Goal: Task Accomplishment & Management: Complete application form

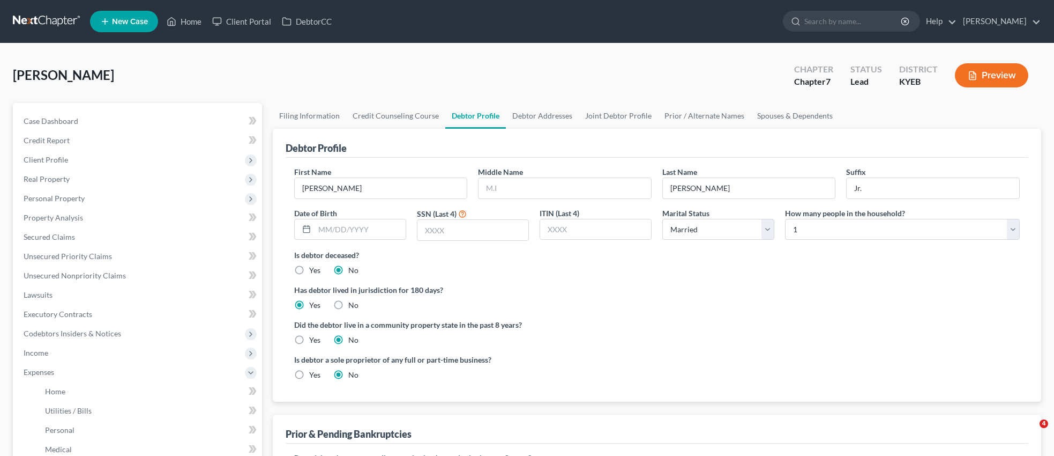
select select "1"
select select "0"
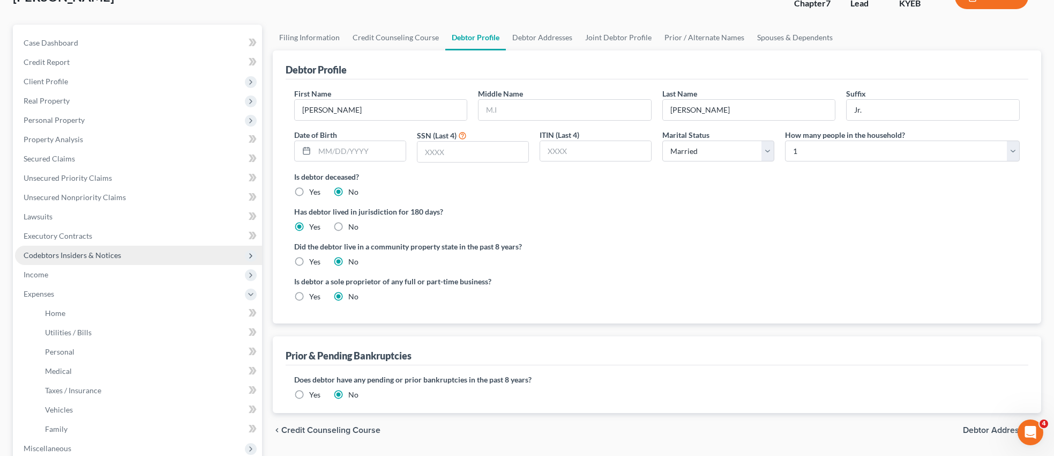
scroll to position [83, 0]
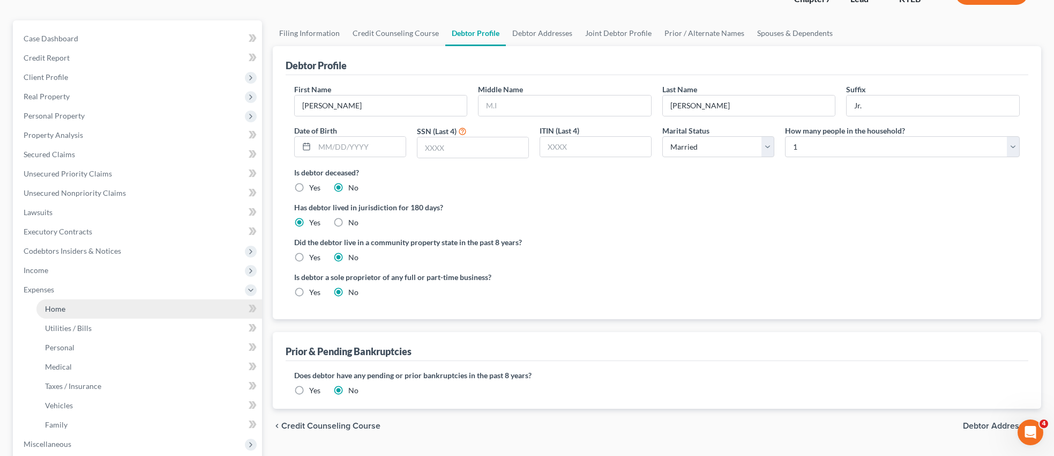
click at [59, 307] on span "Home" at bounding box center [55, 308] width 20 height 9
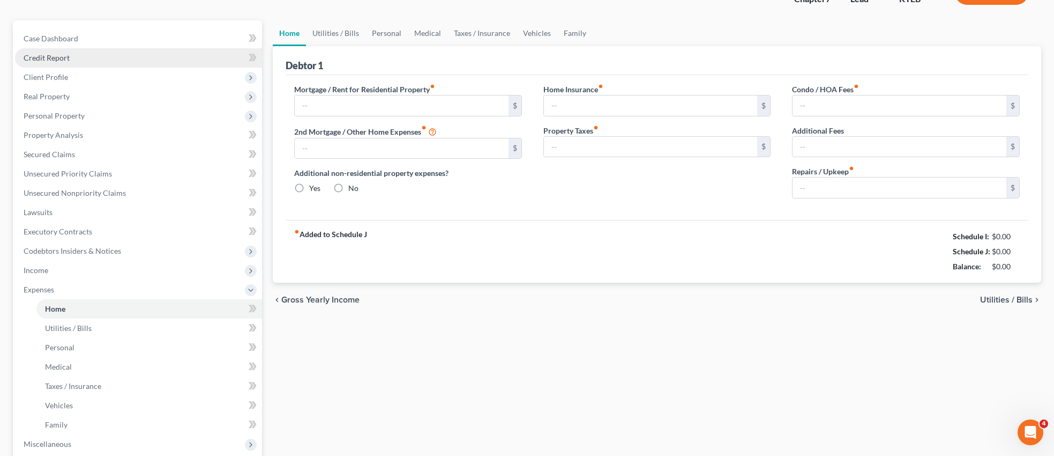
type input "0.00"
radio input "true"
type input "0.00"
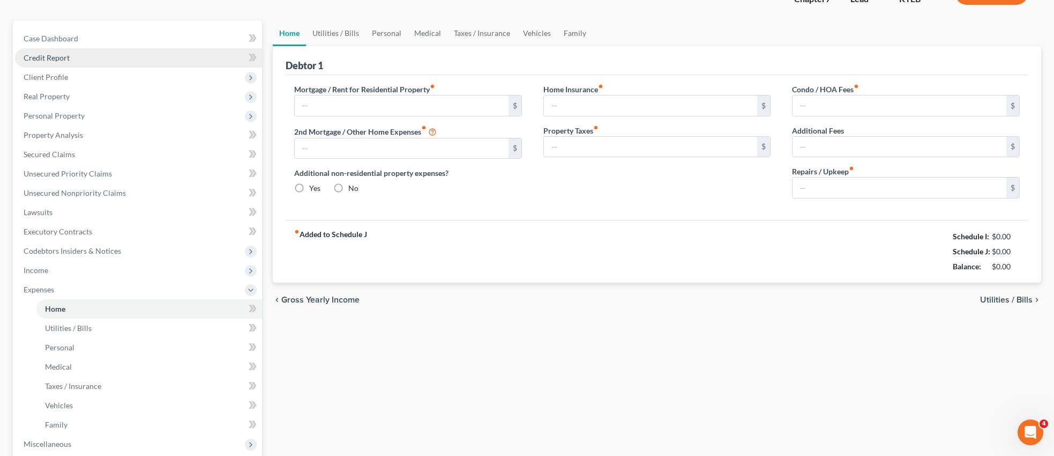
type input "0.00"
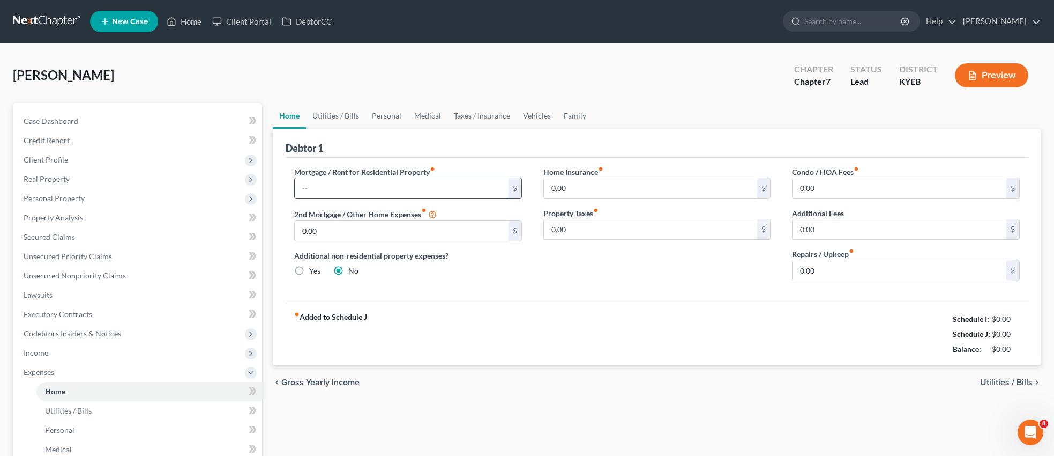
click at [421, 184] on input "text" at bounding box center [402, 188] width 214 height 20
type input "0"
type input "1,100.00"
click at [608, 187] on input "0.00" at bounding box center [651, 188] width 214 height 20
type input "50.00"
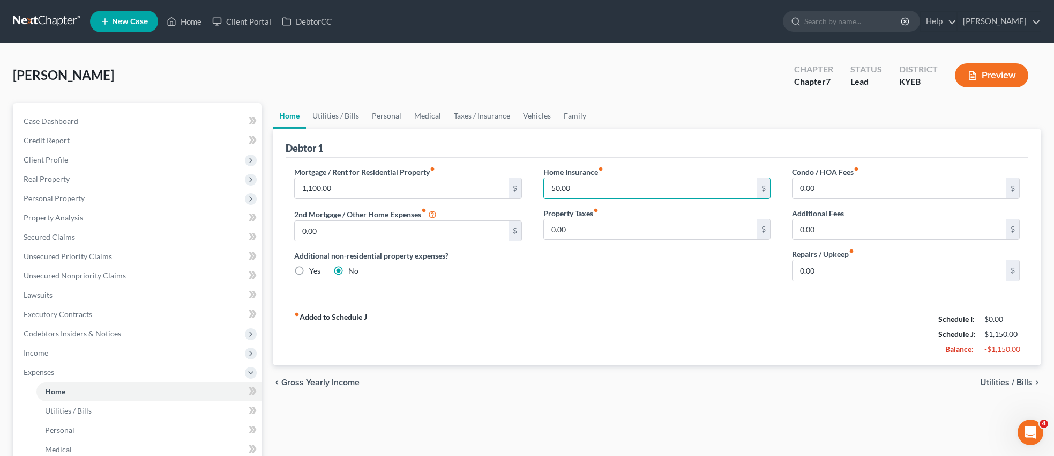
click at [1006, 382] on span "Utilities / Bills" at bounding box center [1006, 382] width 53 height 9
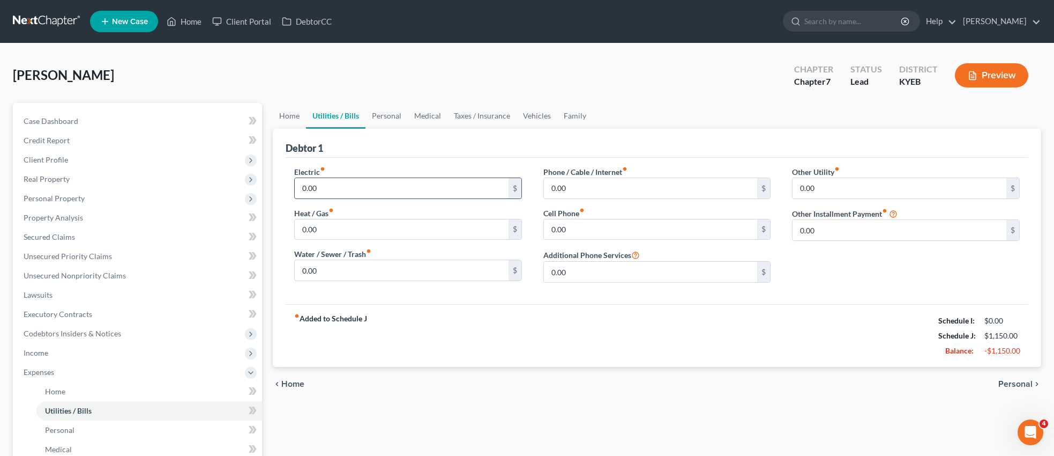
click at [335, 188] on input "0.00" at bounding box center [402, 188] width 214 height 20
type input "350.00"
click at [337, 228] on input "0.00" at bounding box center [402, 229] width 214 height 20
type input "80.00"
click at [325, 271] on input "0.00" at bounding box center [402, 270] width 214 height 20
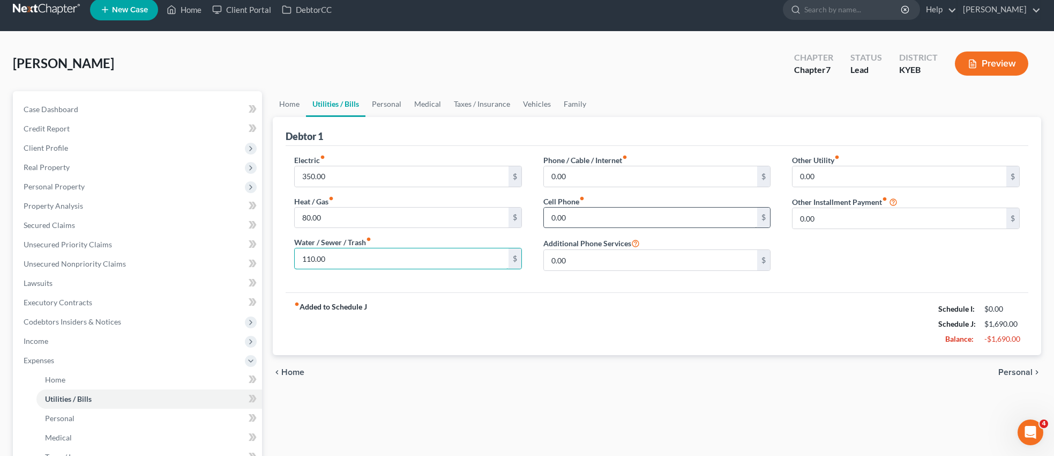
type input "110.00"
click at [589, 226] on input "0.00" at bounding box center [651, 217] width 214 height 20
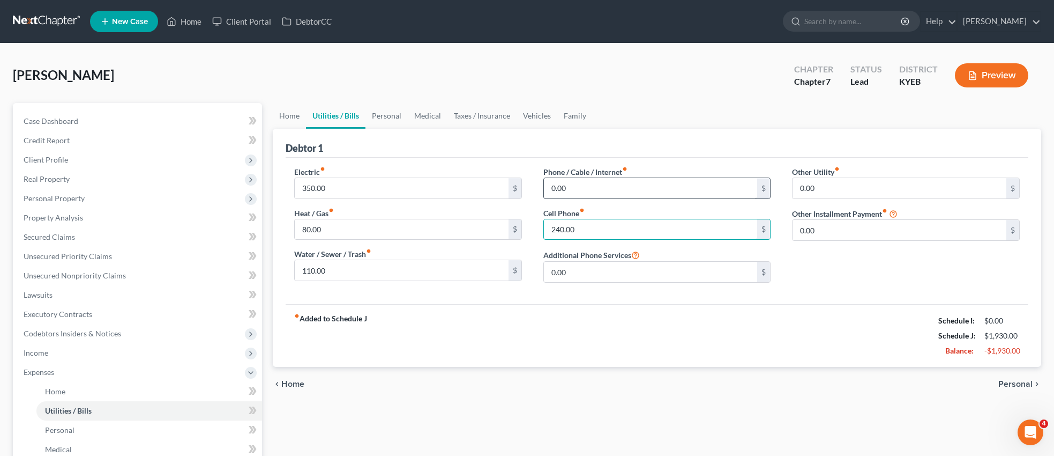
type input "240.00"
click at [599, 191] on input "0.00" at bounding box center [651, 188] width 214 height 20
type input "200.00"
click at [294, 381] on span "Home" at bounding box center [292, 384] width 23 height 9
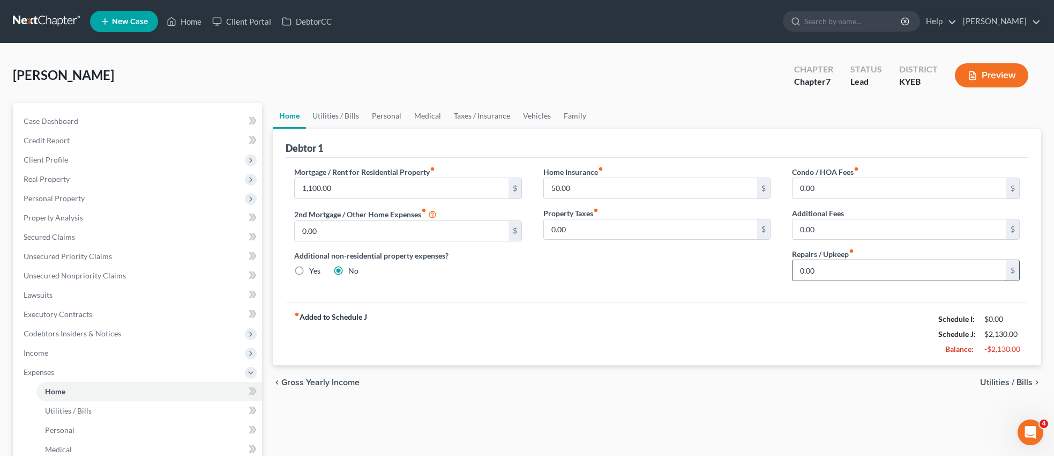
click at [830, 271] on input "0.00" at bounding box center [900, 270] width 214 height 20
type input "250.00"
click at [1001, 383] on span "Utilities / Bills" at bounding box center [1006, 382] width 53 height 9
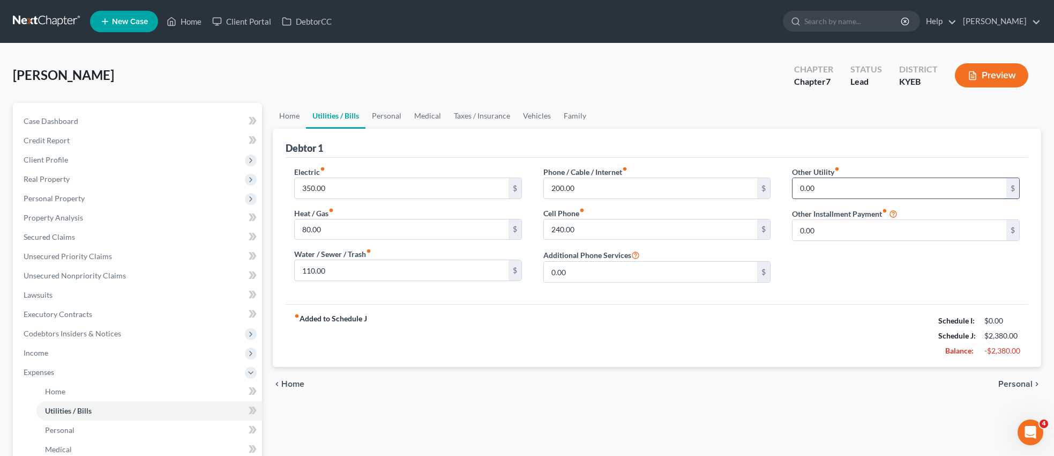
click at [841, 182] on input "0.00" at bounding box center [900, 188] width 214 height 20
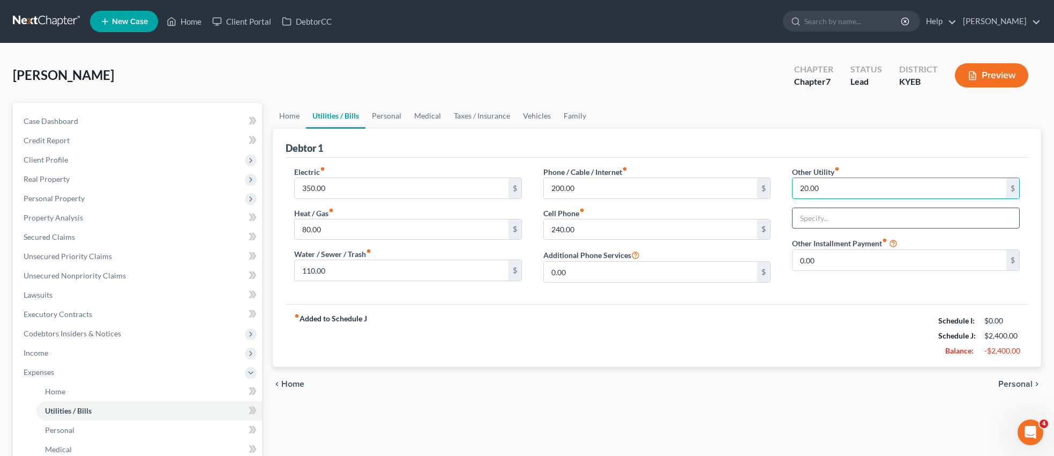
type input "20.00"
click at [821, 224] on input "text" at bounding box center [906, 218] width 227 height 20
type input "T"
click at [824, 188] on input "20.00" at bounding box center [900, 188] width 214 height 20
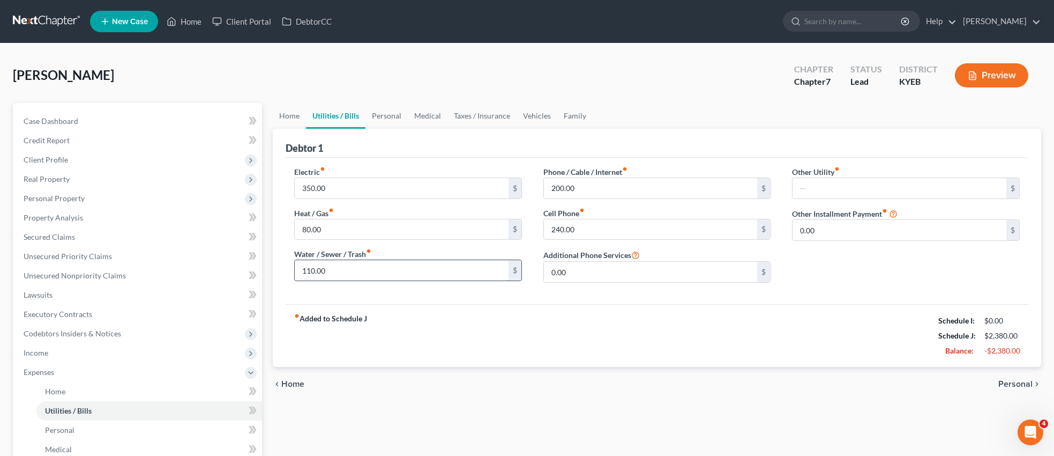
click at [310, 271] on input "110.00" at bounding box center [402, 270] width 214 height 20
type input "3"
type input "130.00"
click at [1013, 384] on span "Personal" at bounding box center [1016, 384] width 34 height 9
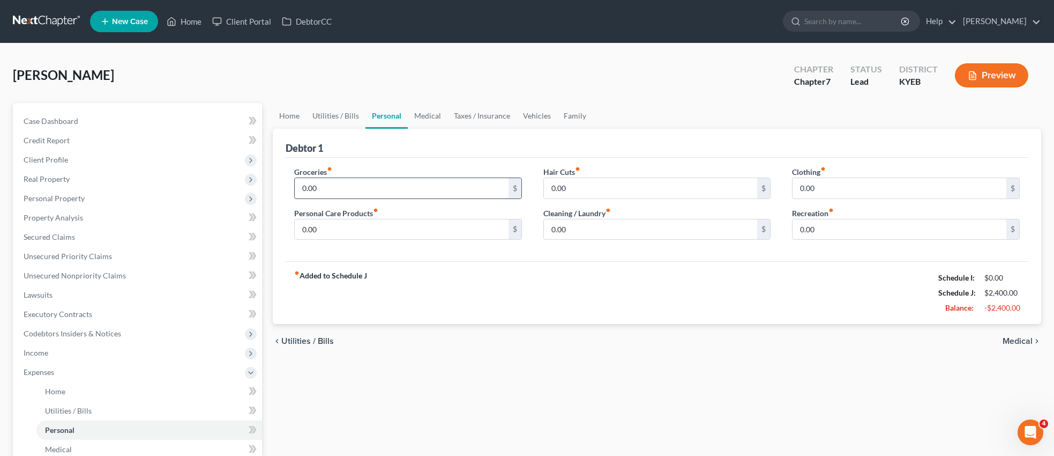
click at [384, 191] on input "0.00" at bounding box center [402, 188] width 214 height 20
type input "1,500.00"
click at [826, 188] on input "0.00" at bounding box center [900, 188] width 214 height 20
type input "200.00"
click at [377, 233] on input "0.00" at bounding box center [402, 229] width 214 height 20
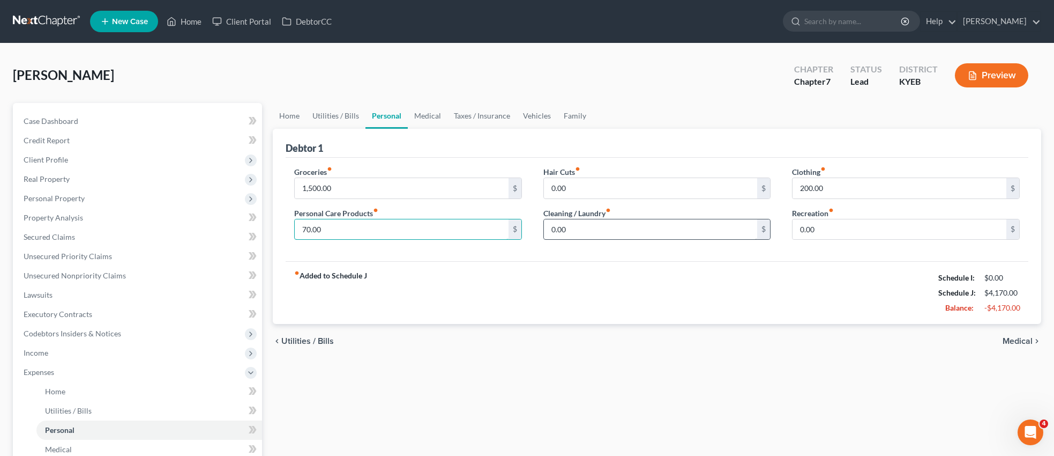
type input "70.00"
click at [584, 225] on input "0.00" at bounding box center [651, 229] width 214 height 20
type input "40.00"
click at [606, 189] on input "0.00" at bounding box center [651, 188] width 214 height 20
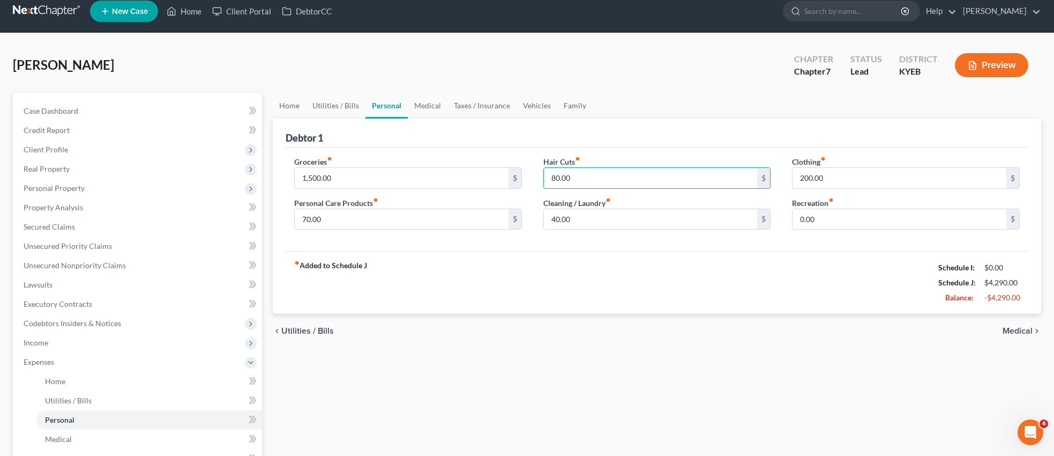
scroll to position [1, 0]
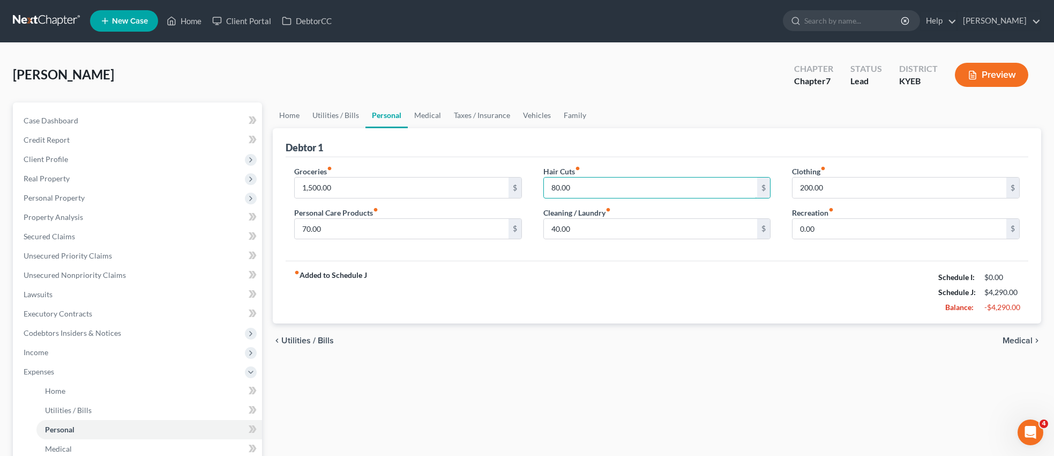
type input "80.00"
click at [1026, 339] on span "Medical" at bounding box center [1018, 340] width 30 height 9
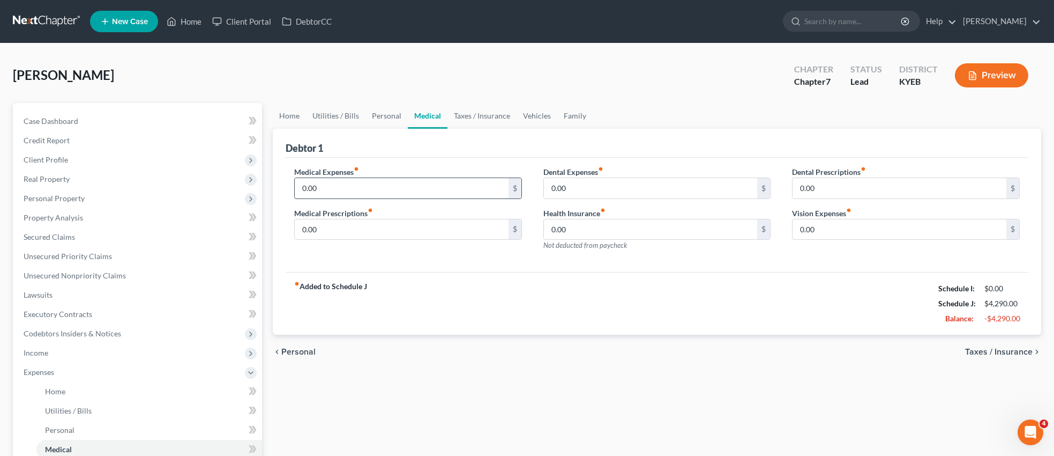
click at [349, 185] on input "0.00" at bounding box center [402, 188] width 214 height 20
type input "100.00"
click at [343, 231] on input "0.00" at bounding box center [402, 229] width 214 height 20
type input "20.00"
click at [991, 351] on span "Taxes / Insurance" at bounding box center [999, 351] width 68 height 9
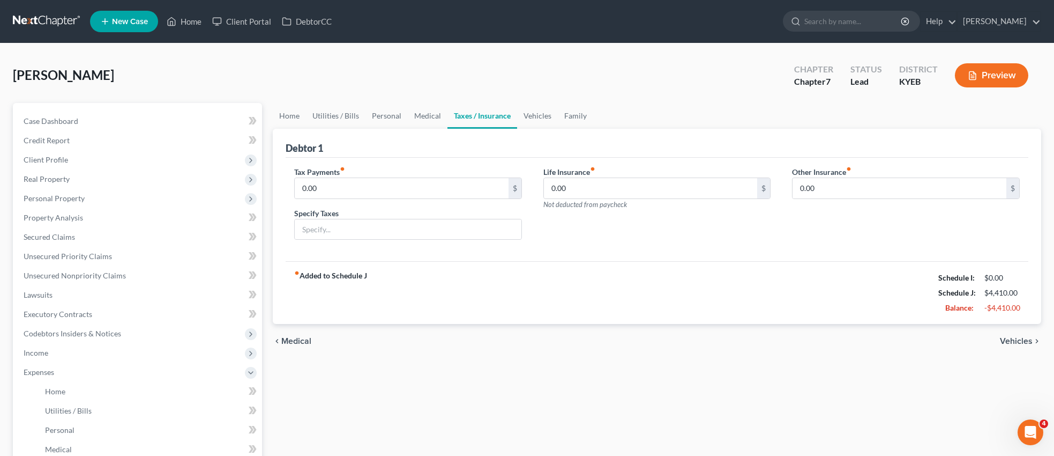
click at [1012, 339] on span "Vehicles" at bounding box center [1016, 341] width 33 height 9
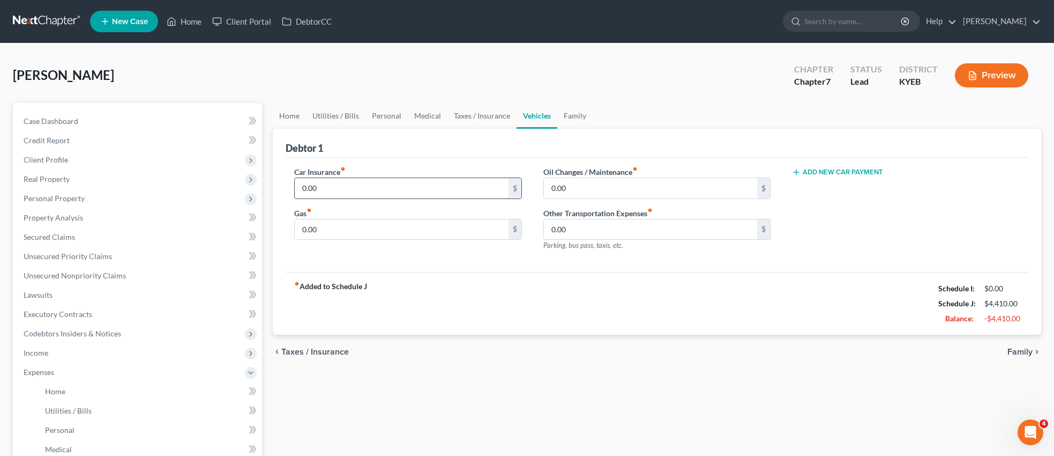
click at [353, 189] on input "0.00" at bounding box center [402, 188] width 214 height 20
type input "200.00"
click at [645, 80] on div "[PERSON_NAME] Upgraded Chapter Chapter 7 Status Lead District KYEB Preview" at bounding box center [527, 79] width 1029 height 47
click at [56, 158] on span "Client Profile" at bounding box center [46, 159] width 44 height 9
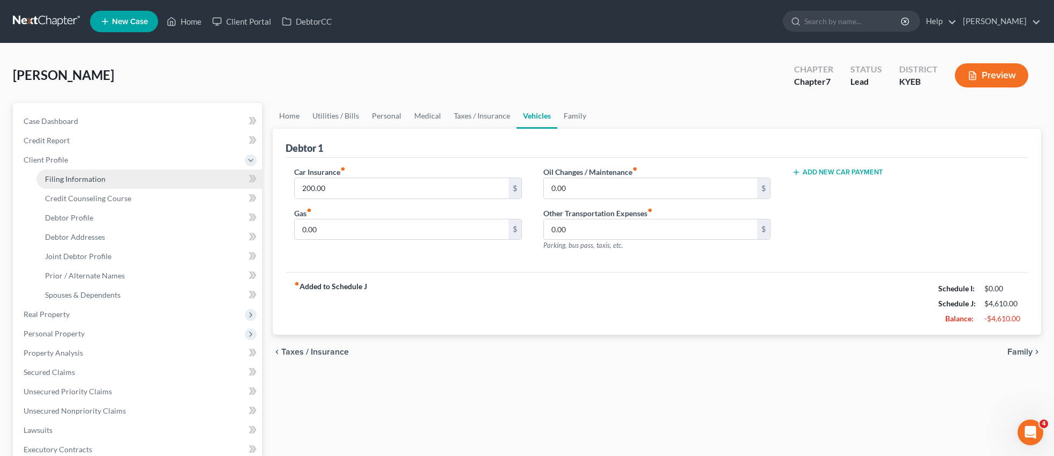
click at [86, 175] on span "Filing Information" at bounding box center [75, 178] width 61 height 9
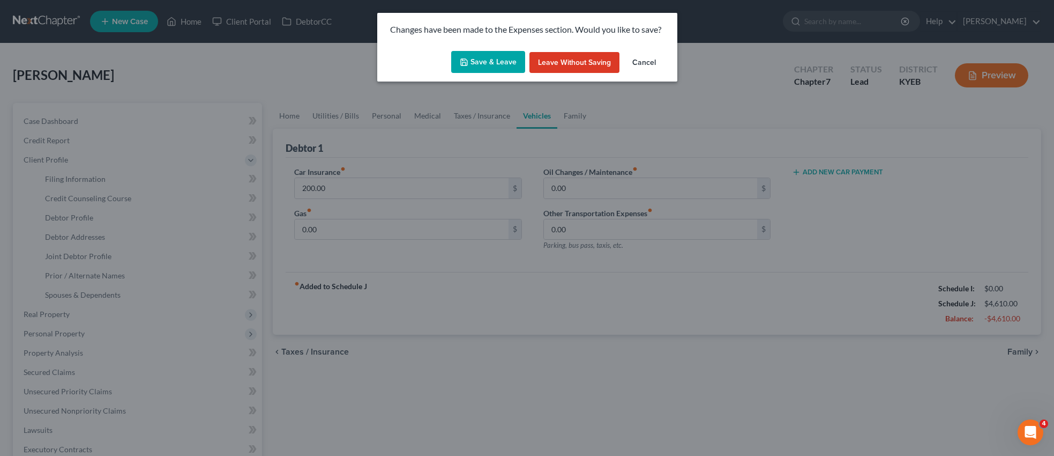
click at [489, 60] on button "Save & Leave" at bounding box center [488, 62] width 74 height 23
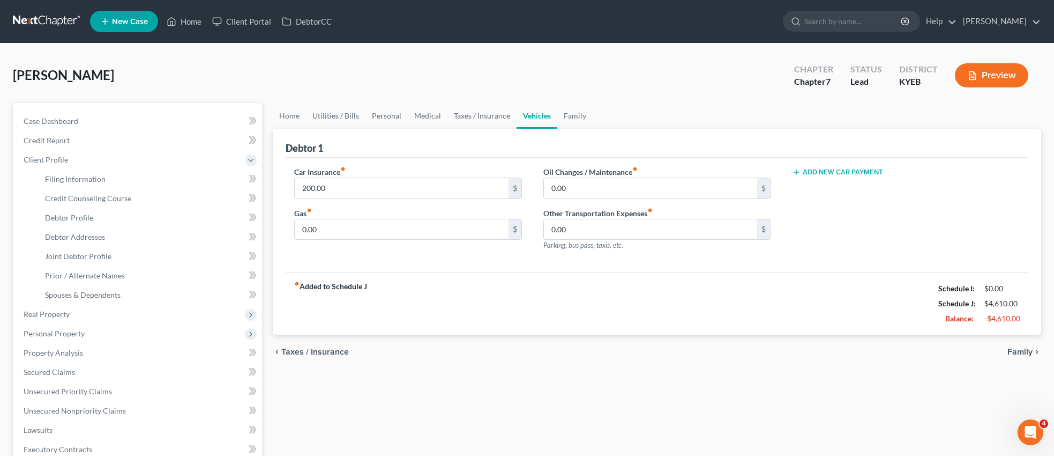
select select "1"
select select "0"
select select "32"
select select "0"
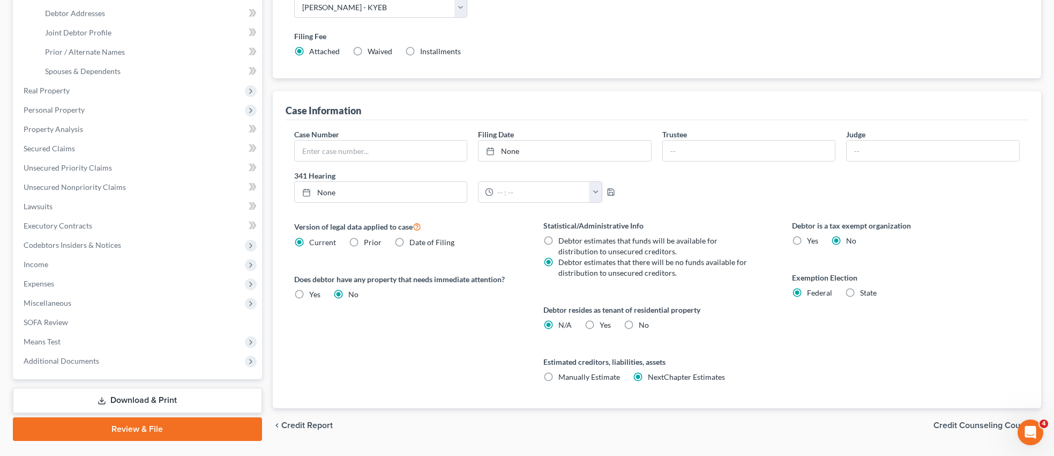
scroll to position [250, 0]
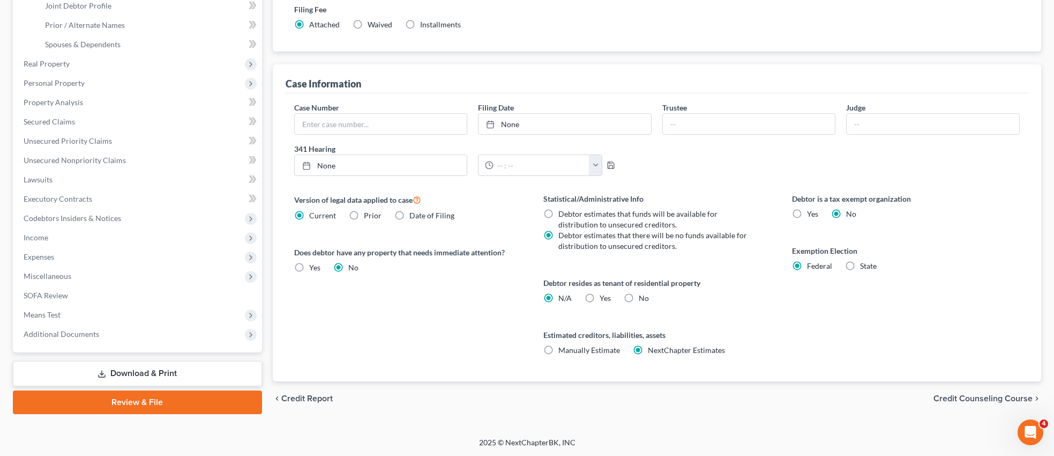
click at [974, 398] on span "Credit Counseling Course" at bounding box center [983, 398] width 99 height 9
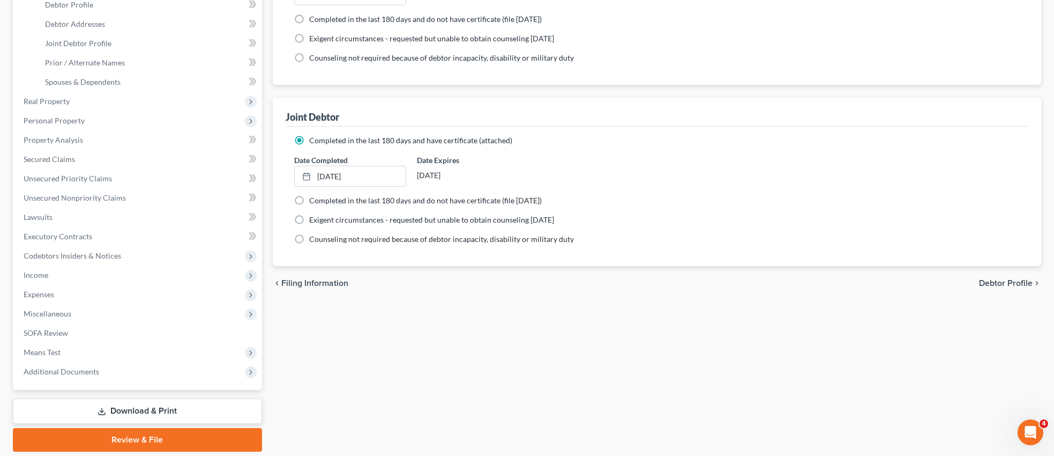
scroll to position [248, 0]
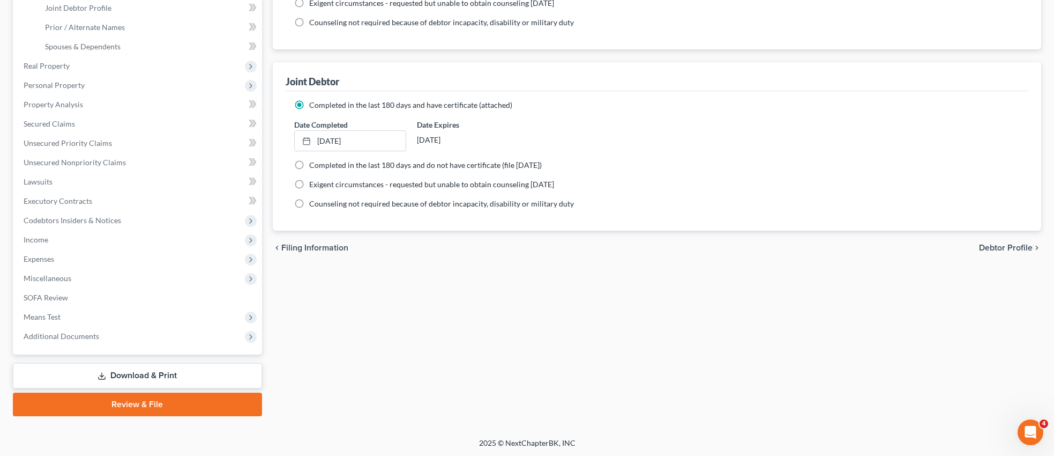
click at [1006, 246] on span "Debtor Profile" at bounding box center [1006, 247] width 54 height 9
select select "1"
select select "0"
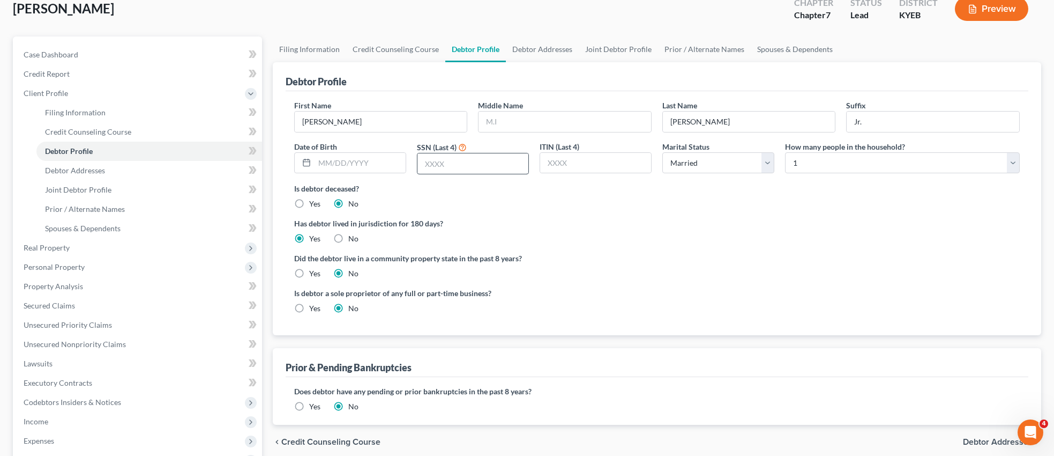
scroll to position [68, 0]
click at [382, 160] on input "text" at bounding box center [360, 162] width 91 height 20
type input "[DATE]"
click at [457, 164] on input "text" at bounding box center [473, 162] width 111 height 20
type input "8633"
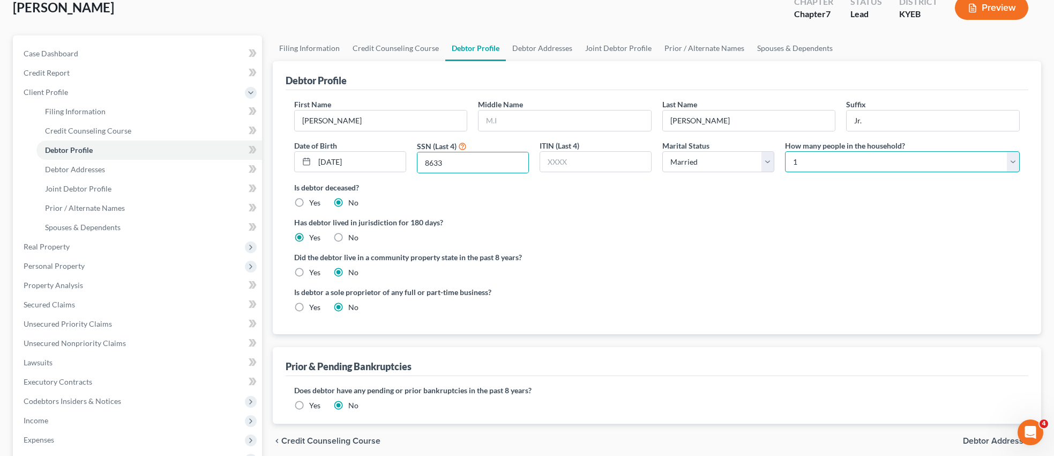
click at [1014, 162] on select "Select 1 2 3 4 5 6 7 8 9 10 11 12 13 14 15 16 17 18 19 20" at bounding box center [902, 161] width 235 height 21
select select "1"
click at [785, 151] on select "Select 1 2 3 4 5 6 7 8 9 10 11 12 13 14 15 16 17 18 19 20" at bounding box center [902, 161] width 235 height 21
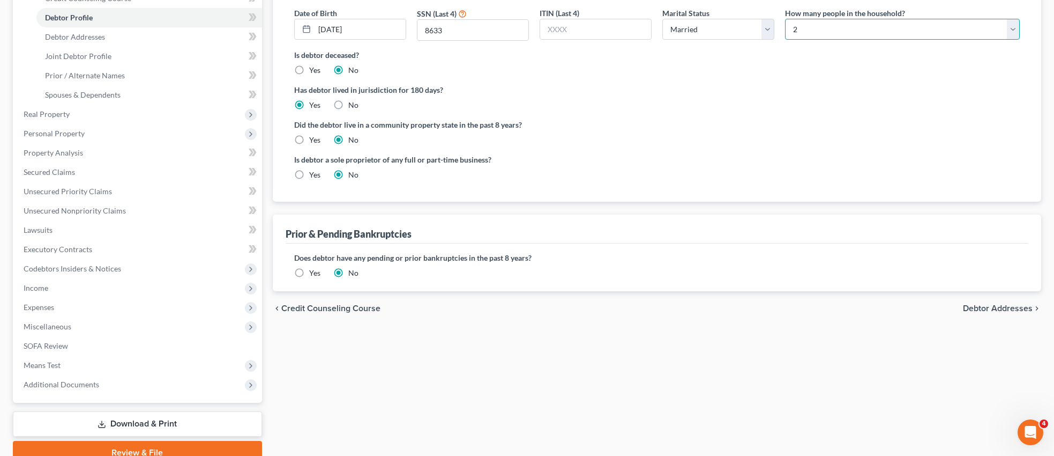
scroll to position [248, 0]
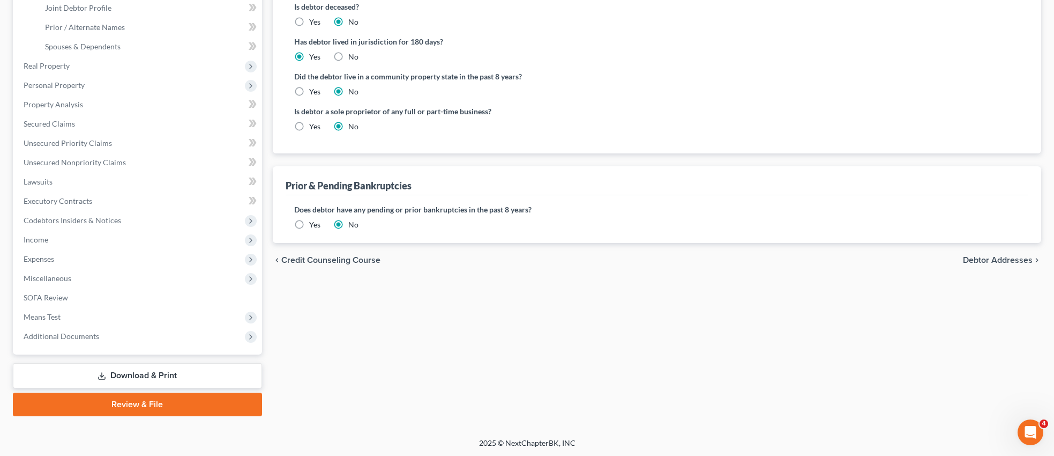
click at [1008, 259] on span "Debtor Addresses" at bounding box center [998, 260] width 70 height 9
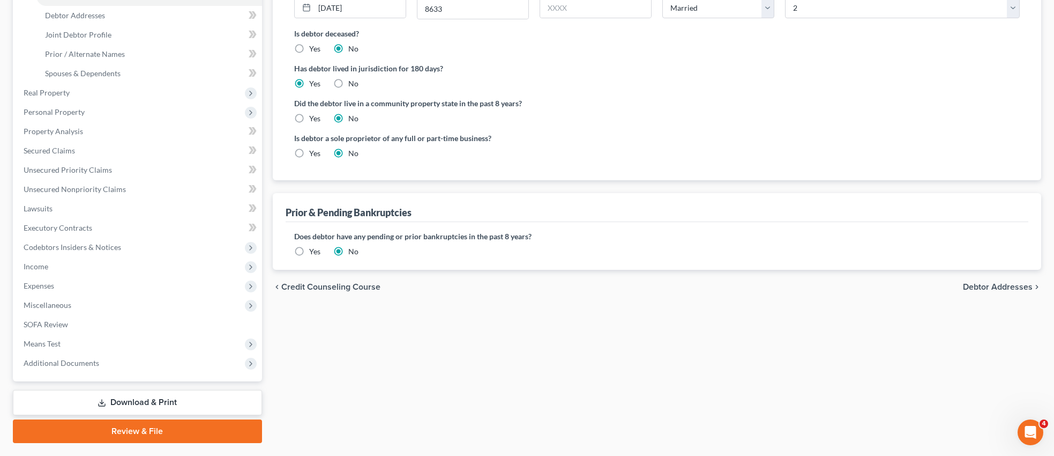
select select "0"
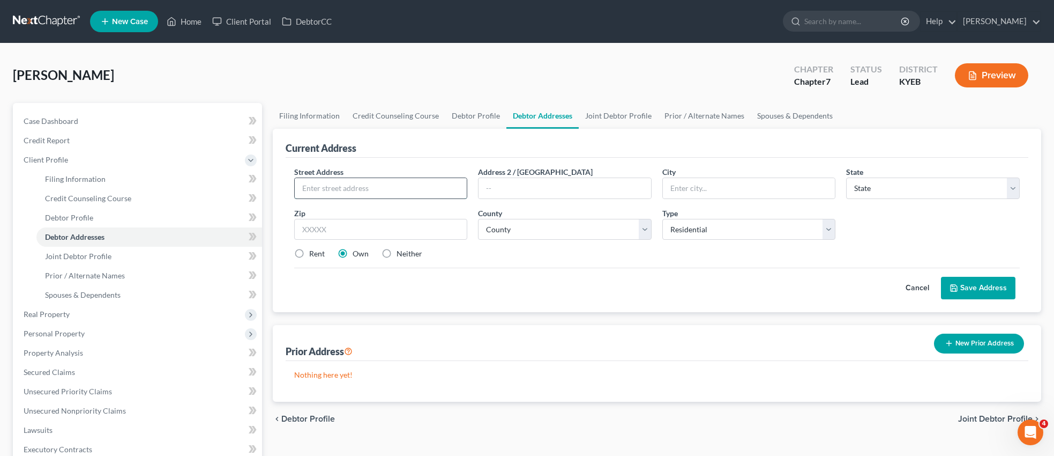
click at [402, 184] on input "text" at bounding box center [381, 188] width 173 height 20
type input "[STREET_ADDRESS]"
click at [693, 187] on input "text" at bounding box center [749, 188] width 173 height 20
type input "[PERSON_NAME]"
click at [1017, 187] on select "State [US_STATE] AK AR AZ CA CO CT DE DC [GEOGRAPHIC_DATA] [GEOGRAPHIC_DATA] GU…" at bounding box center [933, 187] width 174 height 21
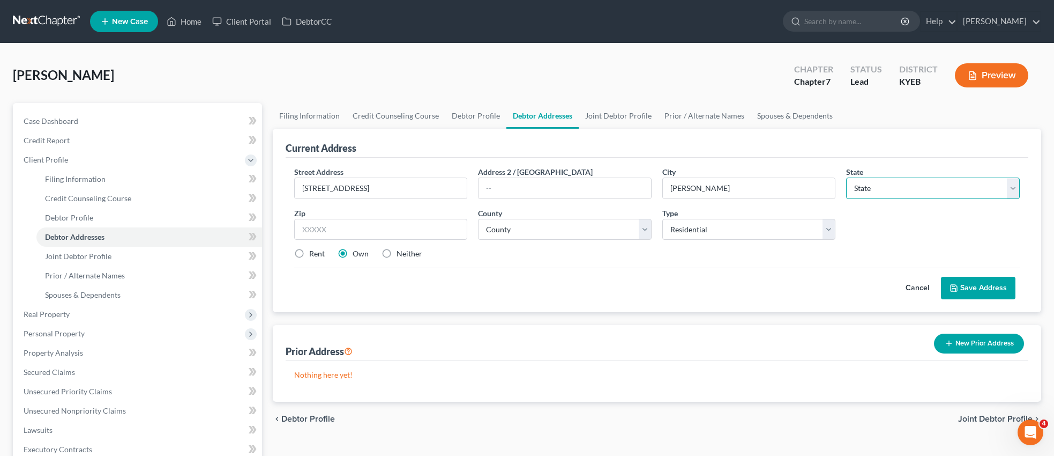
select select "18"
click at [846, 177] on select "State [US_STATE] AK AR AZ CA CO CT DE DC [GEOGRAPHIC_DATA] [GEOGRAPHIC_DATA] GU…" at bounding box center [933, 187] width 174 height 21
click at [342, 233] on input "text" at bounding box center [381, 229] width 174 height 21
type input "41143"
click at [649, 227] on select "County [GEOGRAPHIC_DATA] [GEOGRAPHIC_DATA] [GEOGRAPHIC_DATA] [GEOGRAPHIC_DATA] …" at bounding box center [565, 229] width 174 height 21
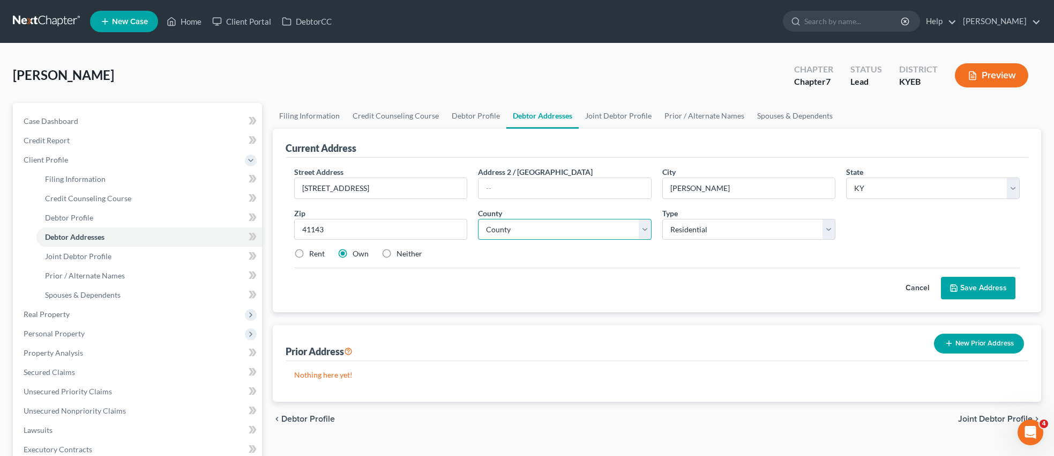
select select "21"
click at [478, 219] on select "County [GEOGRAPHIC_DATA] [GEOGRAPHIC_DATA] [GEOGRAPHIC_DATA] [GEOGRAPHIC_DATA] …" at bounding box center [565, 229] width 174 height 21
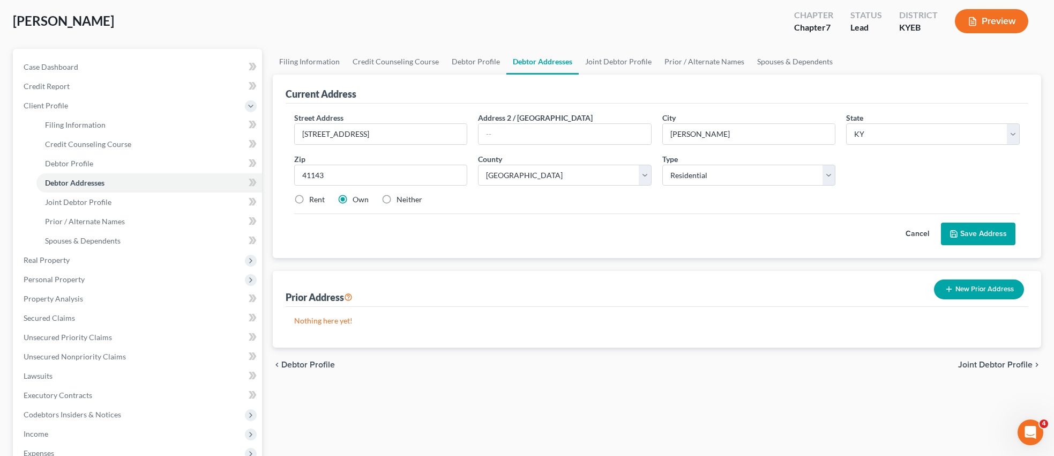
click at [967, 232] on button "Save Address" at bounding box center [978, 233] width 75 height 23
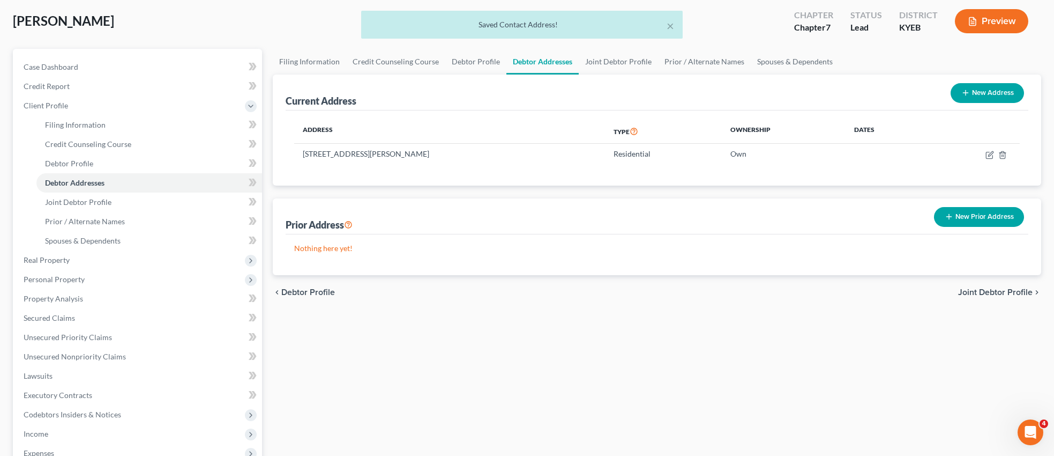
click at [1000, 291] on span "Joint Debtor Profile" at bounding box center [996, 292] width 75 height 9
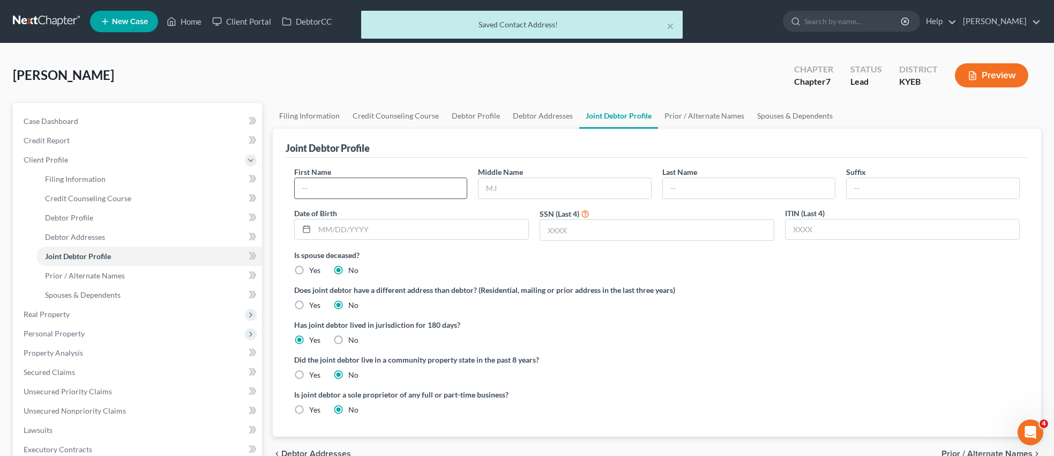
click at [383, 191] on input "text" at bounding box center [381, 188] width 173 height 20
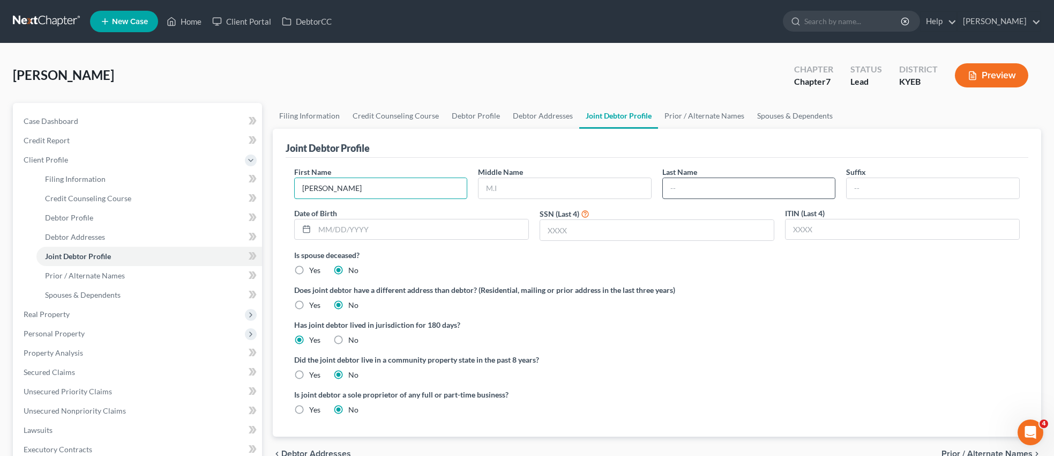
type input "[PERSON_NAME]"
click at [694, 184] on input "text" at bounding box center [749, 188] width 173 height 20
type input "[PERSON_NAME]"
click at [412, 227] on input "text" at bounding box center [422, 229] width 214 height 20
type input "[DATE]"
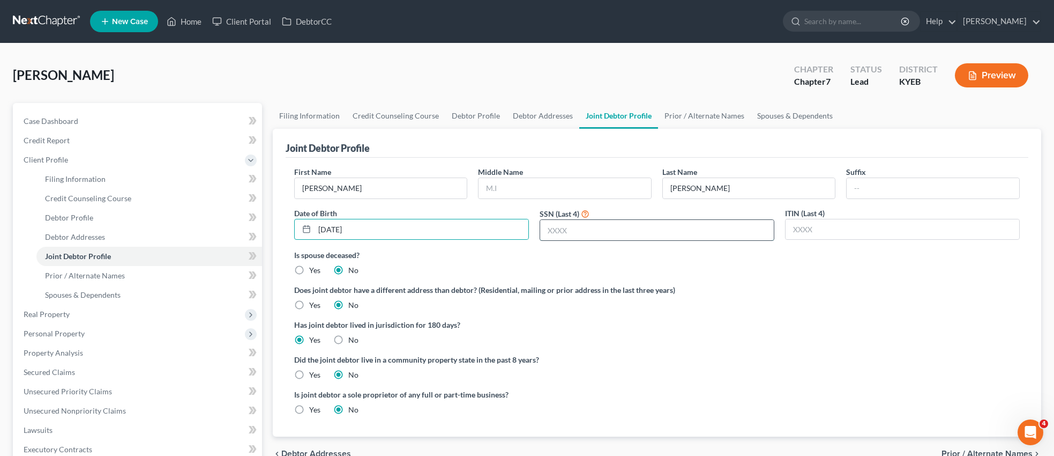
click at [592, 231] on input "text" at bounding box center [657, 230] width 234 height 20
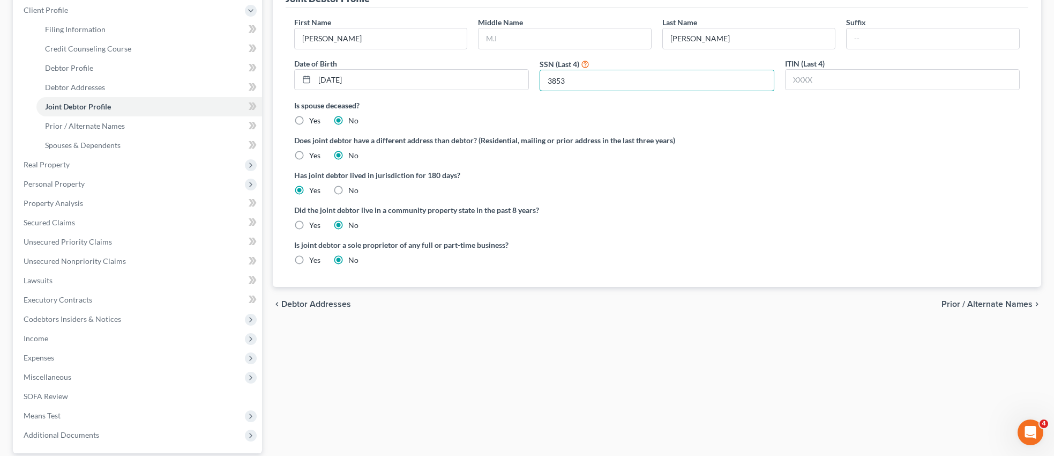
scroll to position [156, 0]
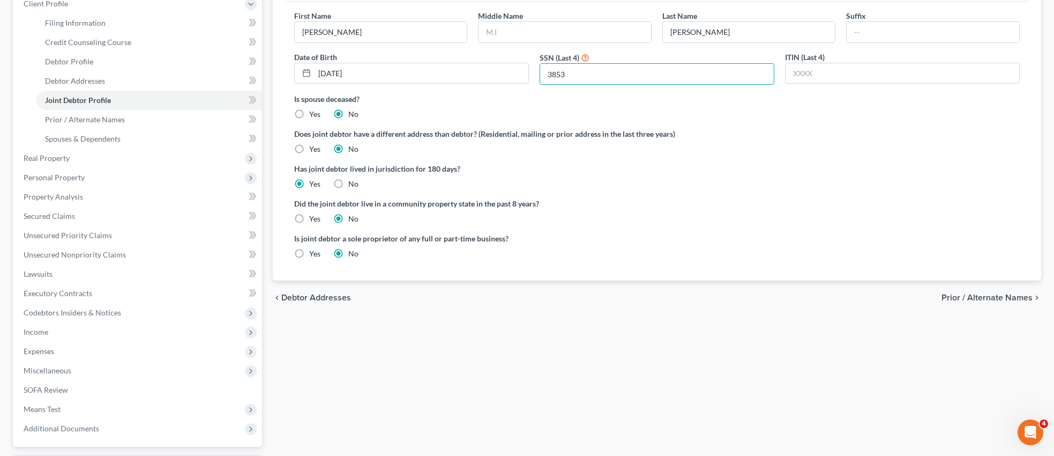
type input "3853"
click at [962, 295] on span "Prior / Alternate Names" at bounding box center [987, 297] width 91 height 9
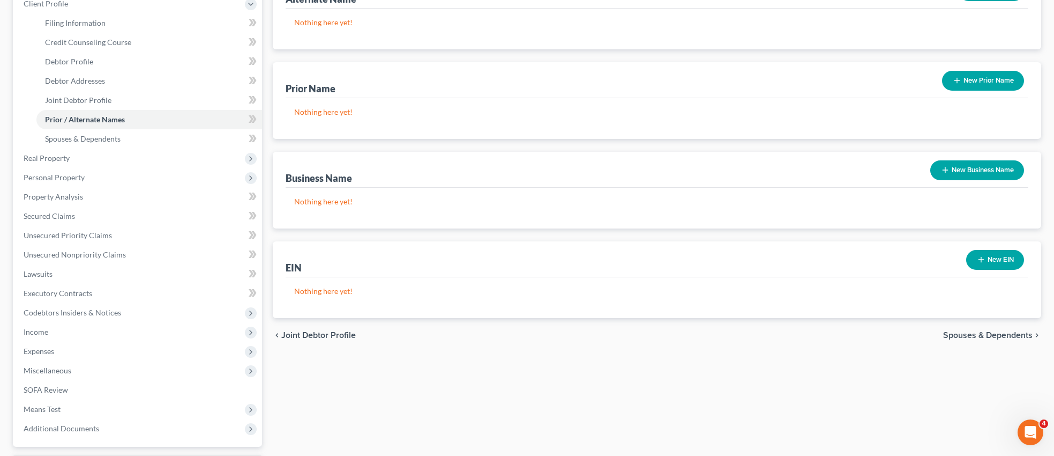
scroll to position [157, 0]
click at [969, 336] on span "Spouses & Dependents" at bounding box center [988, 334] width 90 height 9
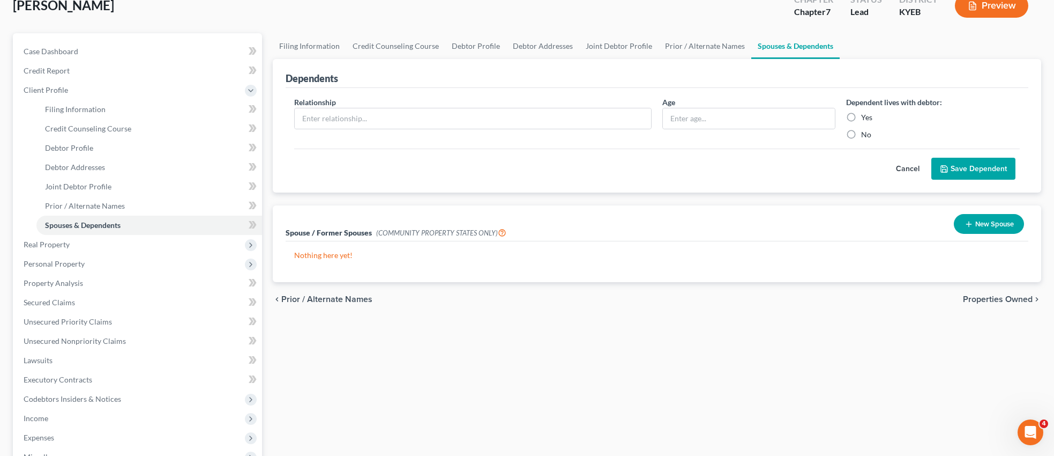
scroll to position [72, 0]
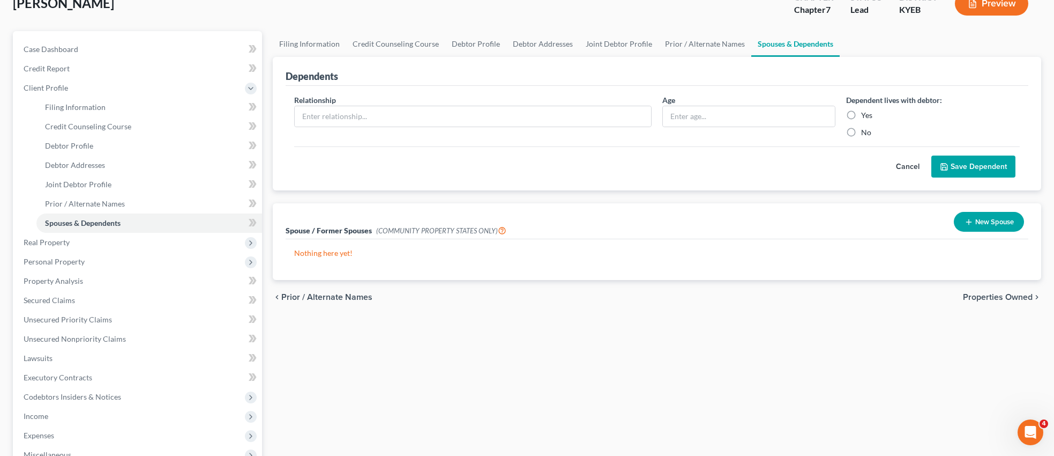
click at [989, 298] on span "Properties Owned" at bounding box center [998, 297] width 70 height 9
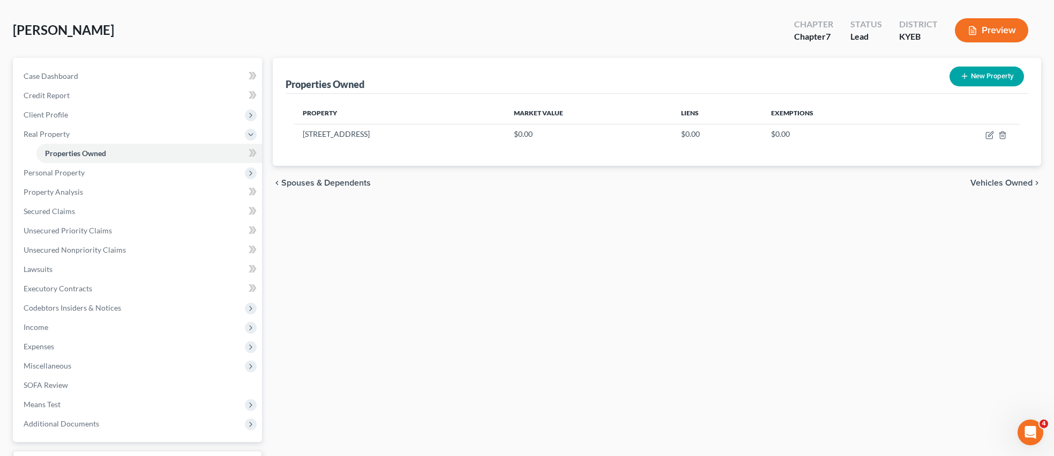
scroll to position [46, 0]
click at [58, 92] on span "Credit Report" at bounding box center [47, 94] width 46 height 9
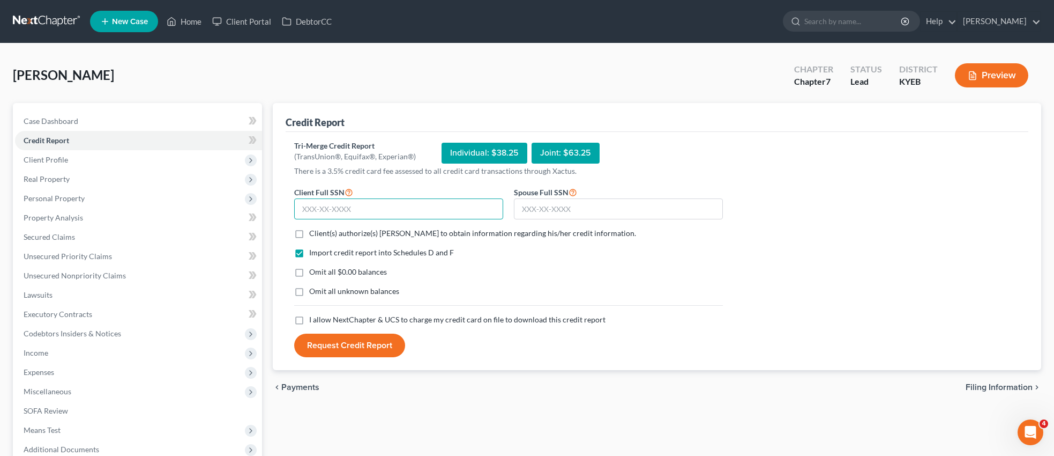
click at [382, 206] on input "text" at bounding box center [398, 208] width 209 height 21
type input "273-72-8633"
click at [547, 207] on input "text" at bounding box center [618, 208] width 209 height 21
type input "606-71-3385"
click at [309, 234] on label "Client(s) authorize(s) [PERSON_NAME] to obtain information regarding his/her cr…" at bounding box center [472, 233] width 327 height 11
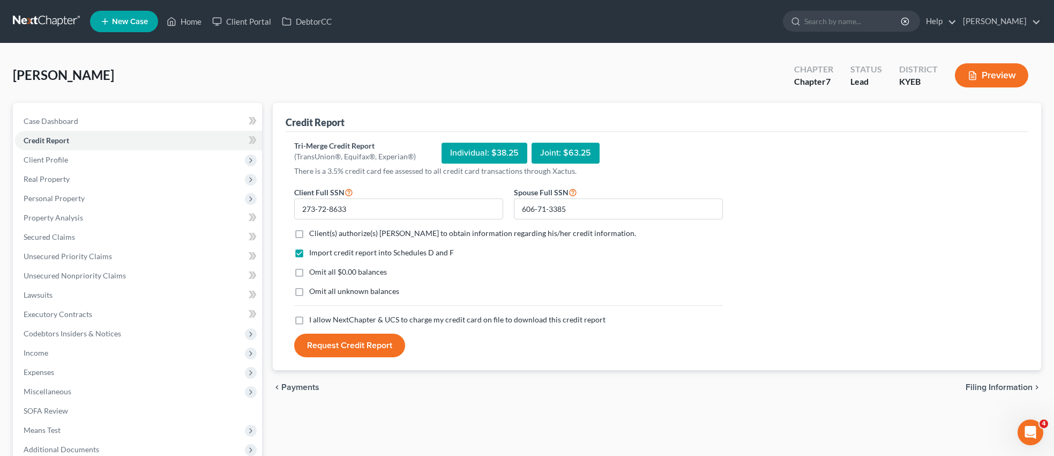
click at [314, 234] on input "Client(s) authorize(s) [PERSON_NAME] to obtain information regarding his/her cr…" at bounding box center [317, 231] width 7 height 7
checkbox input "true"
click at [309, 272] on label "Omit all $0.00 balances" at bounding box center [348, 271] width 78 height 11
click at [314, 272] on input "Omit all $0.00 balances" at bounding box center [317, 269] width 7 height 7
checkbox input "true"
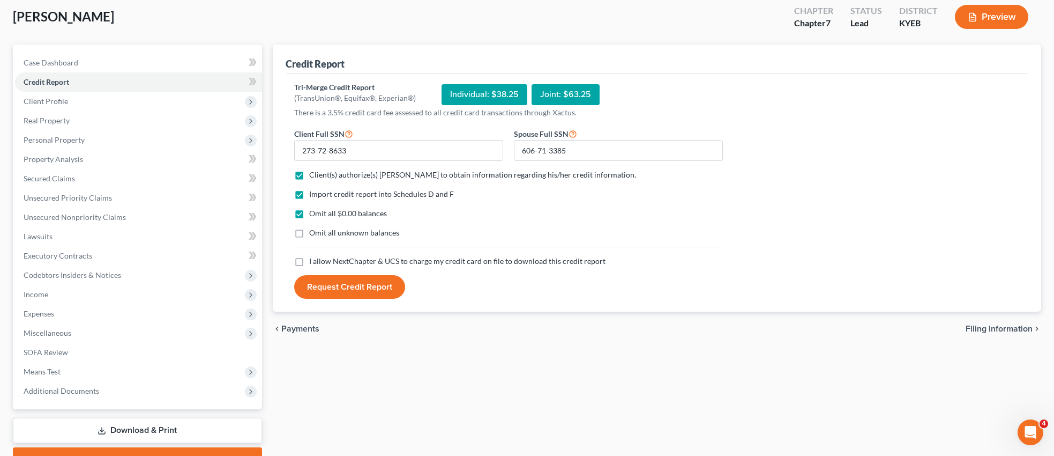
scroll to position [81, 0]
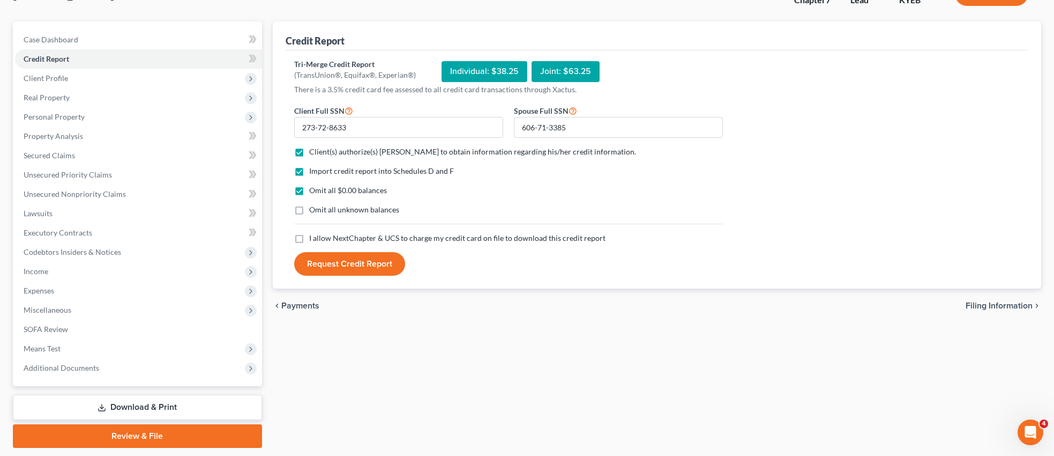
click at [309, 237] on label "I allow NextChapter & UCS to charge my credit card on file to download this cre…" at bounding box center [457, 238] width 296 height 11
click at [314, 237] on input "I allow NextChapter & UCS to charge my credit card on file to download this cre…" at bounding box center [317, 236] width 7 height 7
checkbox input "true"
click at [339, 259] on button "Request Credit Report" at bounding box center [349, 264] width 111 height 24
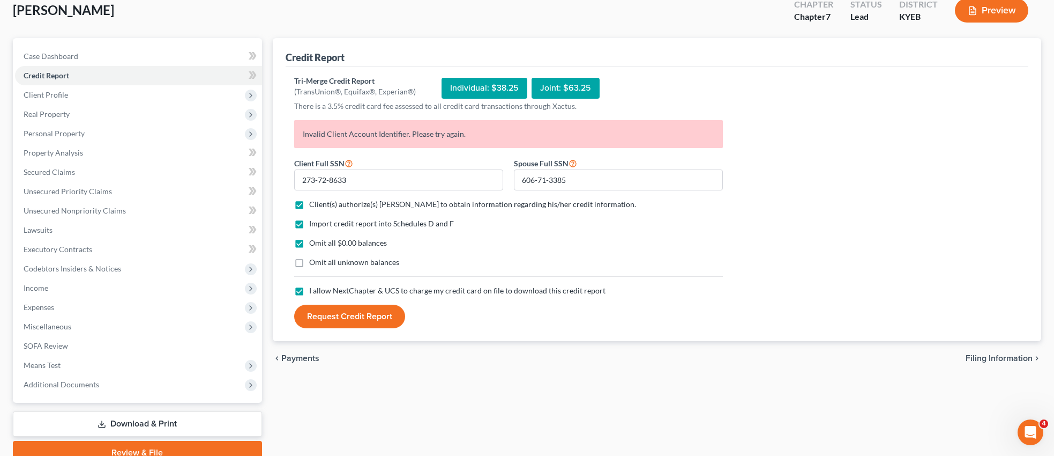
scroll to position [113, 0]
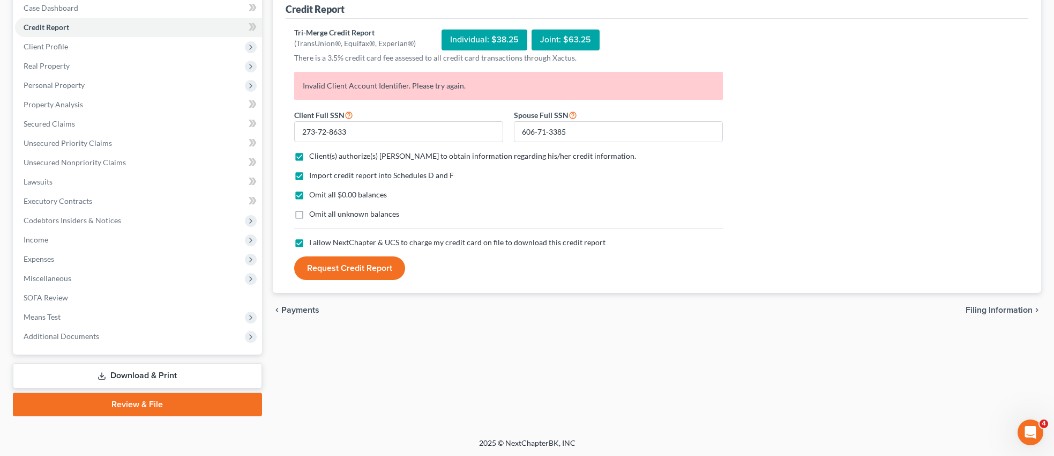
click at [357, 266] on button "Request Credit Report" at bounding box center [349, 268] width 111 height 24
click at [1022, 428] on div "Open Intercom Messenger" at bounding box center [1029, 430] width 35 height 35
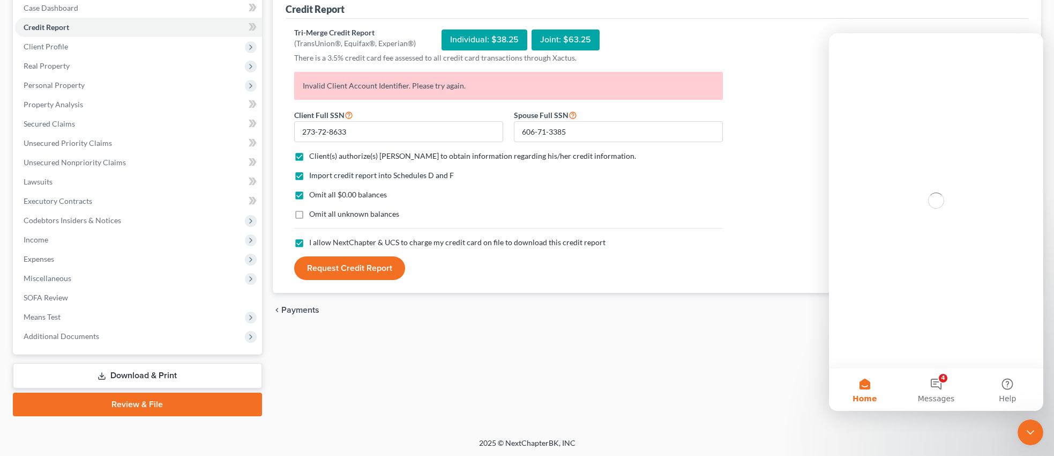
scroll to position [0, 0]
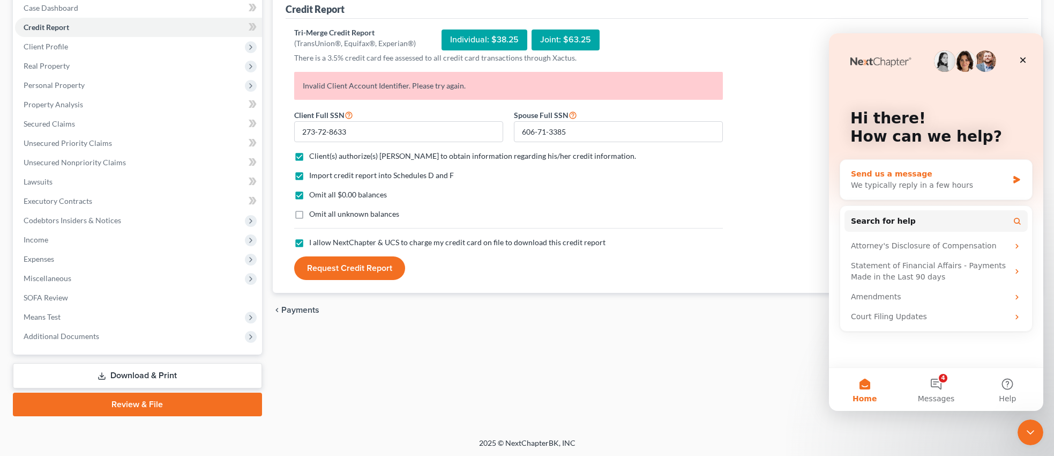
click at [912, 188] on div "We typically reply in a few hours" at bounding box center [929, 185] width 157 height 11
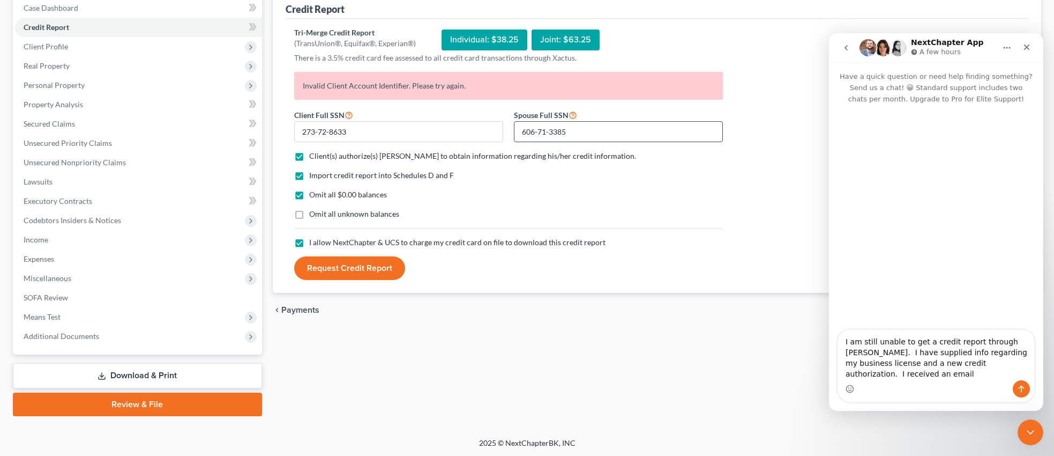
type textarea "I am still unable to get a credit report through [PERSON_NAME]. I have supplied…"
click at [578, 133] on input "606-71-3385" at bounding box center [618, 131] width 209 height 21
type input "405-29-0182"
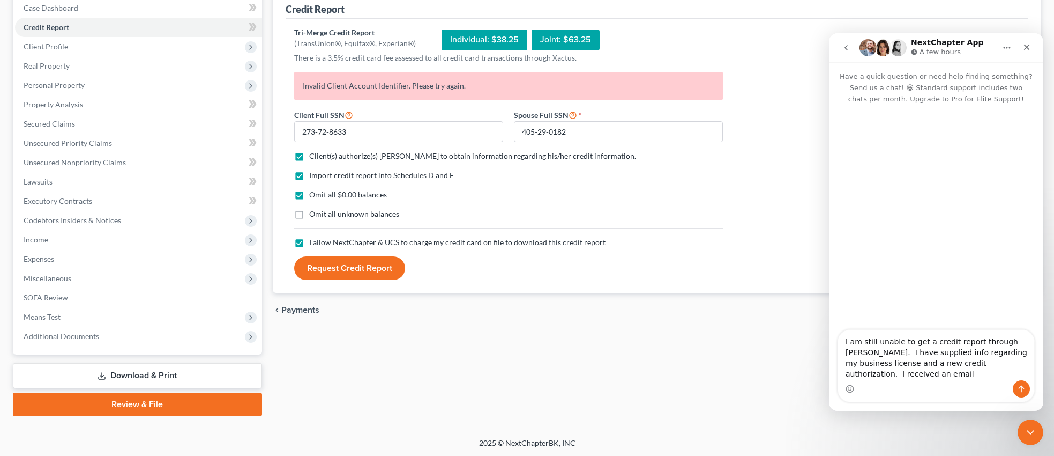
click at [359, 269] on button "Request Credit Report" at bounding box center [349, 268] width 111 height 24
click at [371, 269] on button "Request Credit Report" at bounding box center [349, 268] width 111 height 24
click at [905, 376] on textarea "I am still unable to get a credit report through [PERSON_NAME]. I have supplied…" at bounding box center [936, 355] width 196 height 50
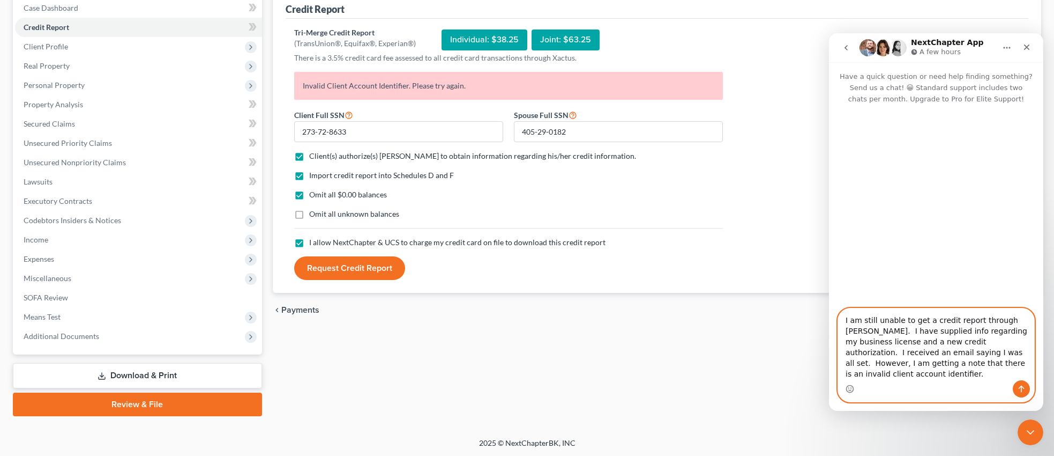
type textarea "I am still unable to get a credit report through [PERSON_NAME]. I have supplied…"
click at [1017, 389] on icon "Send a message…" at bounding box center [1021, 388] width 9 height 9
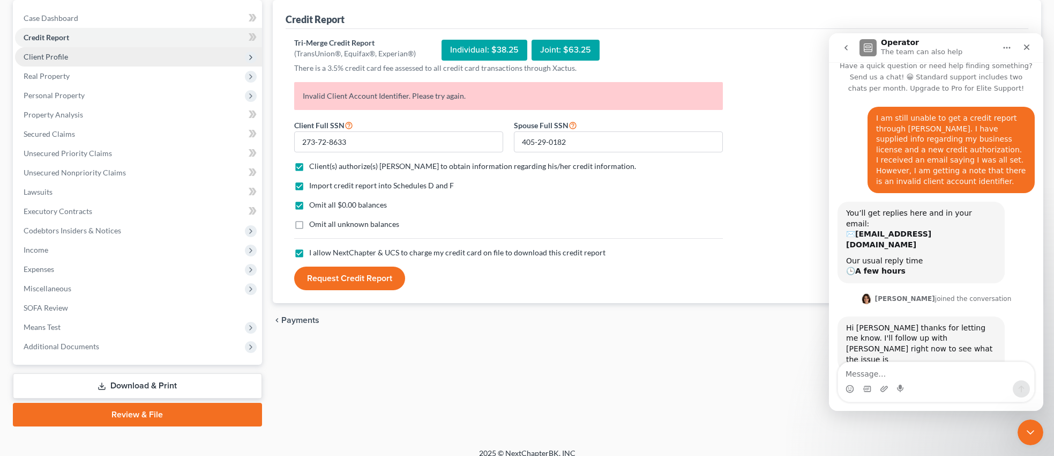
scroll to position [113, 0]
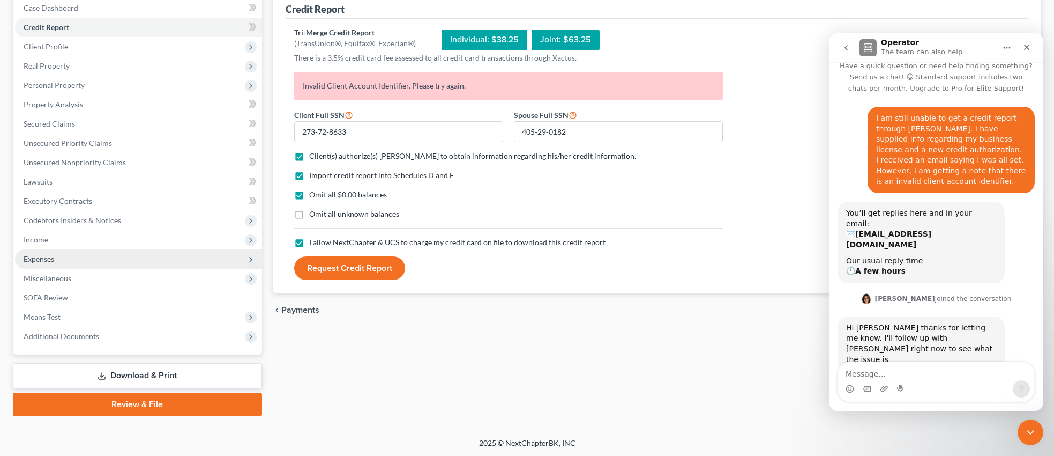
click at [54, 260] on span "Expenses" at bounding box center [39, 258] width 31 height 9
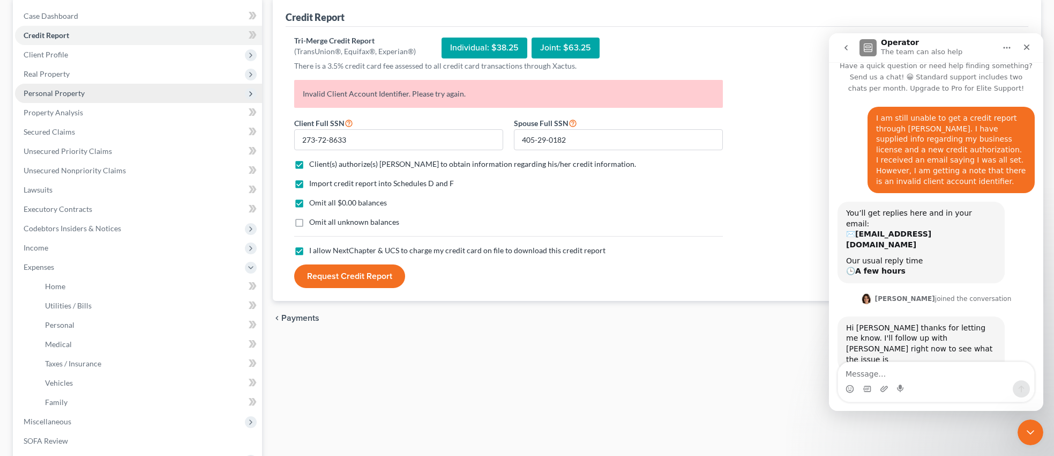
scroll to position [157, 0]
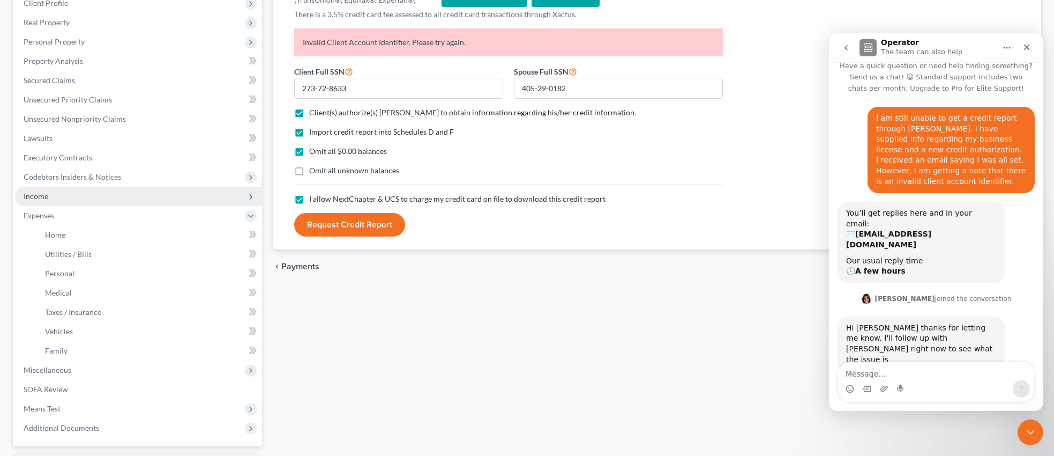
click at [50, 191] on span "Income" at bounding box center [138, 196] width 247 height 19
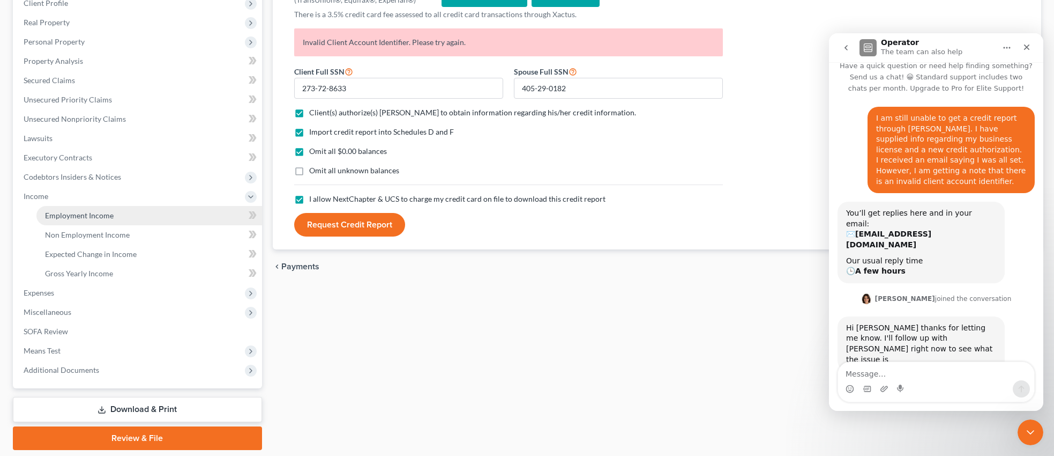
click at [87, 211] on span "Employment Income" at bounding box center [79, 215] width 69 height 9
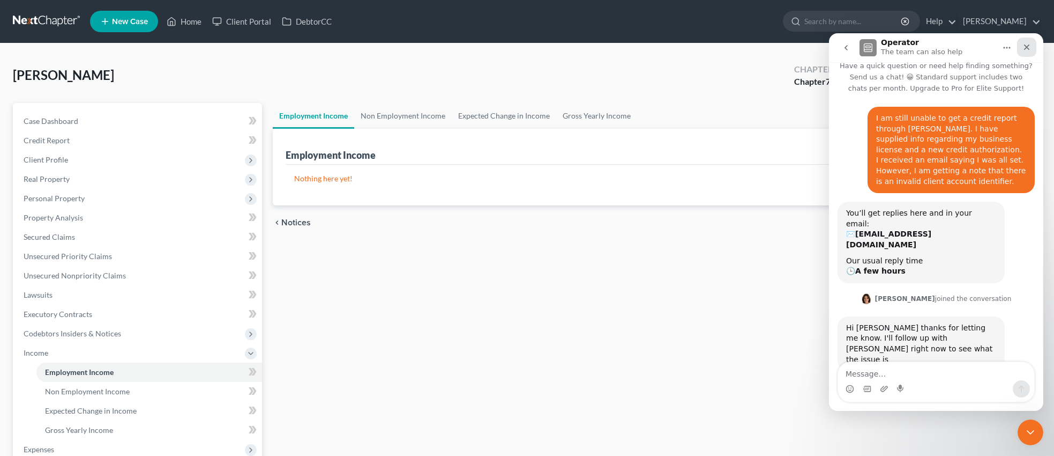
click at [1026, 44] on icon "Close" at bounding box center [1027, 47] width 9 height 9
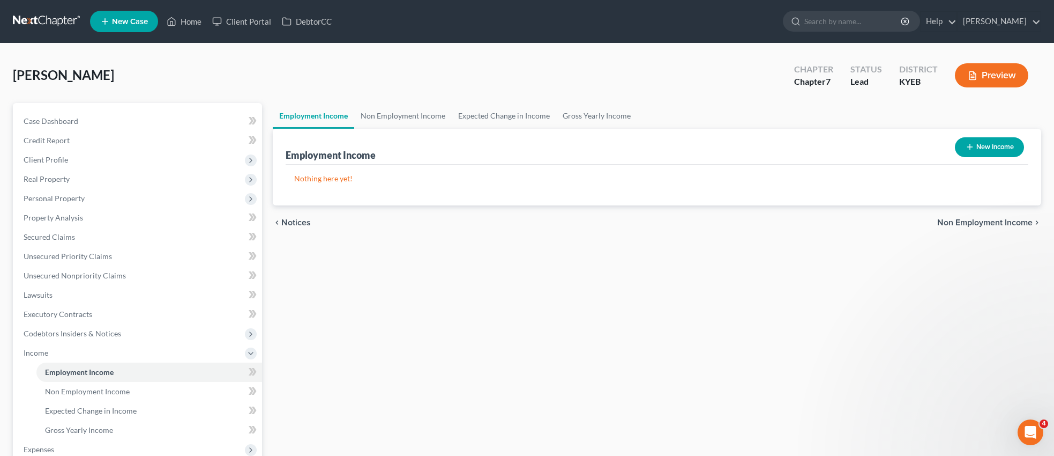
scroll to position [11, 0]
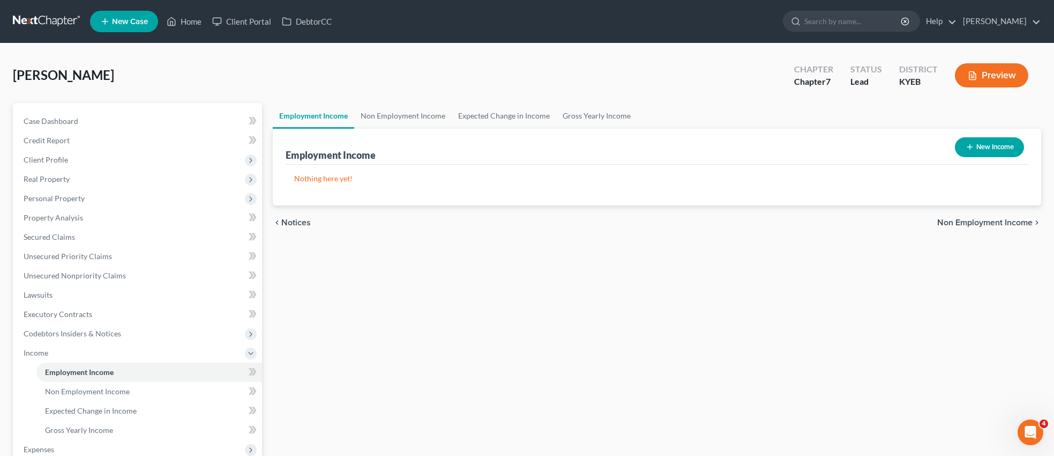
click at [986, 147] on button "New Income" at bounding box center [989, 147] width 69 height 20
select select "0"
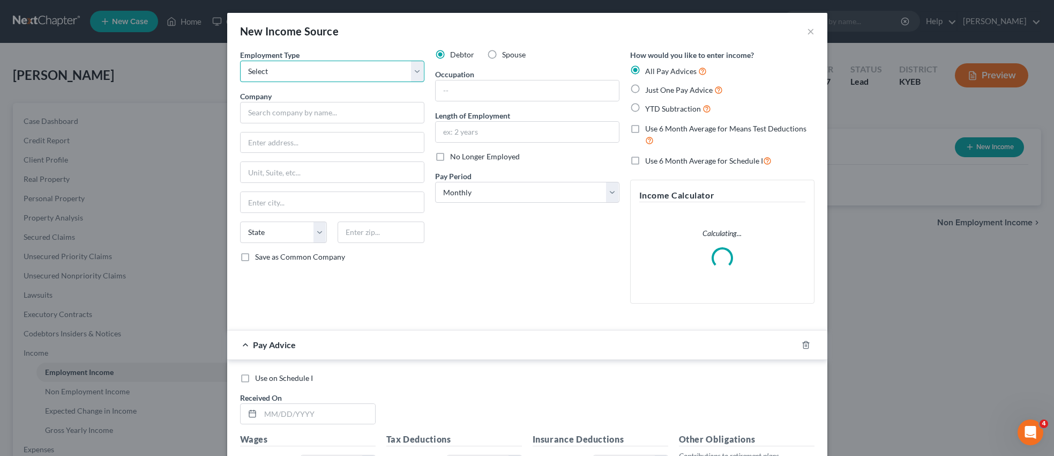
click at [420, 70] on select "Select Full or [DEMOGRAPHIC_DATA] Employment Self Employment" at bounding box center [332, 71] width 184 height 21
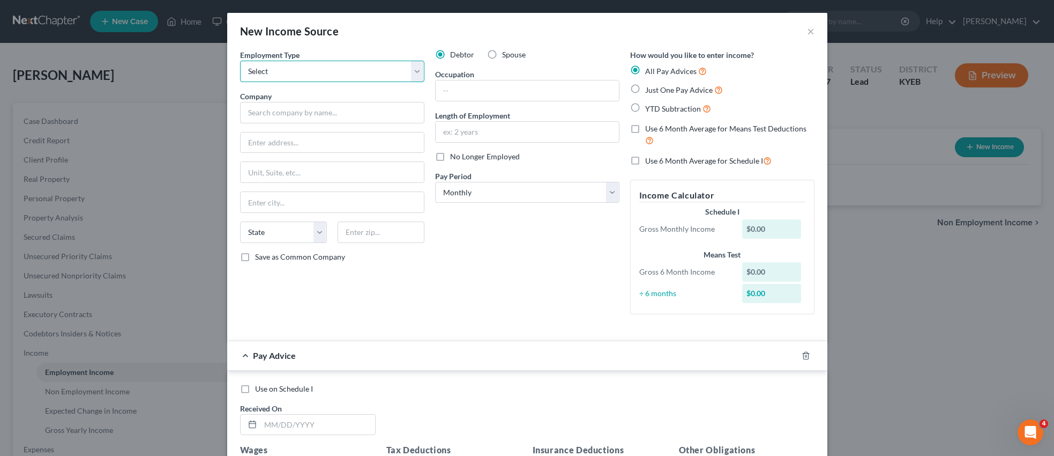
select select "0"
click at [240, 61] on select "Select Full or [DEMOGRAPHIC_DATA] Employment Self Employment" at bounding box center [332, 71] width 184 height 21
click at [373, 109] on input "text" at bounding box center [332, 112] width 184 height 21
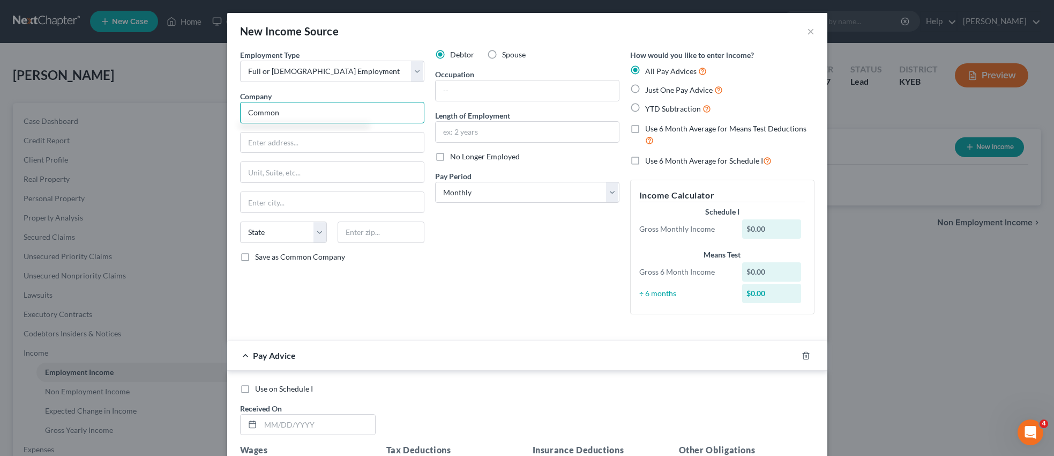
type input "Commonwealth of [US_STATE]"
type input "[STREET_ADDRESS]"
type input "Frankfort"
select select "18"
type input "40601"
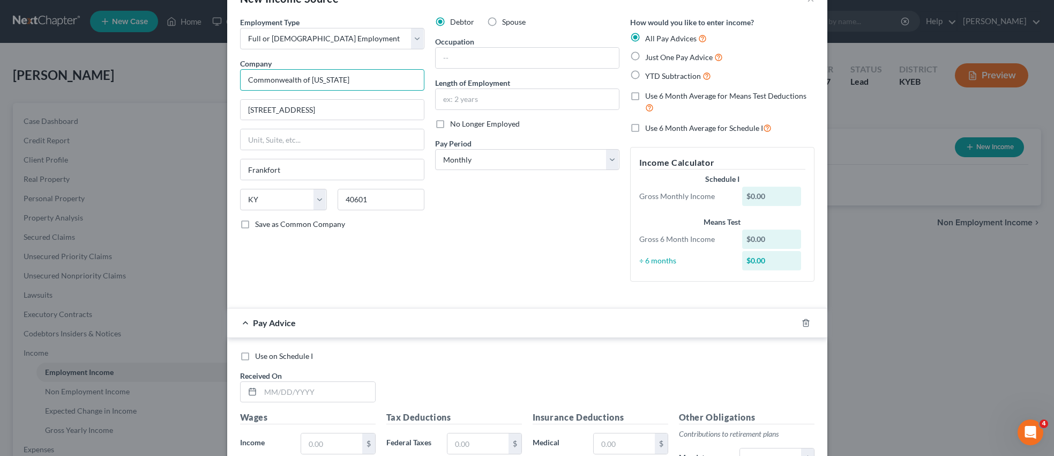
scroll to position [0, 0]
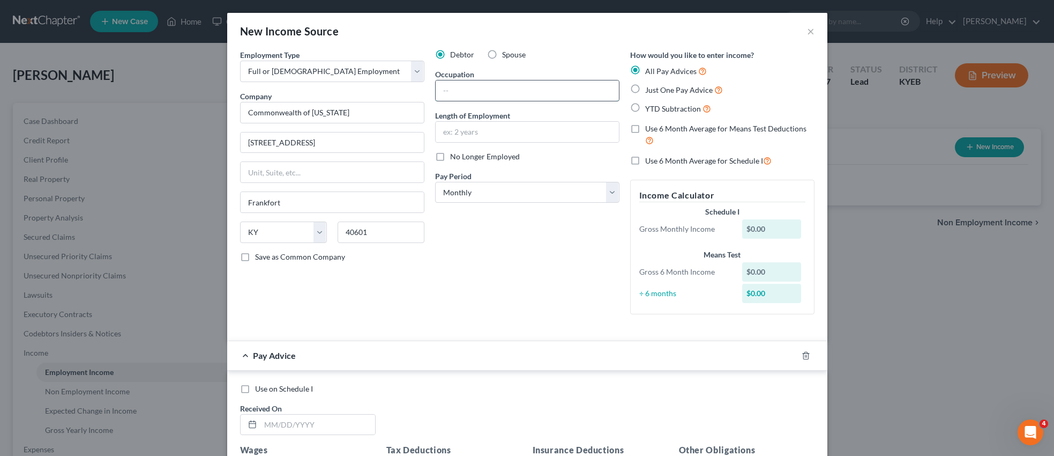
click at [488, 89] on input "text" at bounding box center [527, 90] width 183 height 20
type input "Maintenance"
click at [486, 131] on input "text" at bounding box center [527, 132] width 183 height 20
type input "5 years"
click at [613, 188] on select "Select Monthly Twice Monthly Every Other Week Weekly" at bounding box center [527, 192] width 184 height 21
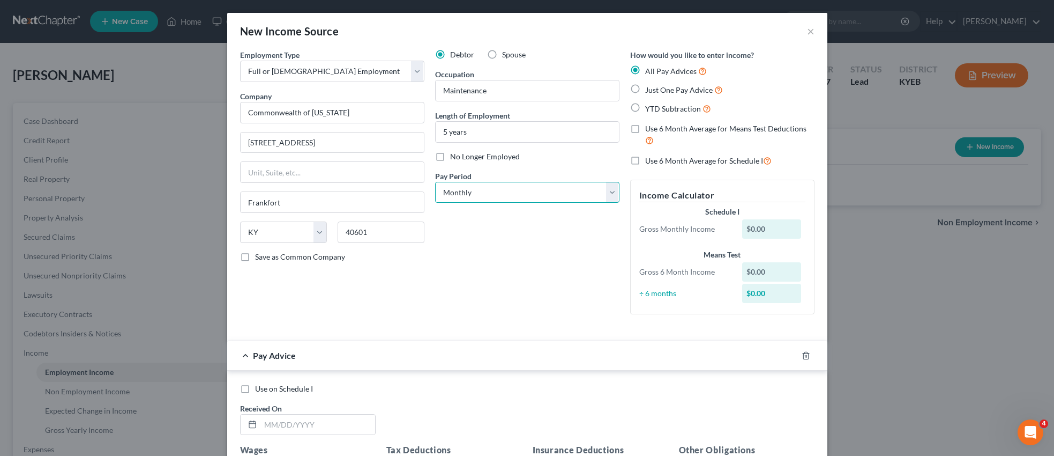
select select "1"
click at [435, 182] on select "Select Monthly Twice Monthly Every Other Week Weekly" at bounding box center [527, 192] width 184 height 21
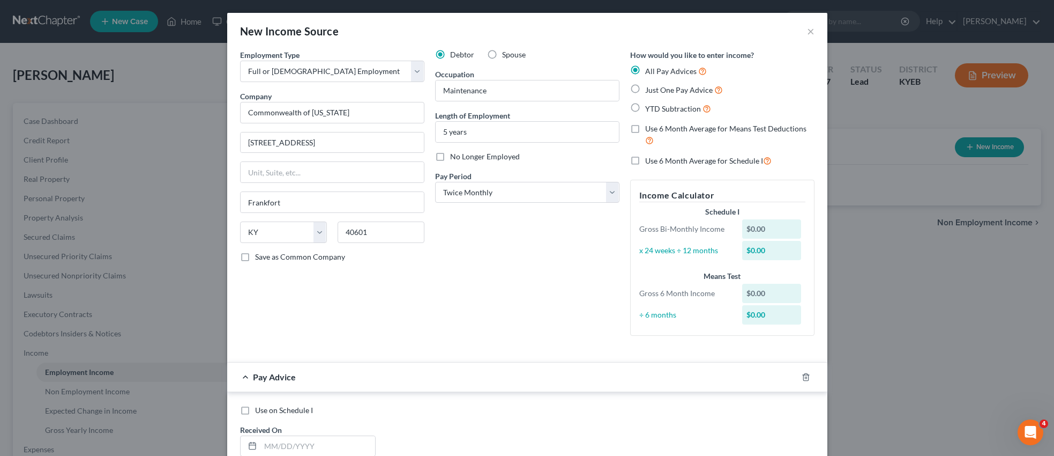
click at [645, 107] on label "YTD Subtraction" at bounding box center [678, 108] width 66 height 12
click at [650, 107] on input "YTD Subtraction" at bounding box center [653, 105] width 7 height 7
radio input "true"
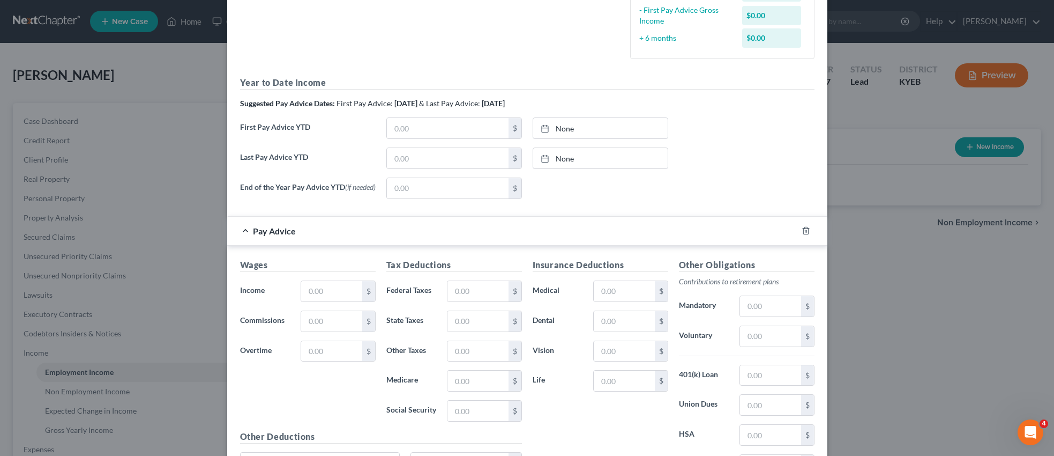
scroll to position [264, 0]
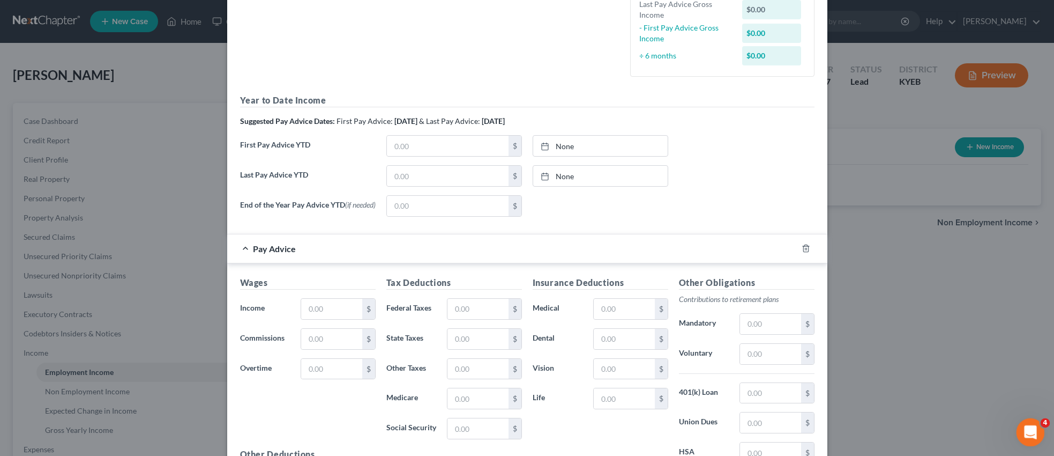
click at [1034, 426] on icon "Open Intercom Messenger" at bounding box center [1030, 431] width 18 height 18
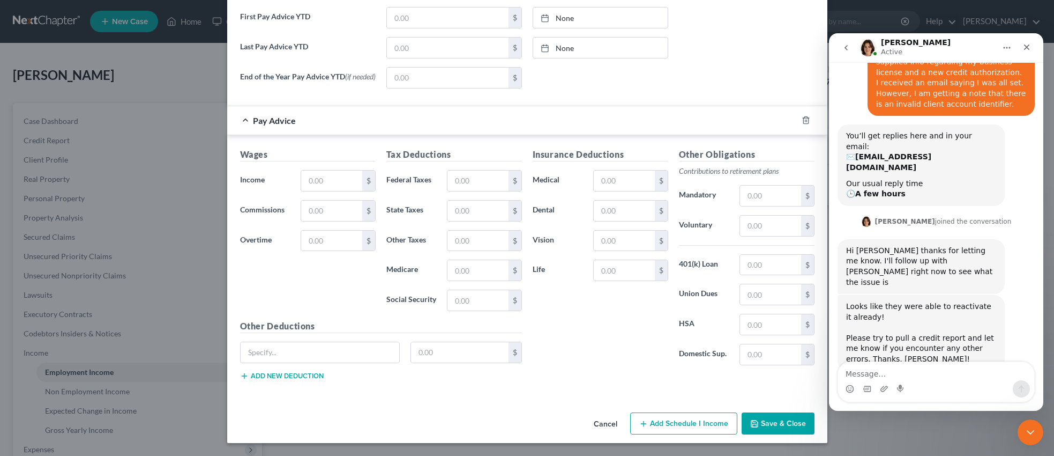
scroll to position [0, 0]
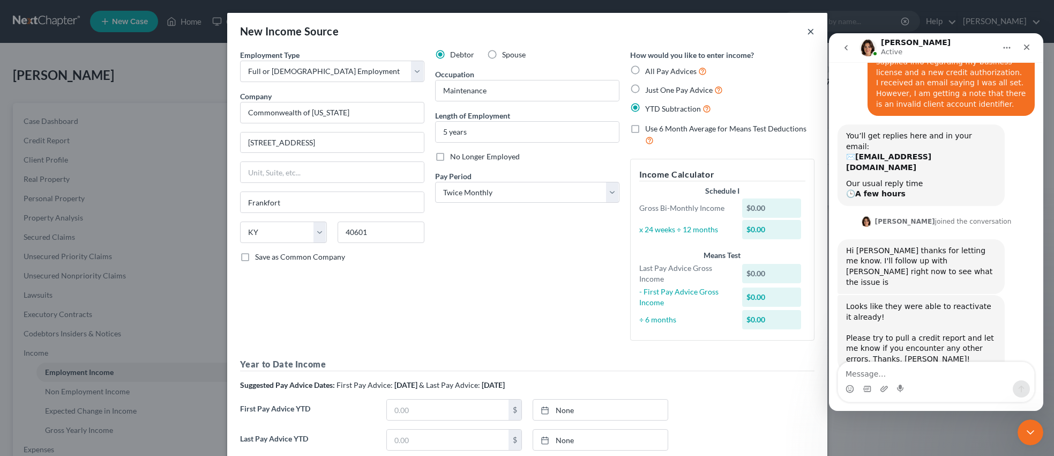
click at [813, 28] on button "×" at bounding box center [811, 31] width 8 height 13
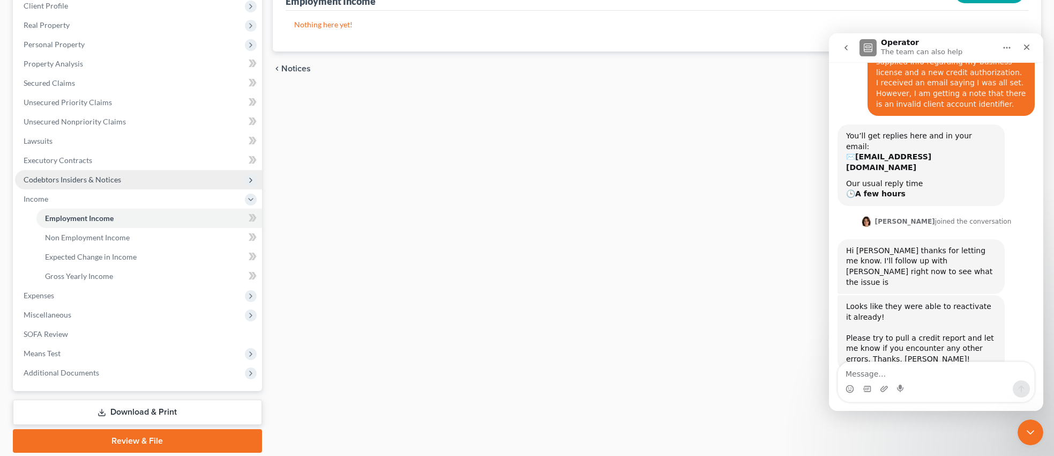
scroll to position [160, 0]
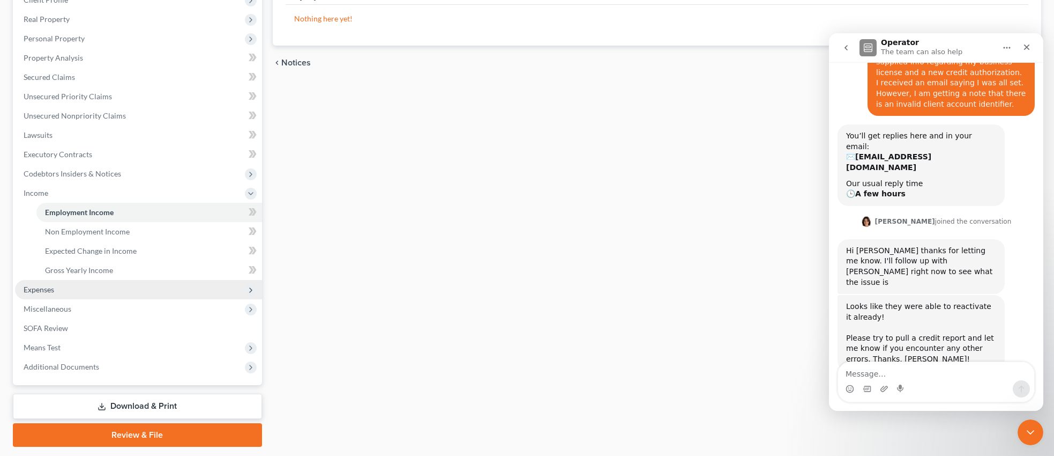
click at [49, 287] on span "Expenses" at bounding box center [39, 289] width 31 height 9
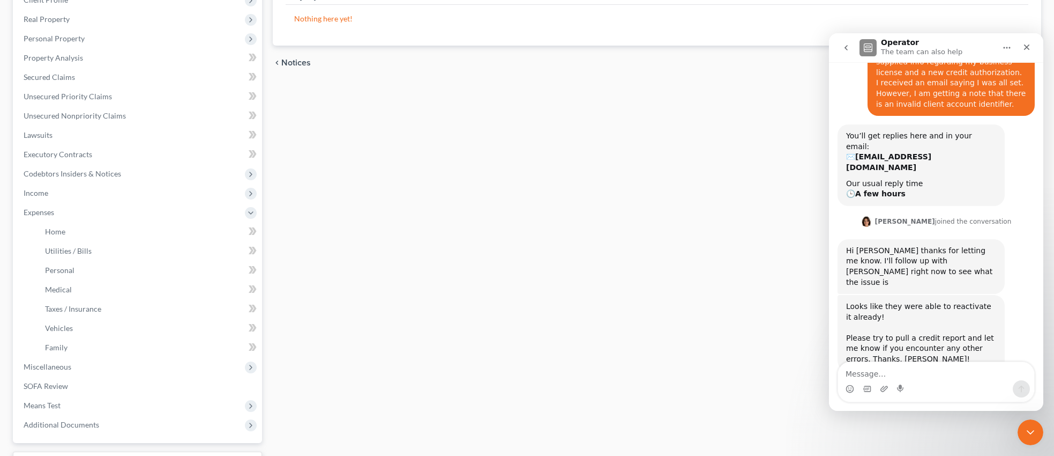
click at [537, 289] on div "Employment Income Non Employment Income Expected Change in Income Gross Yearly …" at bounding box center [657, 223] width 779 height 561
click at [1030, 48] on icon "Close" at bounding box center [1027, 47] width 9 height 9
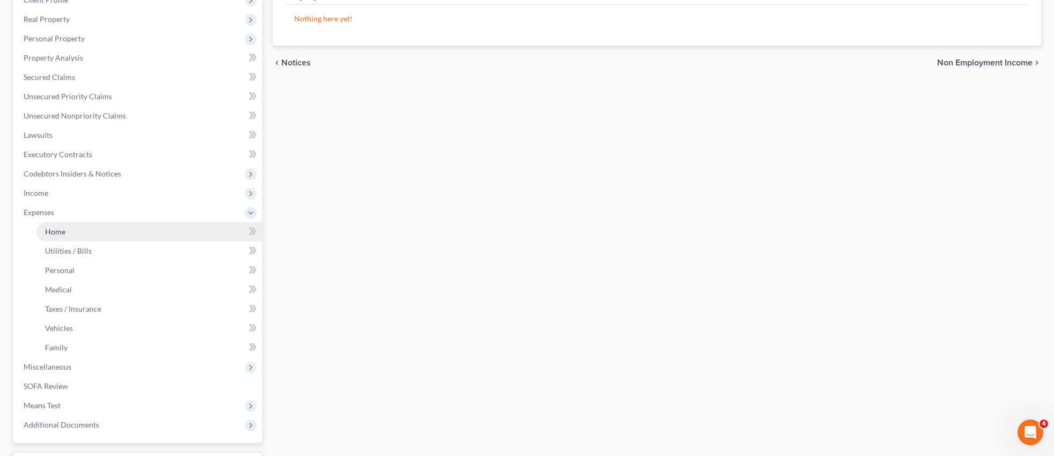
click at [61, 231] on span "Home" at bounding box center [55, 231] width 20 height 9
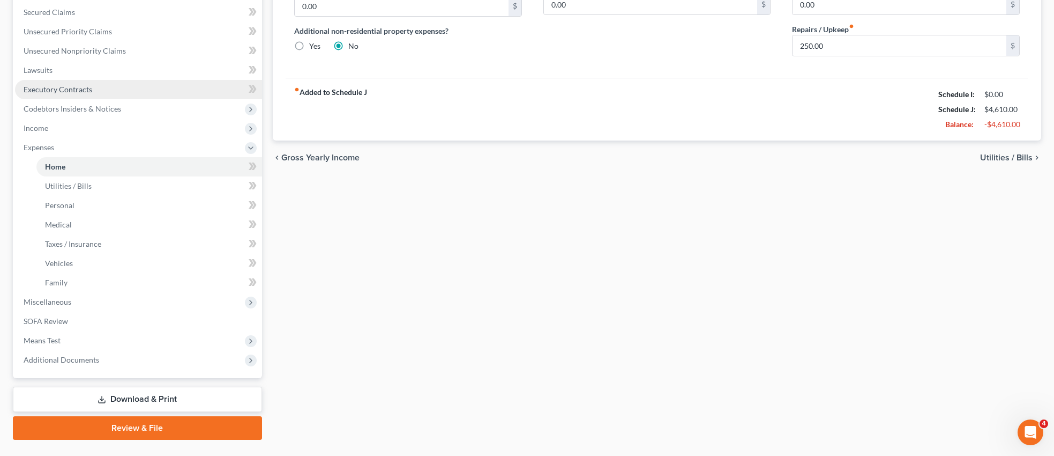
scroll to position [248, 0]
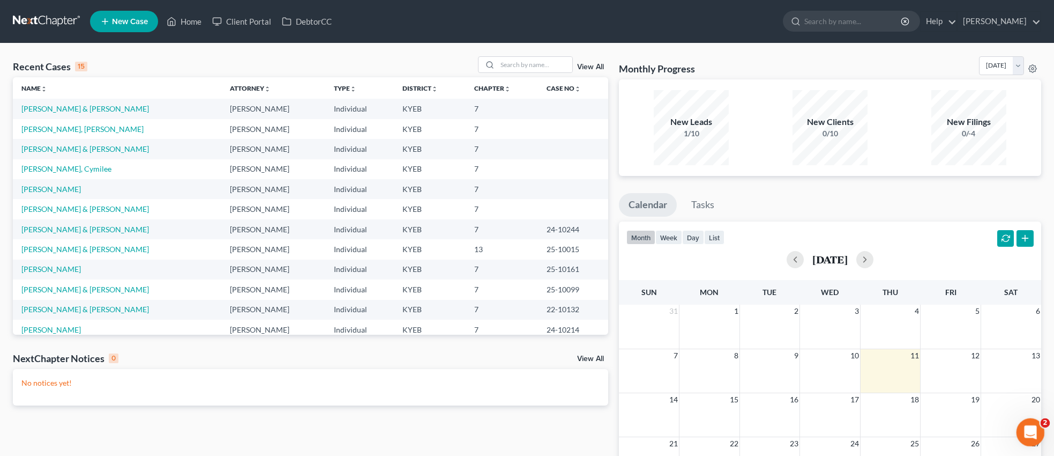
click at [1039, 432] on div "Open Intercom Messenger" at bounding box center [1029, 430] width 35 height 35
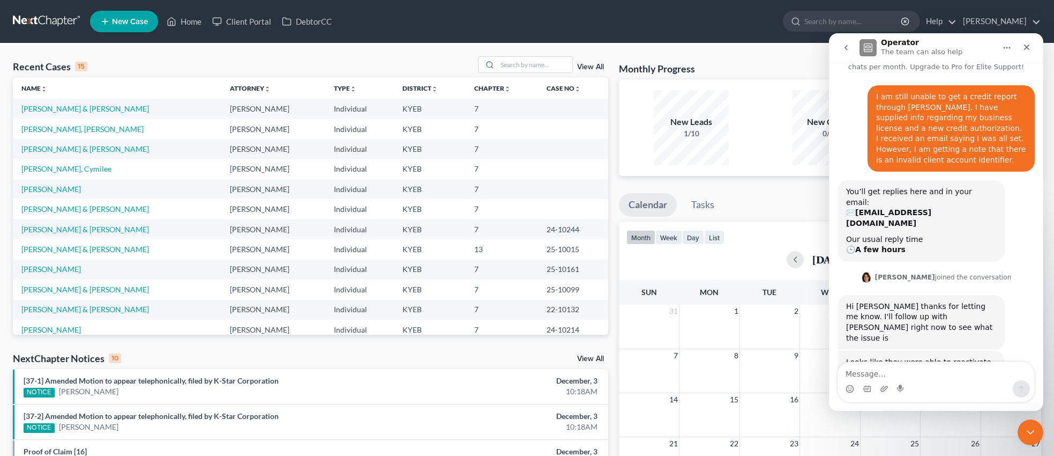
scroll to position [88, 0]
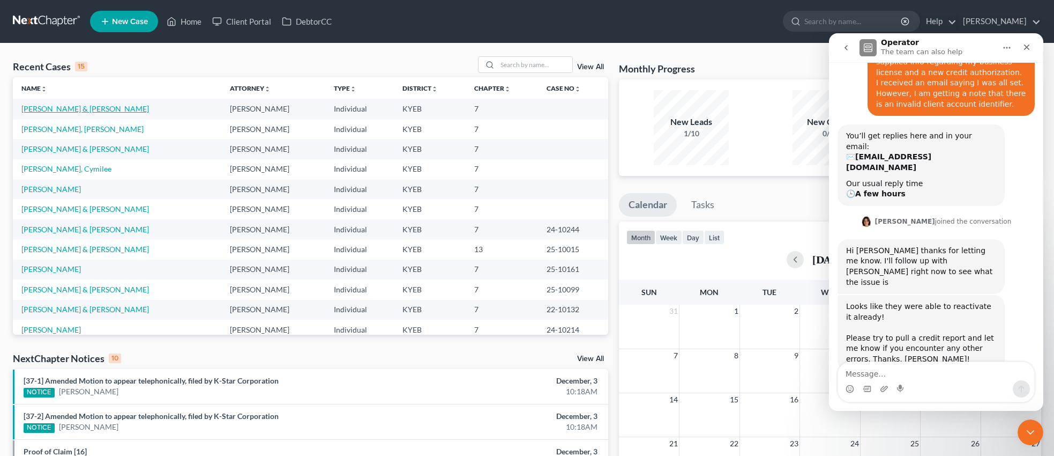
click at [57, 112] on link "Carpenter, James & Staci" at bounding box center [85, 108] width 128 height 9
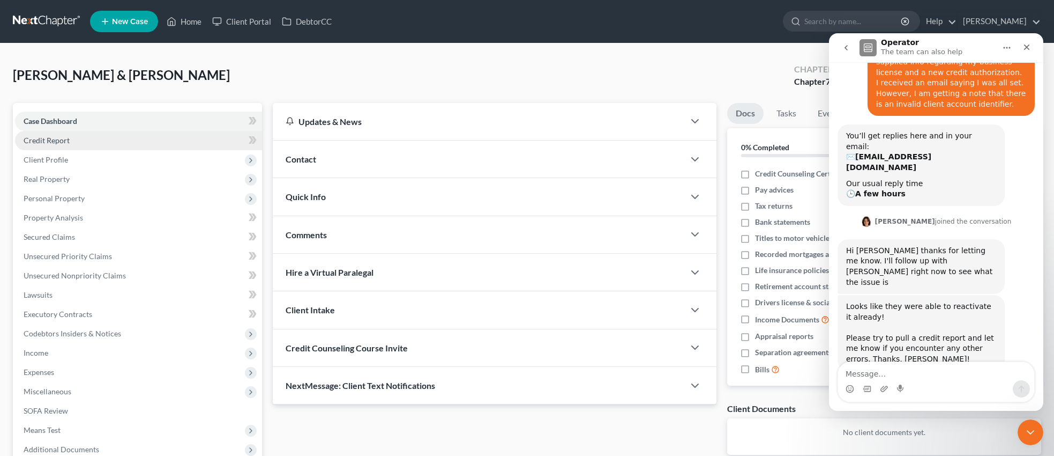
click at [44, 139] on span "Credit Report" at bounding box center [47, 140] width 46 height 9
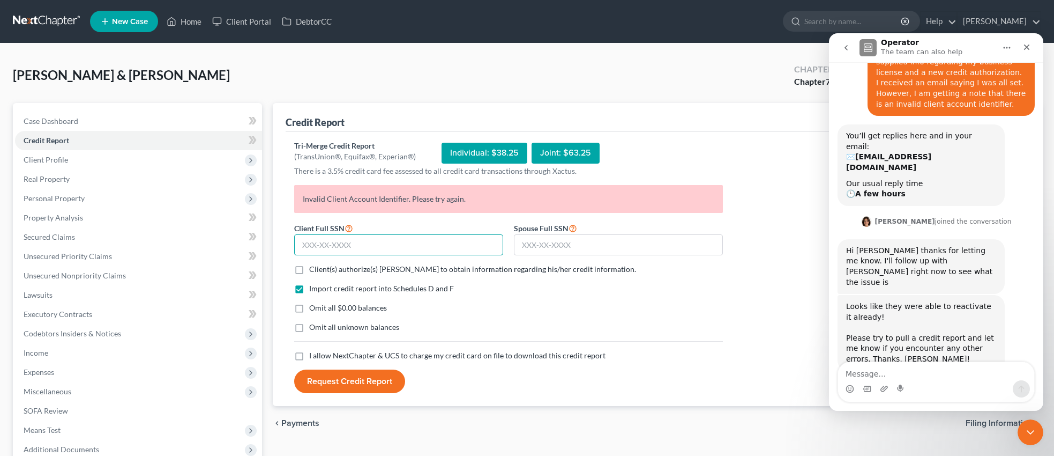
click at [362, 246] on input "text" at bounding box center [398, 244] width 209 height 21
click at [941, 375] on textarea "Message…" at bounding box center [936, 371] width 196 height 18
type textarea "T"
click at [360, 247] on input "text" at bounding box center [398, 244] width 209 height 21
type input "273-72-8633"
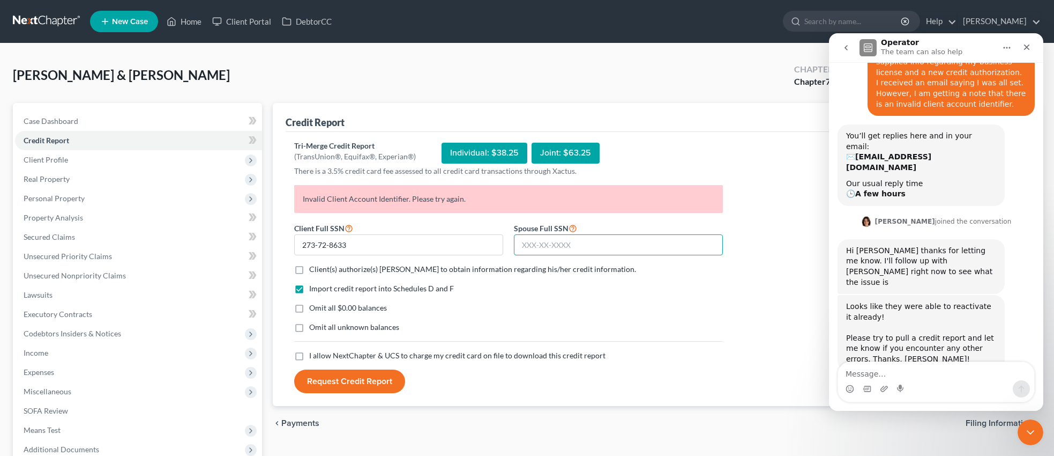
click at [561, 247] on input "text" at bounding box center [618, 244] width 209 height 21
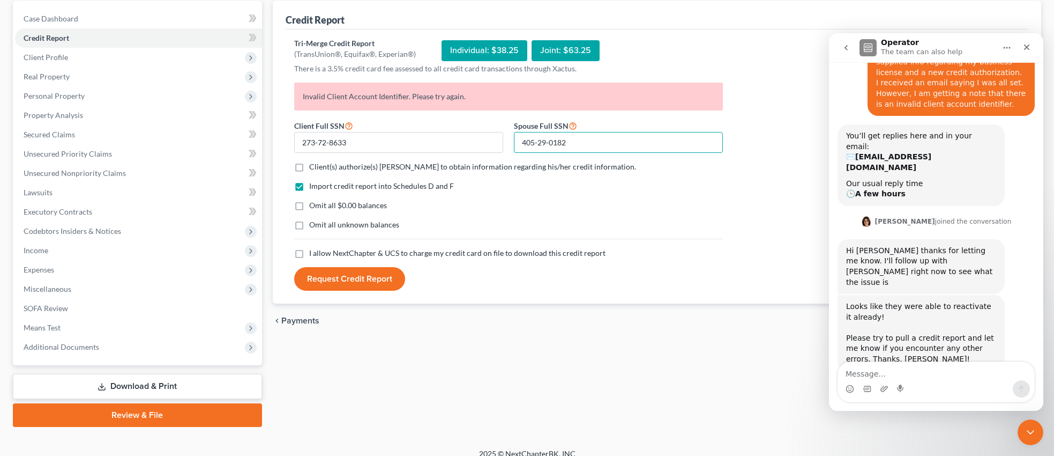
scroll to position [110, 0]
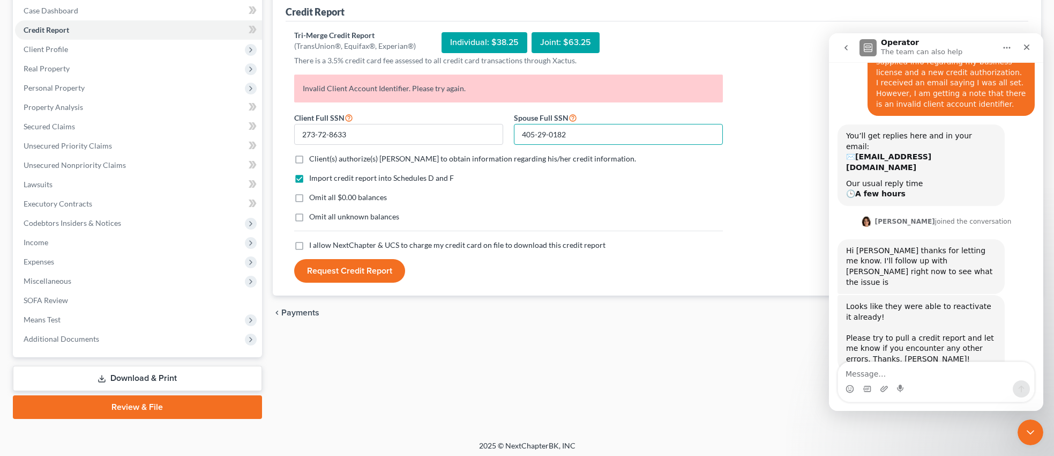
type input "405-29-0182"
click at [309, 158] on label "Client(s) authorize(s) [PERSON_NAME] to obtain information regarding his/her cr…" at bounding box center [472, 158] width 327 height 11
click at [314, 158] on input "Client(s) authorize(s) [PERSON_NAME] to obtain information regarding his/her cr…" at bounding box center [317, 156] width 7 height 7
checkbox input "true"
click at [309, 197] on label "Omit all $0.00 balances" at bounding box center [348, 197] width 78 height 11
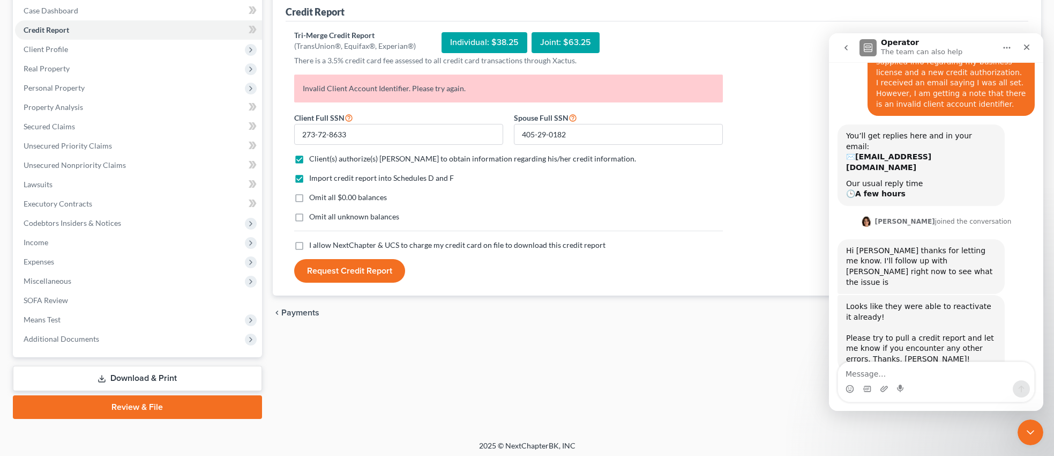
click at [314, 197] on input "Omit all $0.00 balances" at bounding box center [317, 195] width 7 height 7
checkbox input "true"
click at [309, 246] on label "I allow NextChapter & UCS to charge my credit card on file to download this cre…" at bounding box center [457, 245] width 296 height 11
click at [314, 246] on input "I allow NextChapter & UCS to charge my credit card on file to download this cre…" at bounding box center [317, 243] width 7 height 7
checkbox input "true"
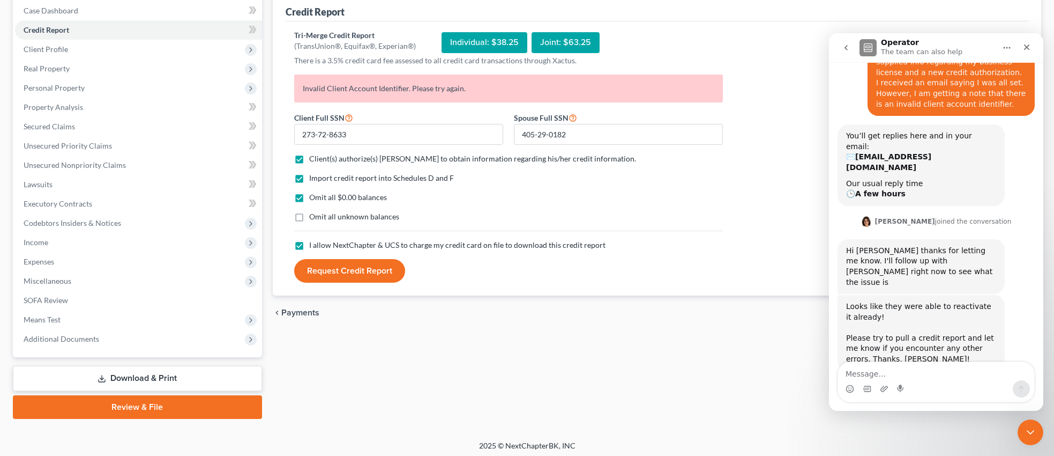
click at [336, 266] on button "Request Credit Report" at bounding box center [349, 271] width 111 height 24
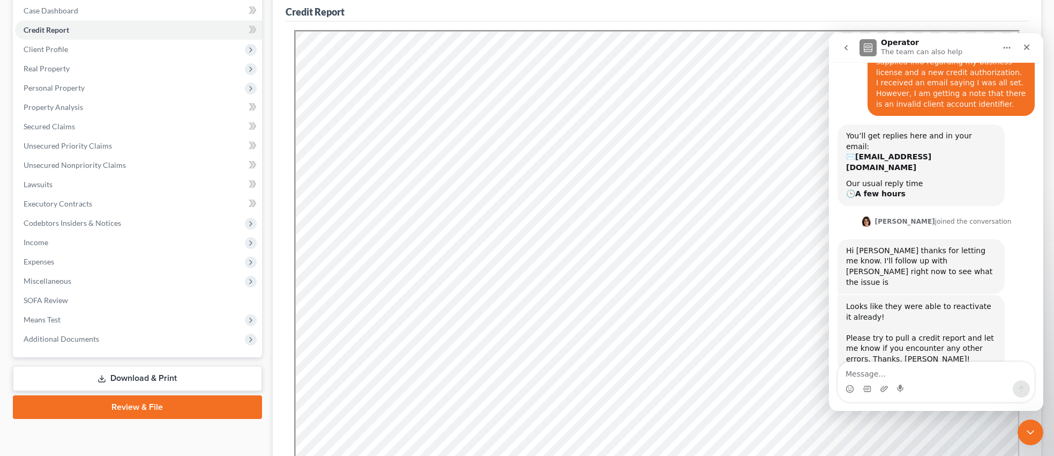
scroll to position [0, 0]
click at [919, 380] on textarea "Message…" at bounding box center [936, 371] width 196 height 18
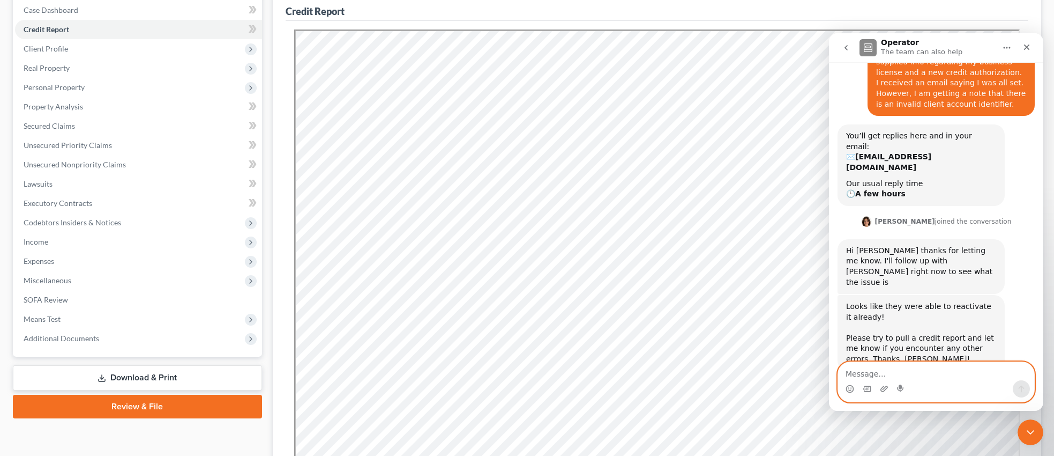
type textarea "e"
type textarea "Yes, I got it. Thanks."
click at [1026, 390] on button "Send a message…" at bounding box center [1021, 388] width 17 height 17
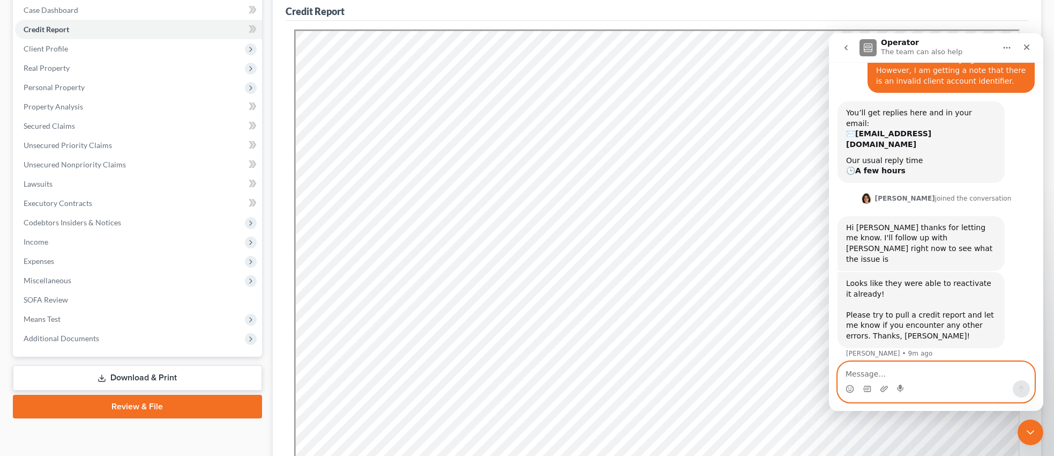
scroll to position [120, 0]
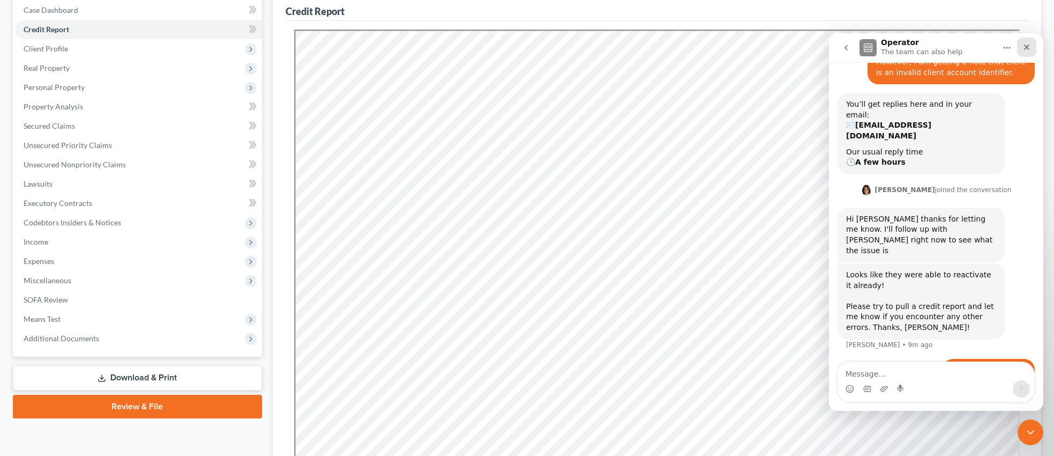
click at [1028, 49] on icon "Close" at bounding box center [1027, 47] width 9 height 9
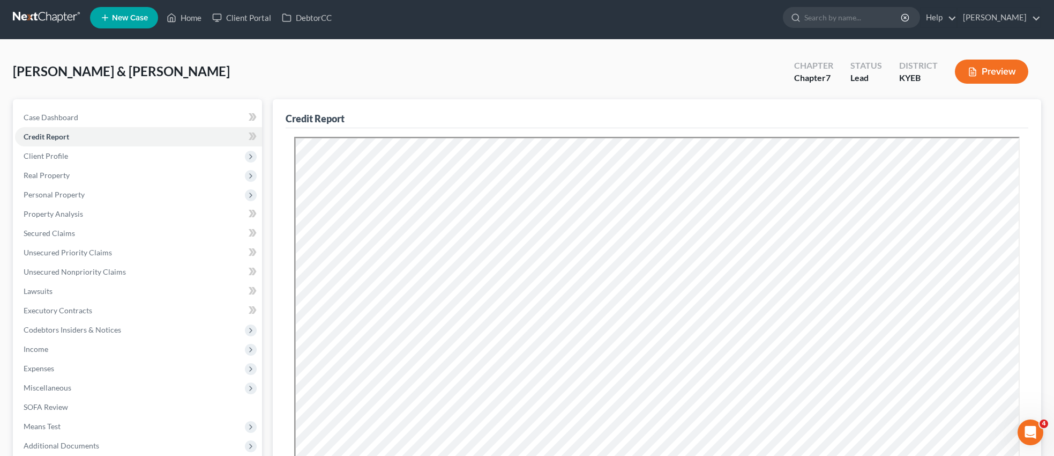
scroll to position [0, 0]
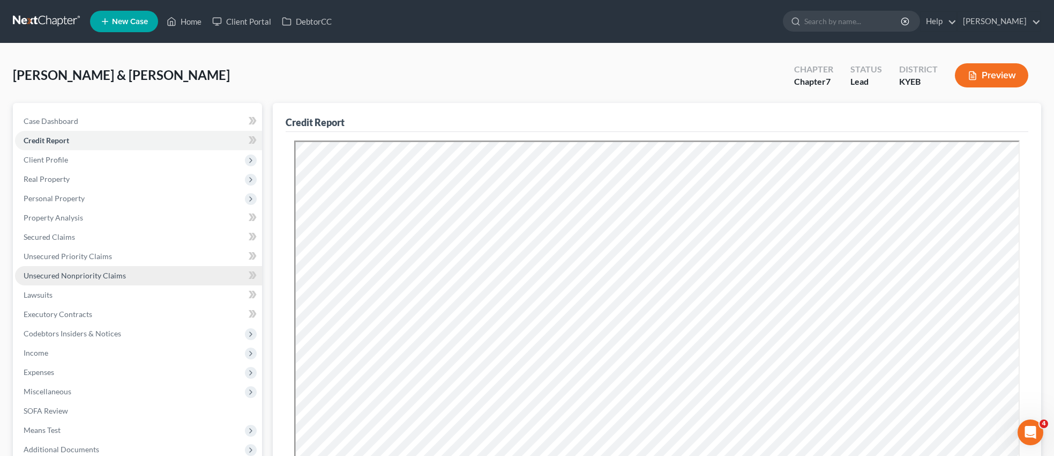
click at [68, 272] on span "Unsecured Nonpriority Claims" at bounding box center [75, 275] width 102 height 9
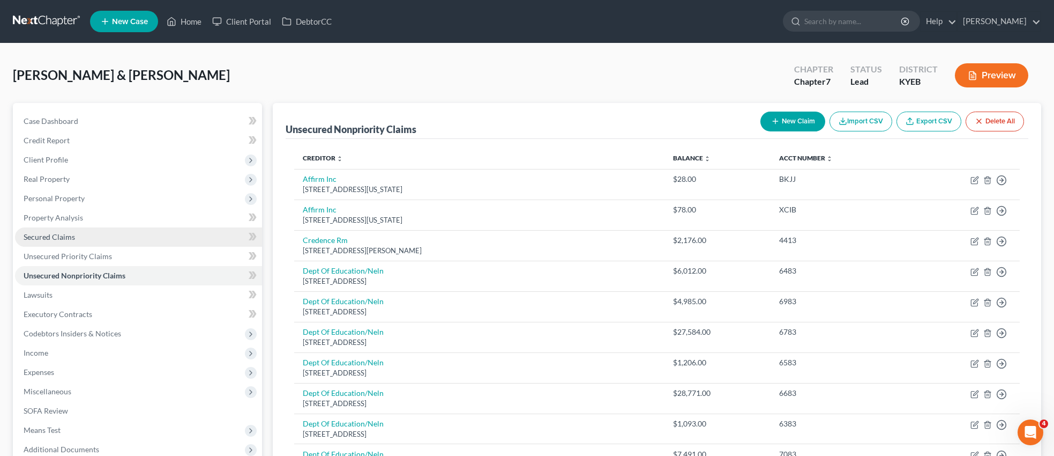
click at [79, 237] on link "Secured Claims" at bounding box center [138, 236] width 247 height 19
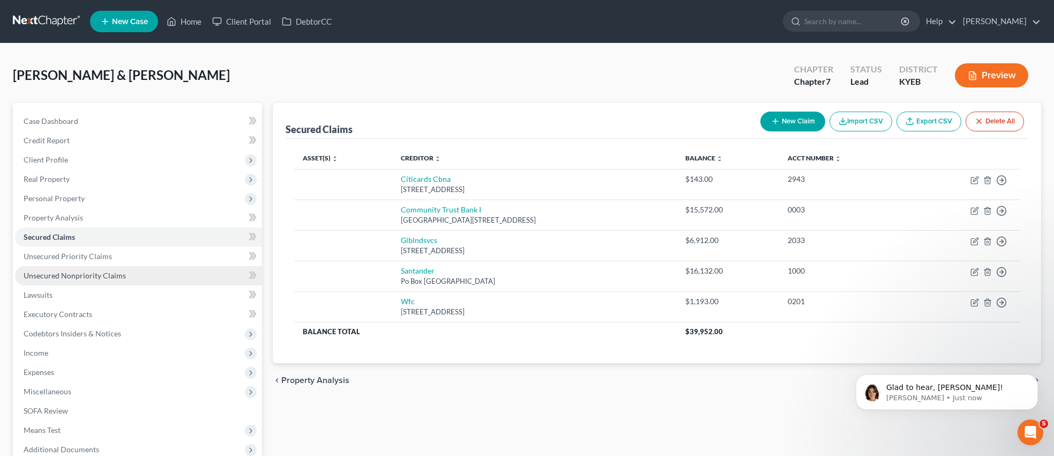
click at [89, 275] on span "Unsecured Nonpriority Claims" at bounding box center [75, 275] width 102 height 9
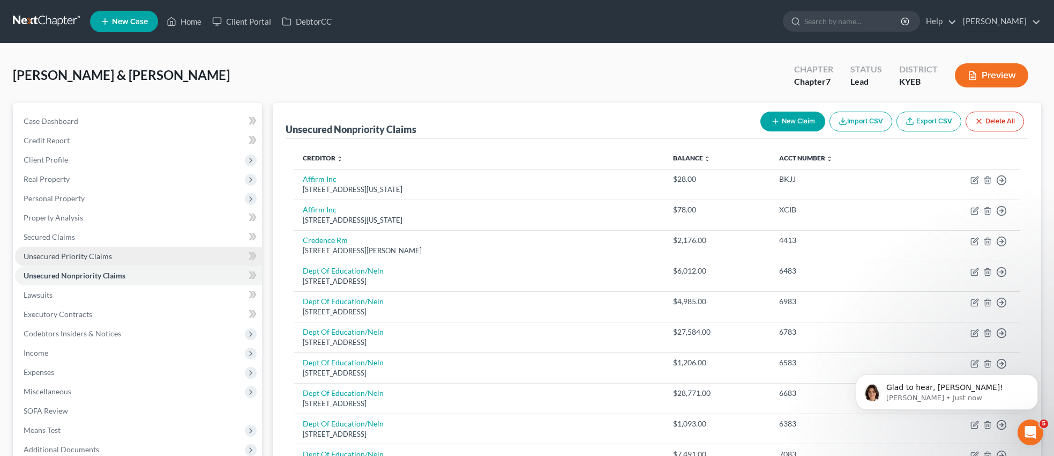
click at [78, 255] on span "Unsecured Priority Claims" at bounding box center [68, 255] width 88 height 9
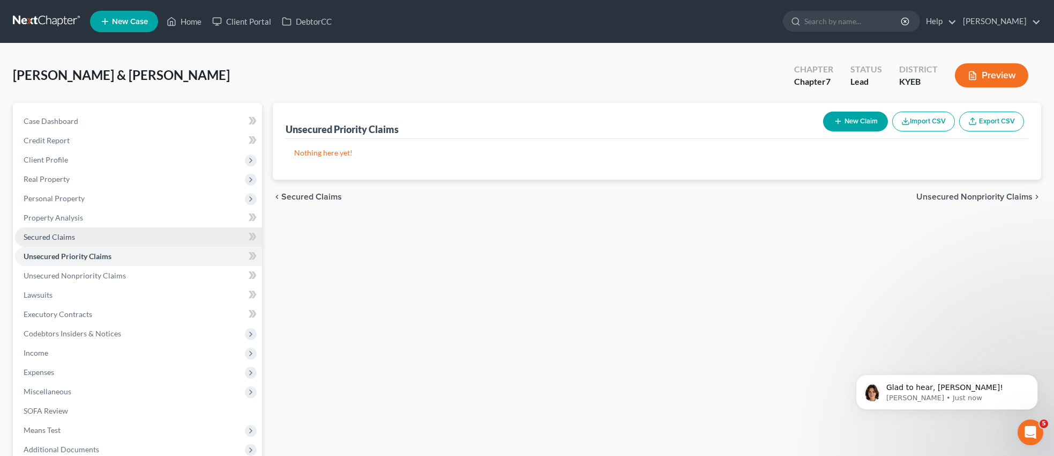
click at [66, 232] on span "Secured Claims" at bounding box center [49, 236] width 51 height 9
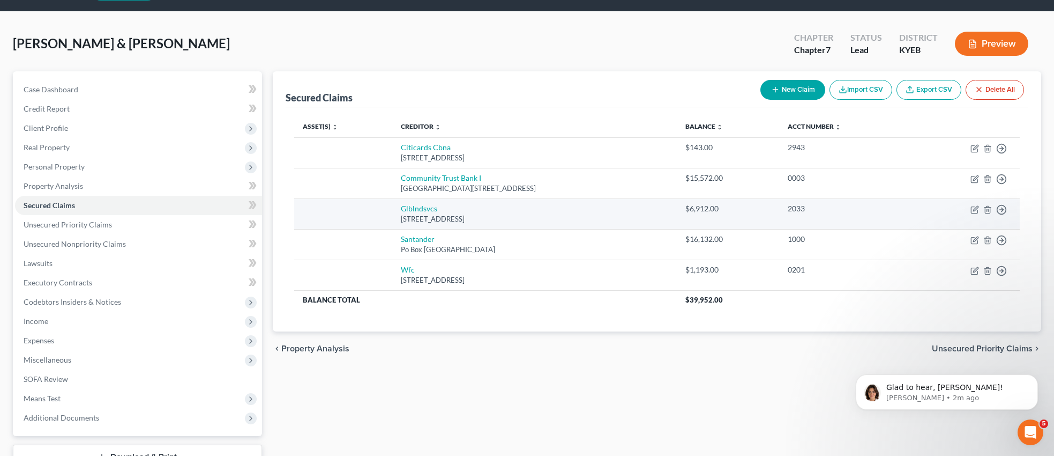
scroll to position [40, 0]
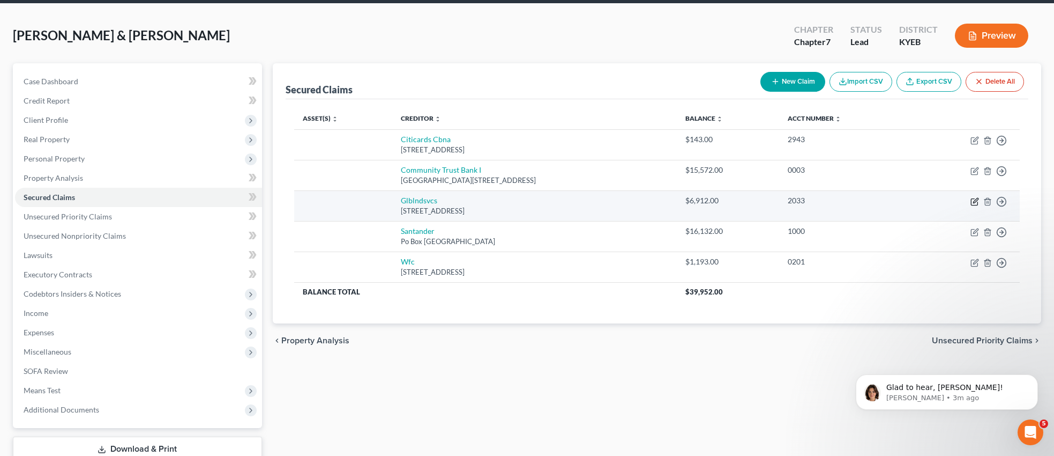
click at [977, 201] on icon "button" at bounding box center [975, 201] width 9 height 9
select select "42"
select select "0"
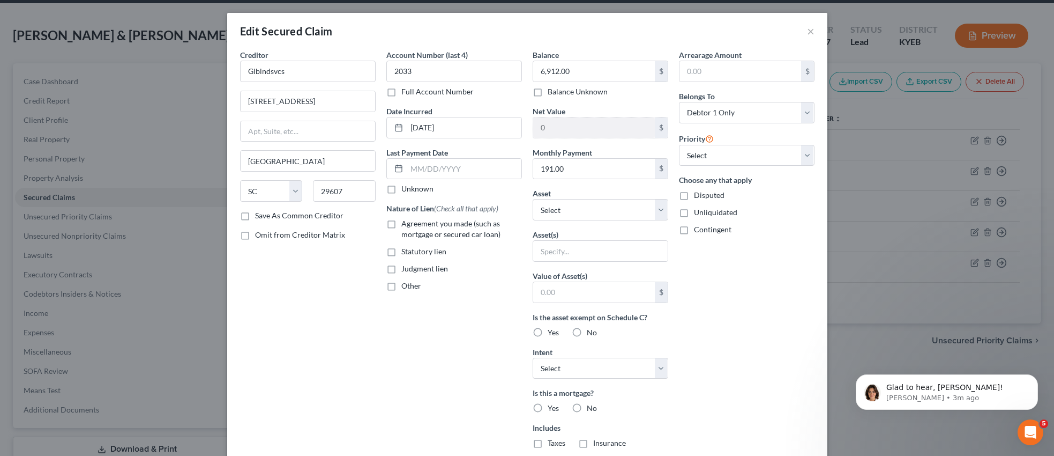
click at [402, 222] on label "Agreement you made (such as mortgage or secured car loan)" at bounding box center [462, 228] width 121 height 21
click at [406, 222] on input "Agreement you made (such as mortgage or secured car loan)" at bounding box center [409, 221] width 7 height 7
checkbox input "true"
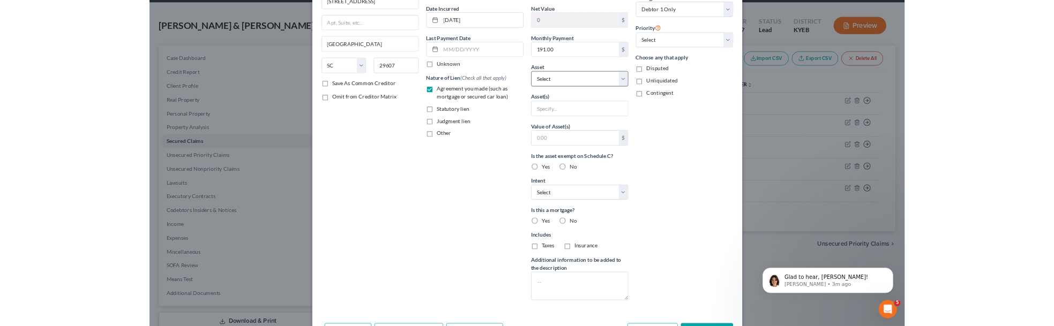
scroll to position [87, 0]
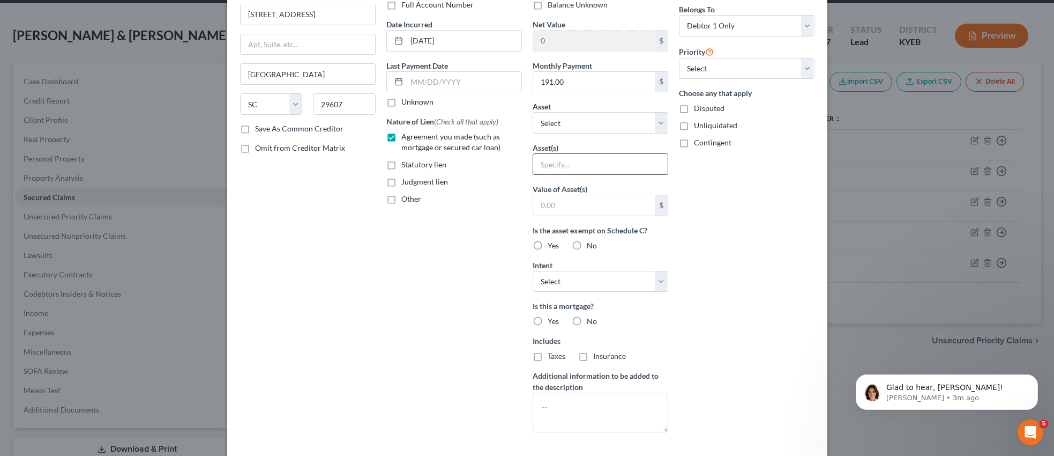
click at [568, 162] on input "text" at bounding box center [600, 164] width 135 height 20
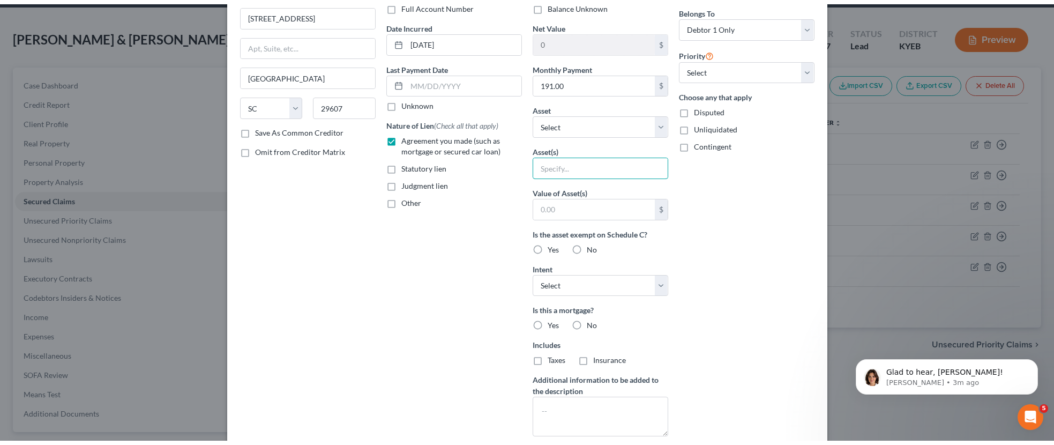
scroll to position [176, 0]
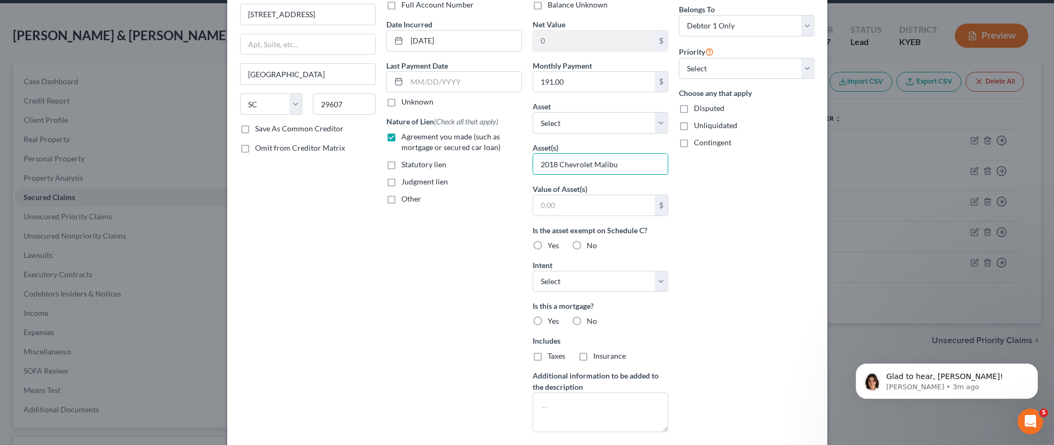
type input "2018 Chevrolet Malibu"
click at [808, 66] on select "Select 1st 2nd 3rd 4th 5th 6th 7th 8th 9th 10th 11th 12th 13th 14th 15th 16th 1…" at bounding box center [747, 68] width 136 height 21
click at [679, 58] on select "Select 1st 2nd 3rd 4th 5th 6th 7th 8th 9th 10th 11th 12th 13th 14th 15th 16th 1…" at bounding box center [747, 68] width 136 height 21
click at [600, 205] on input "text" at bounding box center [594, 205] width 122 height 20
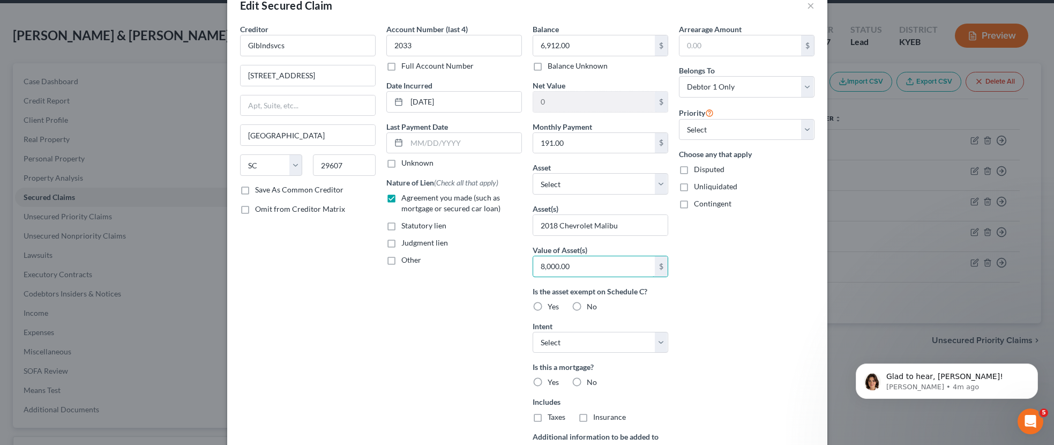
scroll to position [25, 0]
type input "8,000.00"
click at [724, 48] on input "text" at bounding box center [741, 46] width 122 height 20
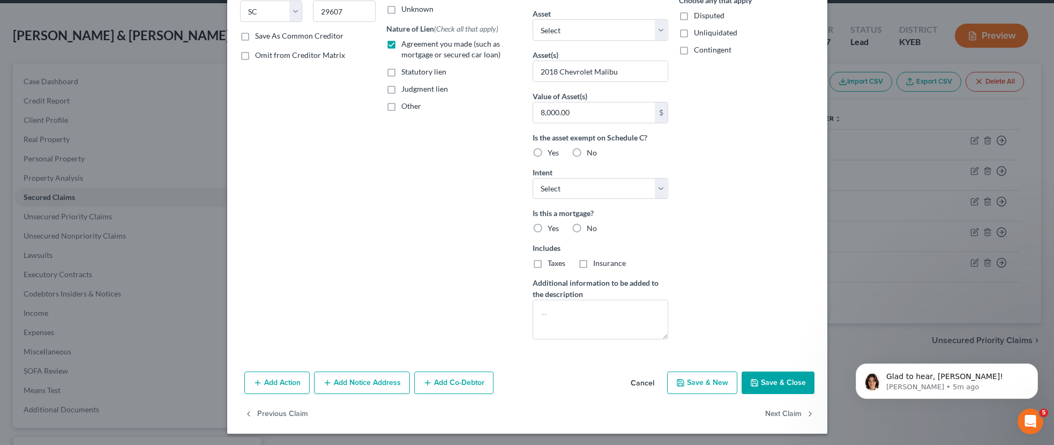
scroll to position [181, 0]
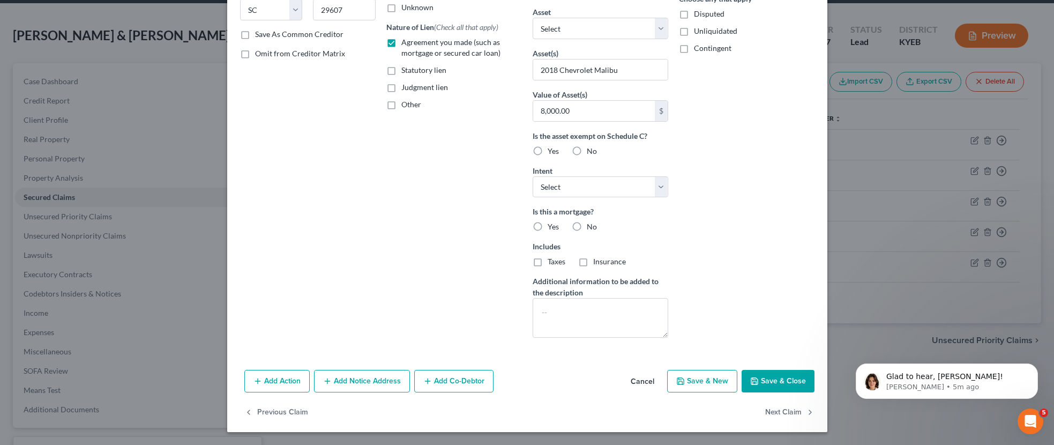
type input "0"
click at [587, 226] on label "No" at bounding box center [592, 226] width 10 height 11
click at [591, 226] on input "No" at bounding box center [594, 224] width 7 height 7
radio input "true"
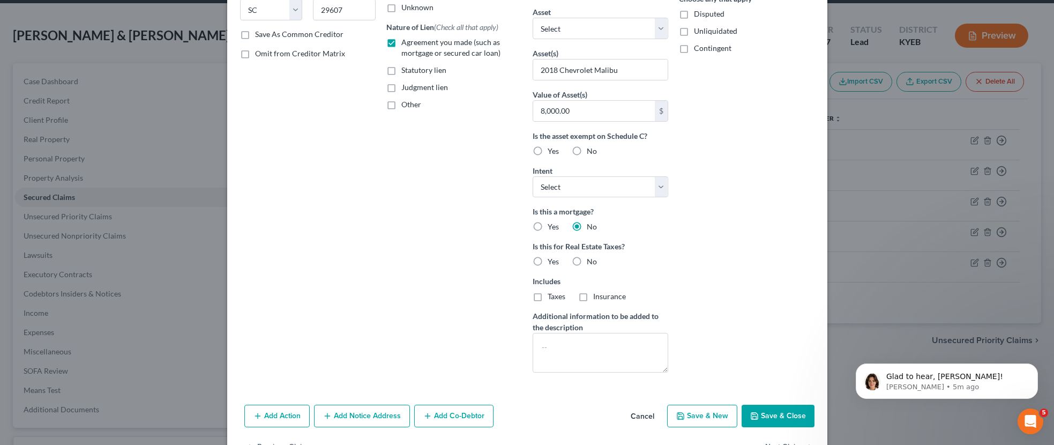
scroll to position [216, 0]
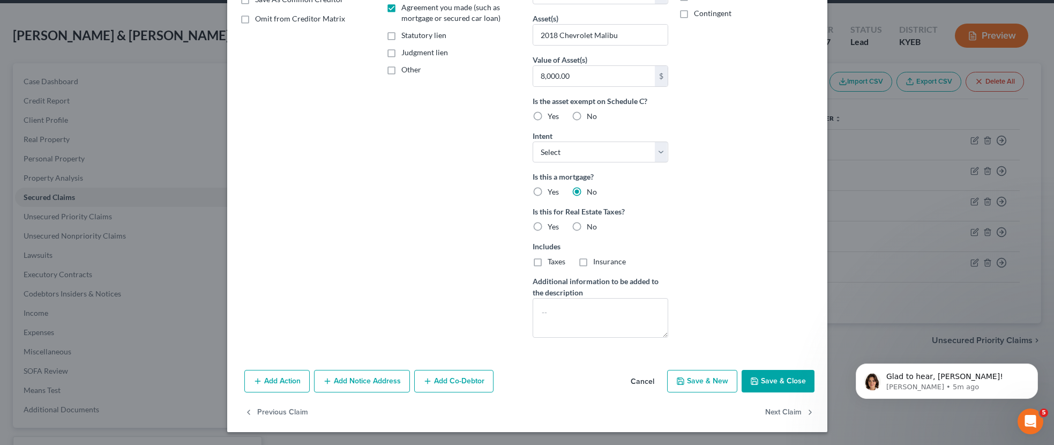
click at [587, 225] on label "No" at bounding box center [592, 226] width 10 height 11
click at [591, 225] on input "No" at bounding box center [594, 224] width 7 height 7
radio input "true"
click at [775, 381] on button "Save & Close" at bounding box center [778, 381] width 73 height 23
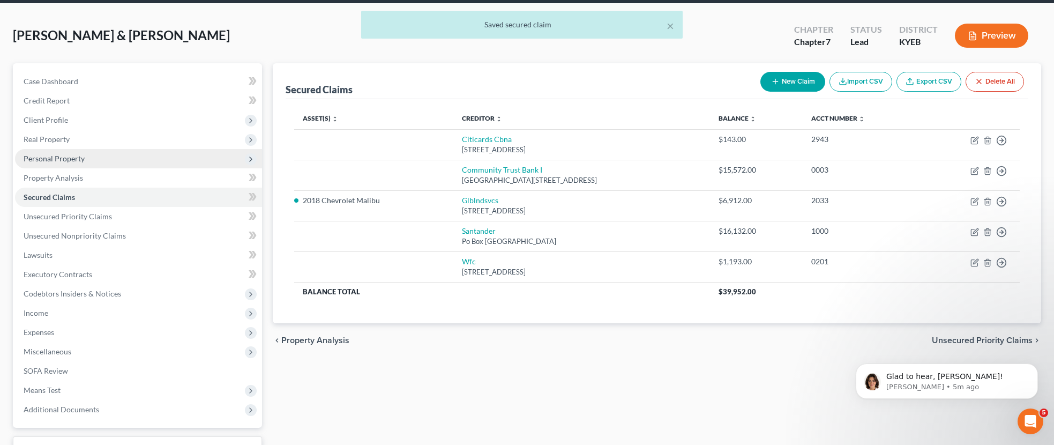
click at [78, 159] on span "Personal Property" at bounding box center [54, 158] width 61 height 9
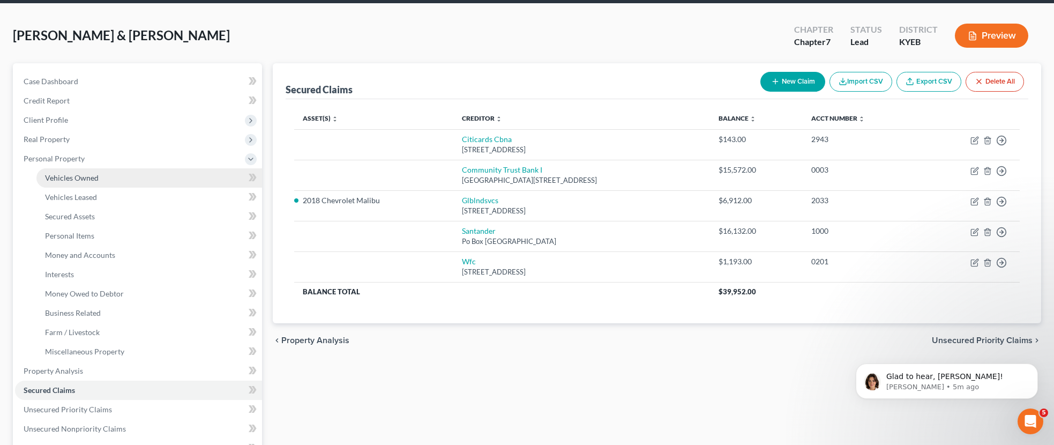
click at [73, 177] on span "Vehicles Owned" at bounding box center [72, 177] width 54 height 9
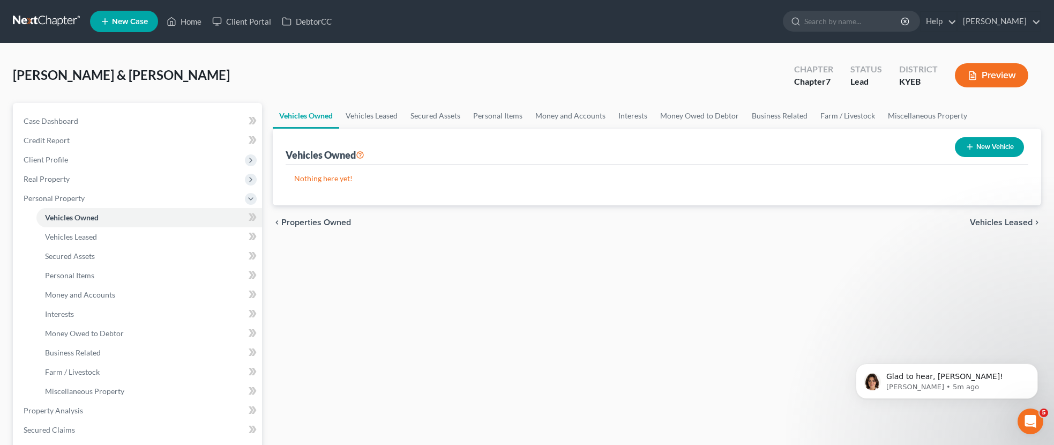
click at [1007, 147] on button "New Vehicle" at bounding box center [989, 147] width 69 height 20
select select "0"
select select "2"
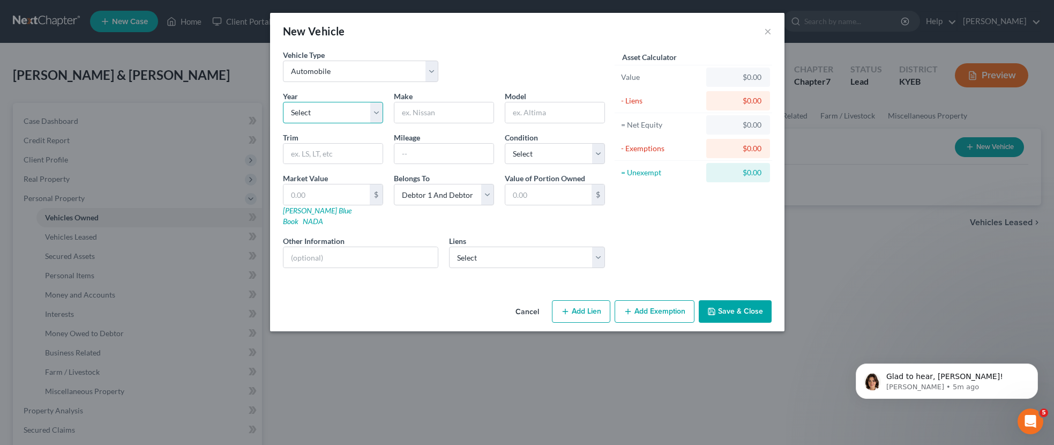
click at [375, 114] on select "Select 2026 2025 2024 2023 2022 2021 2020 2019 2018 2017 2016 2015 2014 2013 20…" at bounding box center [333, 112] width 100 height 21
select select "8"
click at [283, 102] on select "Select 2026 2025 2024 2023 2022 2021 2020 2019 2018 2017 2016 2015 2014 2013 20…" at bounding box center [333, 112] width 100 height 21
click at [450, 117] on input "text" at bounding box center [444, 112] width 99 height 20
click at [451, 118] on input "Malibu" at bounding box center [444, 112] width 99 height 20
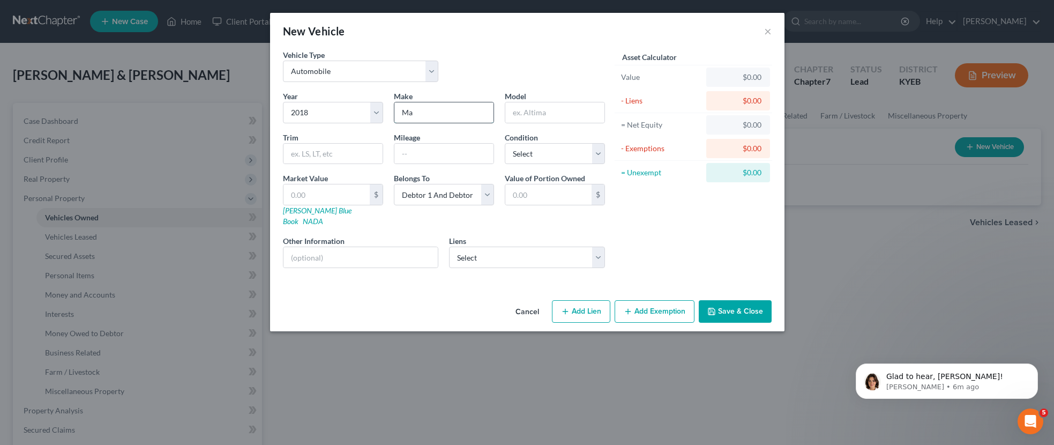
type input "M"
type input "Chevrolet"
click at [526, 114] on input "text" at bounding box center [555, 112] width 99 height 20
type input "Malibu"
click at [598, 153] on select "Select Excellent Very Good Good Fair Poor" at bounding box center [555, 153] width 100 height 21
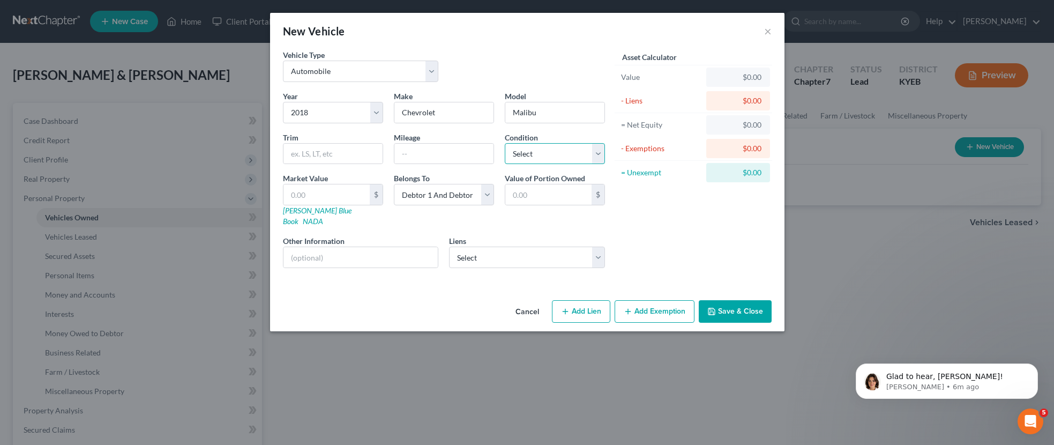
select select "2"
click at [505, 143] on select "Select Excellent Very Good Good Fair Poor" at bounding box center [555, 153] width 100 height 21
click at [332, 198] on input "text" at bounding box center [327, 194] width 86 height 20
type input "8"
type input "8.00"
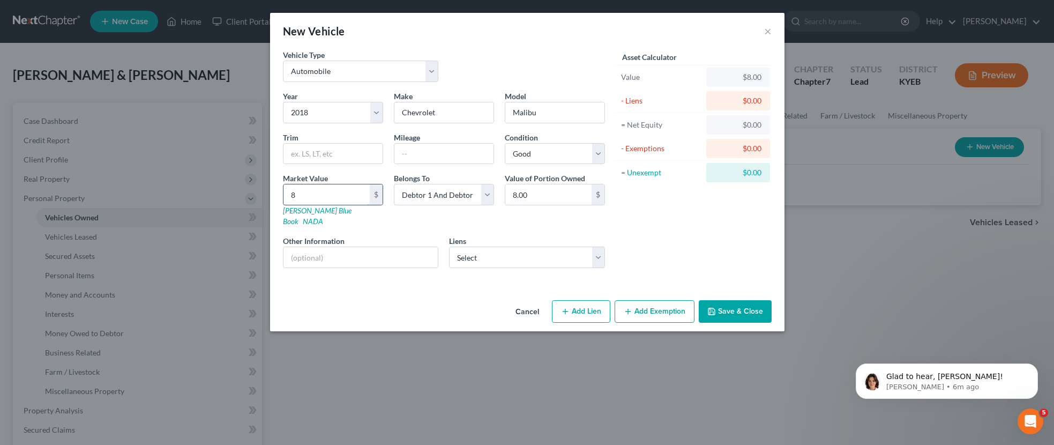
type input "80"
type input "80.00"
type input "800"
type input "800.00"
type input "8000"
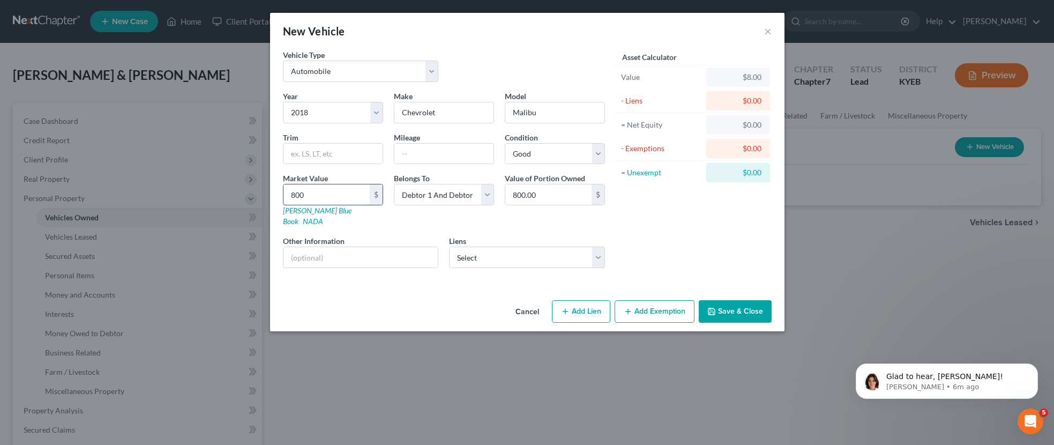
type input "8,000.00"
click at [486, 195] on select "Select Debtor 1 Only Debtor 2 Only Debtor 1 And Debtor 2 Only At Least One Of T…" at bounding box center [444, 194] width 100 height 21
select select "0"
click at [394, 184] on select "Select Debtor 1 Only Debtor 2 Only Debtor 1 And Debtor 2 Only At Least One Of T…" at bounding box center [444, 194] width 100 height 21
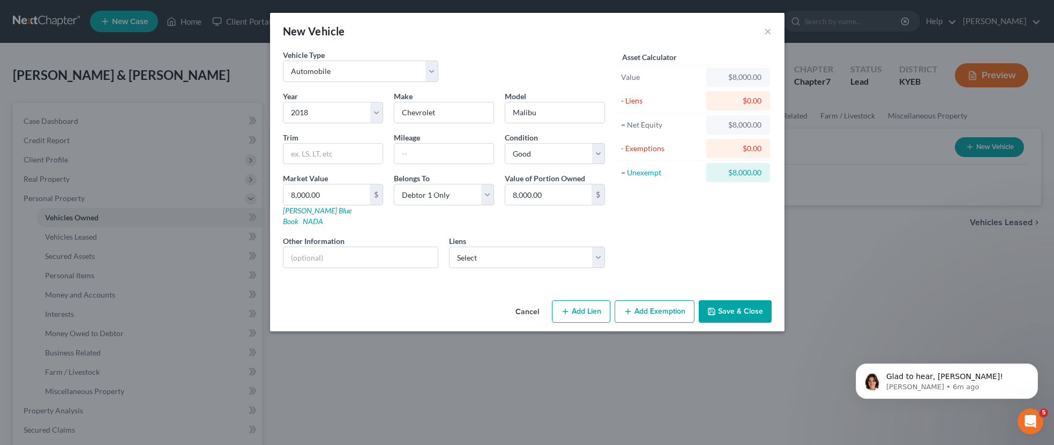
click at [578, 300] on button "Add Lien" at bounding box center [581, 311] width 58 height 23
select select "0"
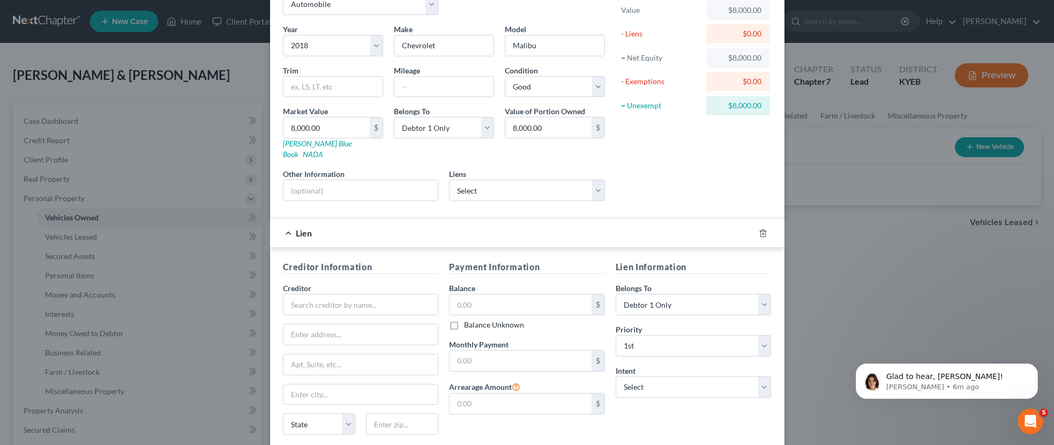
scroll to position [142, 0]
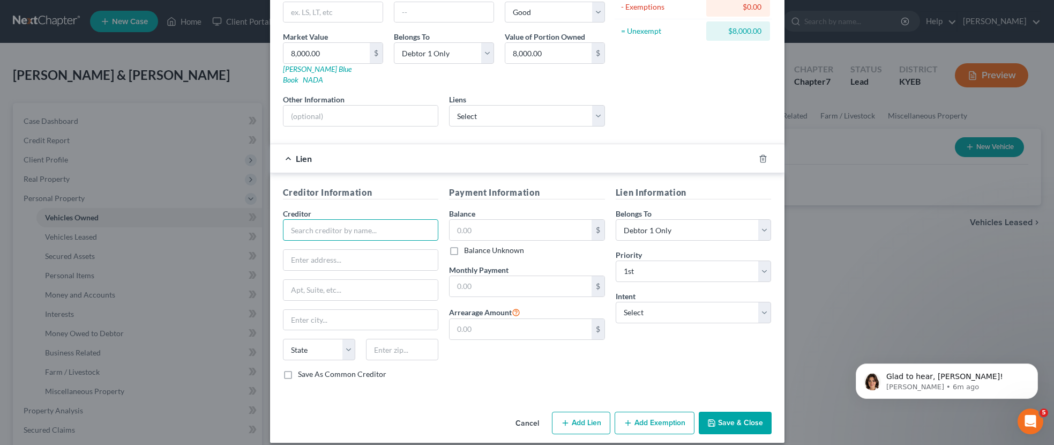
click at [351, 221] on input "text" at bounding box center [361, 229] width 156 height 21
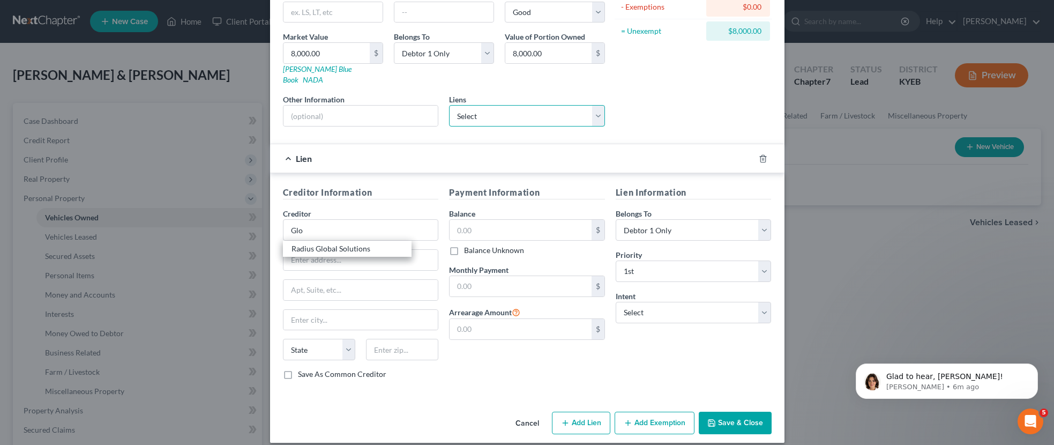
click at [598, 107] on select "Select Santander - $16,132.00 Community Trust Bank I - $15,572.00 Wfc - $1,193.…" at bounding box center [527, 115] width 156 height 21
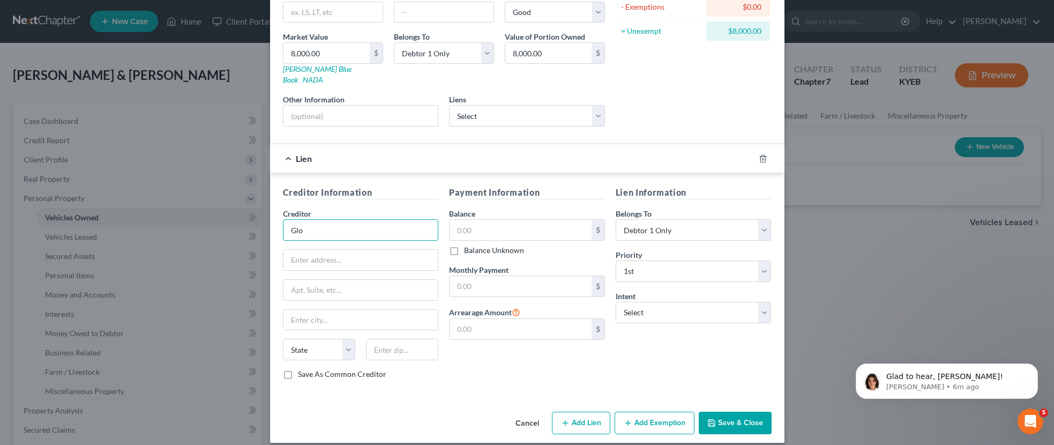
click at [327, 219] on input "Glo" at bounding box center [361, 229] width 156 height 21
click at [326, 219] on input "Glo" at bounding box center [361, 229] width 156 height 21
type input "G"
click at [676, 68] on div "Asset Calculator Value $8,000.00 - Liens $0.00 = Net Equity $8,000.00 - Exempti…" at bounding box center [694, 21] width 167 height 227
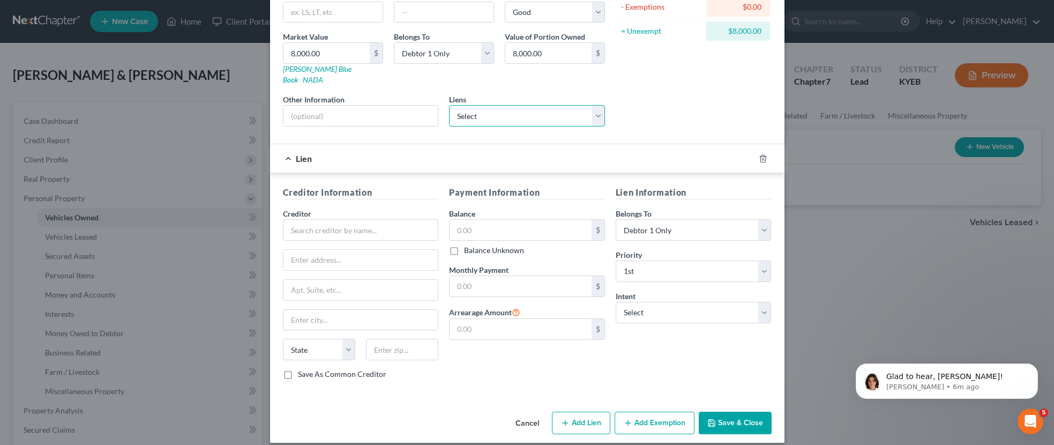
click at [601, 106] on select "Select Santander - $16,132.00 Community Trust Bank I - $15,572.00 Wfc - $1,193.…" at bounding box center [527, 115] width 156 height 21
click at [367, 219] on input "text" at bounding box center [361, 229] width 156 height 21
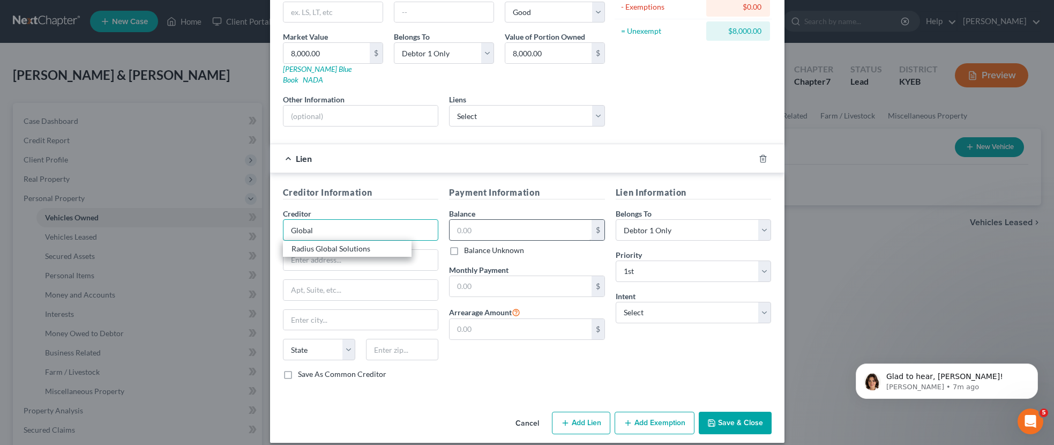
type input "Global"
click at [494, 222] on input "text" at bounding box center [521, 230] width 142 height 20
type input "6,000.00"
click at [502, 276] on input "text" at bounding box center [521, 286] width 142 height 20
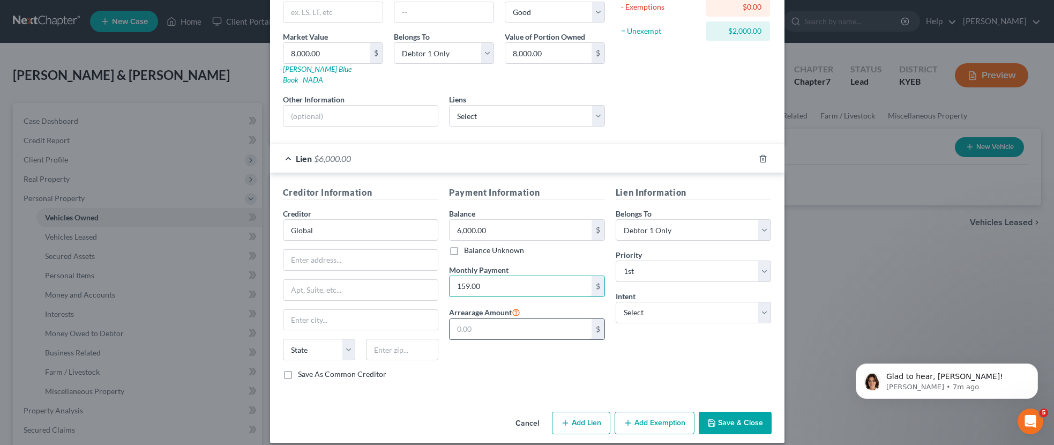
type input "159.00"
click at [528, 319] on input "text" at bounding box center [521, 329] width 142 height 20
type input "0"
click at [737, 413] on button "Save & Close" at bounding box center [735, 423] width 73 height 23
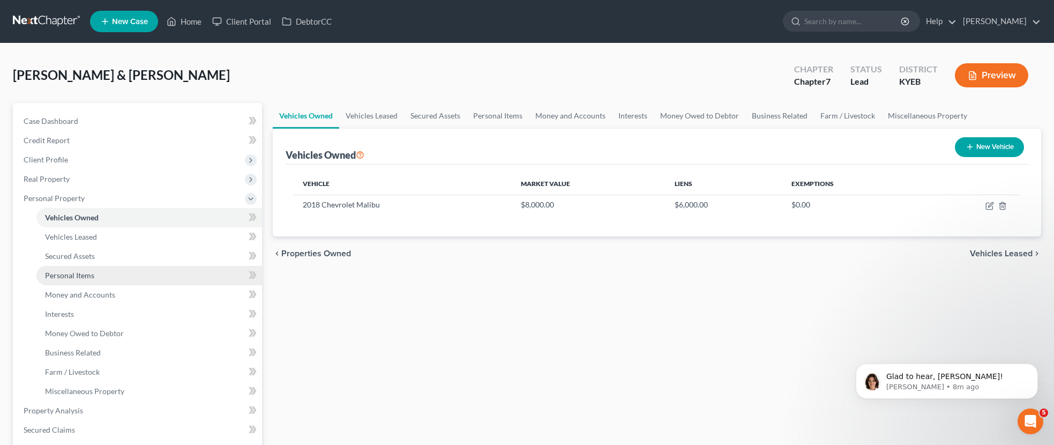
click at [82, 272] on span "Personal Items" at bounding box center [69, 275] width 49 height 9
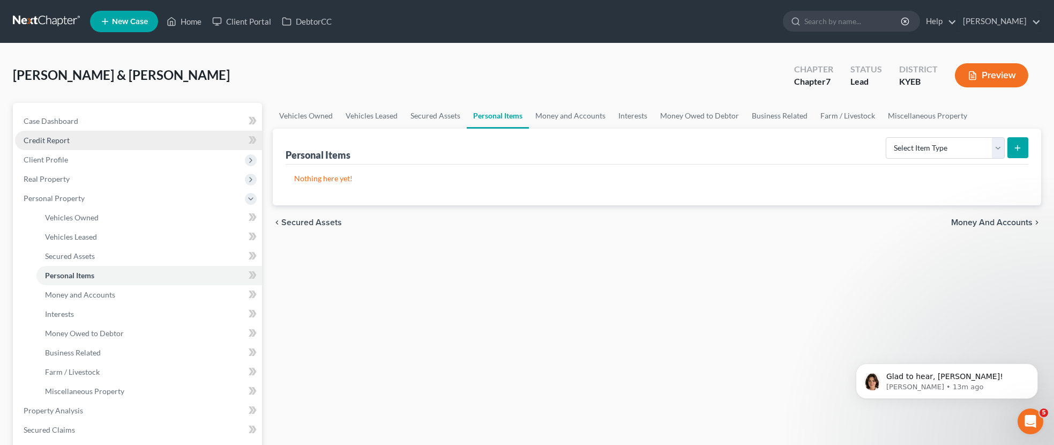
click at [70, 140] on link "Credit Report" at bounding box center [138, 140] width 247 height 19
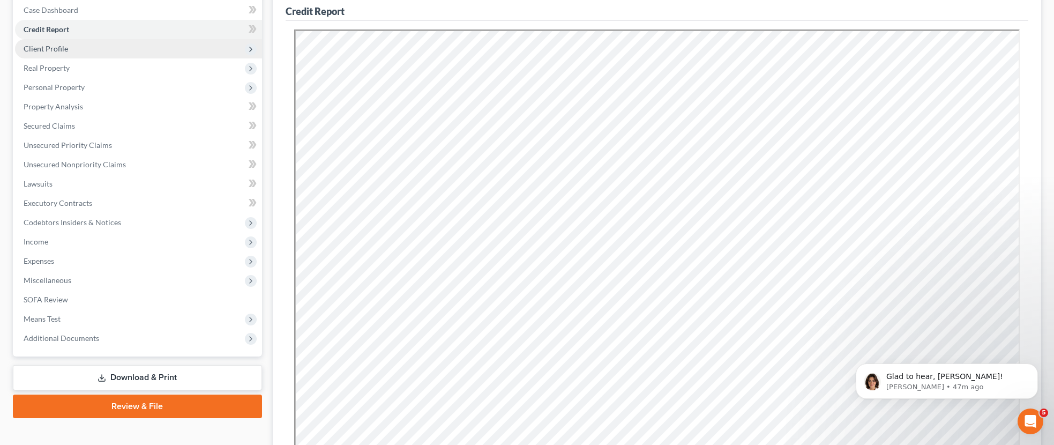
scroll to position [113, 0]
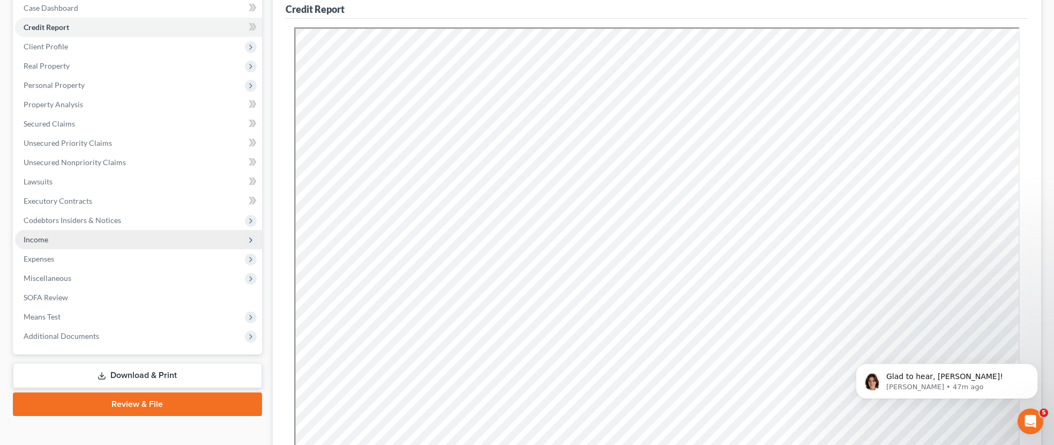
click at [76, 236] on span "Income" at bounding box center [138, 239] width 247 height 19
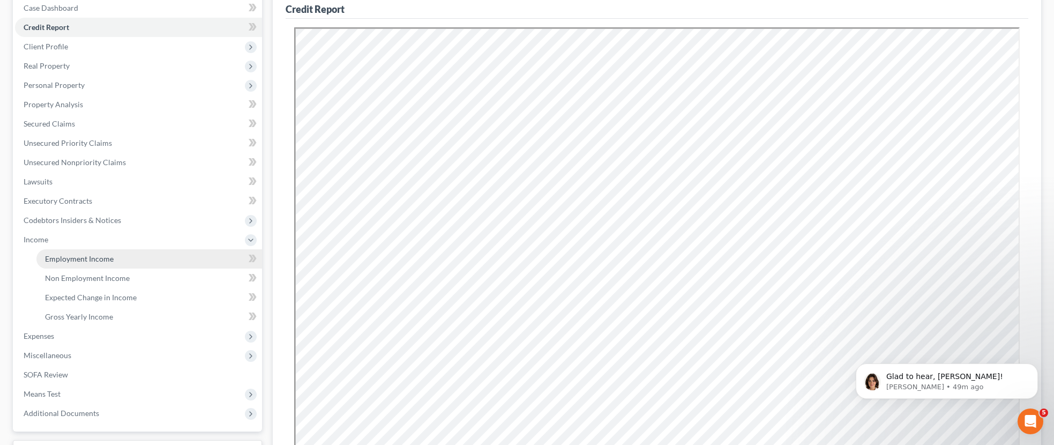
click at [108, 257] on span "Employment Income" at bounding box center [79, 258] width 69 height 9
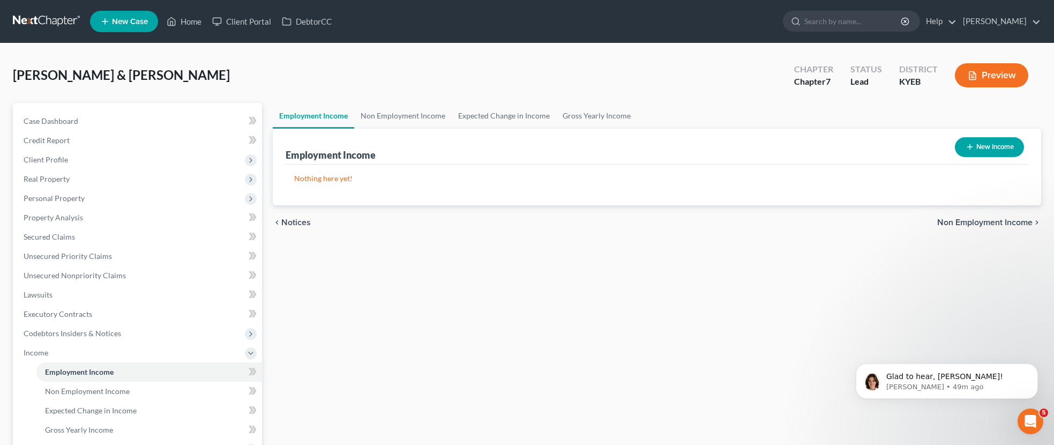
click at [987, 147] on button "New Income" at bounding box center [989, 147] width 69 height 20
select select "0"
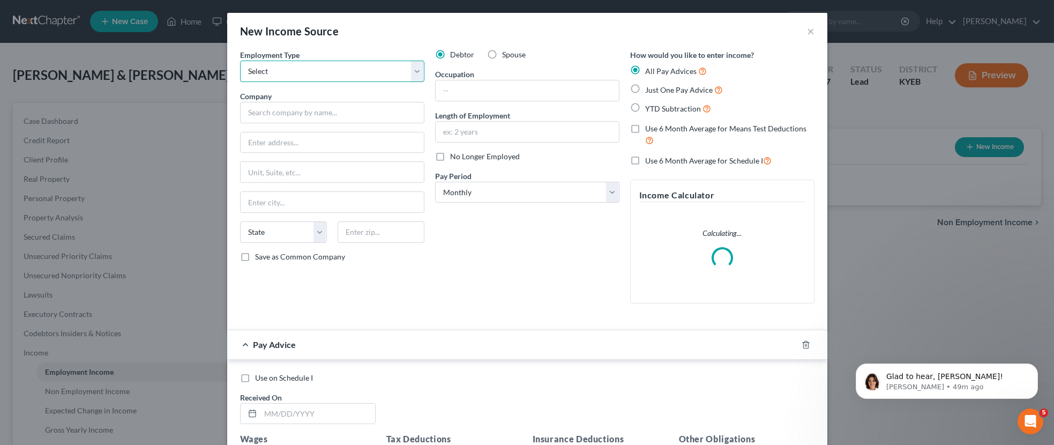
click at [417, 72] on select "Select Full or [DEMOGRAPHIC_DATA] Employment Self Employment" at bounding box center [332, 71] width 184 height 21
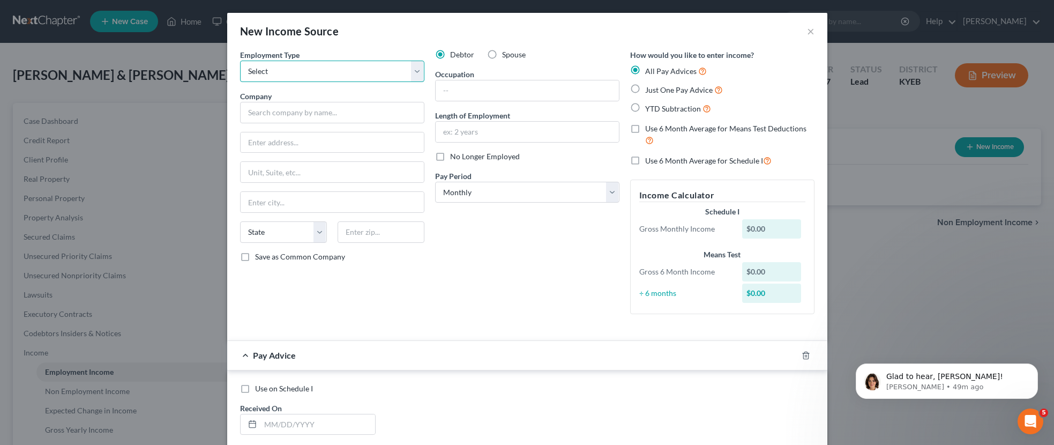
select select "0"
click at [240, 61] on select "Select Full or [DEMOGRAPHIC_DATA] Employment Self Employment" at bounding box center [332, 71] width 184 height 21
click at [299, 113] on input "text" at bounding box center [332, 112] width 184 height 21
type input "Commonwealth of [US_STATE]"
type input "[STREET_ADDRESS]"
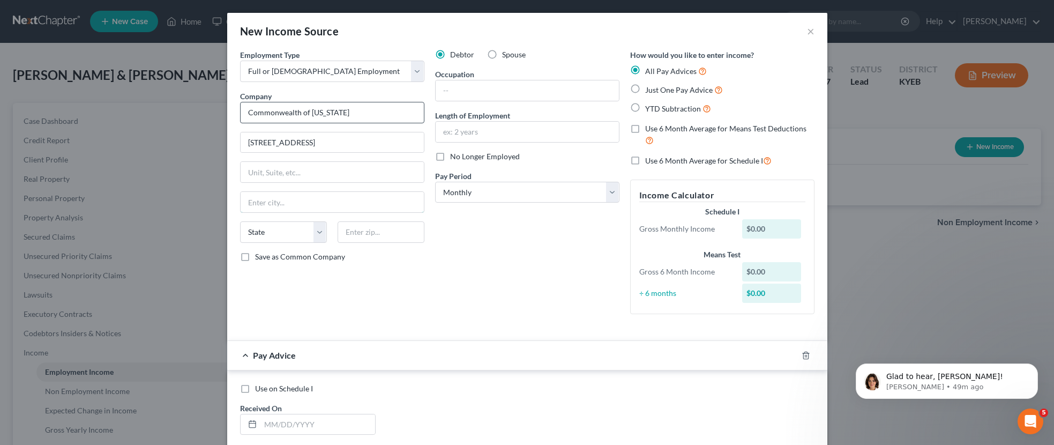
type input "Frankfort"
select select "18"
type input "40601"
click at [468, 93] on input "text" at bounding box center [527, 90] width 183 height 20
type input "Maintenance"
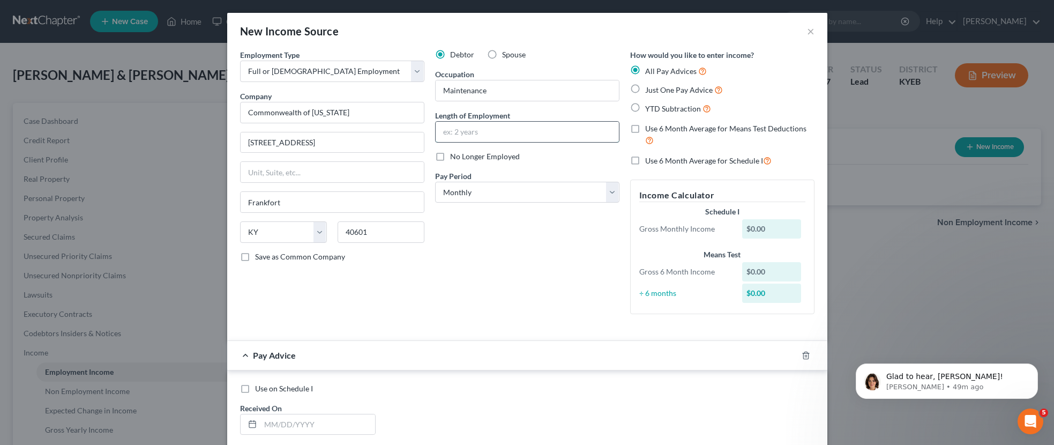
click at [486, 127] on input "text" at bounding box center [527, 132] width 183 height 20
type input "5 years"
click at [612, 192] on select "Select Monthly Twice Monthly Every Other Week Weekly" at bounding box center [527, 192] width 184 height 21
select select "1"
click at [435, 182] on select "Select Monthly Twice Monthly Every Other Week Weekly" at bounding box center [527, 192] width 184 height 21
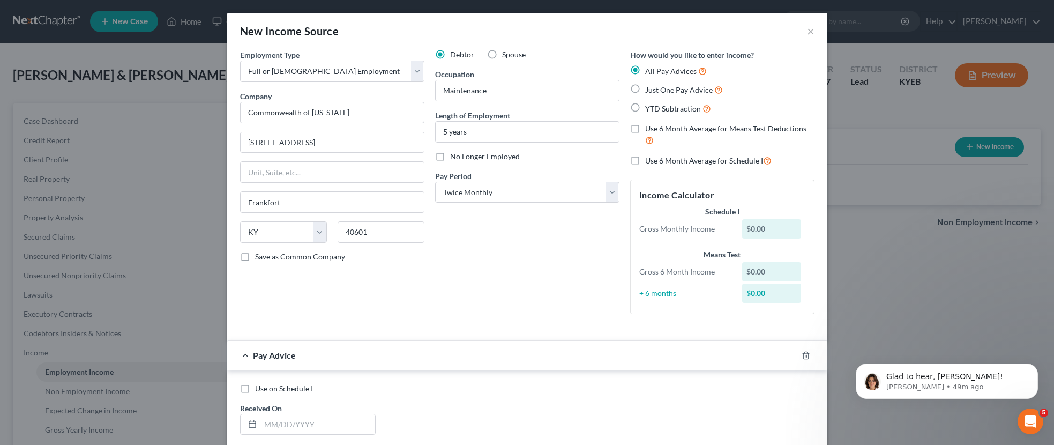
click at [645, 87] on label "Just One Pay Advice" at bounding box center [684, 90] width 78 height 12
click at [650, 87] on input "Just One Pay Advice" at bounding box center [653, 87] width 7 height 7
radio input "true"
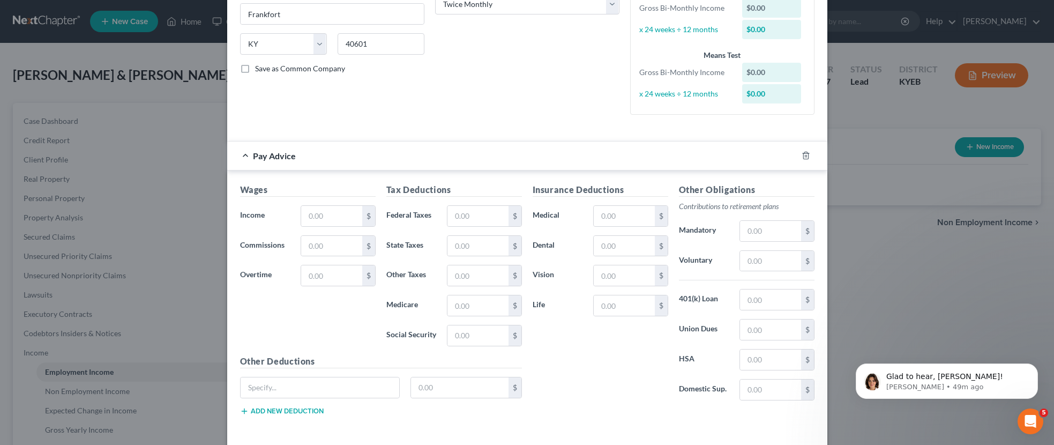
scroll to position [195, 0]
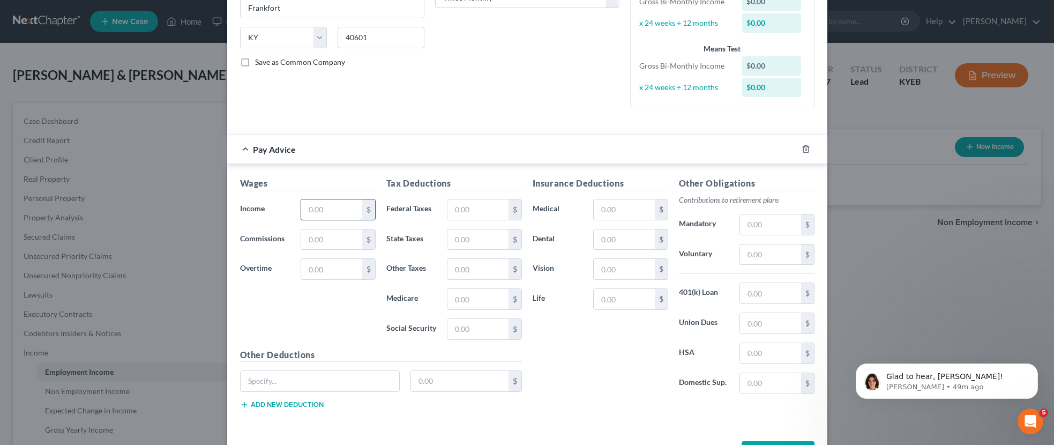
click at [344, 209] on input "text" at bounding box center [331, 209] width 61 height 20
type input "1,798.07"
click at [460, 213] on input "text" at bounding box center [478, 209] width 61 height 20
type input "0"
click at [460, 235] on input "text" at bounding box center [478, 239] width 61 height 20
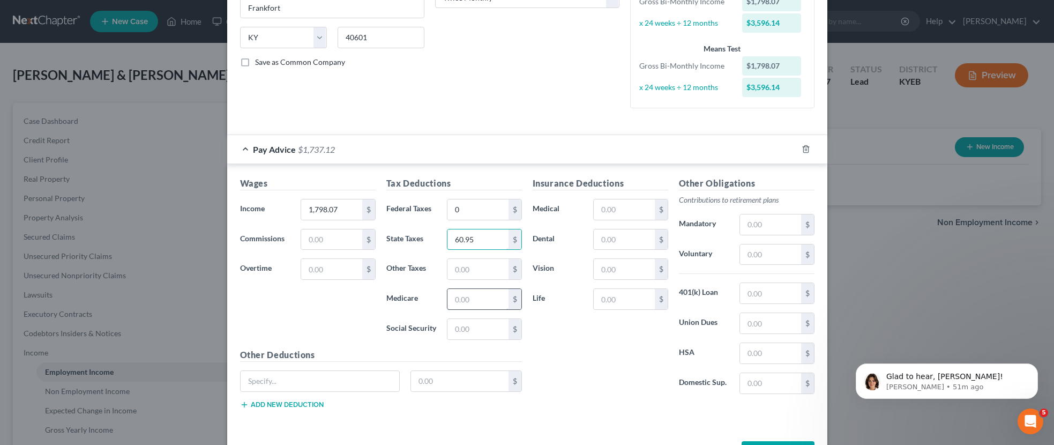
type input "60.95"
click at [488, 296] on input "text" at bounding box center [478, 299] width 61 height 20
type input "25.85"
click at [491, 330] on input "text" at bounding box center [478, 329] width 61 height 20
type input "110.54"
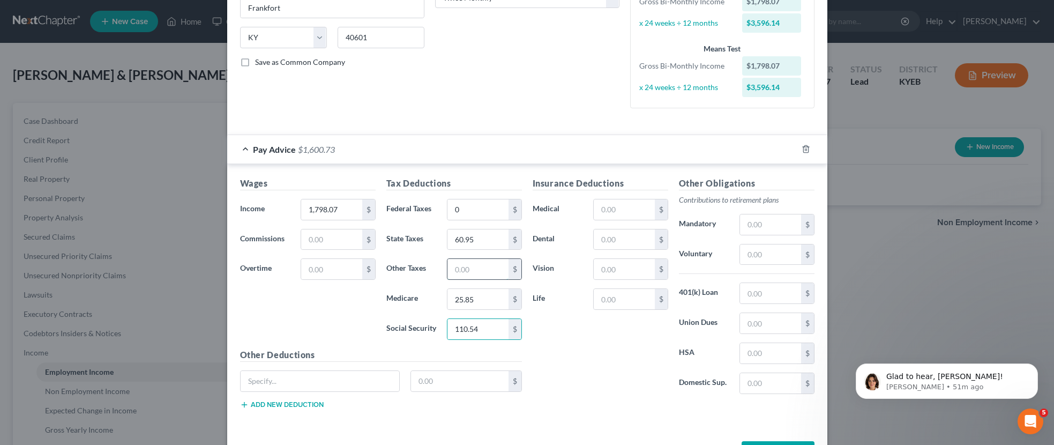
click at [459, 271] on input "text" at bounding box center [478, 269] width 61 height 20
type input "19.97"
click at [767, 382] on input "text" at bounding box center [770, 383] width 61 height 20
type input "391.27"
click at [634, 296] on input "text" at bounding box center [624, 299] width 61 height 20
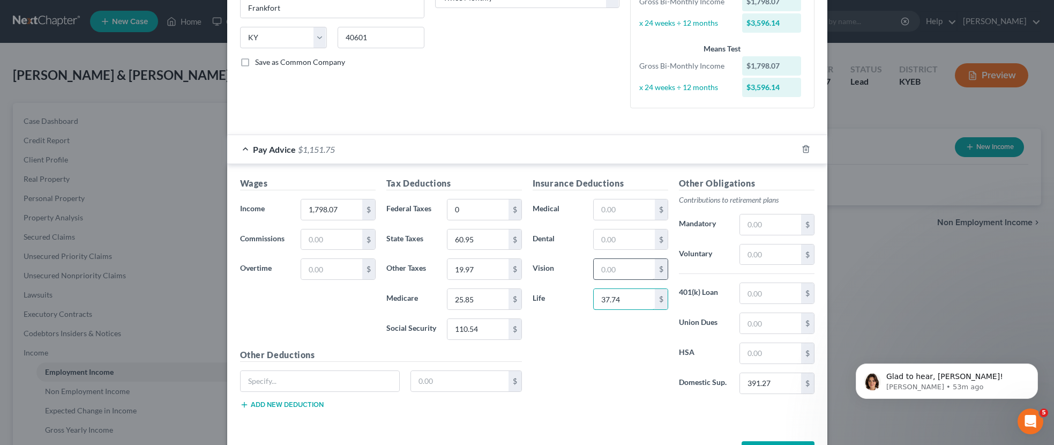
type input "37.74"
click at [643, 266] on input "text" at bounding box center [624, 269] width 61 height 20
click at [724, 425] on div "Wages Income * 1,798.07 $ Commissions $ Overtime $ Tax Deductions Federal Taxes…" at bounding box center [527, 295] width 600 height 262
click at [761, 253] on input "text" at bounding box center [770, 254] width 61 height 20
type input "21.40"
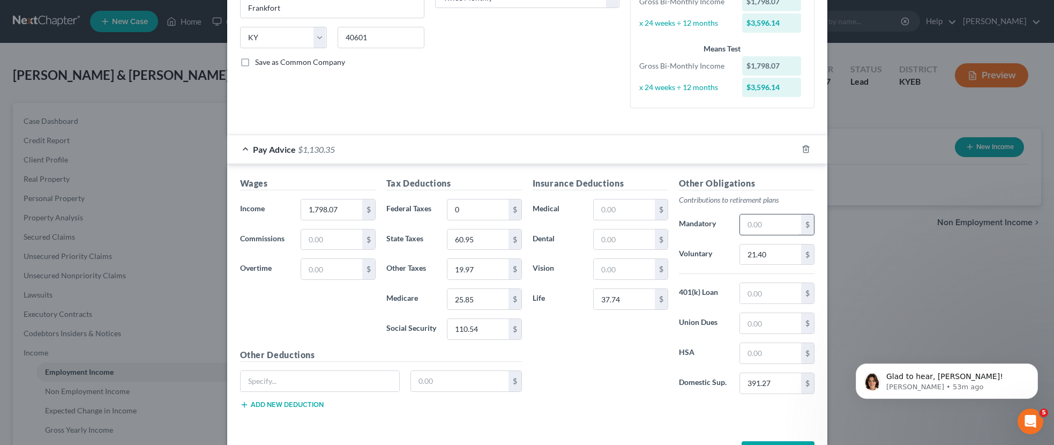
click at [769, 225] on input "text" at bounding box center [770, 224] width 61 height 20
click at [774, 221] on input "15.00" at bounding box center [770, 224] width 61 height 20
type input "122.82"
click at [625, 272] on input "text" at bounding box center [624, 269] width 61 height 20
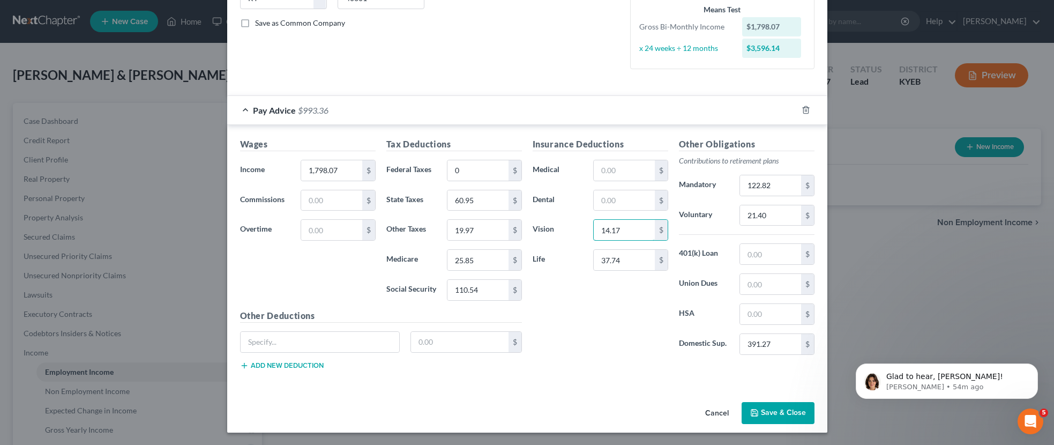
scroll to position [234, 0]
type input "14.17"
click at [775, 413] on button "Save & Close" at bounding box center [778, 413] width 73 height 23
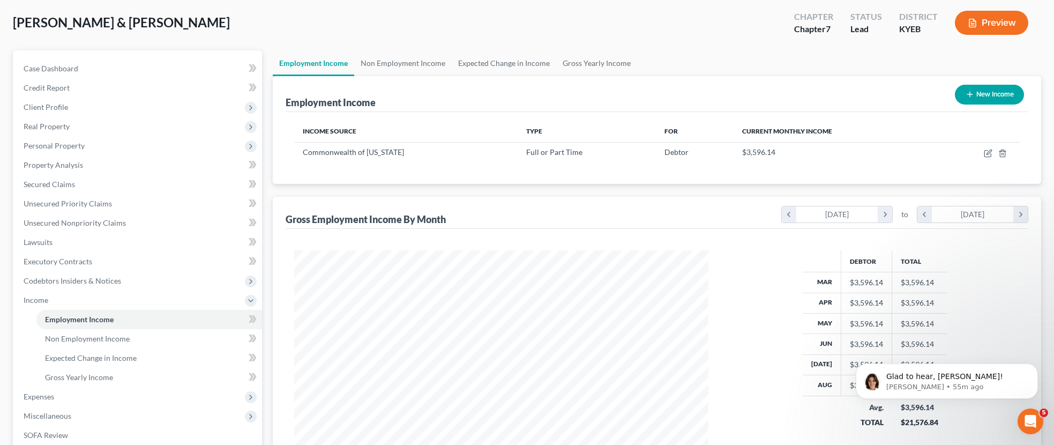
scroll to position [14, 0]
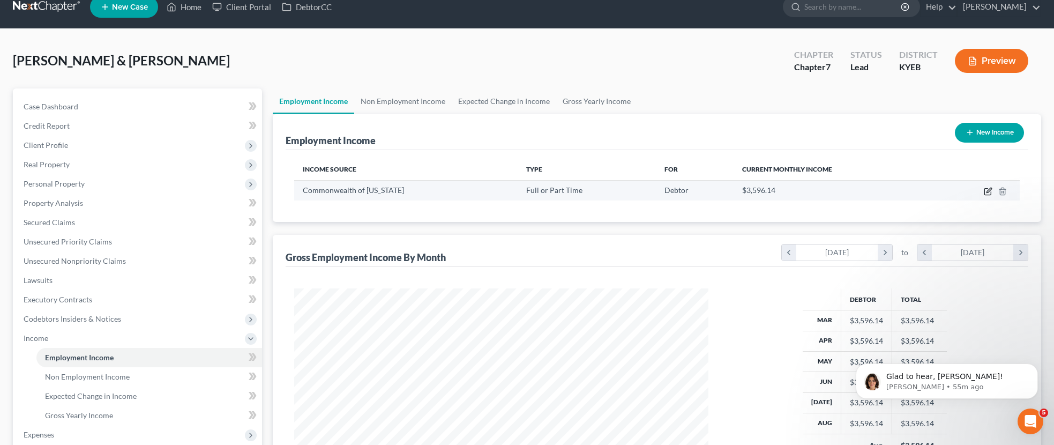
click at [987, 190] on icon "button" at bounding box center [988, 191] width 9 height 9
select select "0"
select select "18"
select select "1"
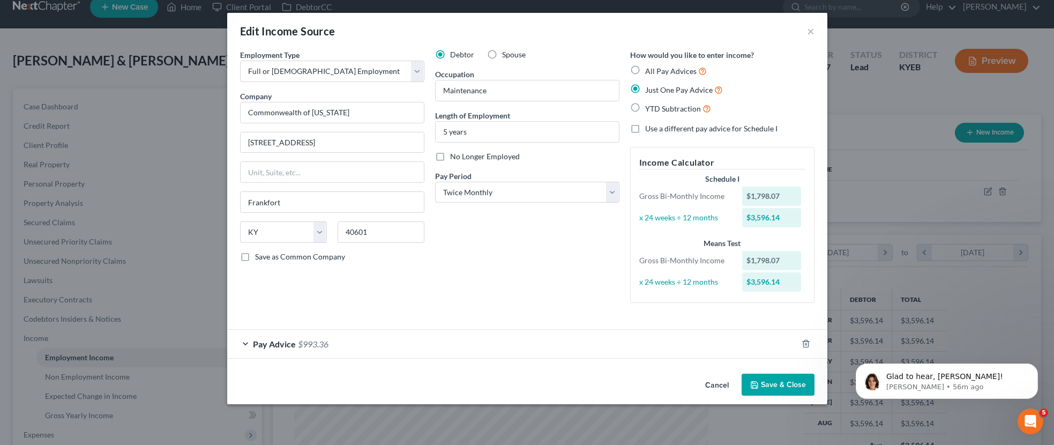
click at [776, 384] on button "Save & Close" at bounding box center [778, 385] width 73 height 23
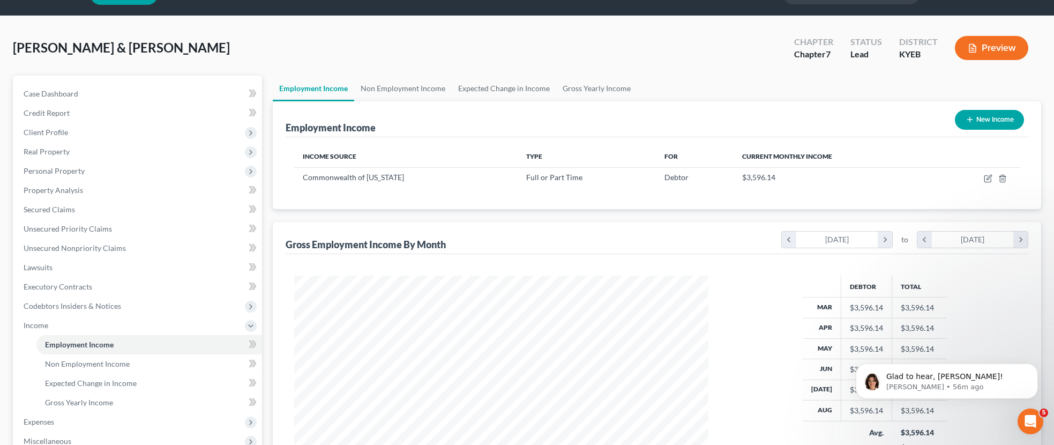
scroll to position [20, 0]
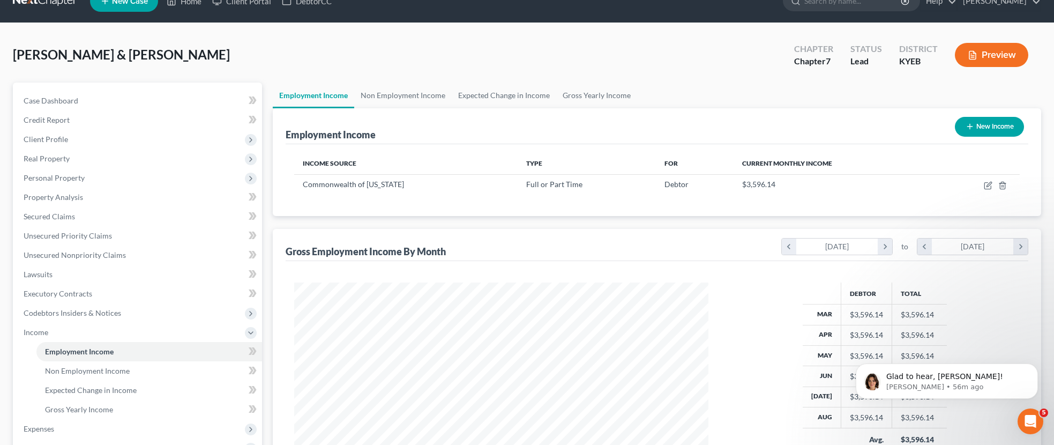
click at [983, 125] on button "New Income" at bounding box center [989, 127] width 69 height 20
select select "0"
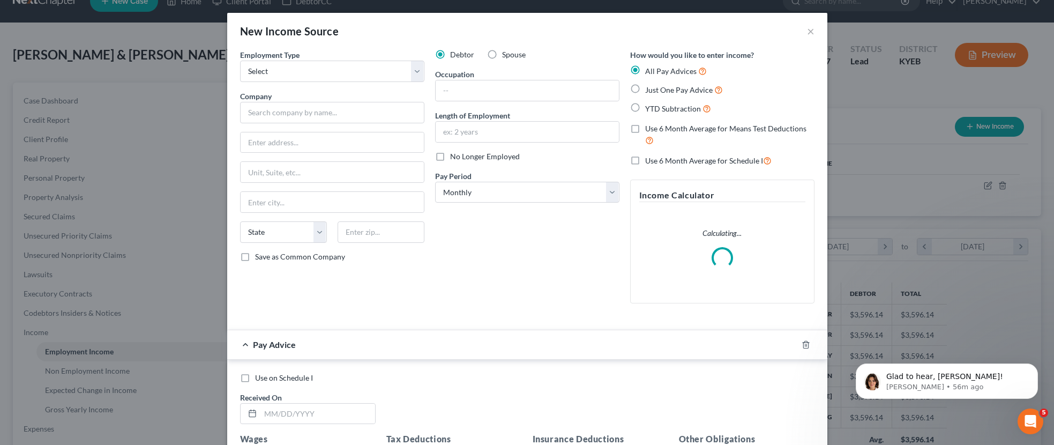
click at [502, 52] on label "Spouse" at bounding box center [514, 54] width 24 height 11
click at [507, 52] on input "Spouse" at bounding box center [510, 52] width 7 height 7
radio input "true"
click at [417, 72] on select "Select Full or [DEMOGRAPHIC_DATA] Employment Self Employment" at bounding box center [332, 71] width 184 height 21
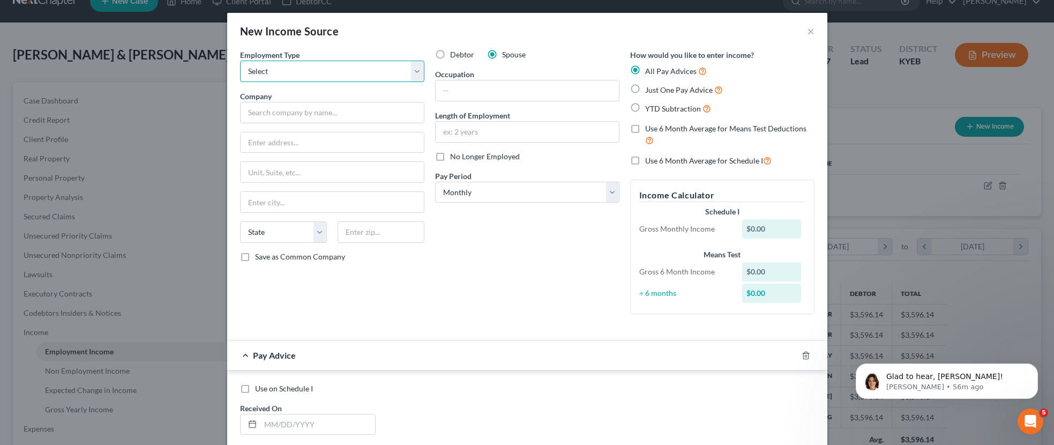
select select "0"
click at [240, 61] on select "Select Full or [DEMOGRAPHIC_DATA] Employment Self Employment" at bounding box center [332, 71] width 184 height 21
click at [388, 110] on input "text" at bounding box center [332, 112] width 184 height 21
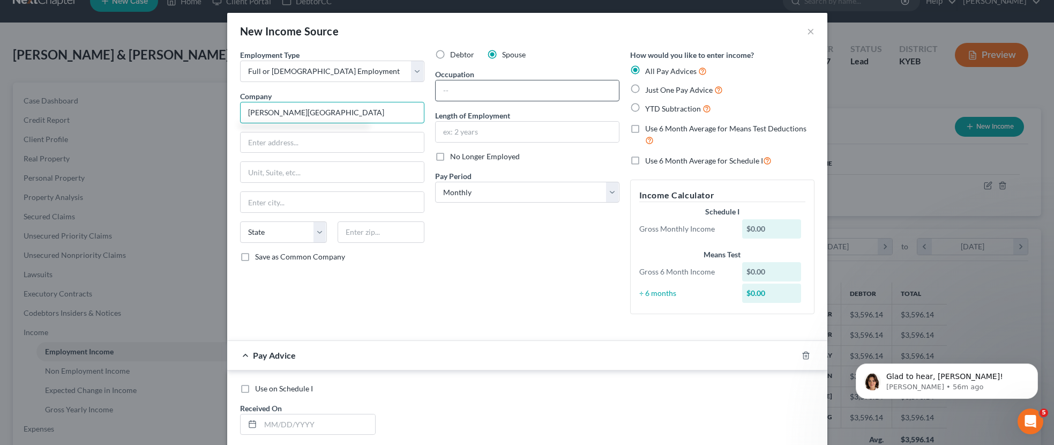
type input "Wayne Healthcare Center"
click at [483, 91] on input "text" at bounding box center [527, 90] width 183 height 20
type input "Administrator"
click at [487, 133] on input "text" at bounding box center [527, 132] width 183 height 20
type input "1 year"
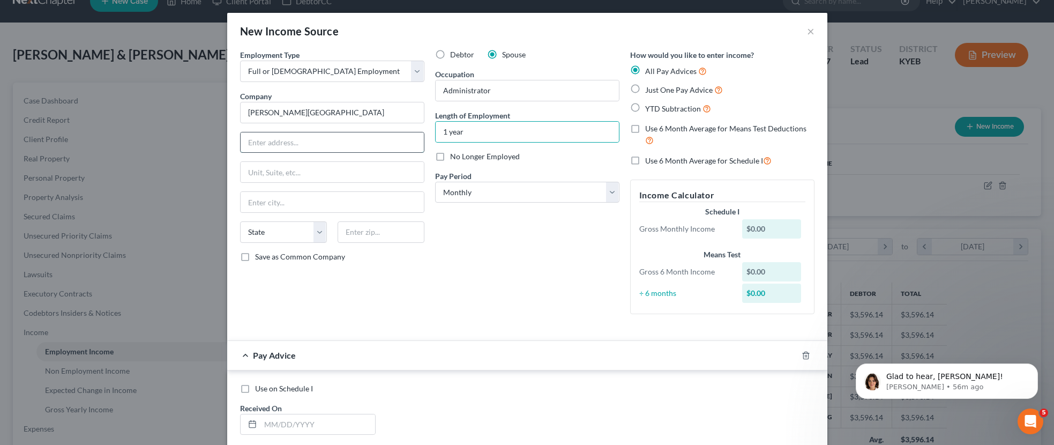
click at [311, 140] on input "text" at bounding box center [332, 142] width 183 height 20
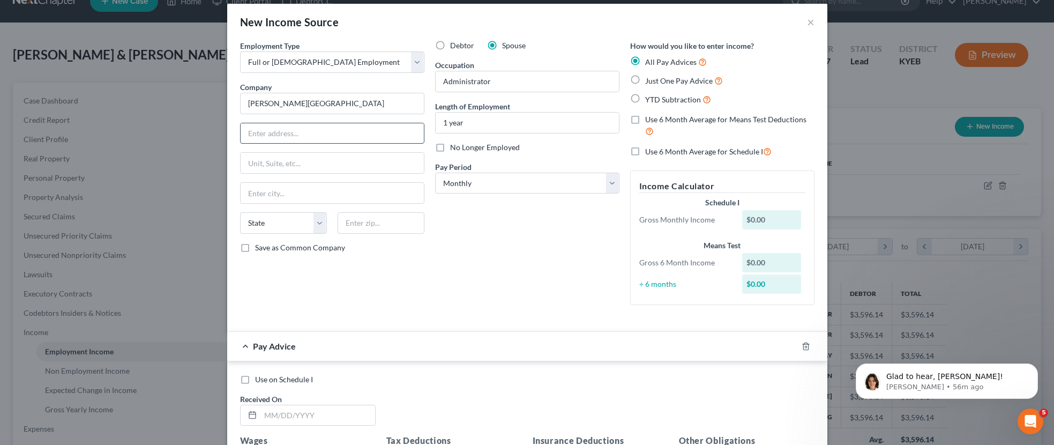
scroll to position [6, 0]
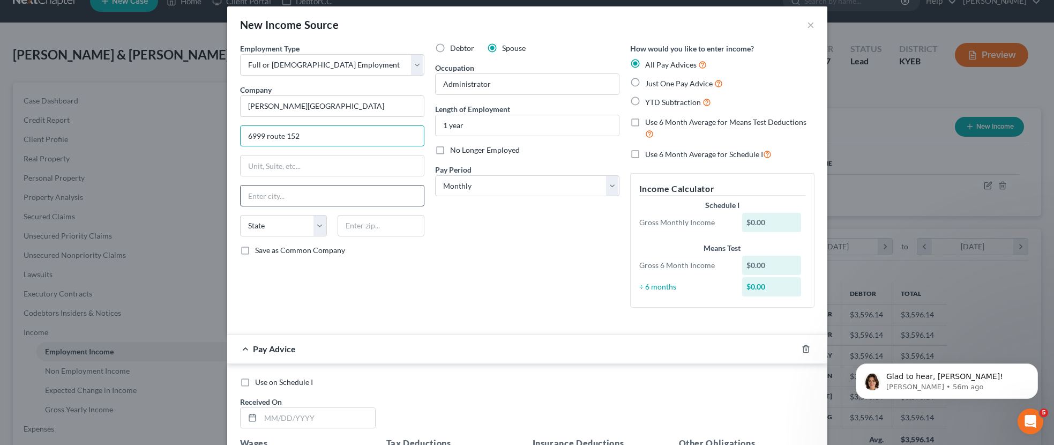
type input "6999 route 152"
click at [315, 190] on input "text" at bounding box center [332, 195] width 183 height 20
type input "Wayne"
click at [320, 226] on select "State [US_STATE] AK AR AZ CA CO CT DE DC [GEOGRAPHIC_DATA] [GEOGRAPHIC_DATA] GU…" at bounding box center [283, 225] width 87 height 21
select select "36"
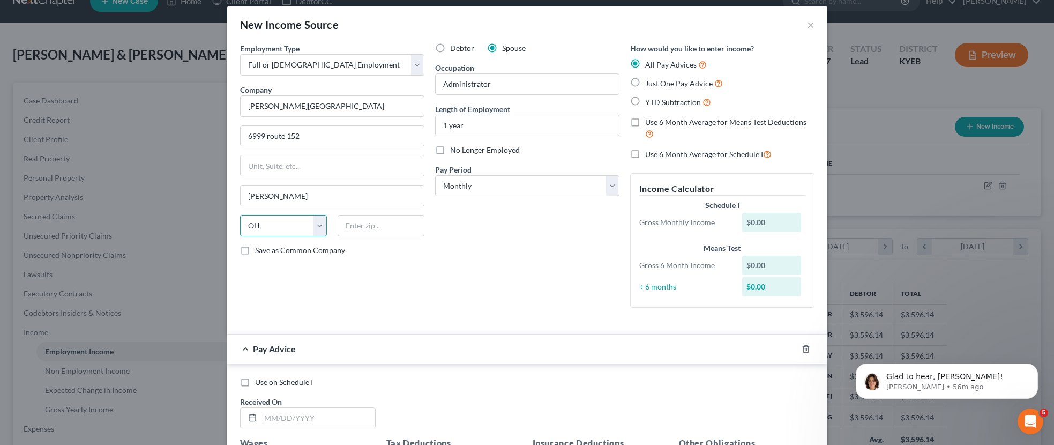
click at [240, 215] on select "State [US_STATE] AK AR AZ CA CO CT DE DC [GEOGRAPHIC_DATA] [GEOGRAPHIC_DATA] GU…" at bounding box center [283, 225] width 87 height 21
click at [381, 232] on input "text" at bounding box center [381, 225] width 87 height 21
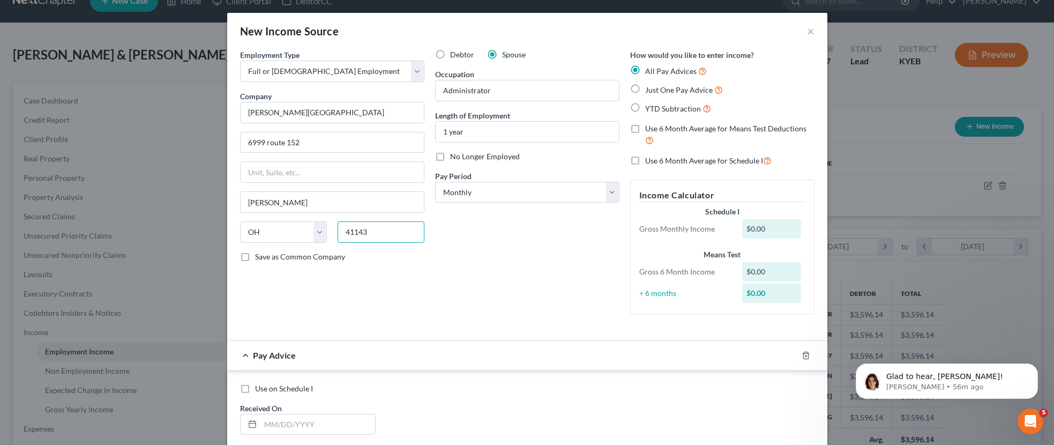
type input "41143"
type input "[PERSON_NAME]"
select select "18"
click at [554, 264] on div "Debtor Spouse Occupation Administrator Length of Employment 1 year No Longer Em…" at bounding box center [527, 185] width 195 height 273
click at [612, 195] on select "Select Monthly Twice Monthly Every Other Week Weekly" at bounding box center [527, 192] width 184 height 21
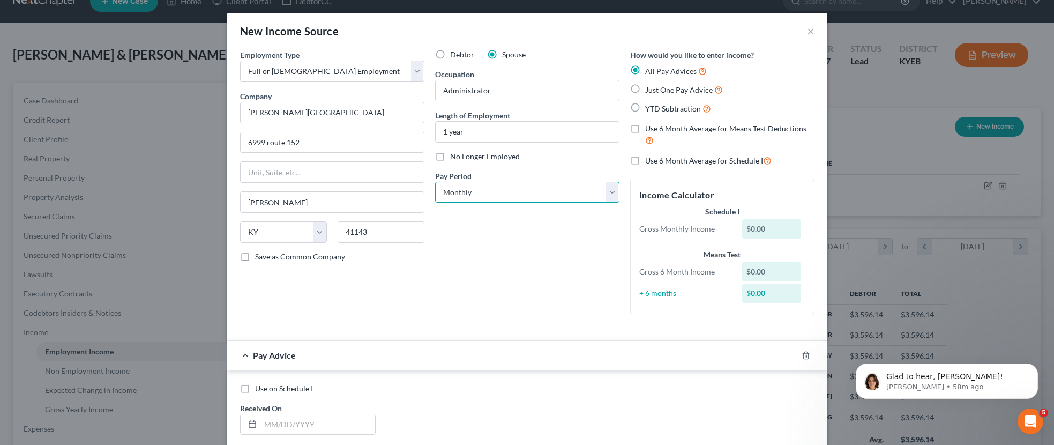
select select "2"
click at [435, 182] on select "Select Monthly Twice Monthly Every Other Week Weekly" at bounding box center [527, 192] width 184 height 21
click at [645, 88] on label "Just One Pay Advice" at bounding box center [684, 90] width 78 height 12
click at [650, 88] on input "Just One Pay Advice" at bounding box center [653, 87] width 7 height 7
radio input "true"
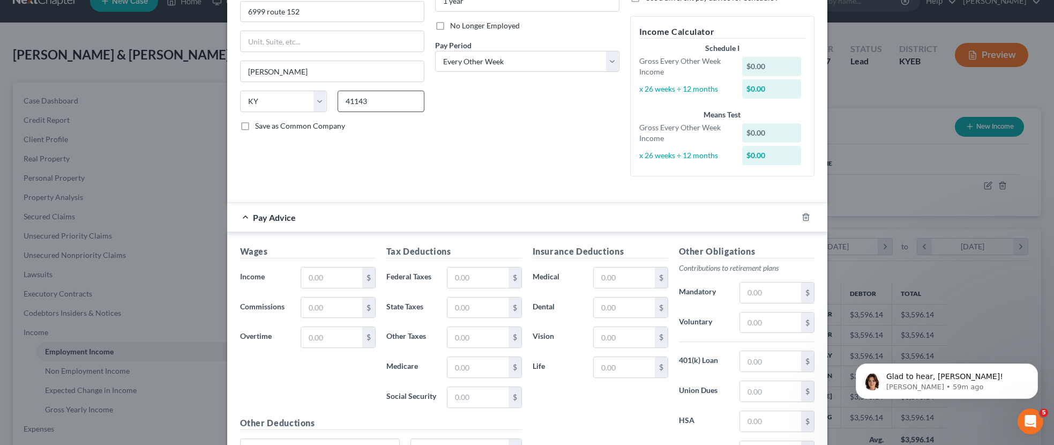
scroll to position [162, 0]
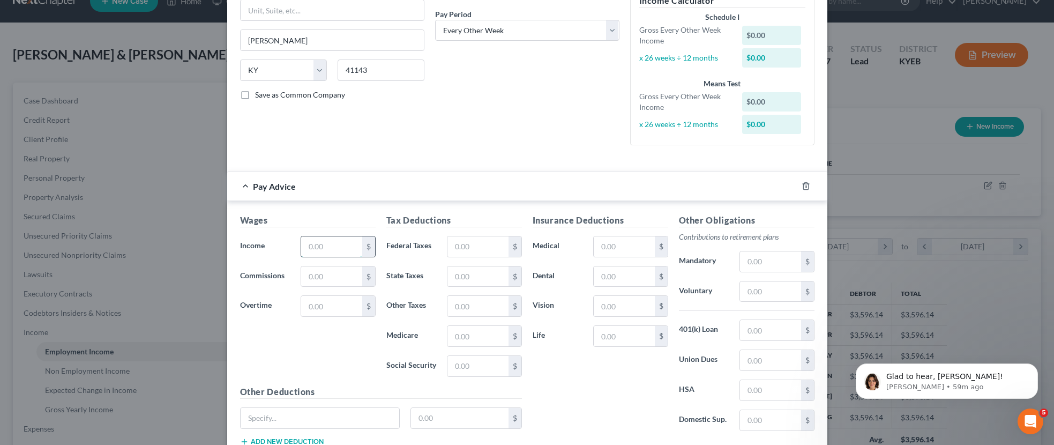
click at [340, 247] on input "text" at bounding box center [331, 246] width 61 height 20
type input "2,811.48"
click at [481, 243] on input "text" at bounding box center [478, 246] width 61 height 20
click at [471, 246] on input "text" at bounding box center [478, 246] width 61 height 20
type input "212.46"
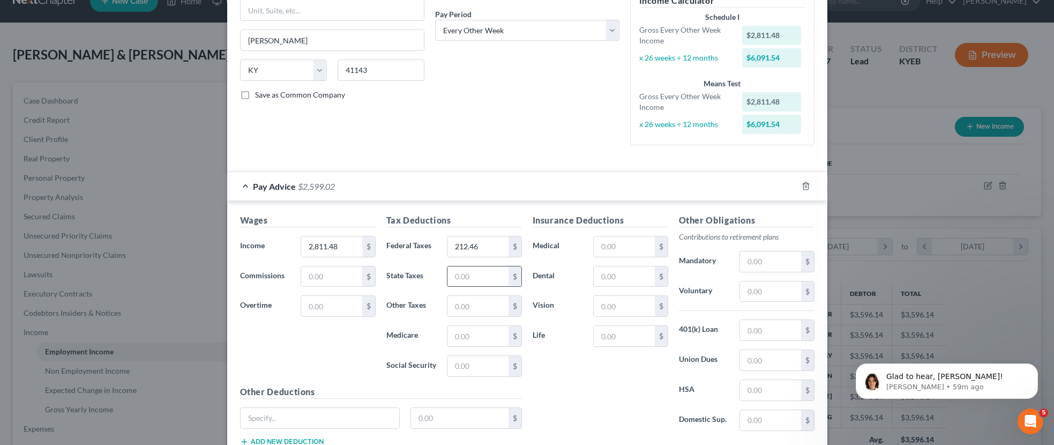
click at [473, 275] on input "text" at bounding box center [478, 276] width 61 height 20
type input "106.23"
click at [496, 338] on input "text" at bounding box center [478, 336] width 61 height 20
type input "40.33"
click at [481, 372] on input "text" at bounding box center [478, 366] width 61 height 20
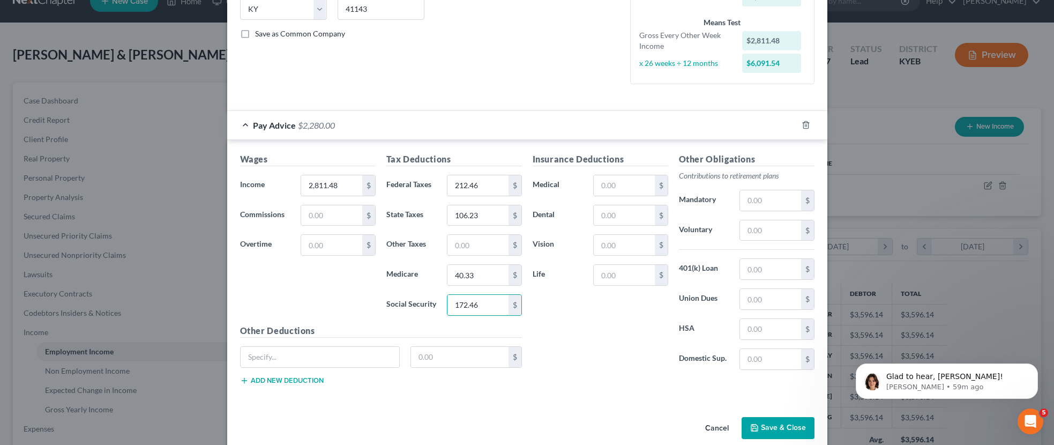
scroll to position [239, 0]
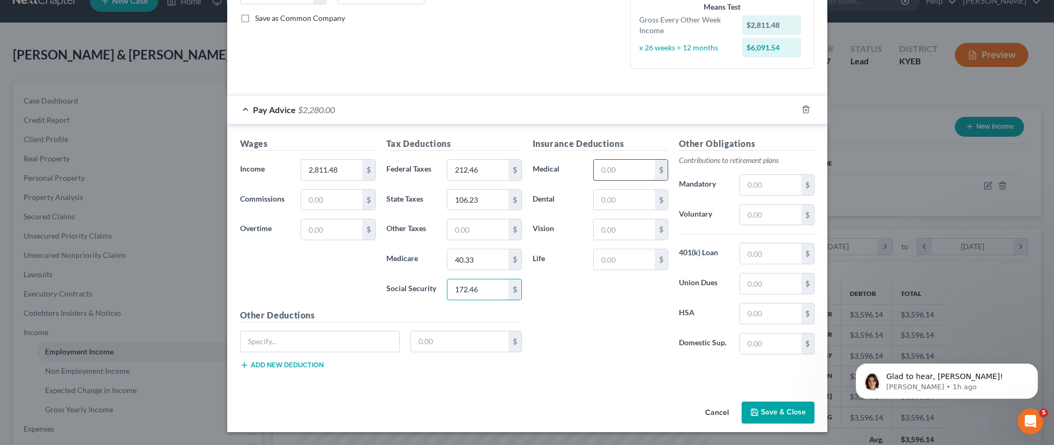
type input "172.46"
click at [627, 174] on input "text" at bounding box center [624, 170] width 61 height 20
type input "30.00"
click at [286, 348] on input "text" at bounding box center [320, 341] width 159 height 20
type input "Accident"
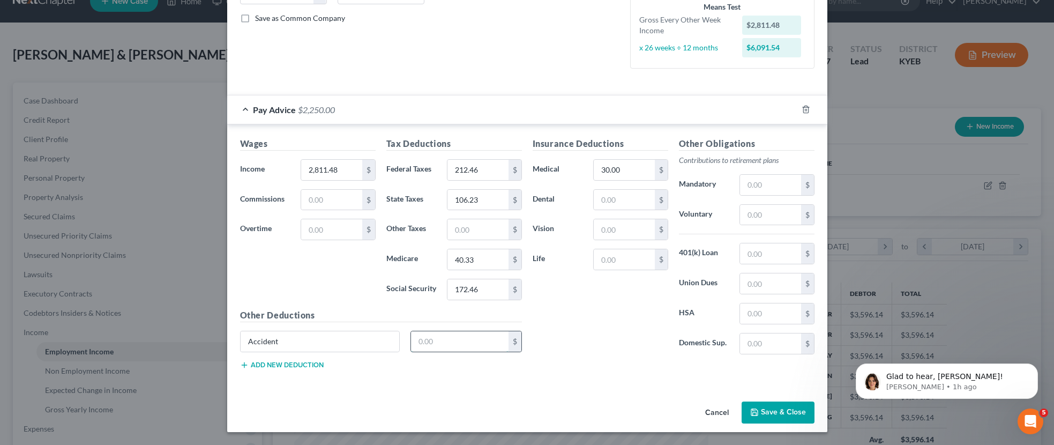
click at [447, 343] on input "text" at bounding box center [460, 341] width 98 height 20
type input "6.66"
click at [270, 364] on button "Add new deduction" at bounding box center [282, 365] width 84 height 9
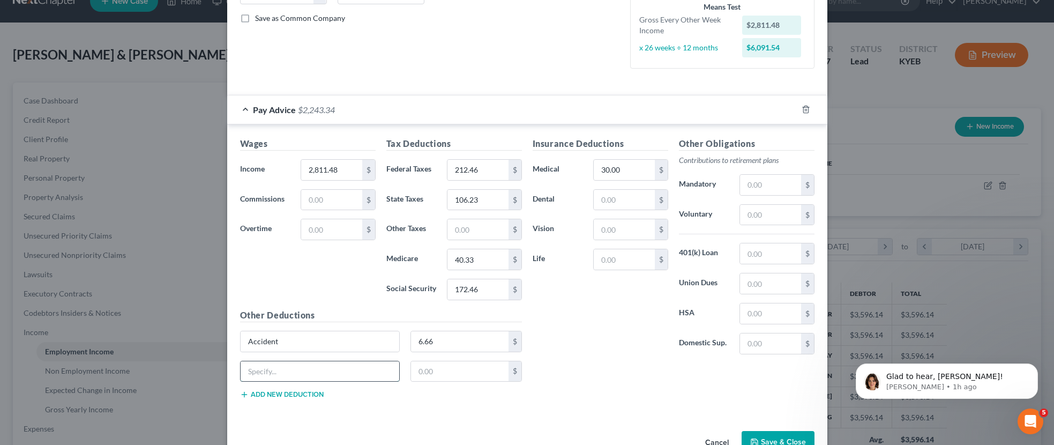
click at [280, 373] on input "text" at bounding box center [320, 371] width 159 height 20
click at [301, 375] on input "Crit" at bounding box center [320, 371] width 159 height 20
type input "Crit lll"
click at [449, 372] on input "text" at bounding box center [460, 371] width 98 height 20
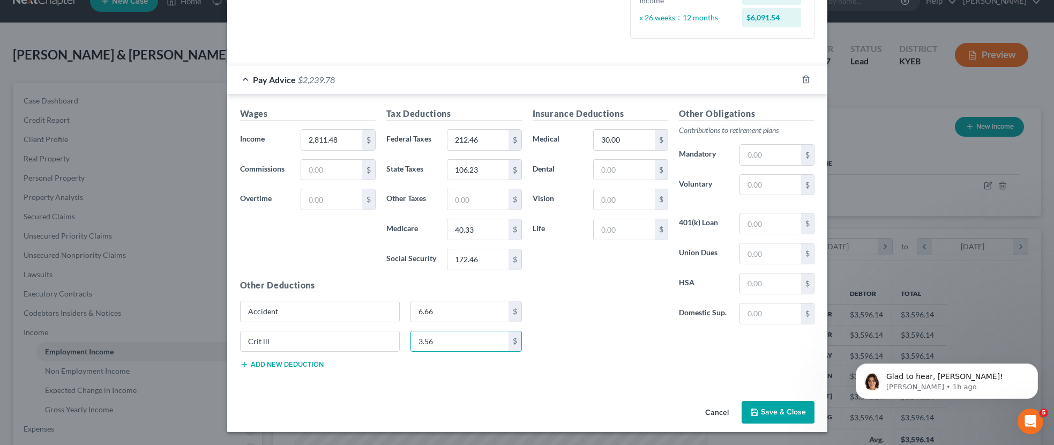
type input "3.56"
click at [770, 409] on button "Save & Close" at bounding box center [778, 412] width 73 height 23
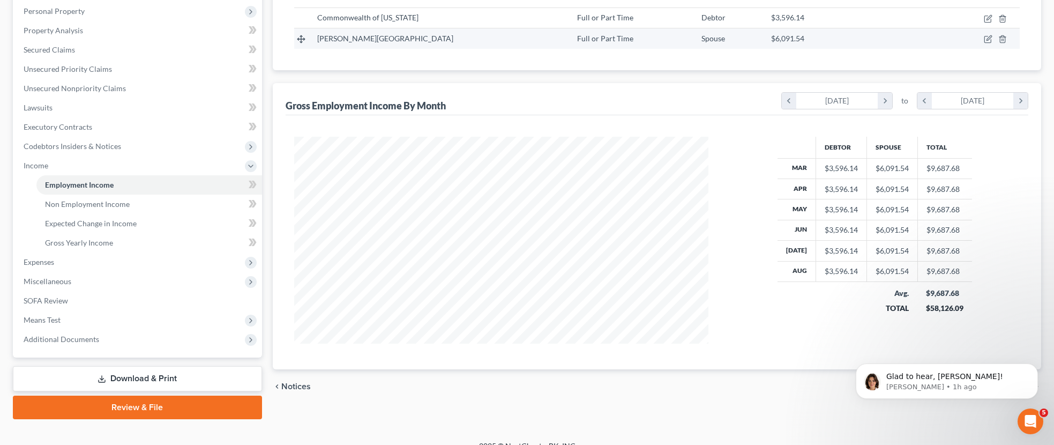
scroll to position [201, 0]
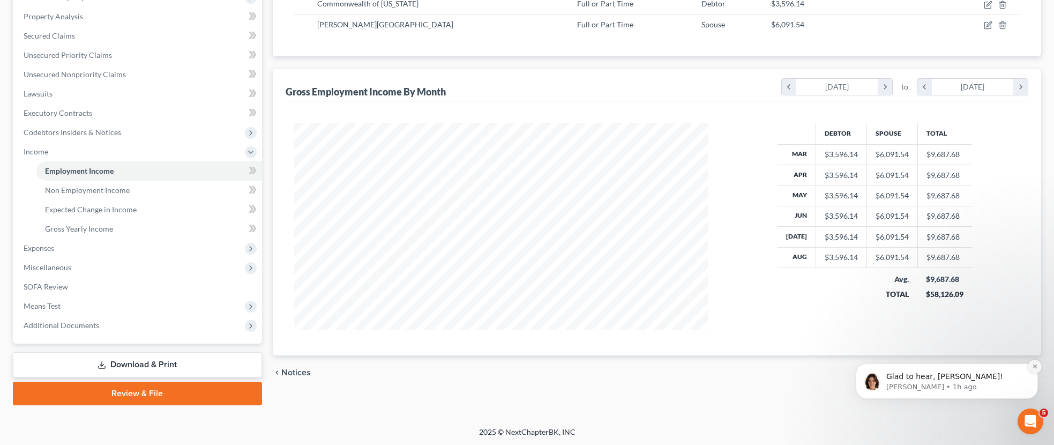
click at [1033, 367] on icon "Dismiss notification" at bounding box center [1035, 366] width 6 height 6
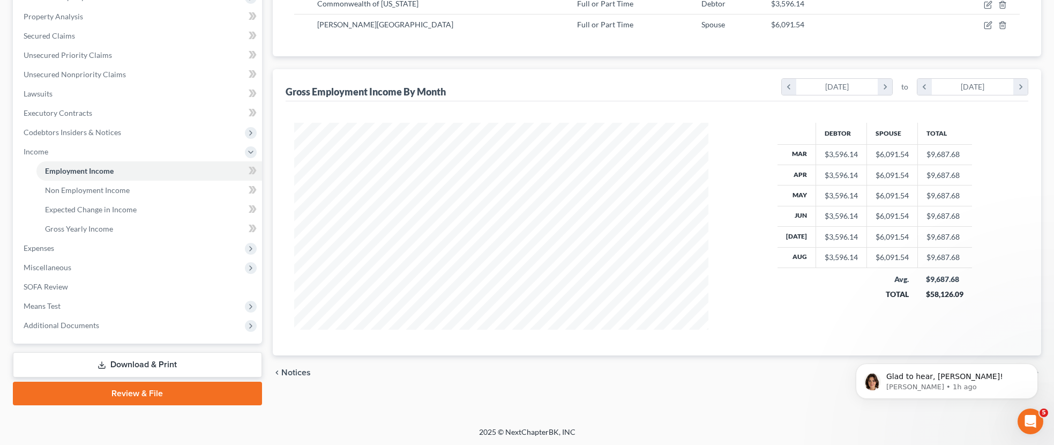
scroll to position [0, 0]
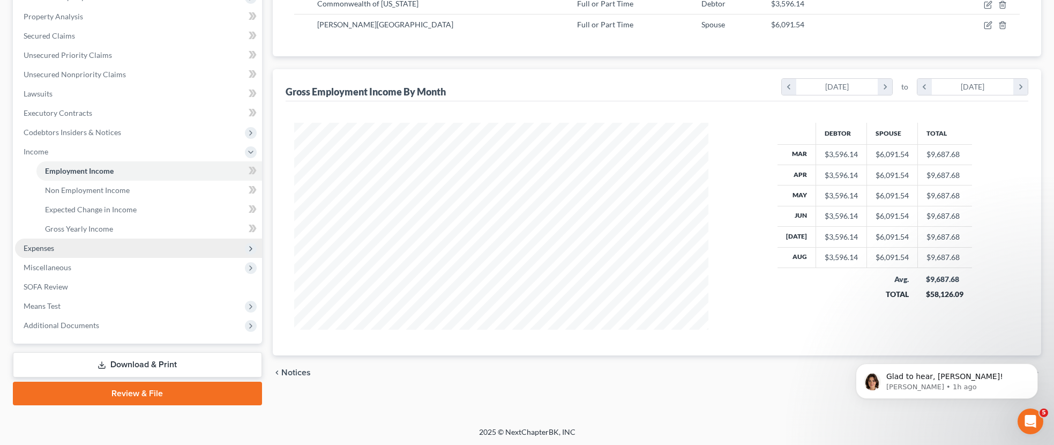
click at [185, 249] on span "Expenses" at bounding box center [138, 248] width 247 height 19
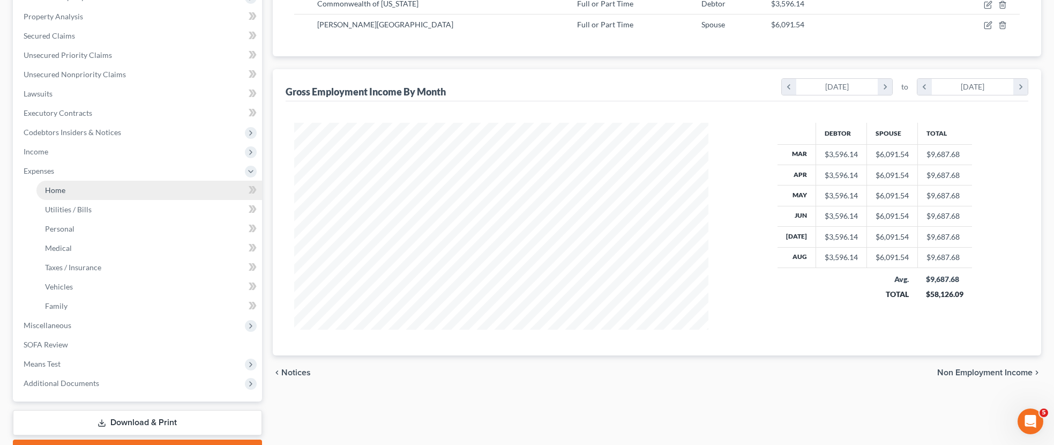
click at [90, 187] on link "Home" at bounding box center [149, 190] width 226 height 19
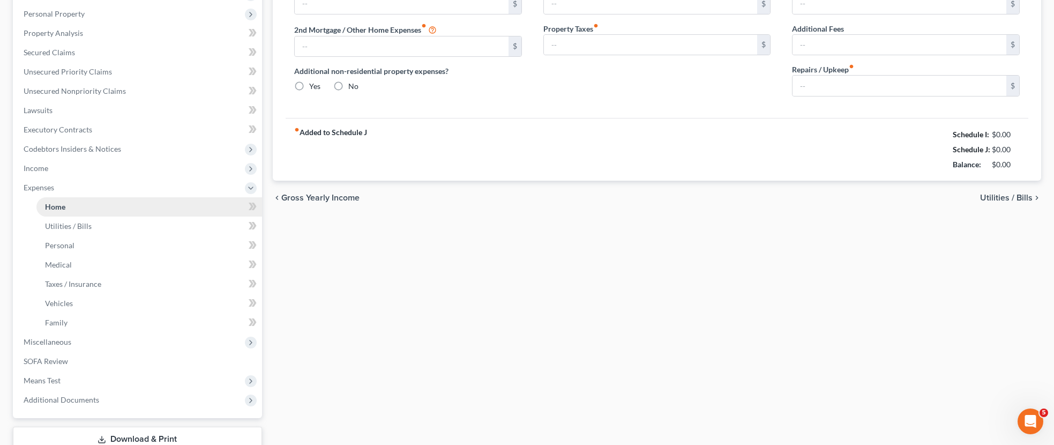
type input "1,100.00"
type input "0.00"
radio input "true"
type input "50.00"
type input "0.00"
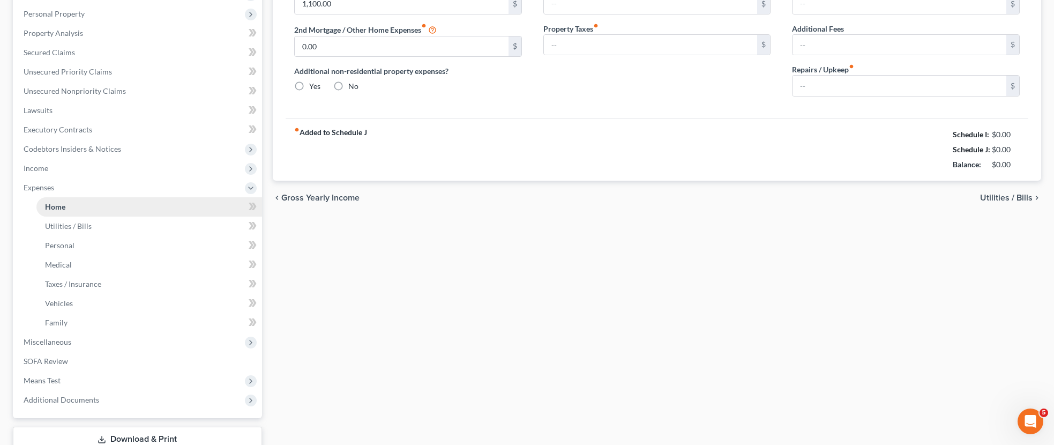
type input "0.00"
type input "250.00"
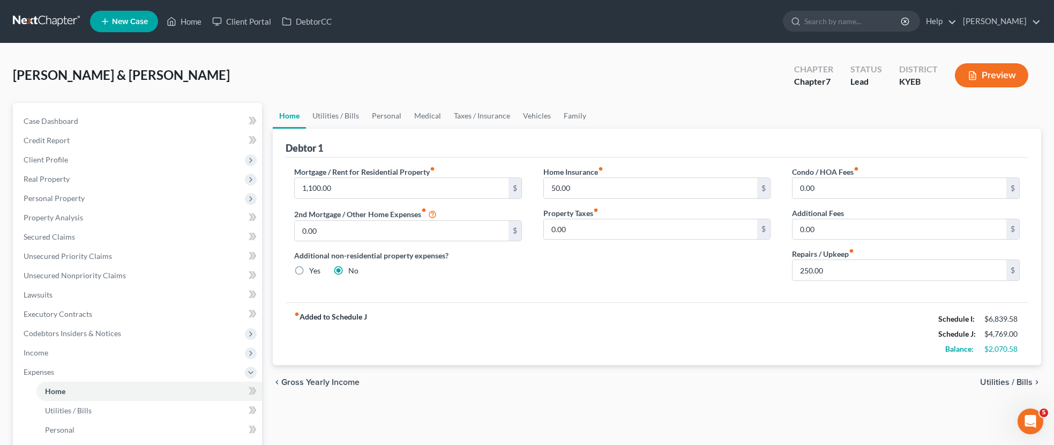
click at [1016, 383] on span "Utilities / Bills" at bounding box center [1006, 382] width 53 height 9
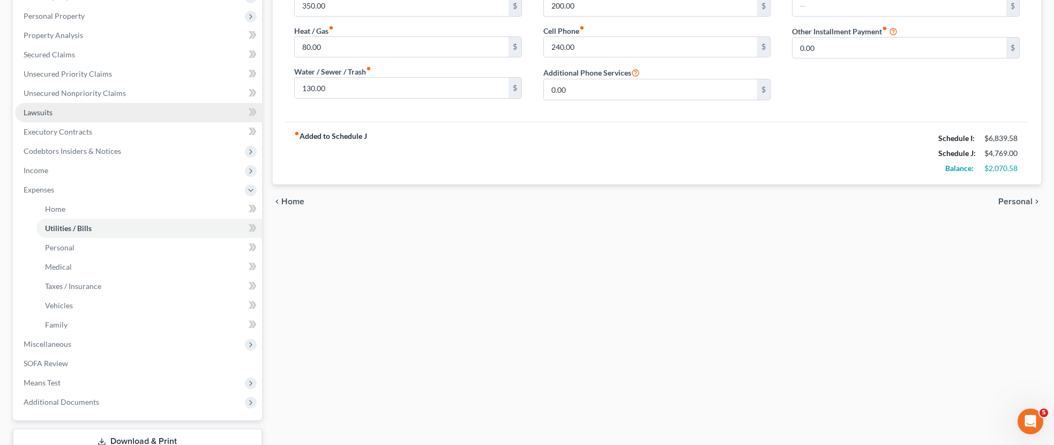
scroll to position [192, 0]
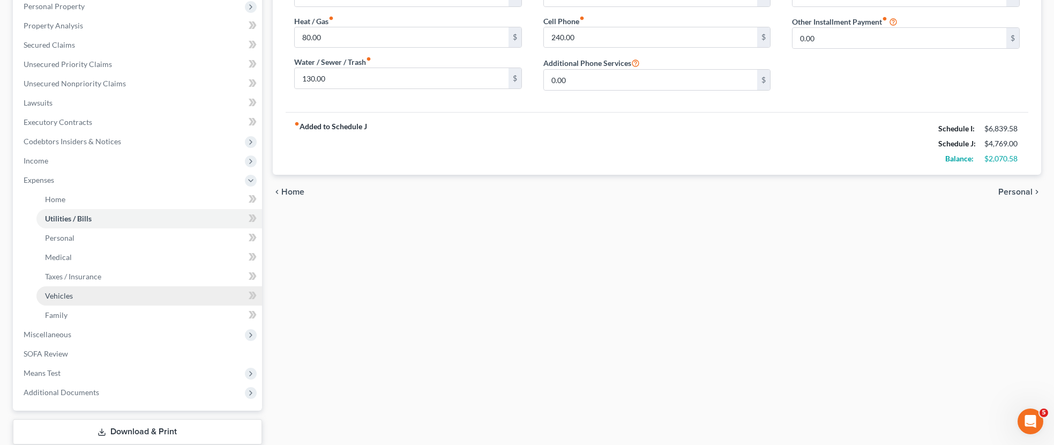
click at [78, 297] on link "Vehicles" at bounding box center [149, 295] width 226 height 19
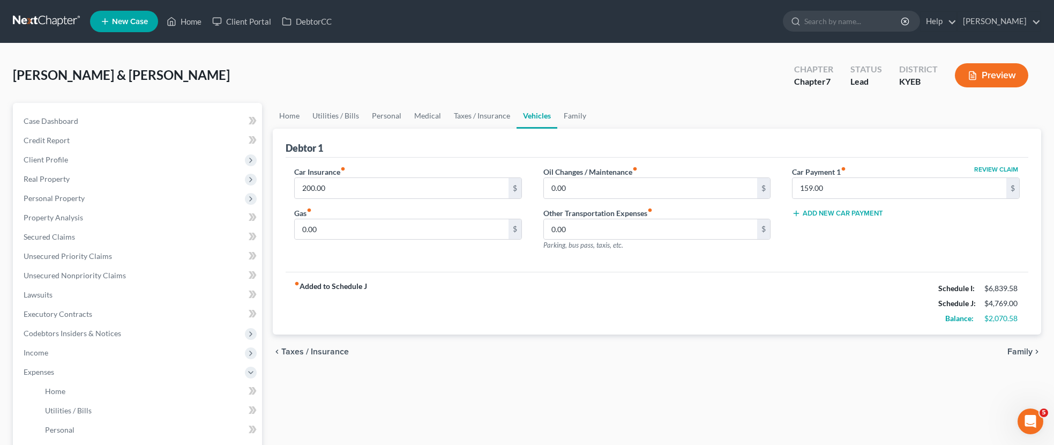
scroll to position [4, 0]
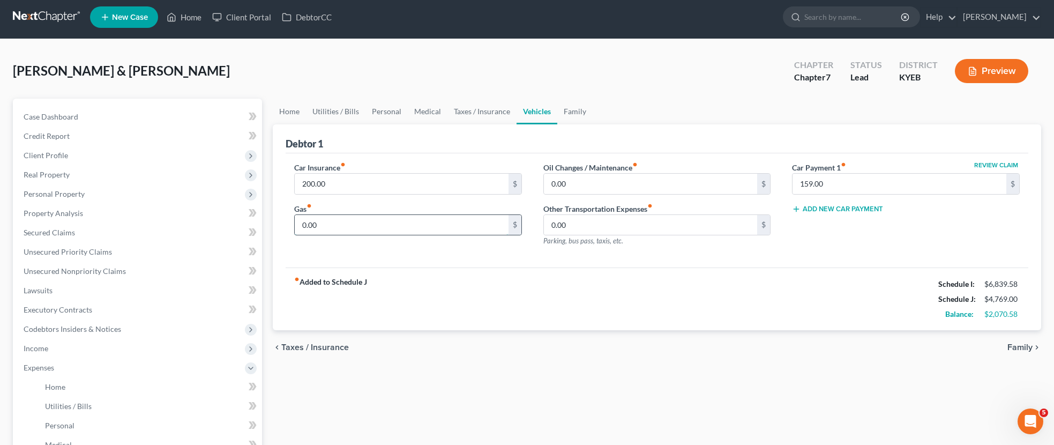
click at [339, 220] on input "0.00" at bounding box center [402, 225] width 214 height 20
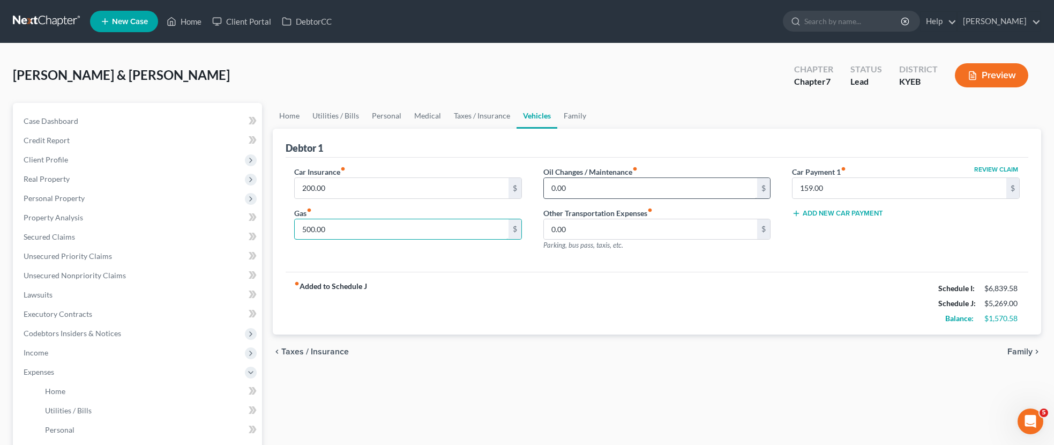
type input "500.00"
click at [590, 185] on input "0.00" at bounding box center [651, 188] width 214 height 20
click at [591, 185] on input "0.00" at bounding box center [651, 188] width 214 height 20
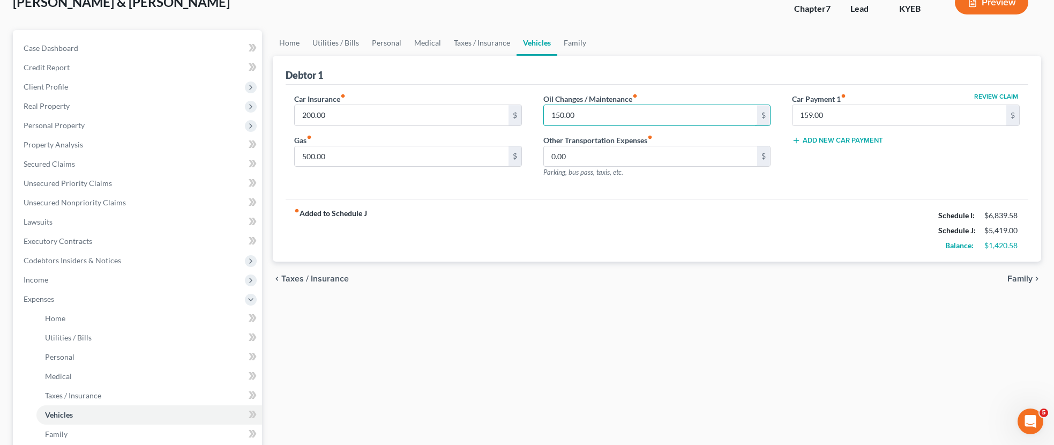
scroll to position [75, 0]
type input "150.00"
click at [1022, 276] on span "Family" at bounding box center [1020, 277] width 25 height 9
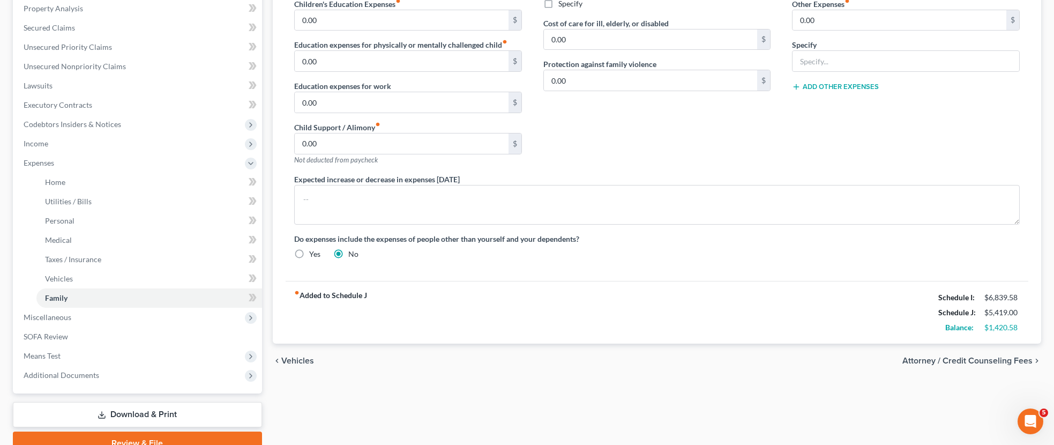
scroll to position [167, 0]
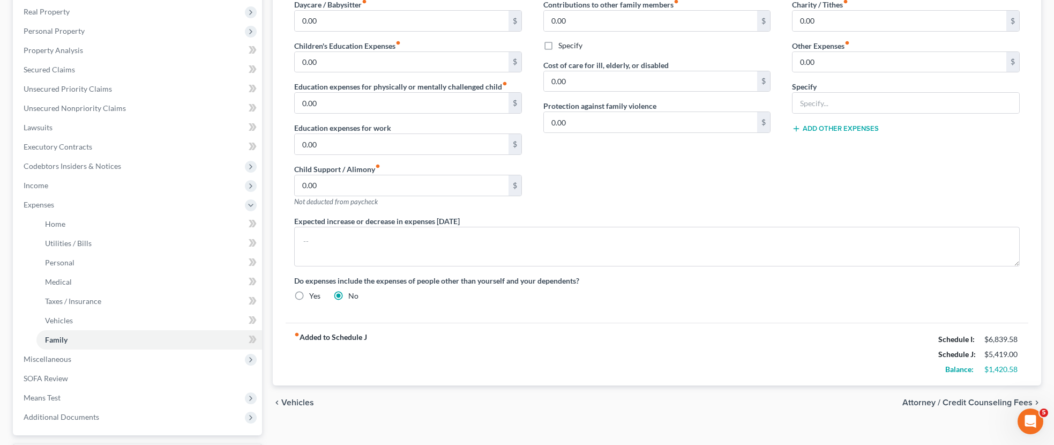
click at [301, 401] on span "Vehicles" at bounding box center [297, 402] width 33 height 9
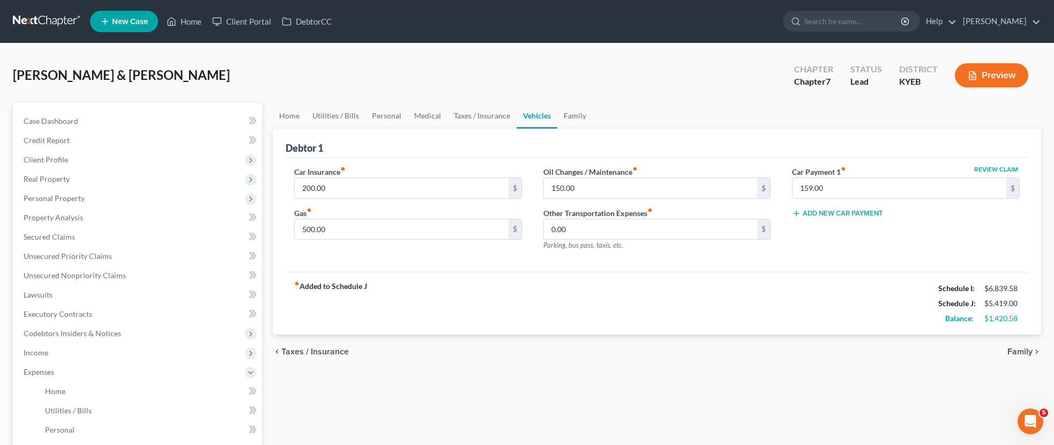
click at [331, 350] on span "Taxes / Insurance" at bounding box center [315, 351] width 68 height 9
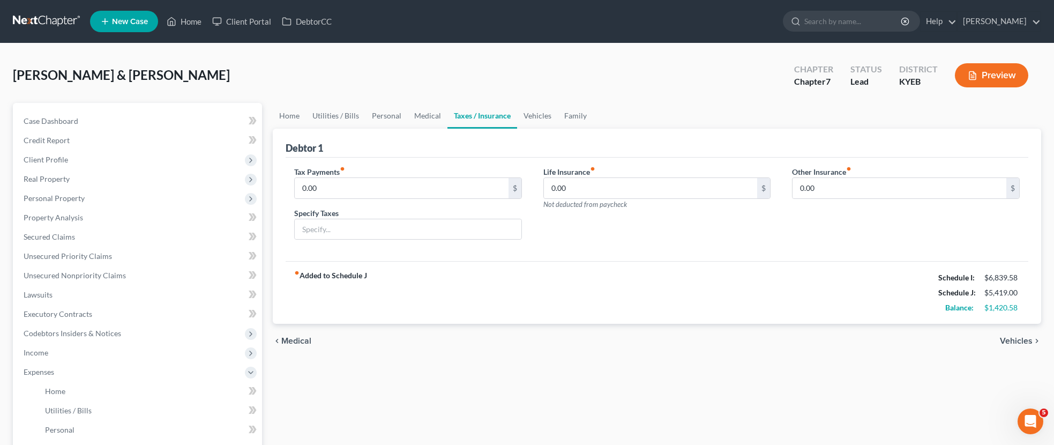
click at [293, 340] on span "Medical" at bounding box center [296, 341] width 30 height 9
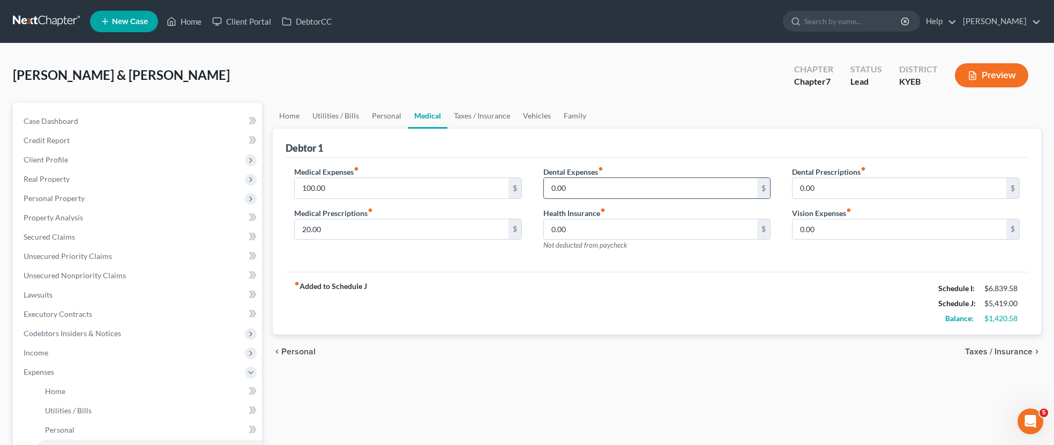
click at [592, 192] on input "0.00" at bounding box center [651, 188] width 214 height 20
type input "40.00"
click at [836, 191] on input "0.00" at bounding box center [900, 188] width 214 height 20
click at [834, 229] on input "0.00" at bounding box center [900, 229] width 214 height 20
type input "30.00"
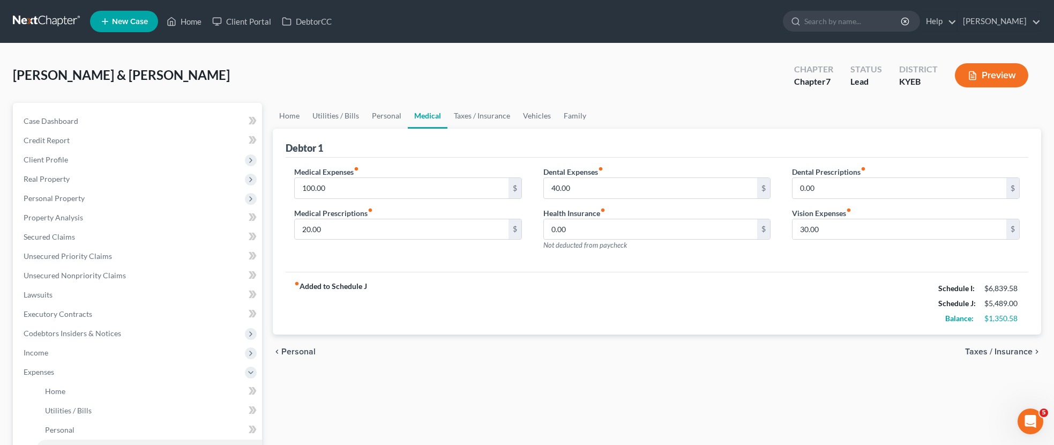
click at [307, 352] on span "Personal" at bounding box center [298, 351] width 34 height 9
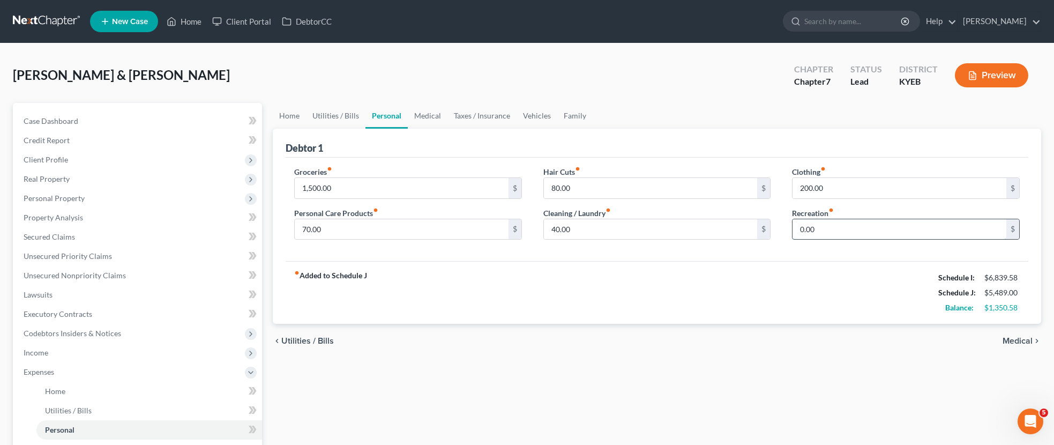
click at [822, 231] on input "0.00" at bounding box center [900, 229] width 214 height 20
type input "200.00"
click at [601, 185] on input "80.00" at bounding box center [651, 188] width 214 height 20
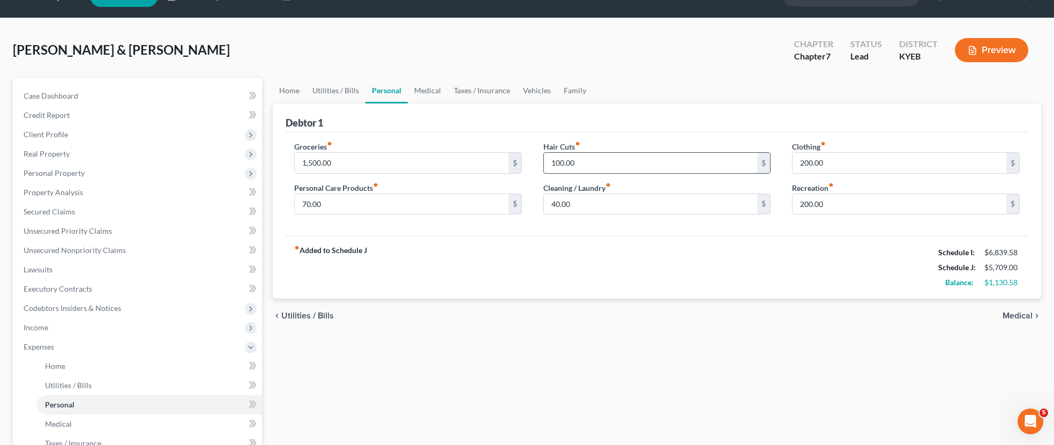
scroll to position [28, 0]
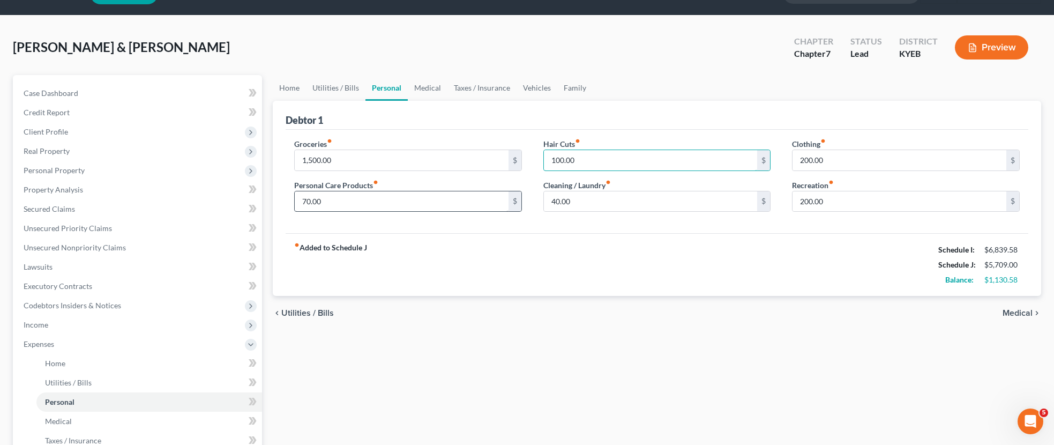
type input "100.00"
click at [329, 201] on input "70.00" at bounding box center [402, 201] width 214 height 20
type input "100.00"
click at [303, 313] on span "Utilities / Bills" at bounding box center [307, 313] width 53 height 9
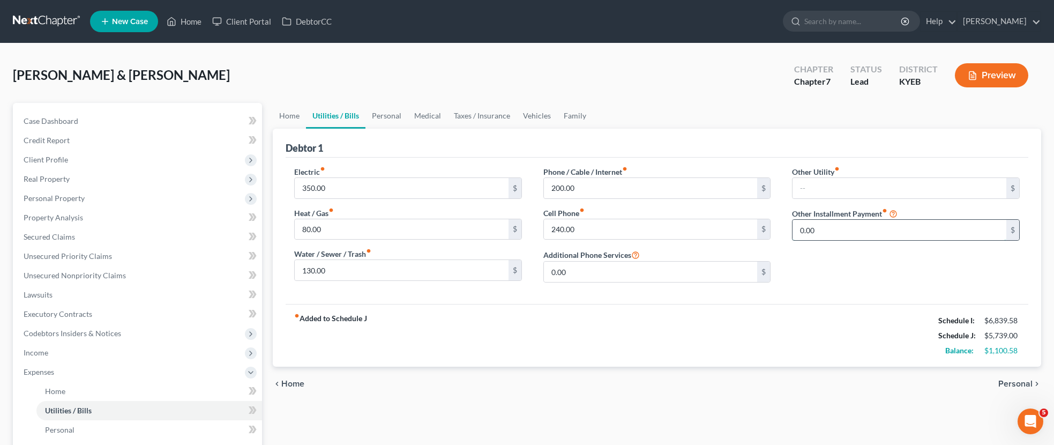
click at [820, 231] on input "0.00" at bounding box center [900, 230] width 214 height 20
type input "400.00"
click at [820, 263] on input "text" at bounding box center [906, 260] width 227 height 20
type input "Student Loan"
click at [299, 383] on span "Home" at bounding box center [292, 384] width 23 height 9
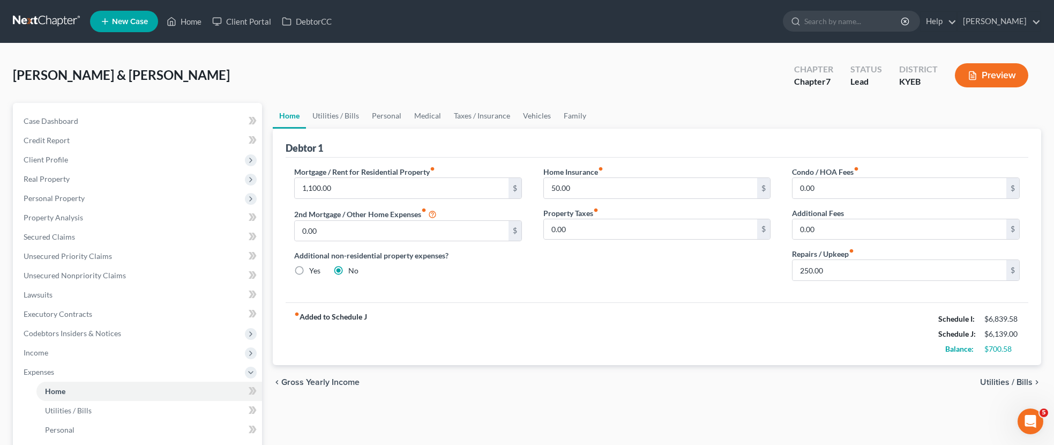
click at [1001, 383] on span "Utilities / Bills" at bounding box center [1006, 382] width 53 height 9
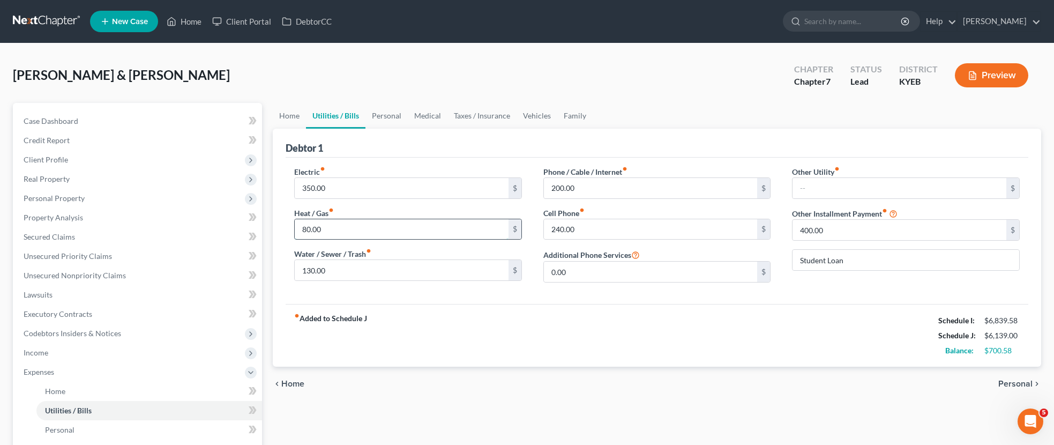
click at [348, 228] on input "80.00" at bounding box center [402, 229] width 214 height 20
type input "125.00"
click at [1008, 381] on span "Personal" at bounding box center [1016, 384] width 34 height 9
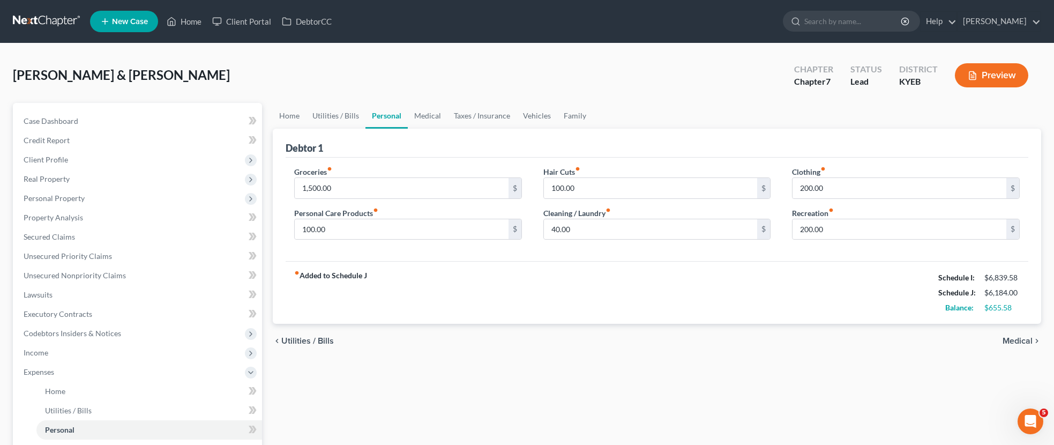
click at [1026, 341] on span "Medical" at bounding box center [1018, 341] width 30 height 9
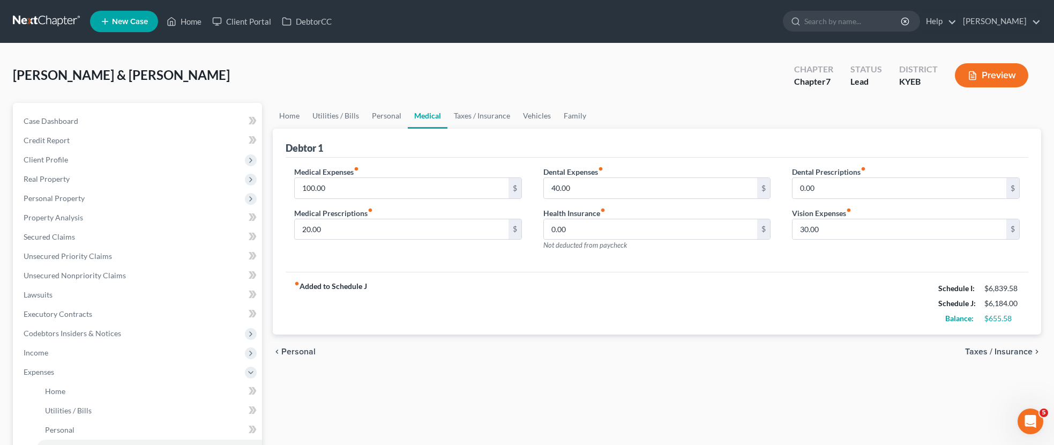
click at [992, 352] on span "Taxes / Insurance" at bounding box center [999, 351] width 68 height 9
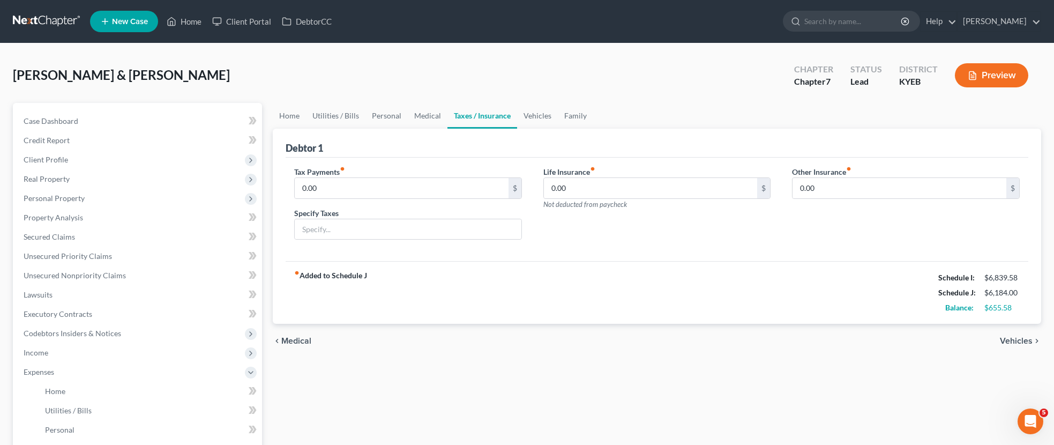
click at [1026, 341] on span "Vehicles" at bounding box center [1016, 341] width 33 height 9
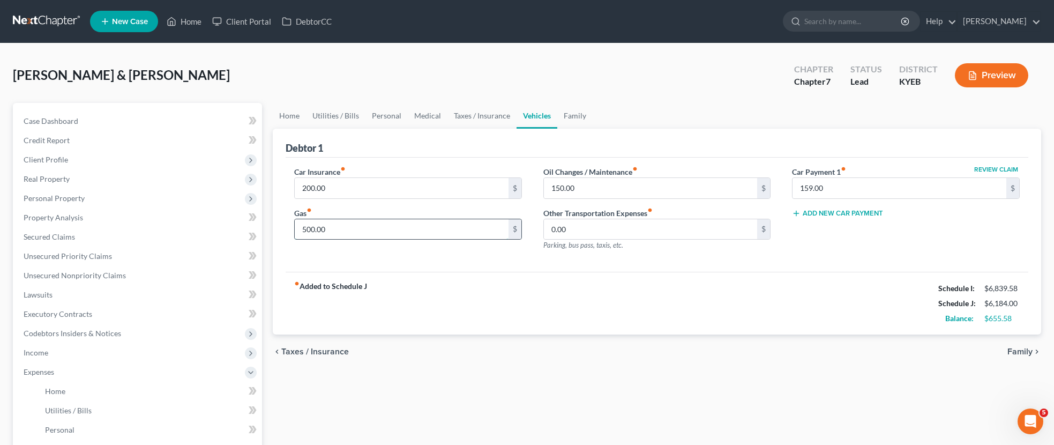
click at [339, 229] on input "500.00" at bounding box center [402, 229] width 214 height 20
type input "600.00"
click at [1023, 351] on span "Family" at bounding box center [1020, 351] width 25 height 9
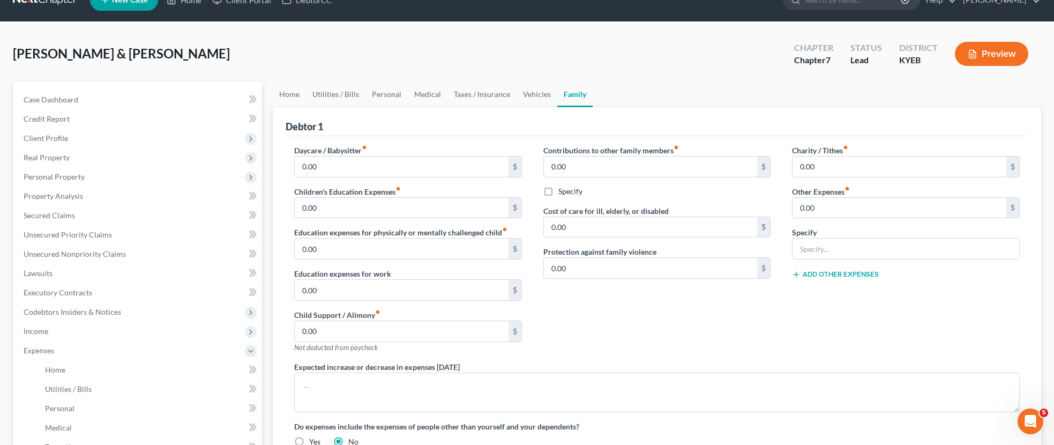
scroll to position [23, 0]
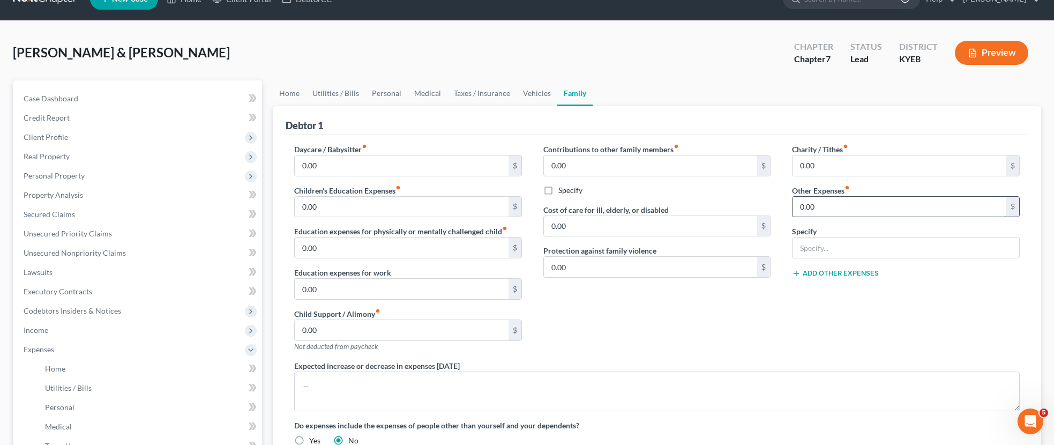
click at [834, 210] on input "0.00" at bounding box center [900, 207] width 214 height 20
type input "200.00"
click at [839, 250] on input "text" at bounding box center [906, 247] width 227 height 20
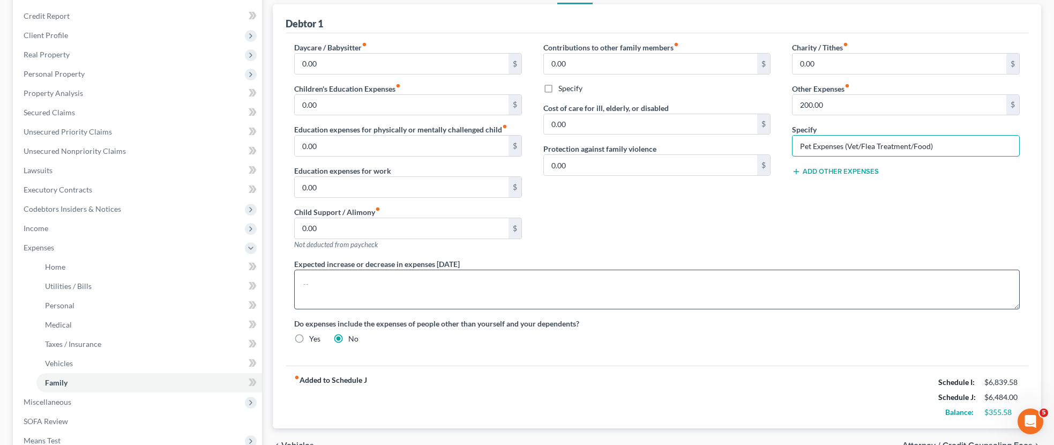
scroll to position [123, 0]
type input "Pet Expenses (Vet/Flea Treatment/Food)"
click at [849, 170] on button "Add Other Expenses" at bounding box center [835, 173] width 87 height 9
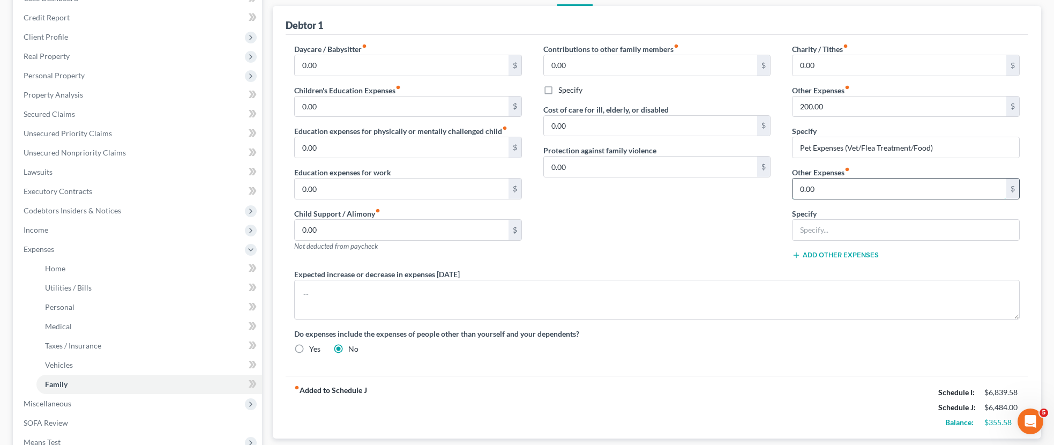
click at [835, 191] on input "0.00" at bounding box center [900, 189] width 214 height 20
type input "200.00"
click at [841, 231] on input "text" at bounding box center [906, 230] width 227 height 20
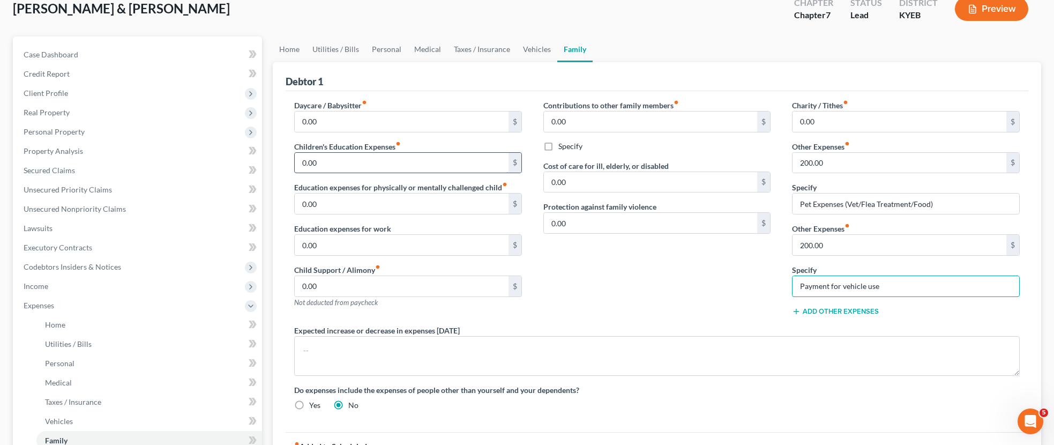
scroll to position [65, 0]
type input "Payment for vehicle use"
click at [355, 168] on input "0.00" at bounding box center [402, 164] width 214 height 20
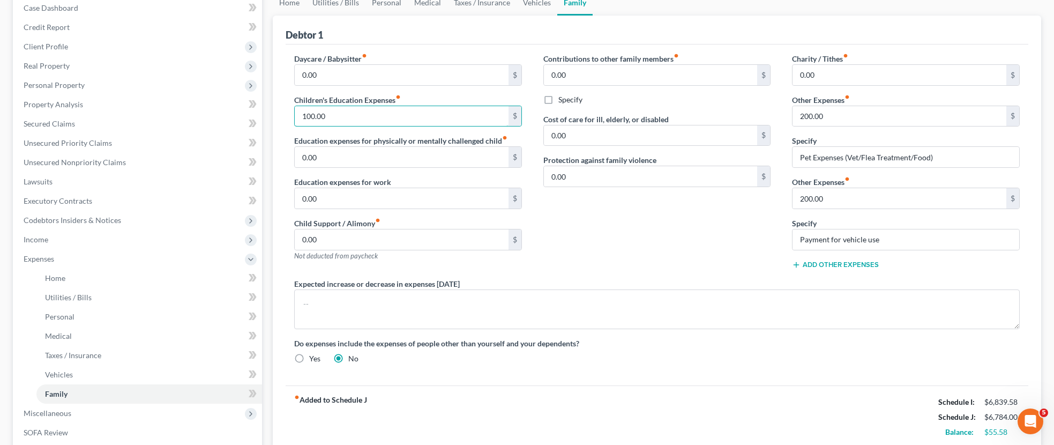
scroll to position [259, 0]
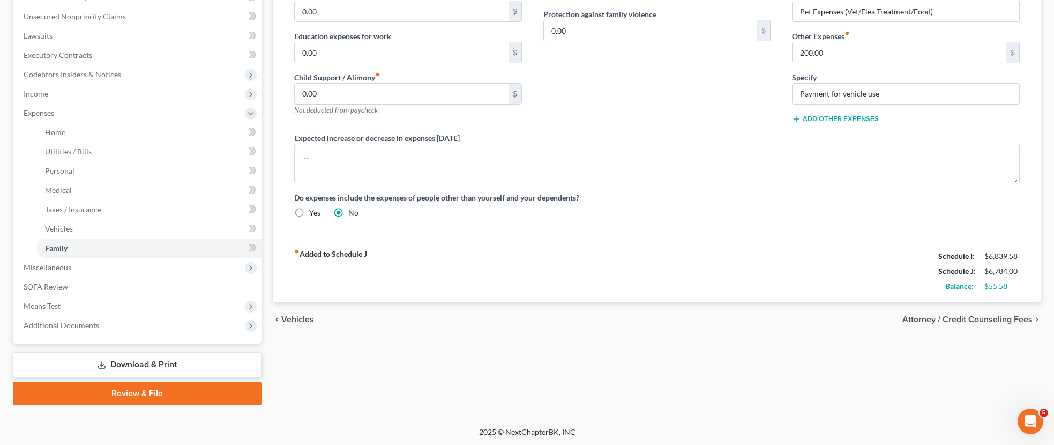
type input "100.00"
click at [917, 320] on span "Attorney / Credit Counseling Fees" at bounding box center [968, 319] width 130 height 9
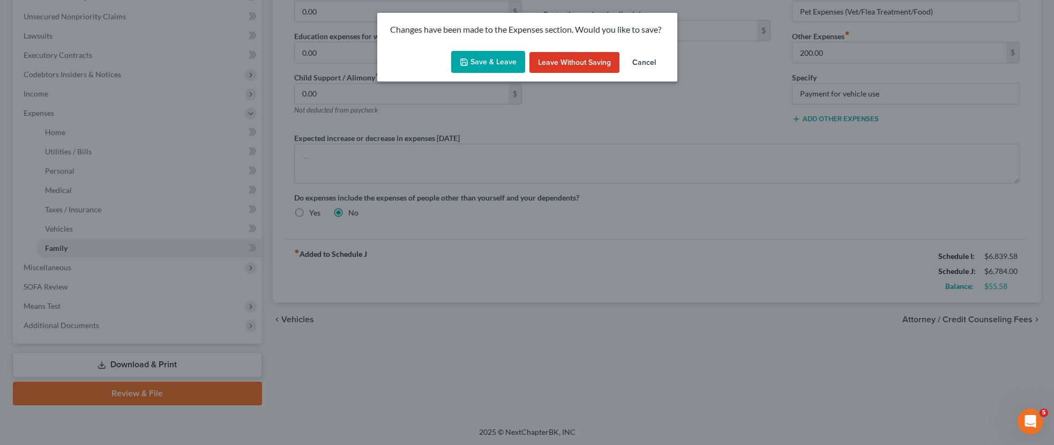
click at [498, 62] on button "Save & Leave" at bounding box center [488, 62] width 74 height 23
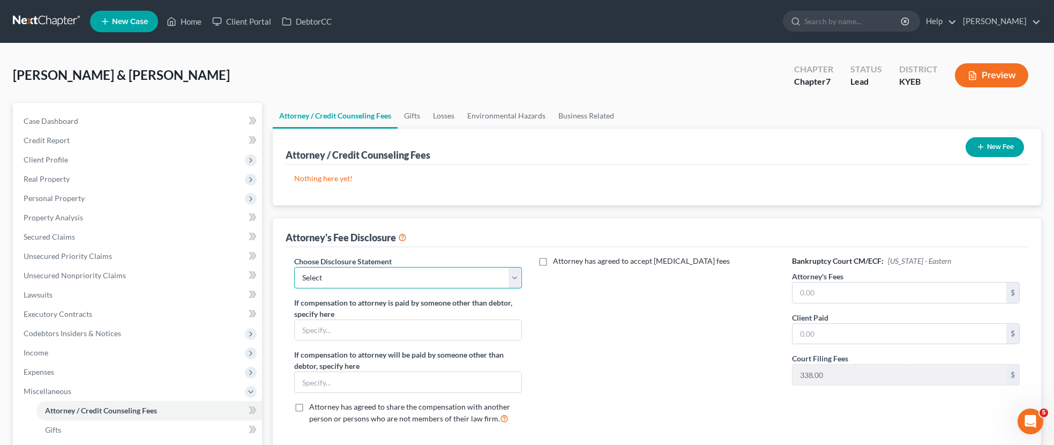
click at [519, 277] on select "Select MaLenda S. Haynes, Attorney at Law" at bounding box center [408, 277] width 228 height 21
select select "0"
click at [294, 267] on select "Select MaLenda S. Haynes, Attorney at Law" at bounding box center [408, 277] width 228 height 21
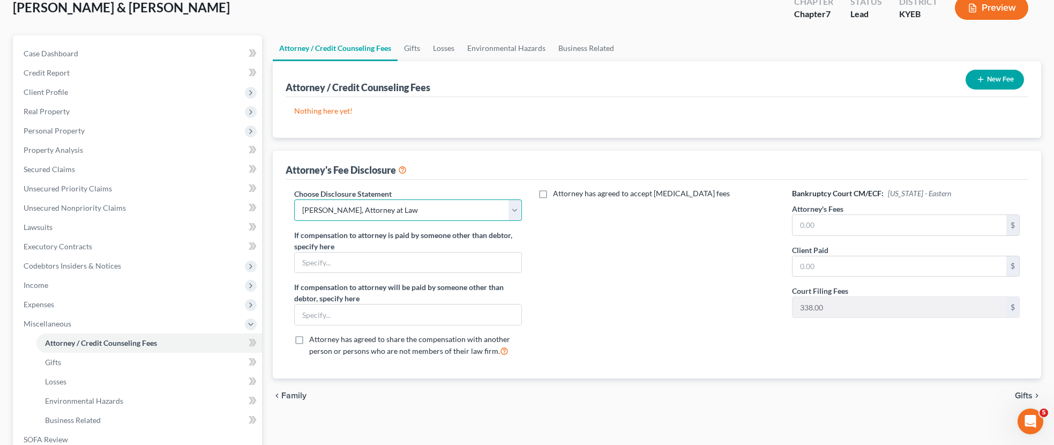
scroll to position [69, 0]
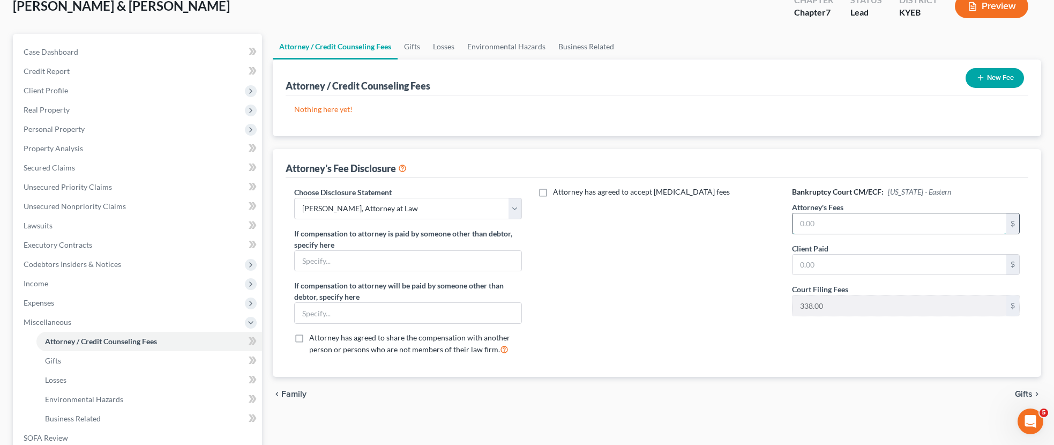
click at [858, 222] on input "text" at bounding box center [900, 223] width 214 height 20
type input "1,000.00"
click at [846, 270] on input "text" at bounding box center [900, 265] width 214 height 20
type input "1,000.00"
click at [1024, 393] on span "Gifts" at bounding box center [1024, 394] width 18 height 9
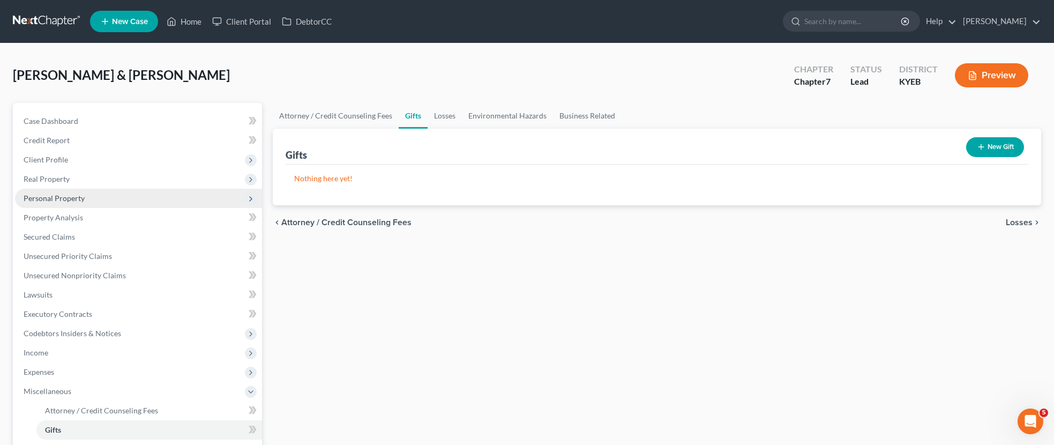
click at [76, 196] on span "Personal Property" at bounding box center [54, 198] width 61 height 9
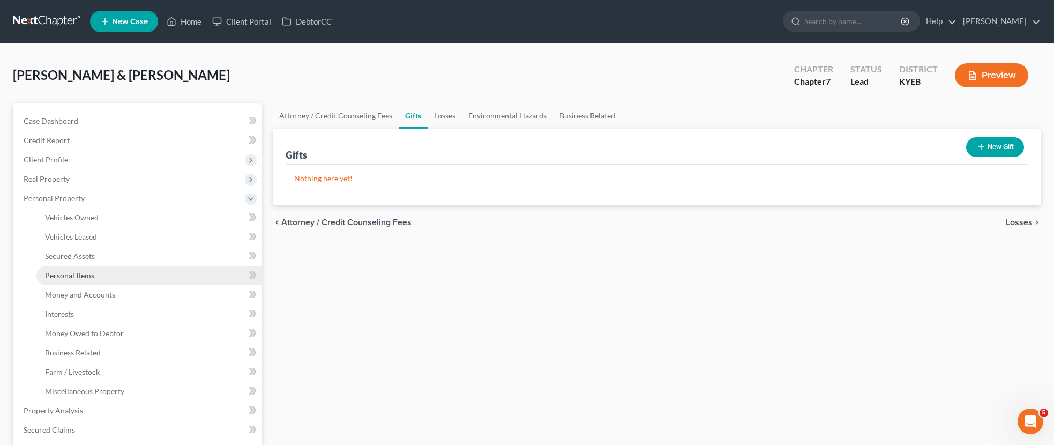
click at [118, 274] on link "Personal Items" at bounding box center [149, 275] width 226 height 19
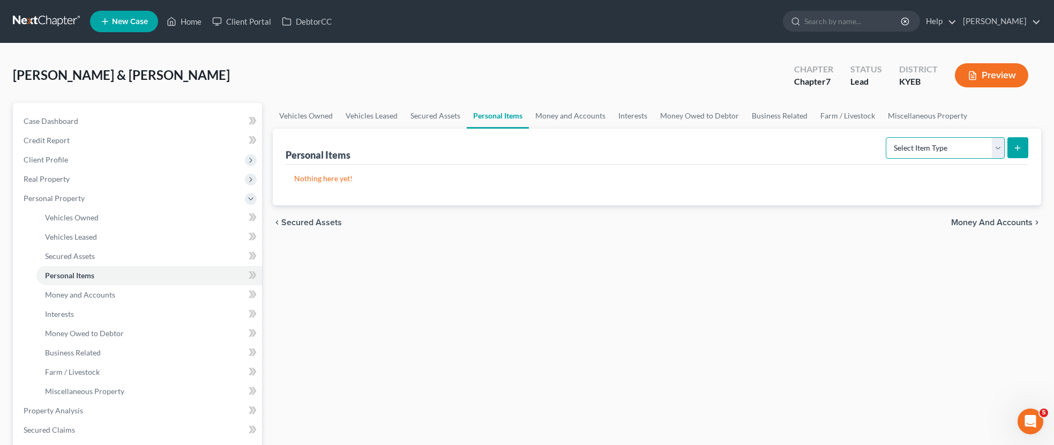
click at [998, 148] on select "Select Item Type Clothing Collectibles Of Value Electronics Firearms Household …" at bounding box center [945, 147] width 119 height 21
select select "household_goods"
click at [887, 137] on select "Select Item Type Clothing Collectibles Of Value Electronics Firearms Household …" at bounding box center [945, 147] width 119 height 21
click at [1022, 147] on button "submit" at bounding box center [1018, 147] width 21 height 21
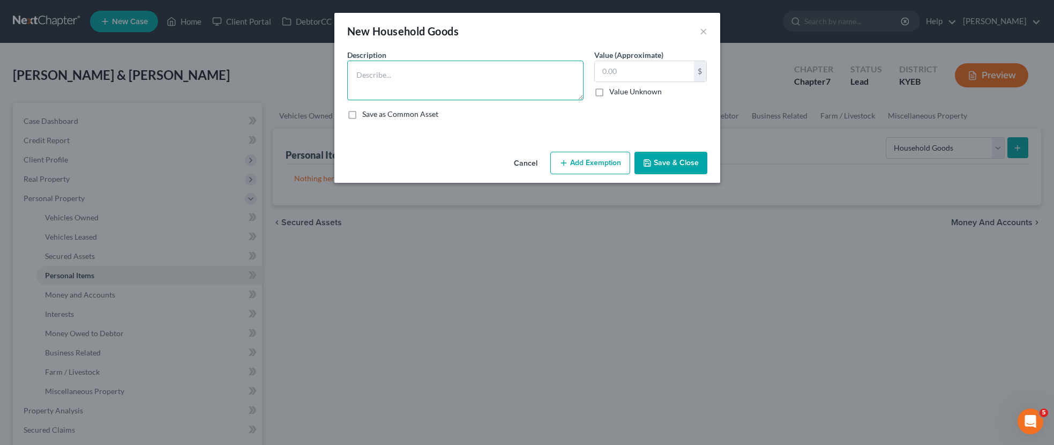
click at [419, 86] on textarea at bounding box center [465, 81] width 236 height 40
type textarea "l"
type textarea "Living Room Furnishings"
click at [621, 77] on input "text" at bounding box center [644, 71] width 99 height 20
type input "800.00"
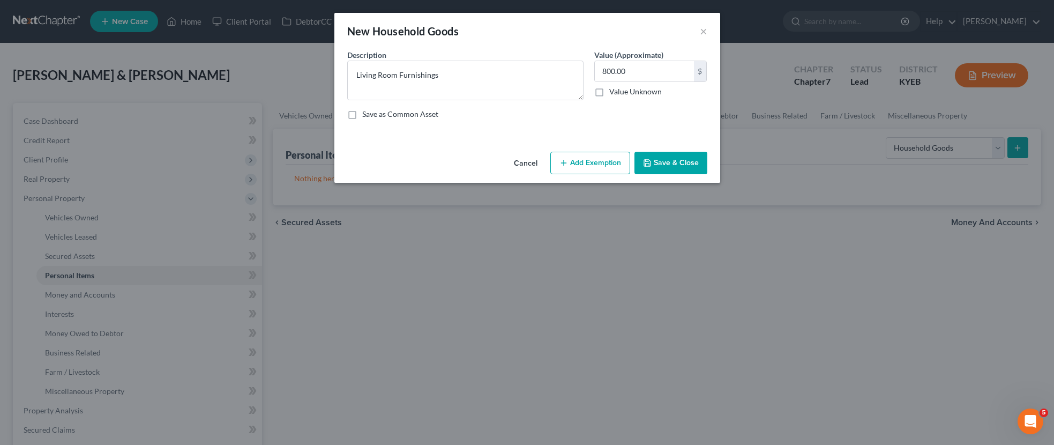
click at [600, 161] on button "Add Exemption" at bounding box center [591, 163] width 80 height 23
select select "2"
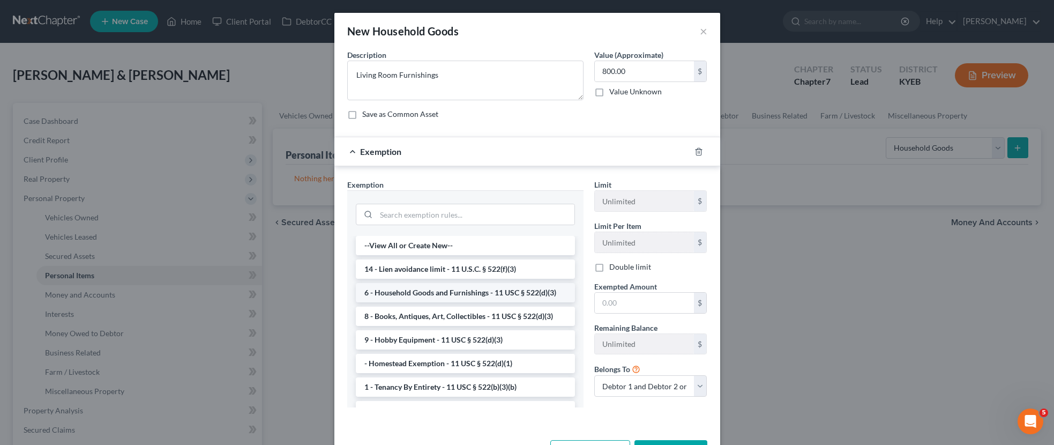
click at [427, 295] on li "6 - Household Goods and Furnishings - 11 USC § 522(d)(3)" at bounding box center [465, 292] width 219 height 19
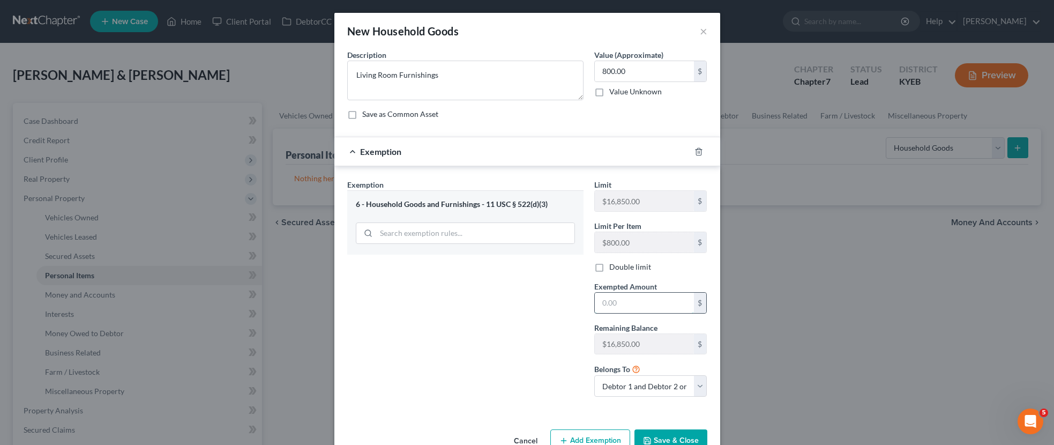
click at [629, 301] on input "text" at bounding box center [644, 303] width 99 height 20
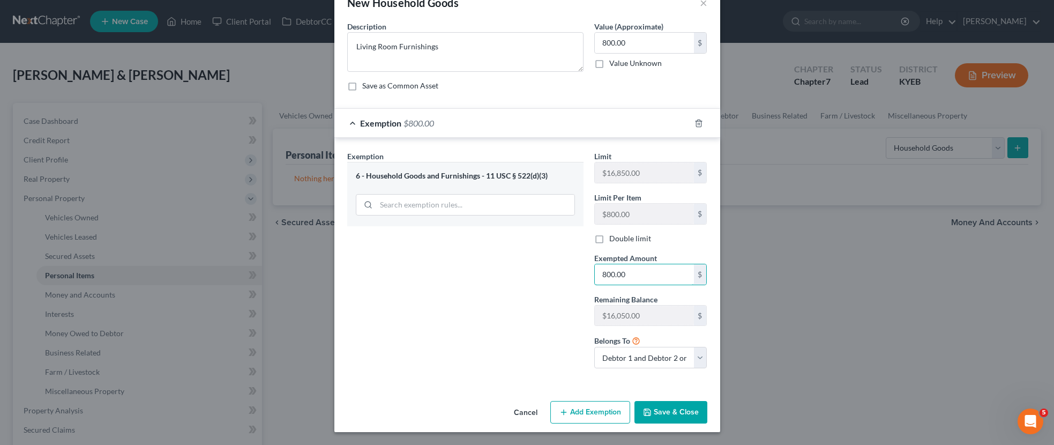
type input "800.00"
click at [679, 413] on button "Save & Close" at bounding box center [671, 412] width 73 height 23
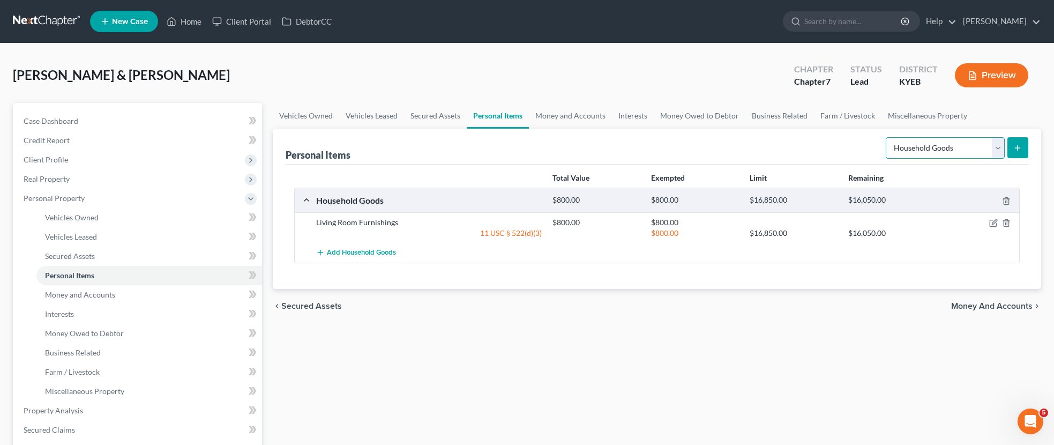
click at [995, 150] on select "Select Item Type Clothing Collectibles Of Value Electronics Firearms Household …" at bounding box center [945, 147] width 119 height 21
click at [887, 137] on select "Select Item Type Clothing Collectibles Of Value Electronics Firearms Household …" at bounding box center [945, 147] width 119 height 21
click at [1018, 148] on line "submit" at bounding box center [1018, 147] width 0 height 5
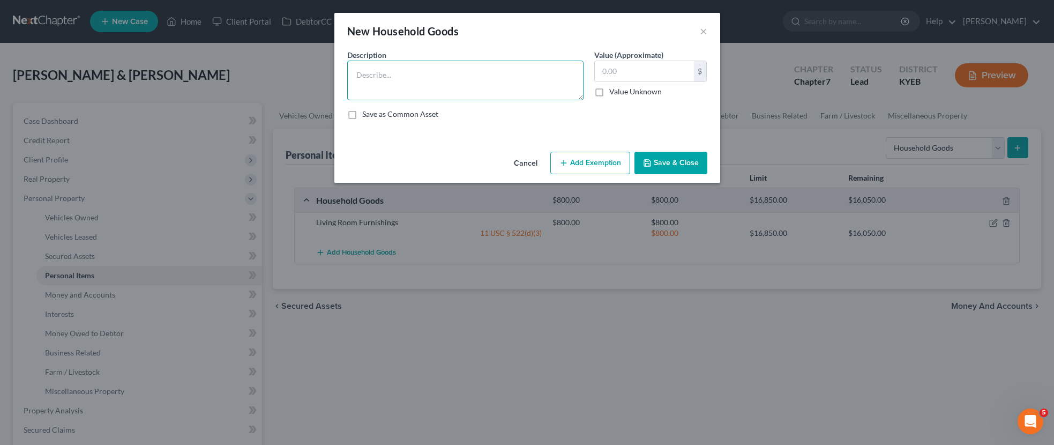
click at [412, 71] on textarea at bounding box center [465, 81] width 236 height 40
type textarea "Bedroom #1 furnishings"
click at [626, 71] on input "text" at bounding box center [644, 71] width 99 height 20
type input "1,000.00"
click at [616, 160] on button "Add Exemption" at bounding box center [591, 163] width 80 height 23
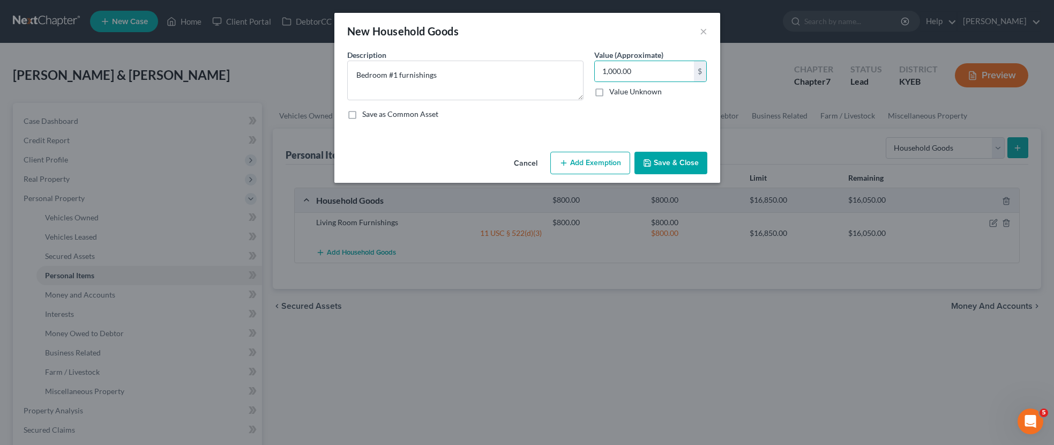
select select "2"
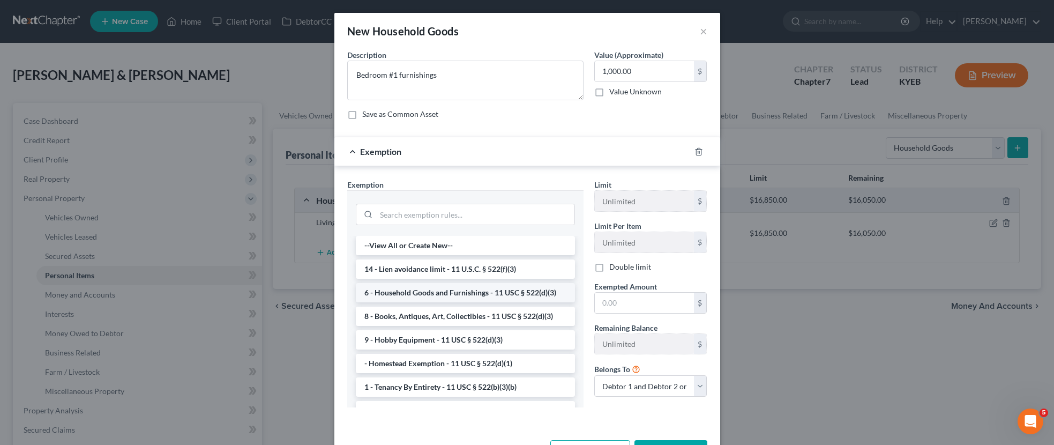
click at [517, 290] on li "6 - Household Goods and Furnishings - 11 USC § 522(d)(3)" at bounding box center [465, 292] width 219 height 19
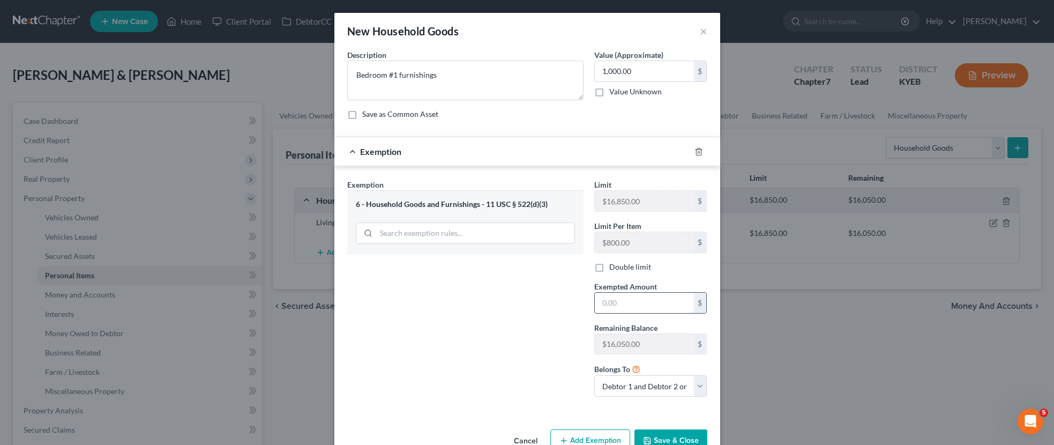
click at [634, 302] on input "text" at bounding box center [644, 303] width 99 height 20
type input "1,000.00"
click at [682, 434] on button "Save & Close" at bounding box center [671, 440] width 73 height 23
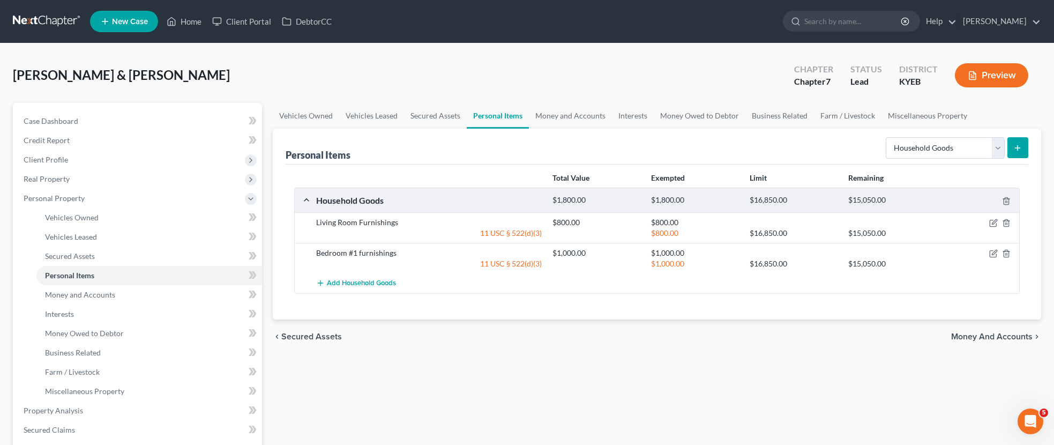
click at [1028, 150] on button "submit" at bounding box center [1018, 147] width 21 height 21
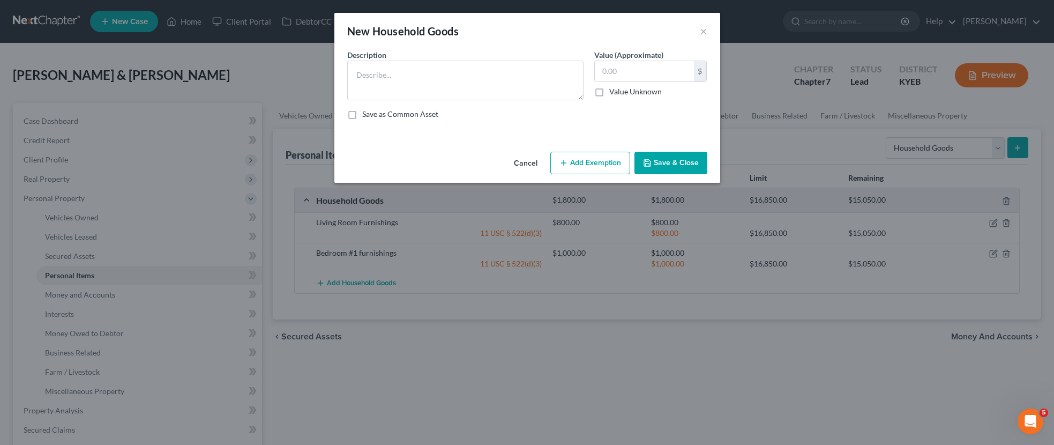
click at [509, 100] on div "Description * Value (Approximate) $ Value Unknown Balance Undetermined $ Value …" at bounding box center [527, 88] width 371 height 79
click at [504, 86] on textarea at bounding box center [465, 81] width 236 height 40
type textarea "Bedroom #2 furnishings"
click at [627, 76] on input "text" at bounding box center [644, 71] width 99 height 20
type input "500.00"
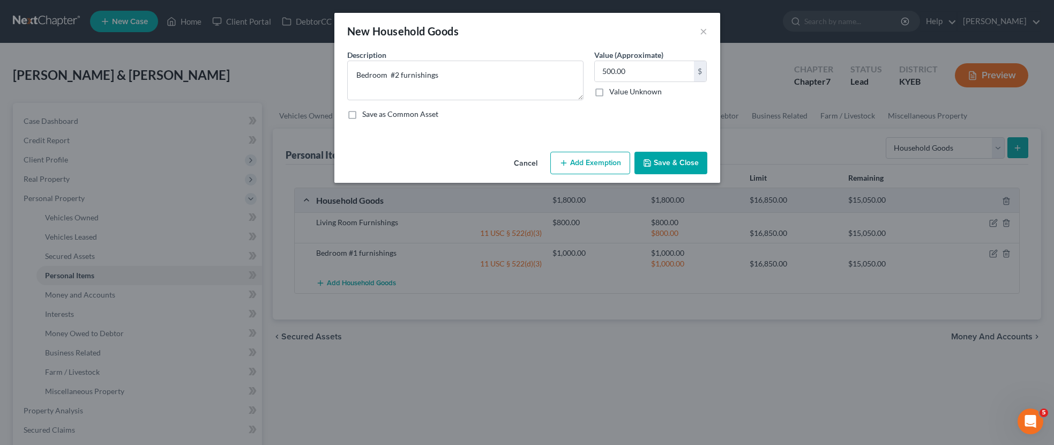
click at [590, 159] on button "Add Exemption" at bounding box center [591, 163] width 80 height 23
select select "2"
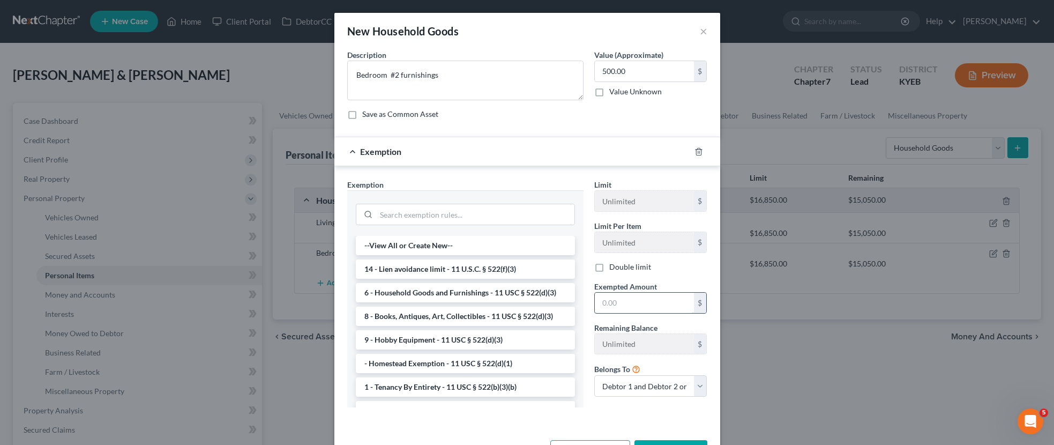
click at [635, 305] on input "text" at bounding box center [644, 303] width 99 height 20
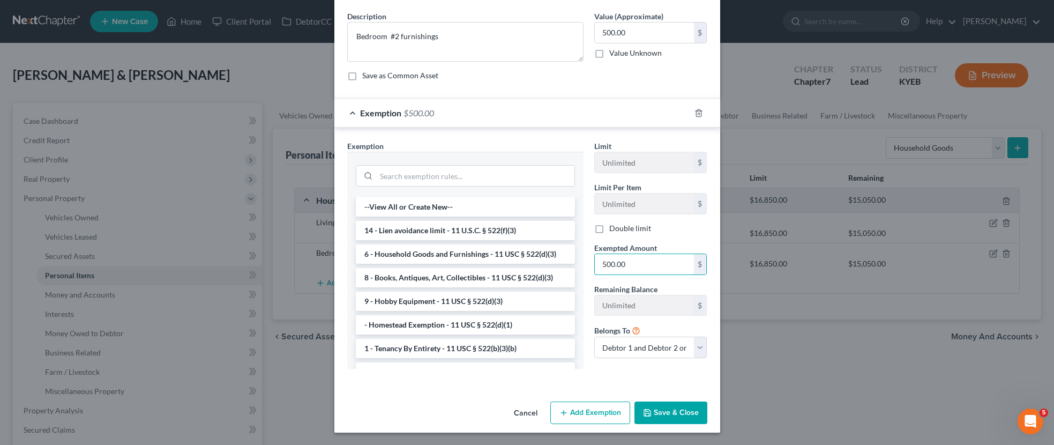
type input "500.00"
click at [686, 411] on button "Save & Close" at bounding box center [671, 413] width 73 height 23
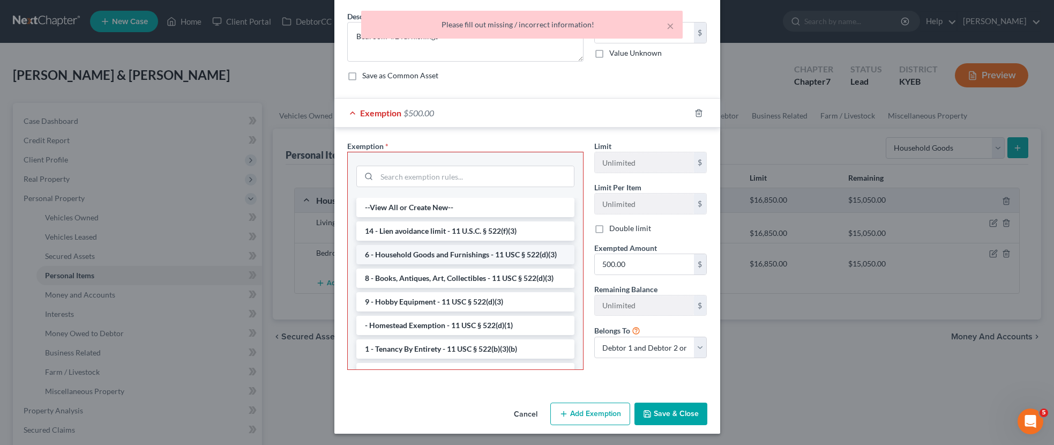
click at [487, 260] on li "6 - Household Goods and Furnishings - 11 USC § 522(d)(3)" at bounding box center [465, 254] width 218 height 19
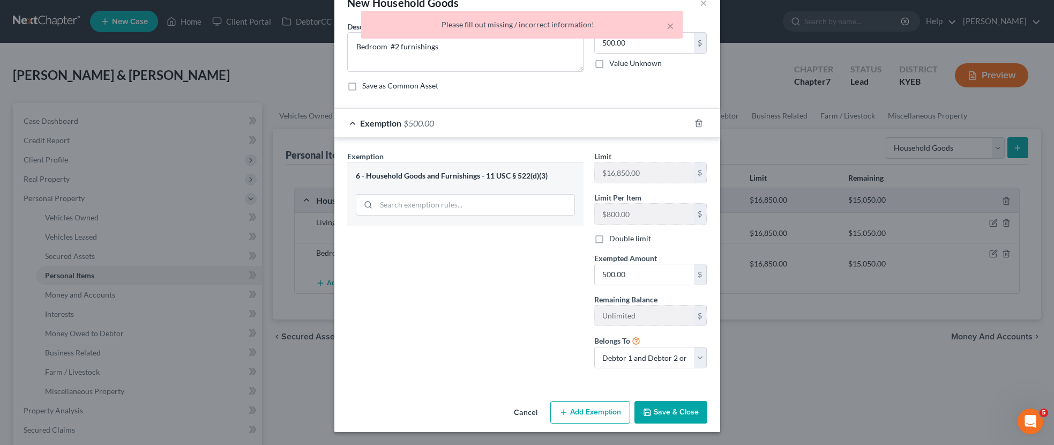
scroll to position [28, 0]
click at [489, 181] on div "6 - Household Goods and Furnishings - 11 USC § 522(d)(3)" at bounding box center [465, 194] width 236 height 64
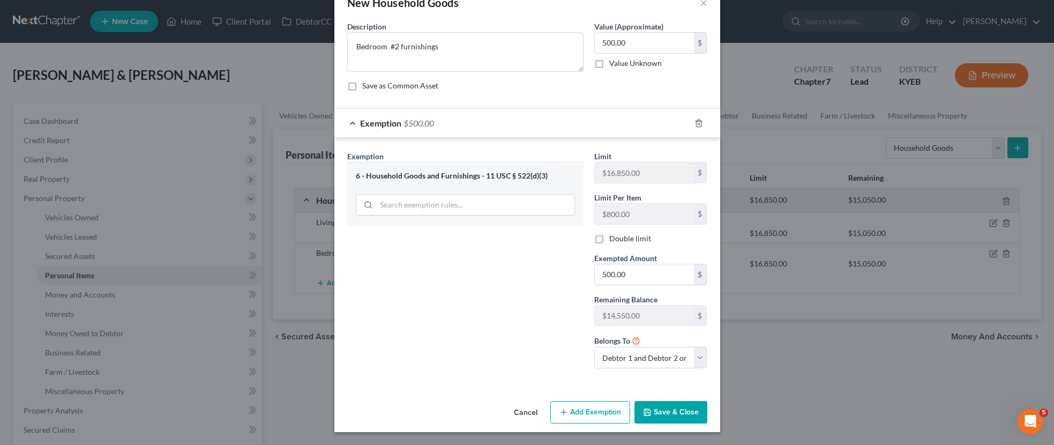
click at [684, 415] on button "Save & Close" at bounding box center [671, 412] width 73 height 23
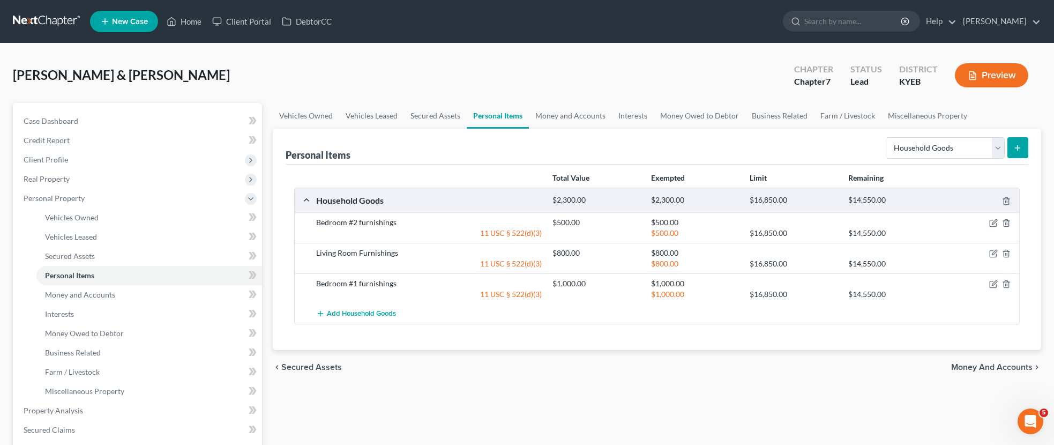
click at [1019, 147] on icon "submit" at bounding box center [1018, 148] width 9 height 9
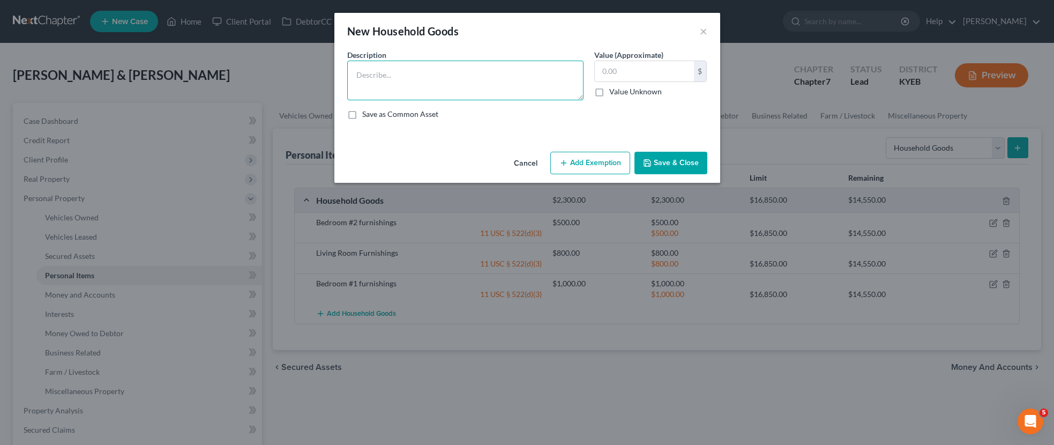
click at [498, 92] on textarea at bounding box center [465, 81] width 236 height 40
type textarea "Bedroom #3 furnishings"
click at [619, 70] on input "text" at bounding box center [644, 71] width 99 height 20
type input "300.00"
click at [598, 165] on button "Add Exemption" at bounding box center [591, 163] width 80 height 23
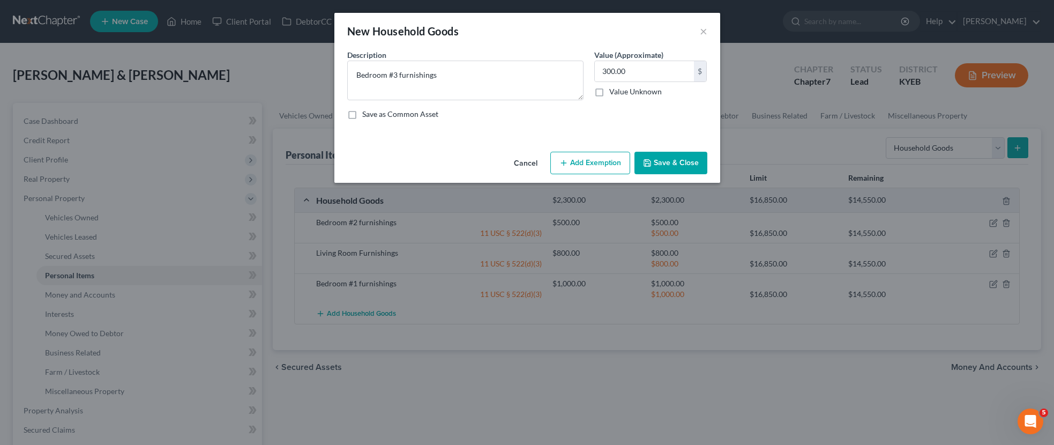
select select "2"
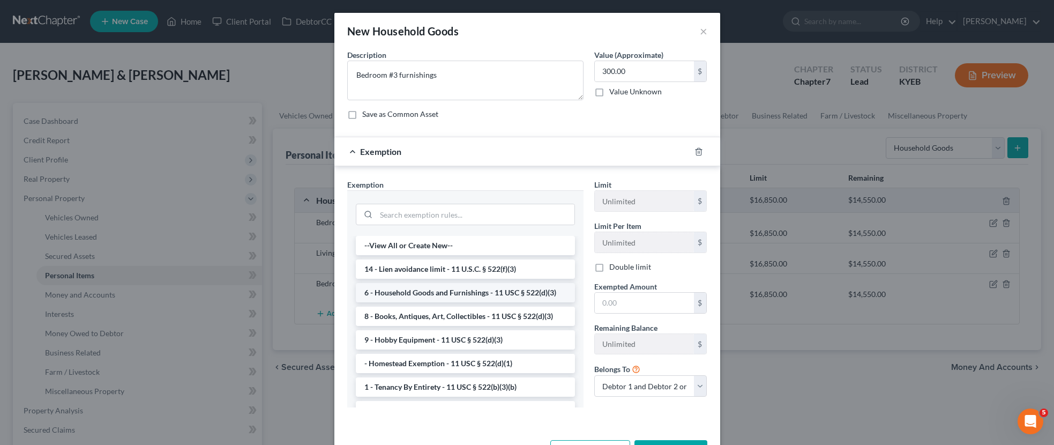
click at [485, 293] on li "6 - Household Goods and Furnishings - 11 USC § 522(d)(3)" at bounding box center [465, 292] width 219 height 19
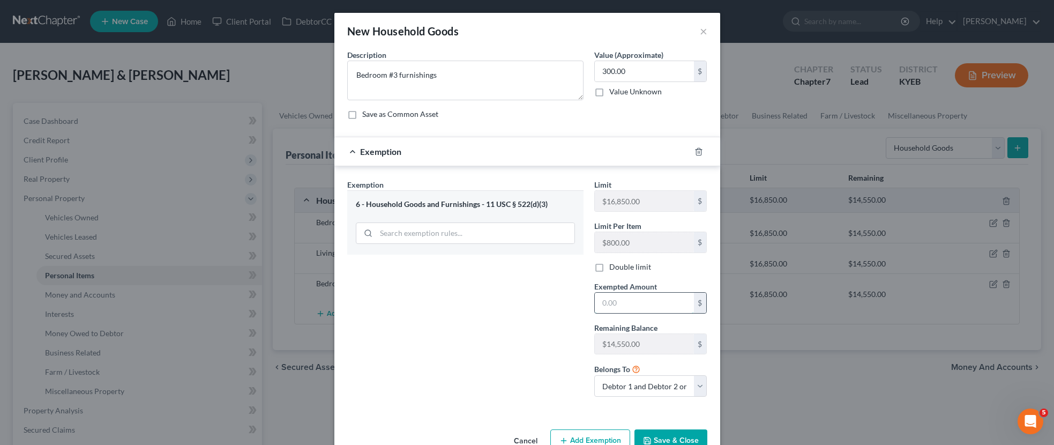
click at [619, 303] on input "text" at bounding box center [644, 303] width 99 height 20
type input "300.00"
click at [676, 432] on button "Save & Close" at bounding box center [671, 440] width 73 height 23
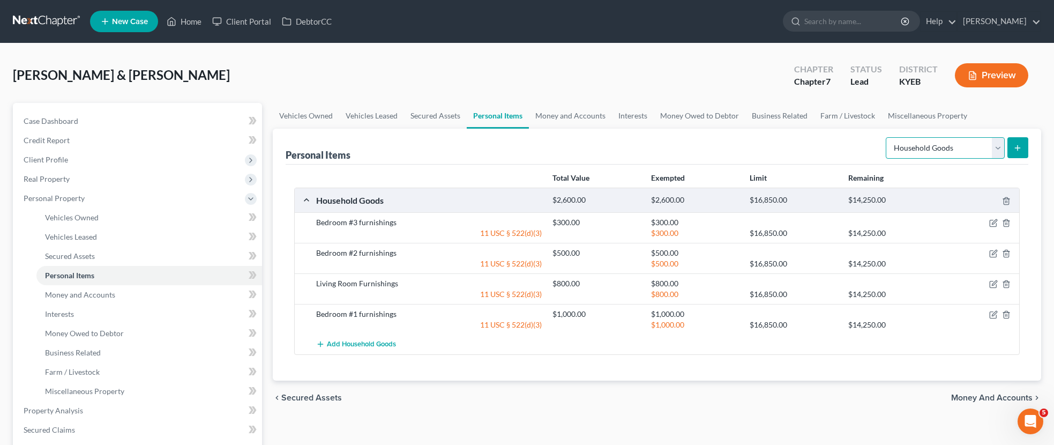
click at [1001, 152] on select "Select Item Type Clothing Collectibles Of Value Electronics Firearms Household …" at bounding box center [945, 147] width 119 height 21
click at [887, 137] on select "Select Item Type Clothing Collectibles Of Value Electronics Firearms Household …" at bounding box center [945, 147] width 119 height 21
click at [1020, 144] on icon "submit" at bounding box center [1018, 148] width 9 height 9
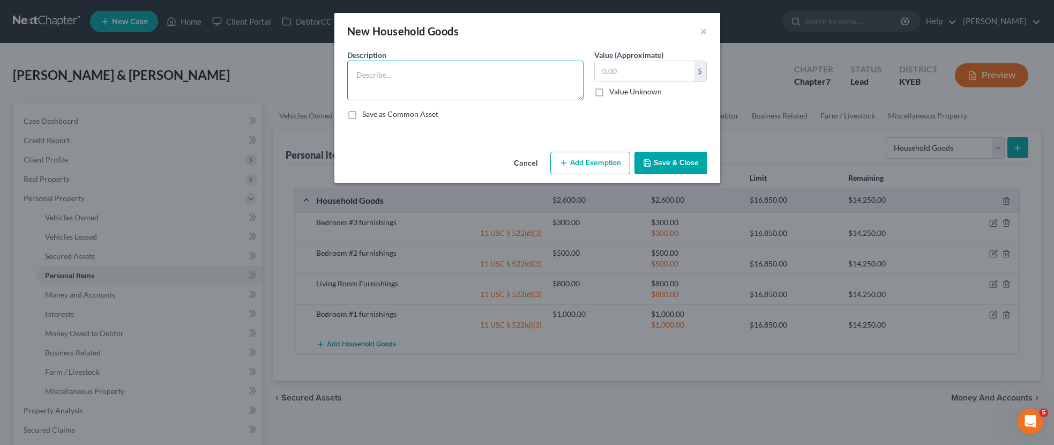
click at [459, 88] on textarea at bounding box center [465, 81] width 236 height 40
type textarea "Kitchen--refrigerator and oven"
click at [632, 73] on input "text" at bounding box center [644, 71] width 99 height 20
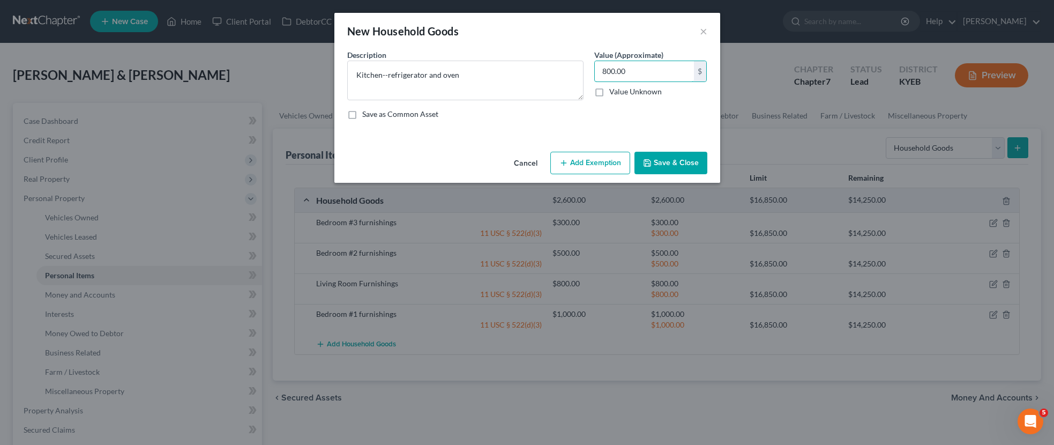
type input "800.00"
click at [608, 160] on button "Add Exemption" at bounding box center [591, 163] width 80 height 23
select select "2"
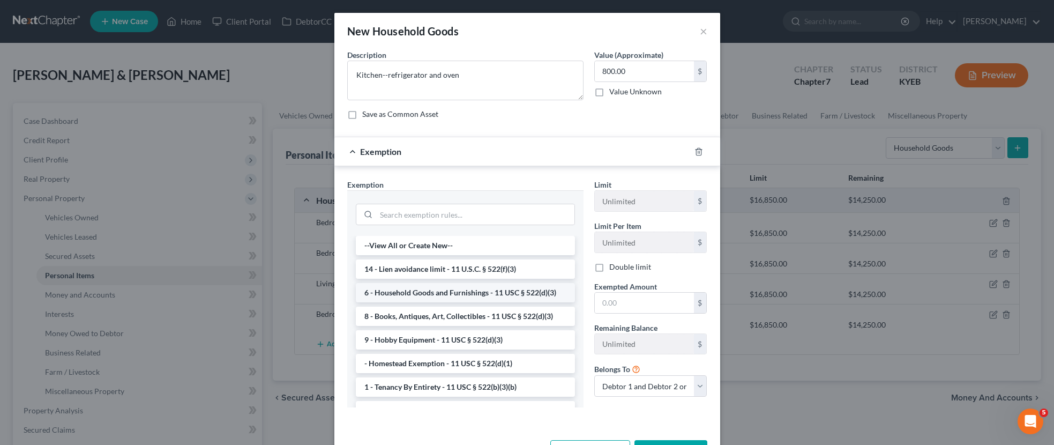
click at [529, 290] on li "6 - Household Goods and Furnishings - 11 USC § 522(d)(3)" at bounding box center [465, 292] width 219 height 19
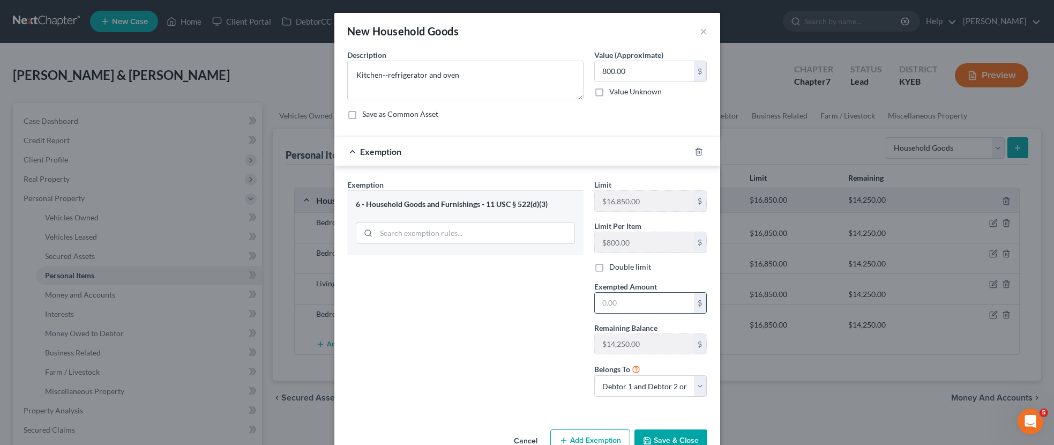
click at [631, 303] on input "text" at bounding box center [644, 303] width 99 height 20
type input "800.00"
click at [676, 435] on button "Save & Close" at bounding box center [671, 440] width 73 height 23
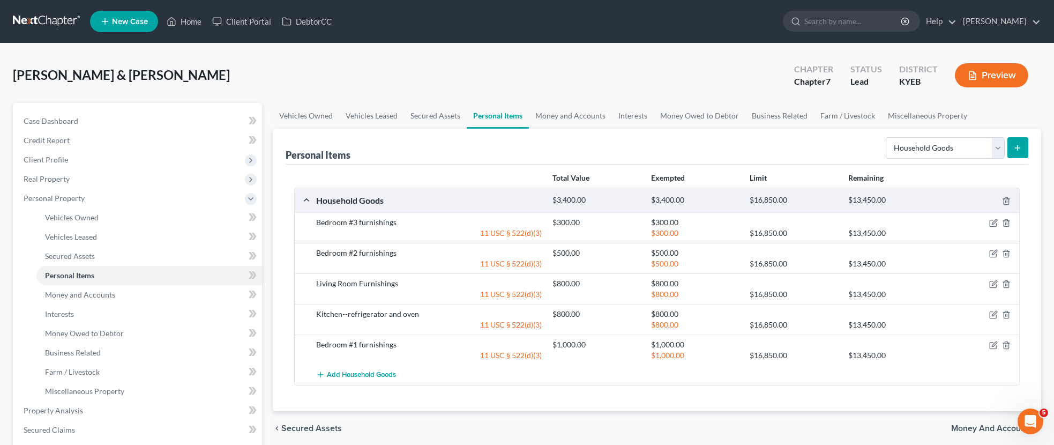
click at [1017, 144] on icon "submit" at bounding box center [1018, 148] width 9 height 9
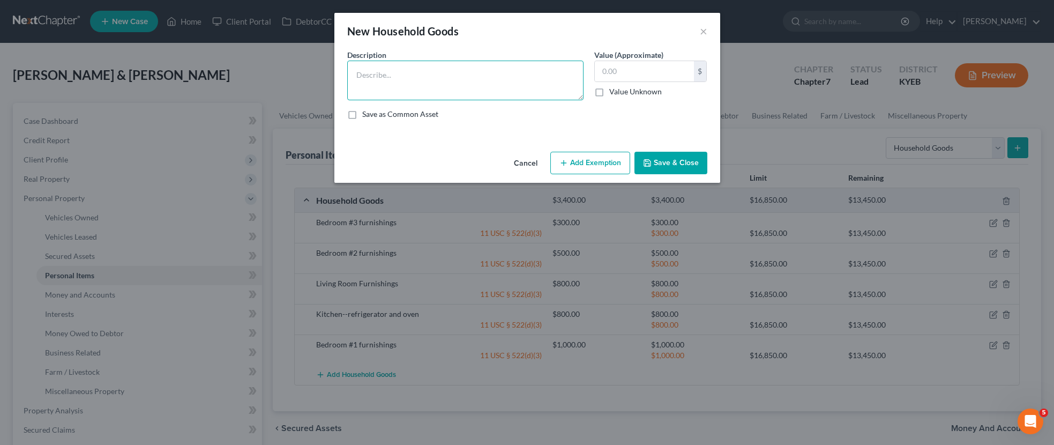
click at [533, 70] on textarea at bounding box center [465, 81] width 236 height 40
type textarea "Kitchen--dishware, cookware, and small appliances"
click at [633, 66] on input "text" at bounding box center [644, 71] width 99 height 20
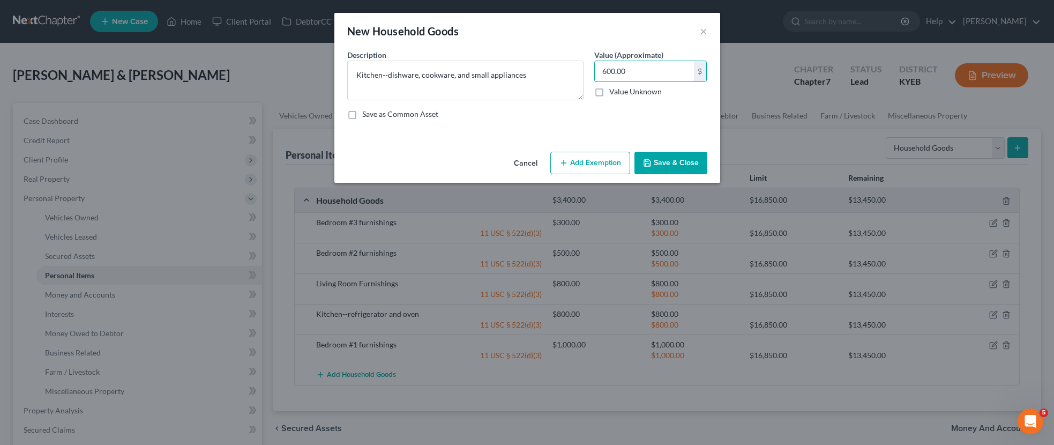
type input "600.00"
click at [595, 164] on button "Add Exemption" at bounding box center [591, 163] width 80 height 23
select select "2"
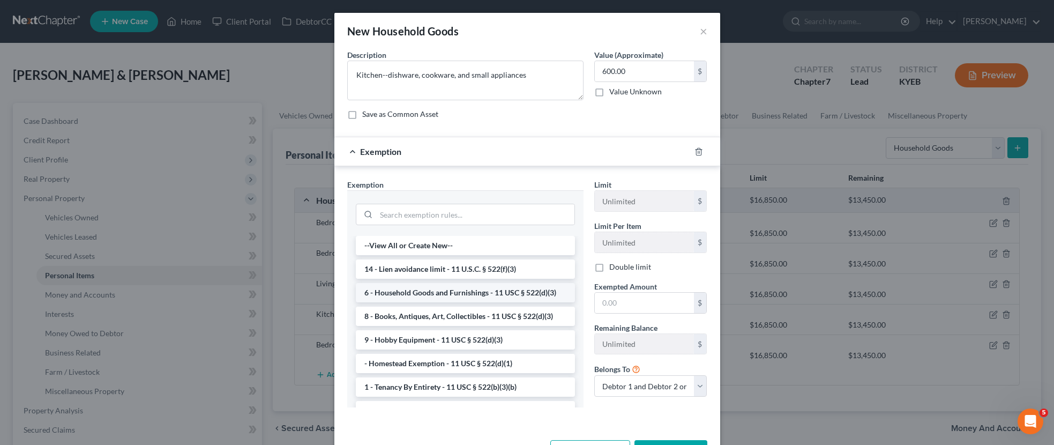
click at [532, 287] on li "6 - Household Goods and Furnishings - 11 USC § 522(d)(3)" at bounding box center [465, 292] width 219 height 19
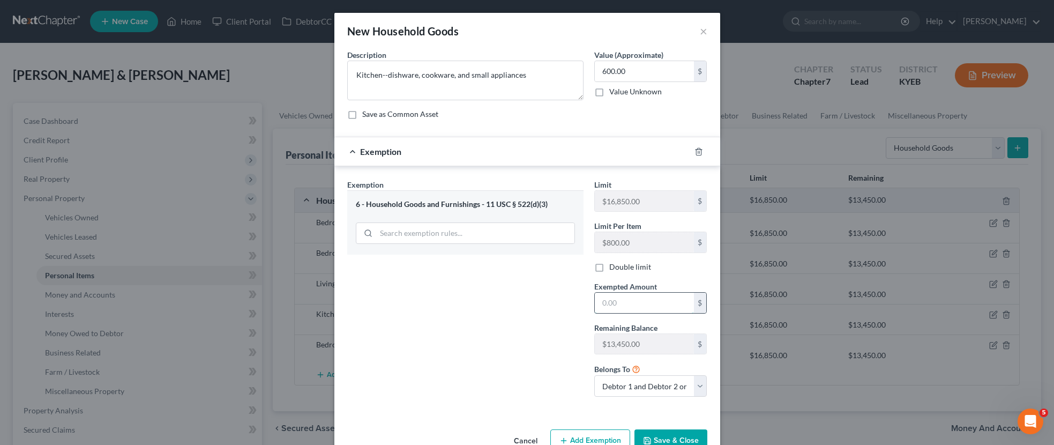
click at [618, 302] on input "text" at bounding box center [644, 303] width 99 height 20
type input "600.00"
click at [683, 441] on button "Save & Close" at bounding box center [671, 440] width 73 height 23
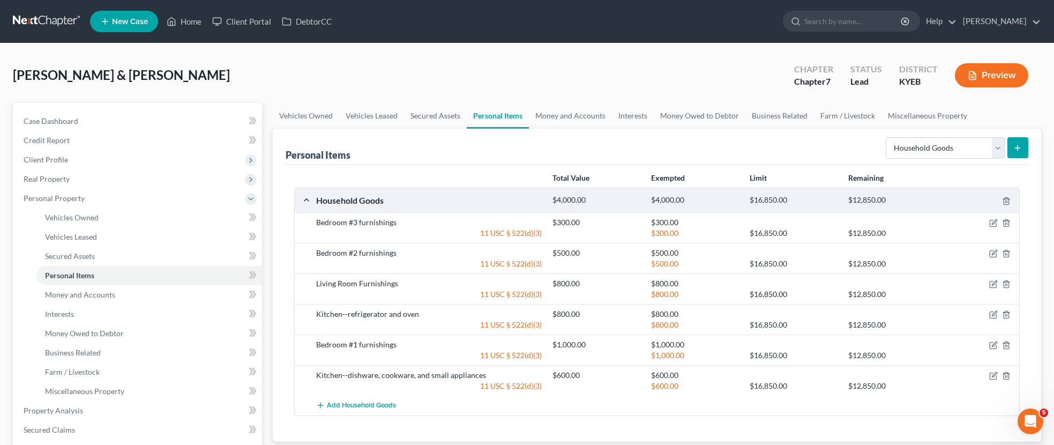
click at [1021, 147] on icon "submit" at bounding box center [1018, 148] width 9 height 9
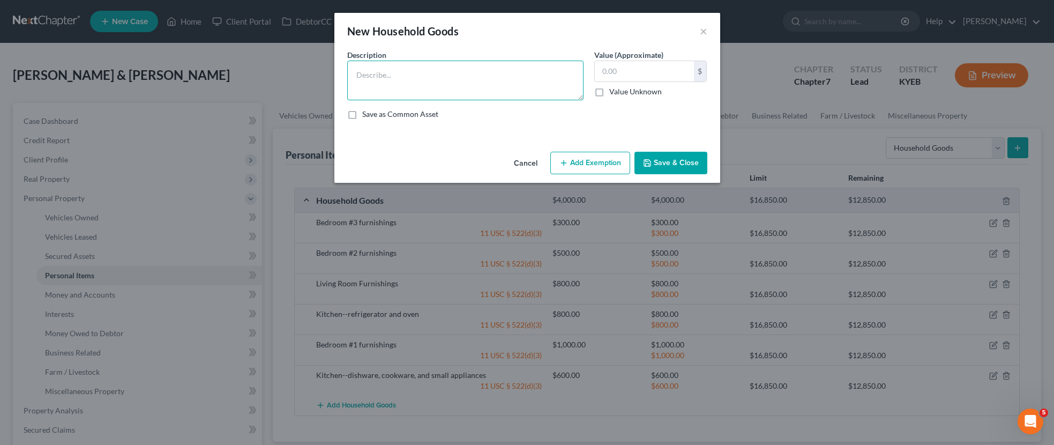
click at [497, 73] on textarea at bounding box center [465, 81] width 236 height 40
type textarea "Television and DVD player"
click at [659, 72] on input "text" at bounding box center [644, 71] width 99 height 20
type input "100.00"
click at [688, 165] on button "Save & Close" at bounding box center [671, 163] width 73 height 23
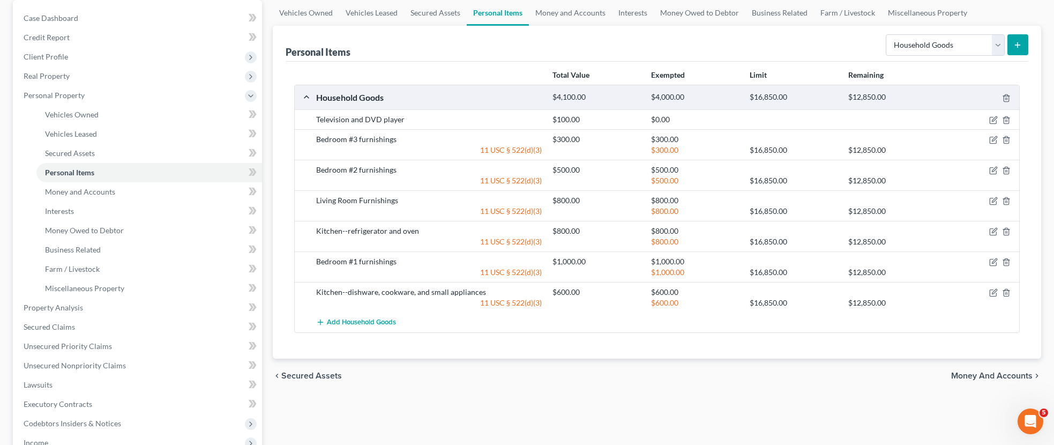
scroll to position [84, 0]
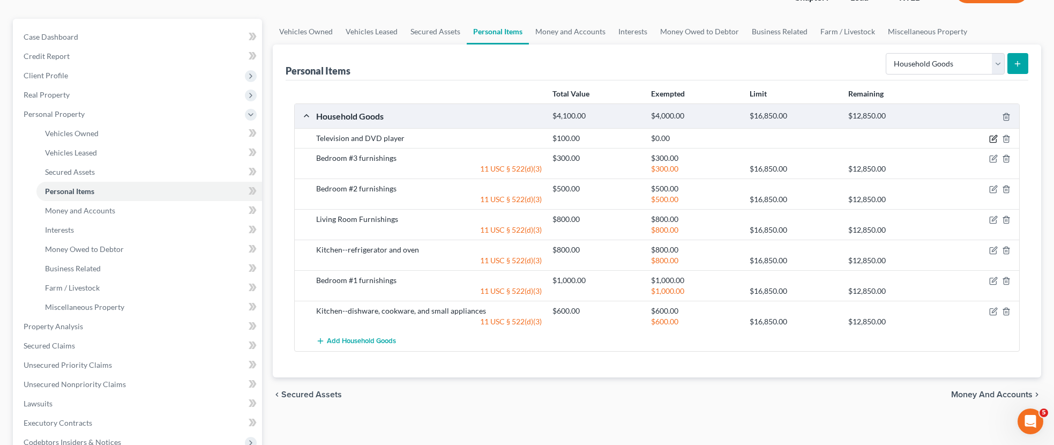
click at [993, 139] on icon "button" at bounding box center [994, 138] width 5 height 5
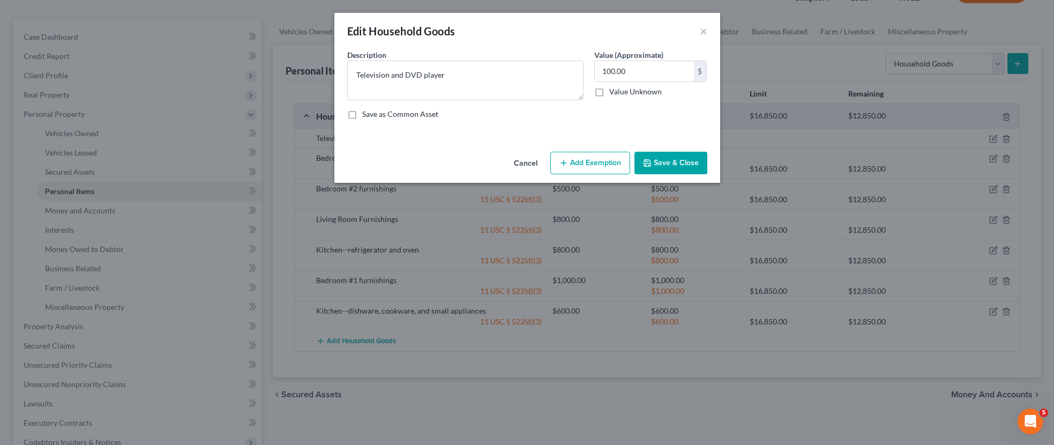
click at [621, 165] on button "Add Exemption" at bounding box center [591, 163] width 80 height 23
select select "2"
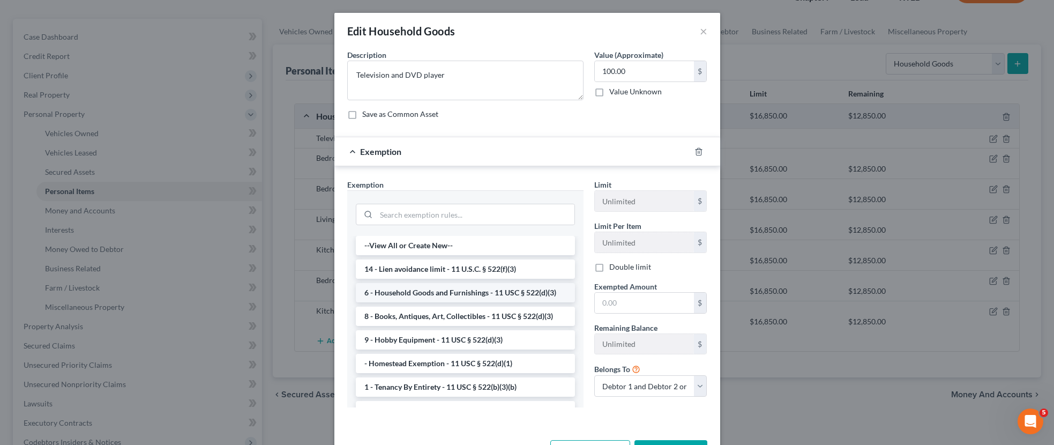
click at [532, 291] on li "6 - Household Goods and Furnishings - 11 USC § 522(d)(3)" at bounding box center [465, 292] width 219 height 19
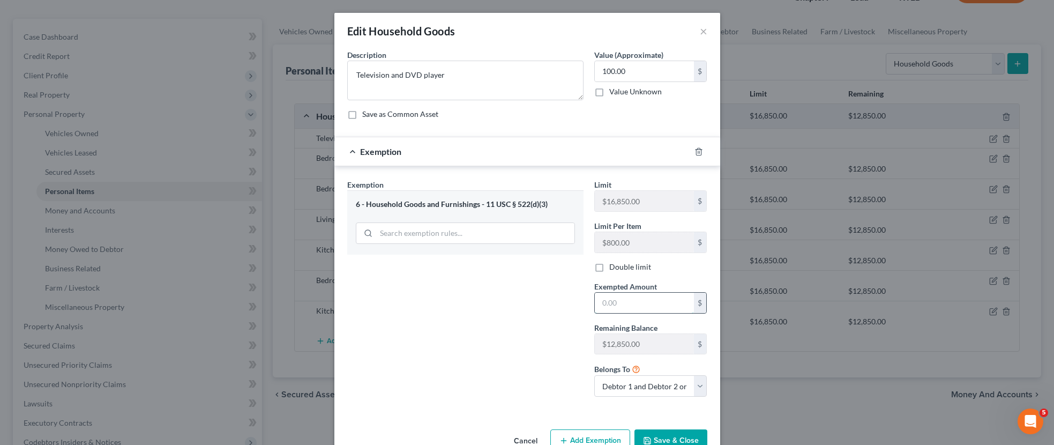
click at [615, 301] on input "text" at bounding box center [644, 303] width 99 height 20
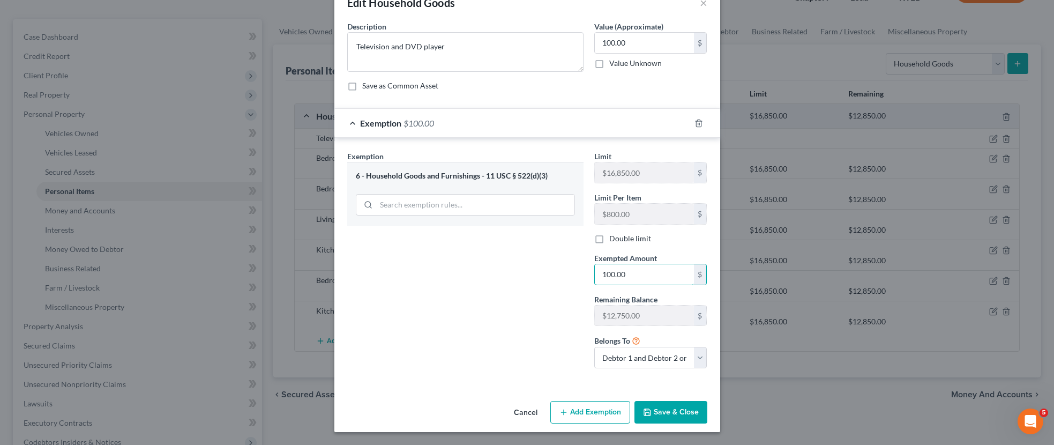
type input "100.00"
click at [674, 411] on button "Save & Close" at bounding box center [671, 412] width 73 height 23
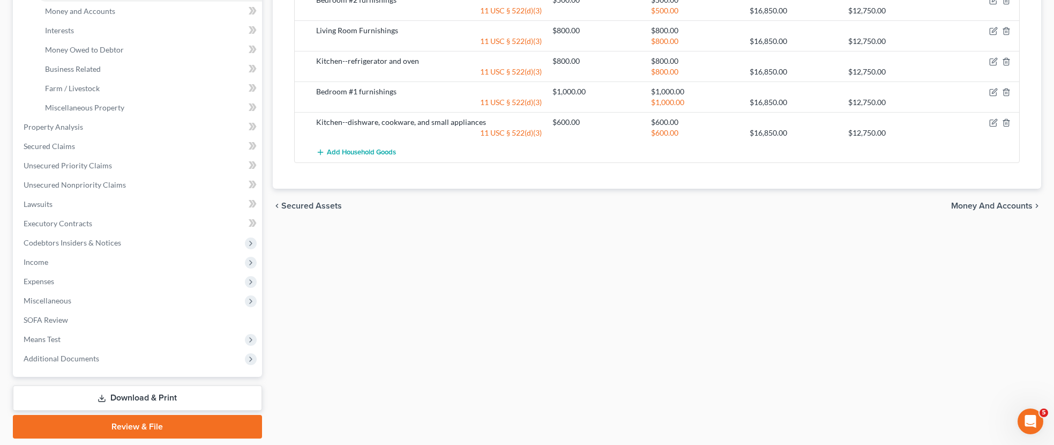
scroll to position [286, 0]
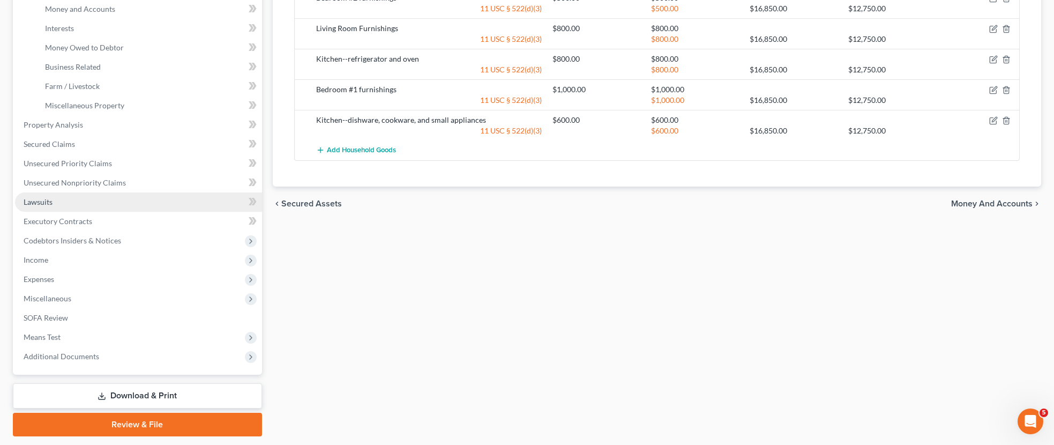
click at [39, 200] on span "Lawsuits" at bounding box center [38, 201] width 29 height 9
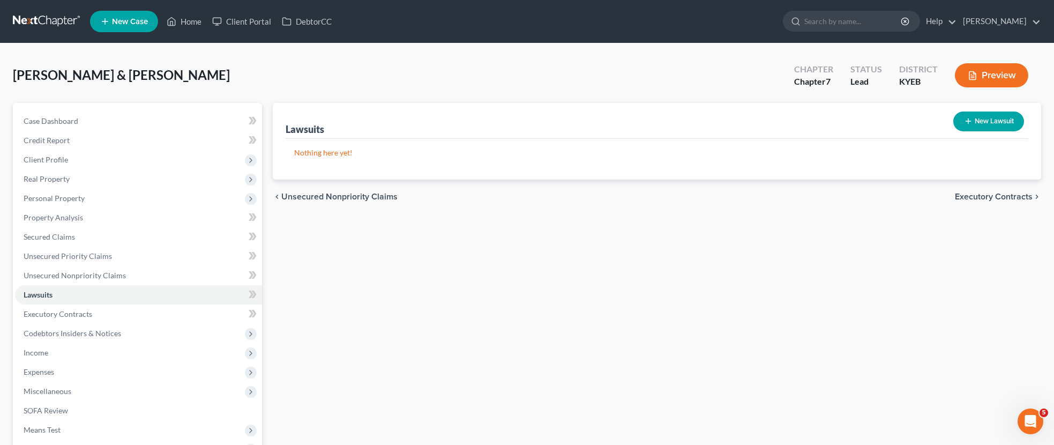
click at [990, 120] on button "New Lawsuit" at bounding box center [989, 122] width 71 height 20
select select "0"
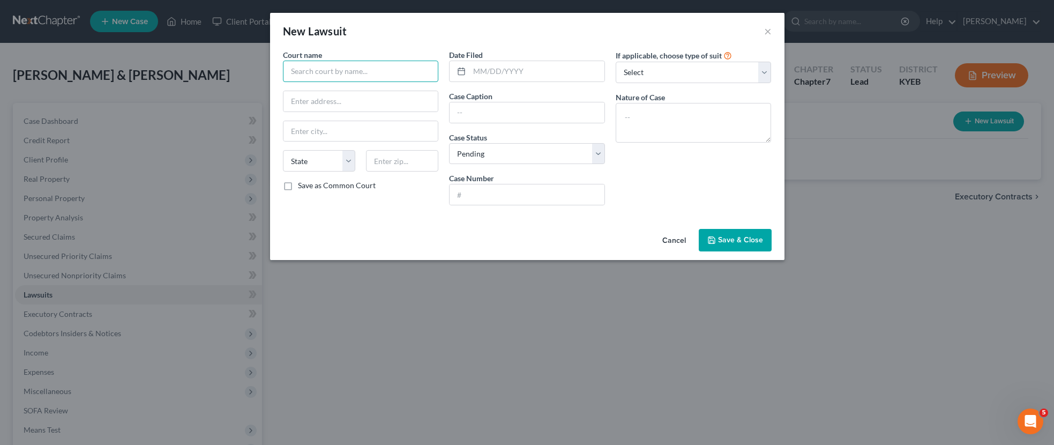
click at [412, 72] on input "text" at bounding box center [361, 71] width 156 height 21
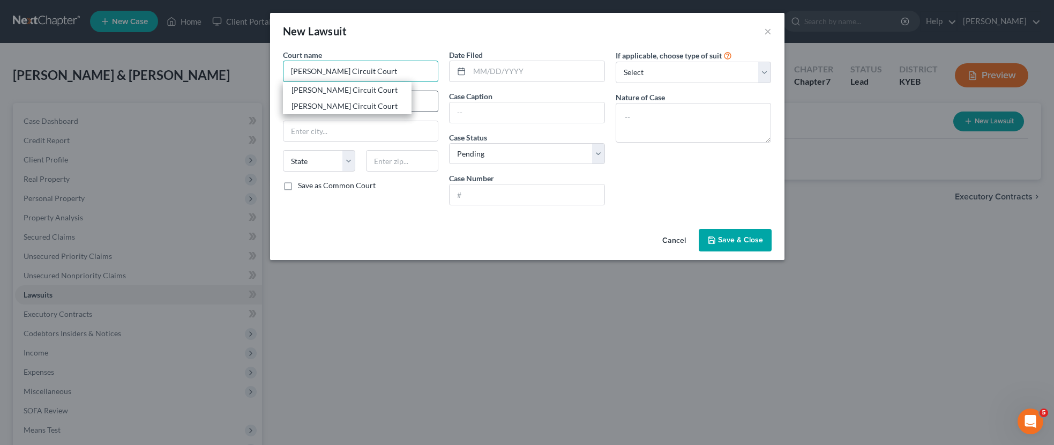
type input "Carter Circuit Court"
click at [412, 102] on input "text" at bounding box center [361, 101] width 155 height 20
type input "100 W. Main St"
click at [425, 127] on input "text" at bounding box center [361, 131] width 155 height 20
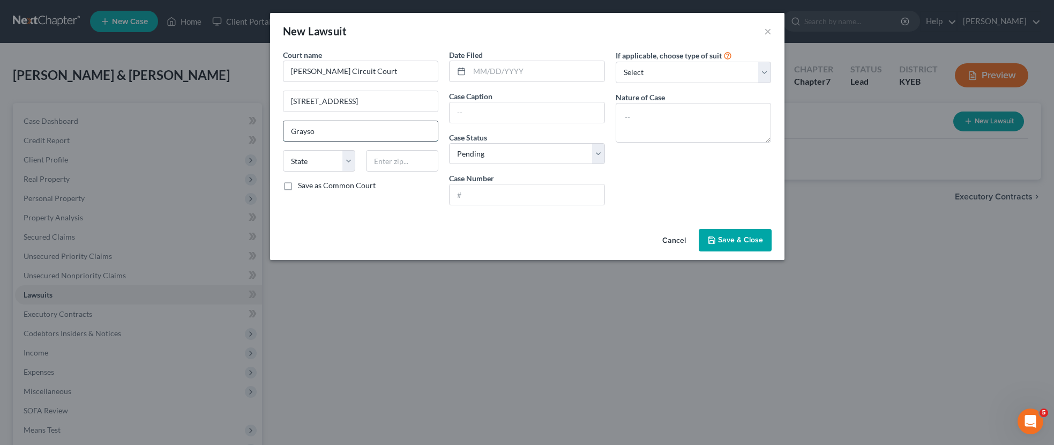
type input "[PERSON_NAME]"
select select "18"
type input "41143"
type input "[PERSON_NAME]"
click at [522, 73] on input "text" at bounding box center [537, 71] width 135 height 20
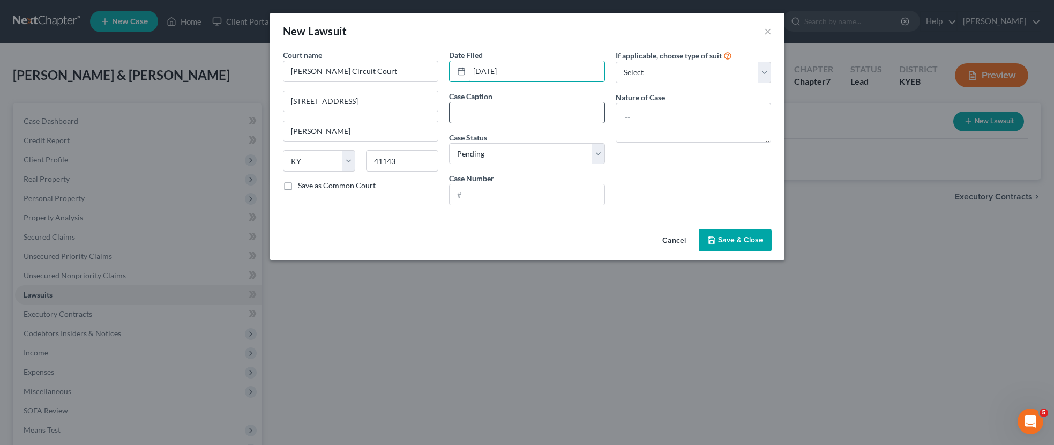
type input "06/06/2024"
click at [481, 112] on input "text" at bounding box center [527, 112] width 155 height 20
type input "Community Trust Bank v James Carpenter Jr."
click at [597, 157] on select "Select Pending On Appeal Concluded" at bounding box center [527, 153] width 156 height 21
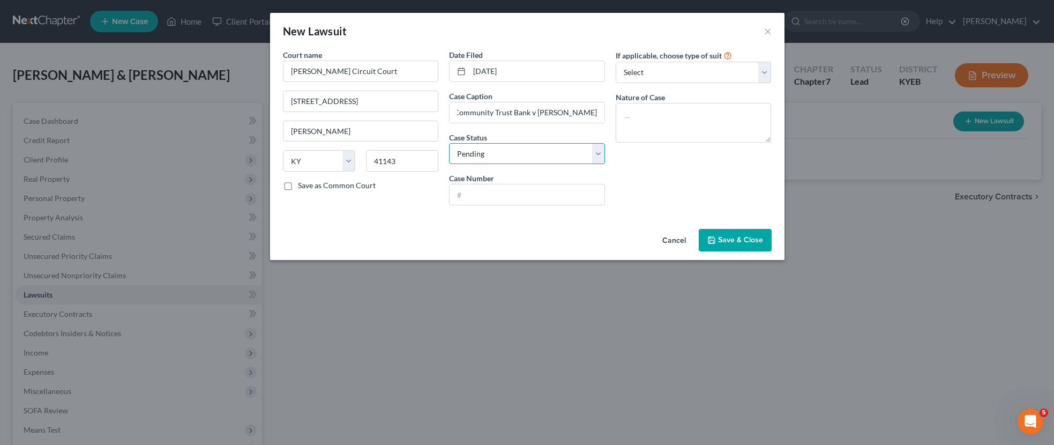
scroll to position [0, 0]
select select "2"
click at [449, 143] on select "Select Pending On Appeal Concluded" at bounding box center [527, 153] width 156 height 21
click at [486, 191] on input "text" at bounding box center [527, 194] width 155 height 20
type input "24-CI--00272"
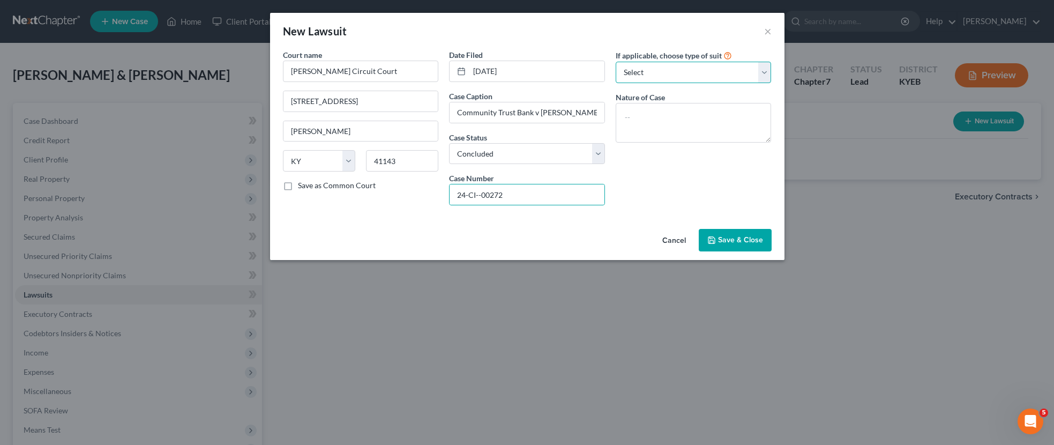
click at [763, 76] on select "Select Repossession Garnishment Foreclosure Attached, Seized, Or Levied Other" at bounding box center [694, 72] width 156 height 21
select select "1"
click at [616, 62] on select "Select Repossession Garnishment Foreclosure Attached, Seized, Or Levied Other" at bounding box center [694, 72] width 156 height 21
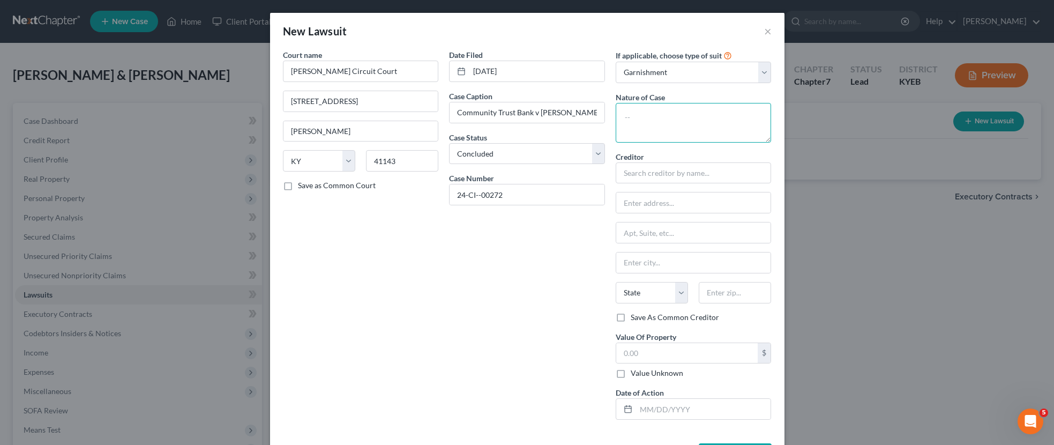
click at [677, 125] on textarea at bounding box center [694, 123] width 156 height 40
type textarea "Collections"
click at [663, 179] on input "text" at bounding box center [694, 172] width 156 height 21
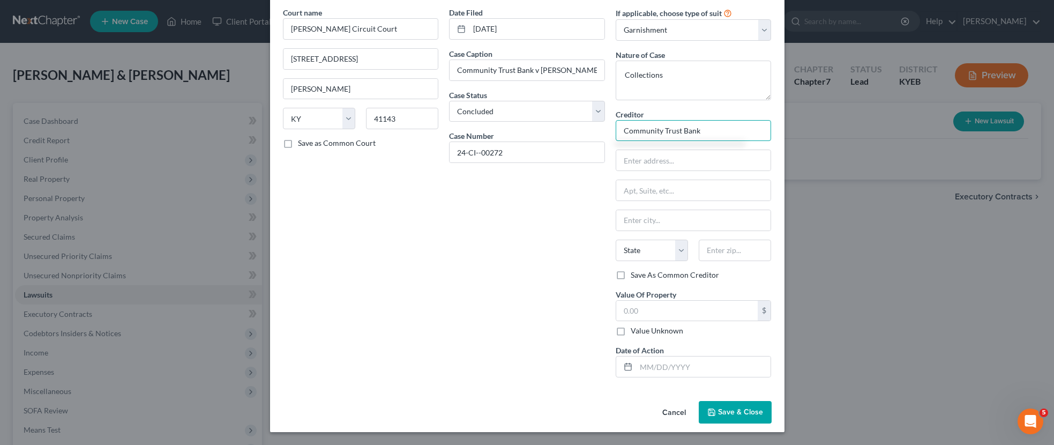
type input "Community Trust Bank"
click at [723, 411] on span "Save & Close" at bounding box center [740, 411] width 45 height 9
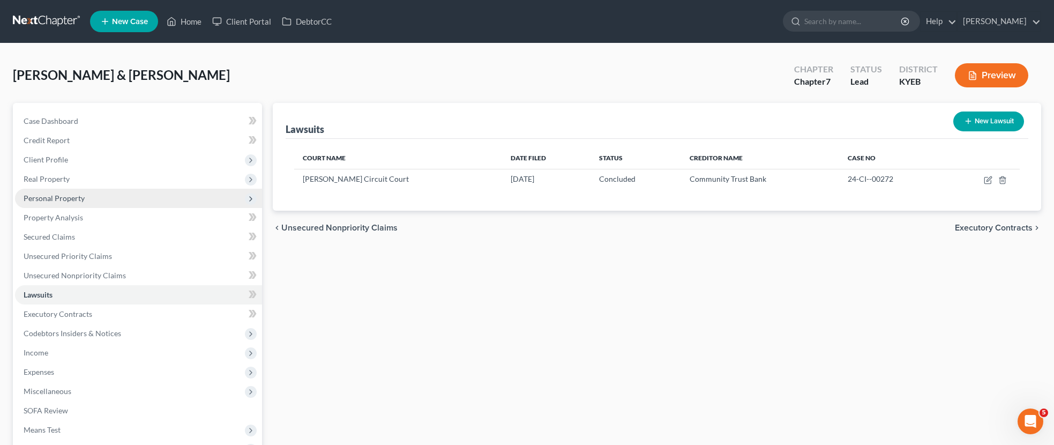
click at [73, 196] on span "Personal Property" at bounding box center [54, 198] width 61 height 9
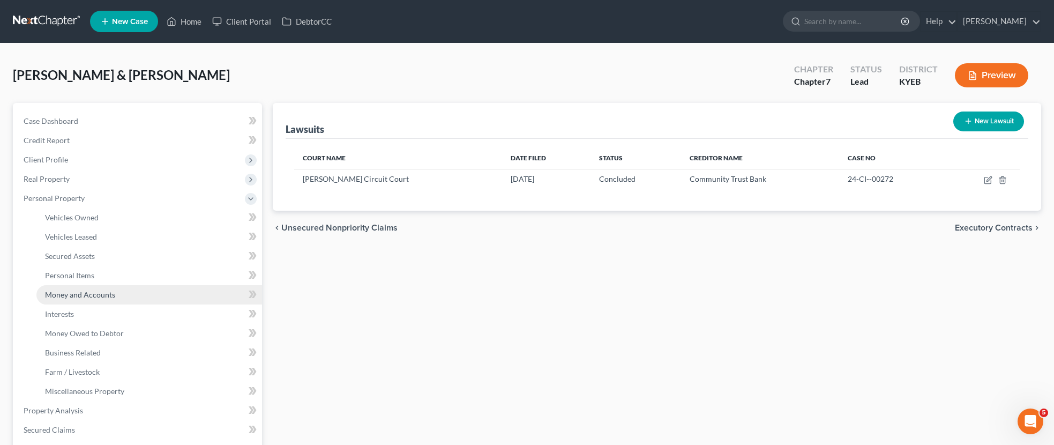
click at [81, 293] on span "Money and Accounts" at bounding box center [80, 294] width 70 height 9
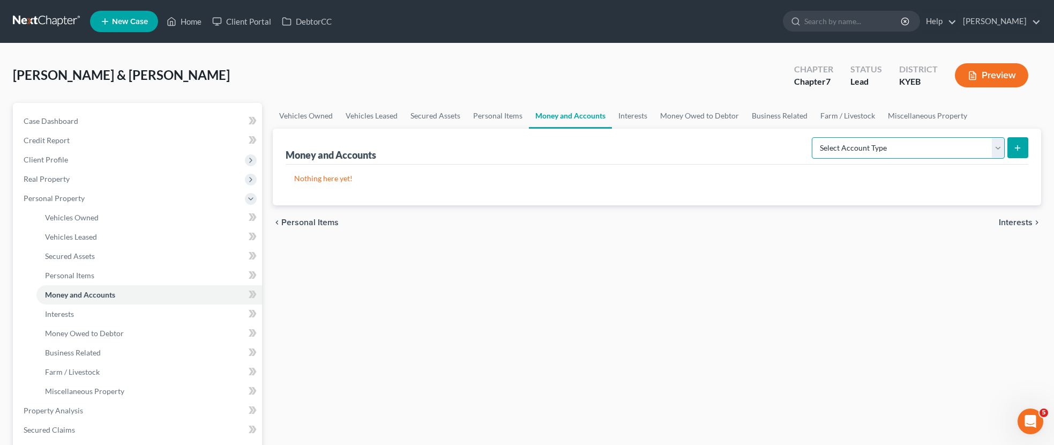
click at [997, 149] on select "Select Account Type Brokerage Cash on Hand Certificates of Deposit Checking Acc…" at bounding box center [908, 147] width 193 height 21
select select "checking"
click at [814, 137] on select "Select Account Type Brokerage Cash on Hand Certificates of Deposit Checking Acc…" at bounding box center [908, 147] width 193 height 21
click at [1020, 145] on icon "submit" at bounding box center [1018, 148] width 9 height 9
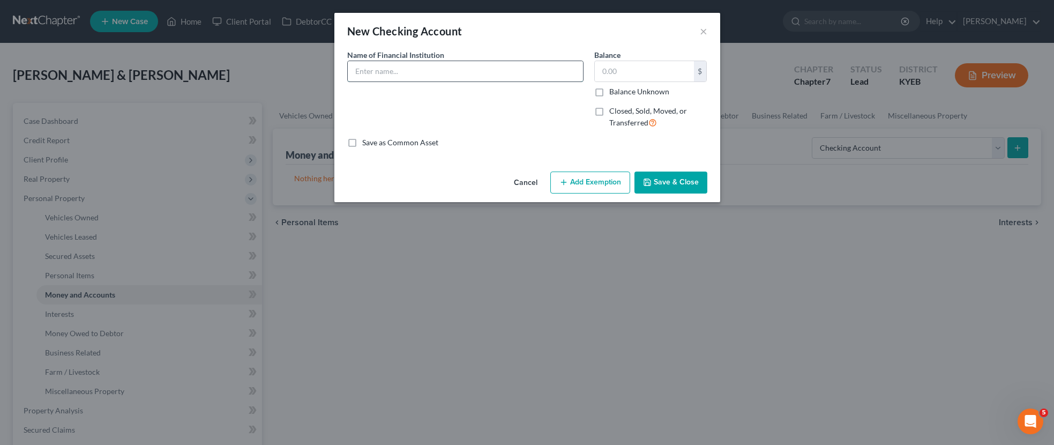
click at [406, 65] on input "text" at bounding box center [465, 71] width 235 height 20
type input "Cash App"
click at [625, 70] on input "text" at bounding box center [644, 71] width 99 height 20
type input "0"
click at [688, 182] on button "Save & Close" at bounding box center [671, 183] width 73 height 23
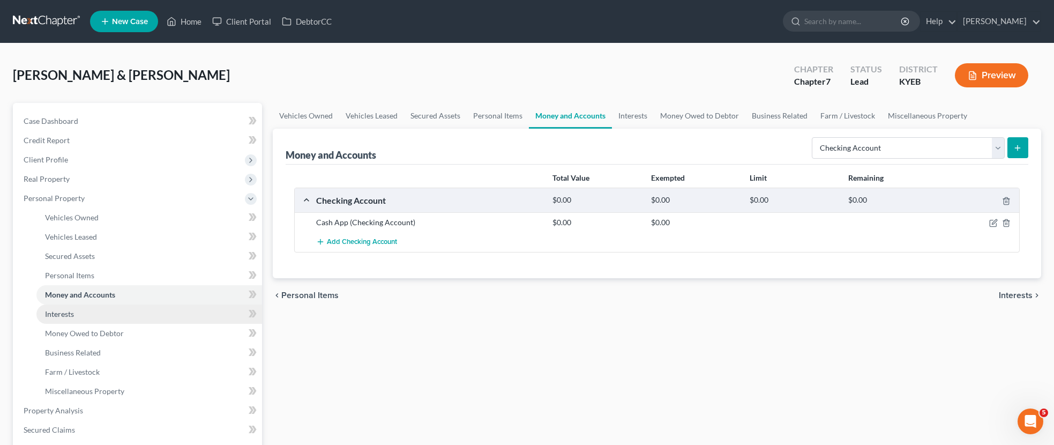
click at [64, 310] on span "Interests" at bounding box center [59, 313] width 29 height 9
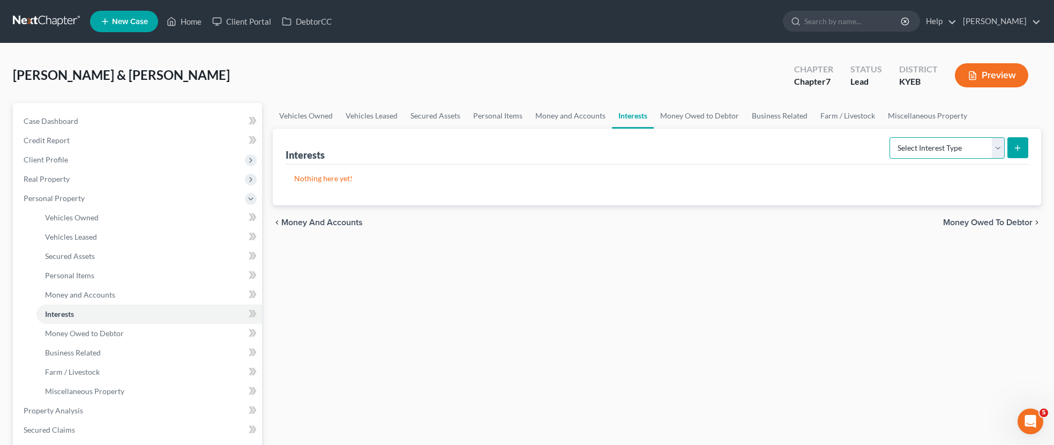
click at [995, 148] on select "Select Interest Type 401K Annuity Bond Education IRA Government Bond Government…" at bounding box center [947, 147] width 115 height 21
select select "401k"
click at [891, 137] on select "Select Interest Type 401K Annuity Bond Education IRA Government Bond Government…" at bounding box center [947, 147] width 115 height 21
click at [1013, 144] on button "submit" at bounding box center [1018, 147] width 21 height 21
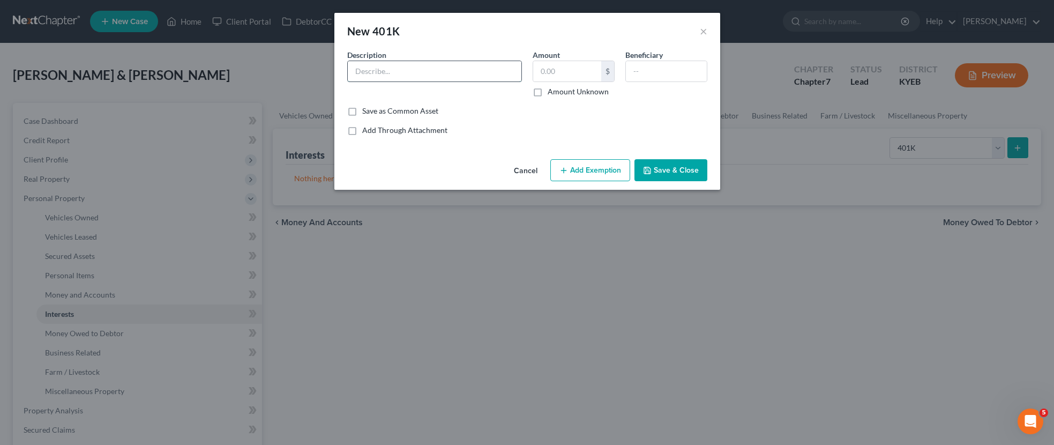
click at [369, 76] on input "text" at bounding box center [435, 71] width 174 height 20
type input "Deferred Compensation"
click at [575, 71] on input "text" at bounding box center [567, 71] width 68 height 20
type input "778.98"
click at [668, 166] on button "Save & Close" at bounding box center [671, 170] width 73 height 23
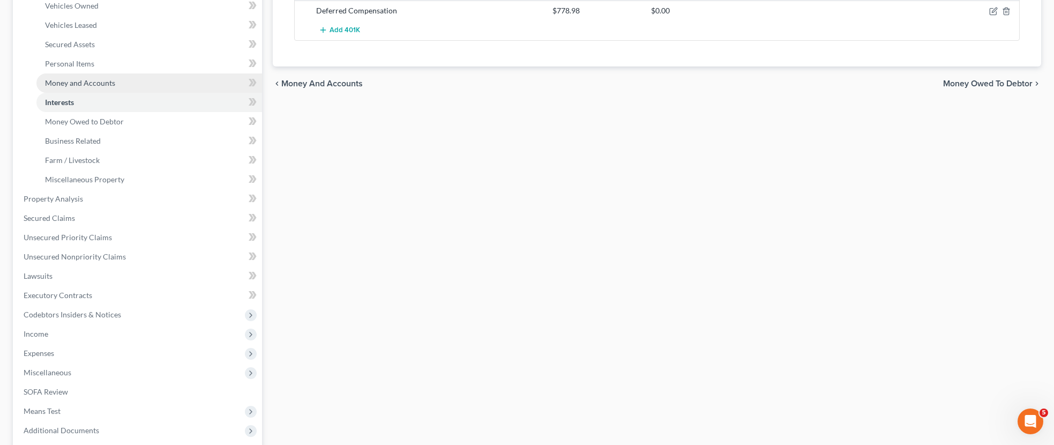
scroll to position [214, 0]
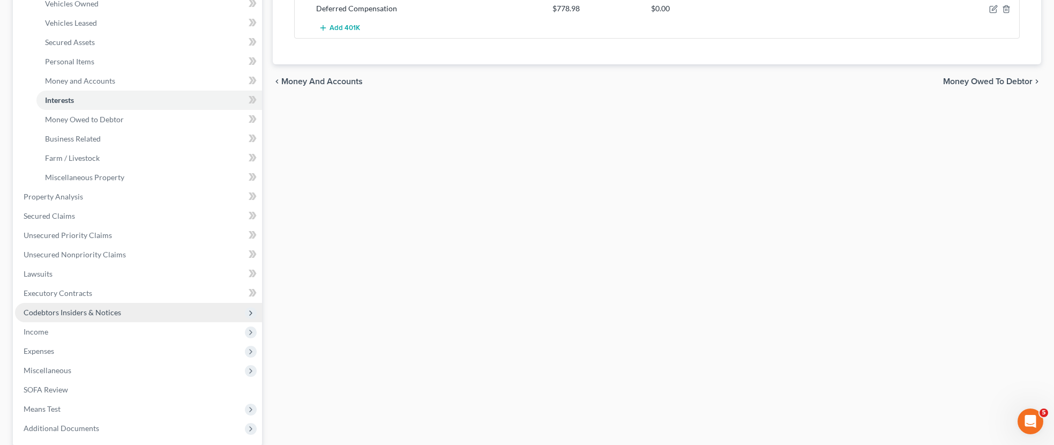
click at [124, 309] on span "Codebtors Insiders & Notices" at bounding box center [138, 312] width 247 height 19
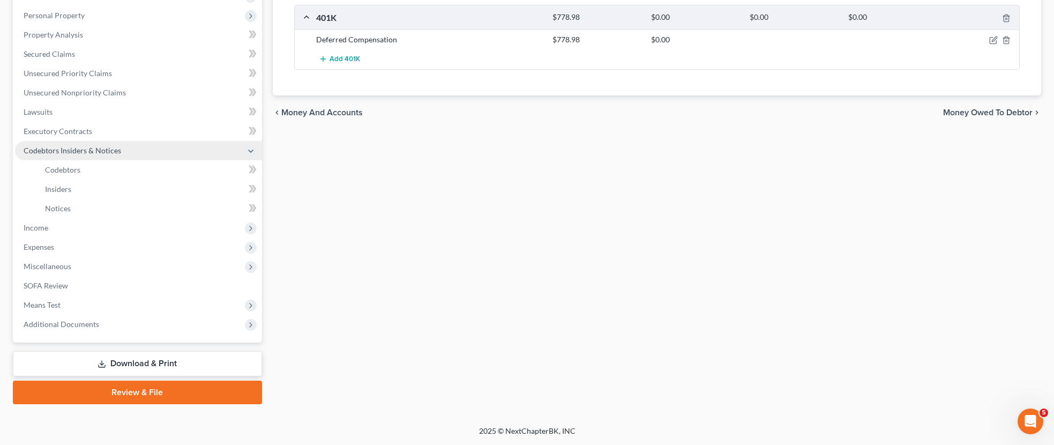
scroll to position [182, 0]
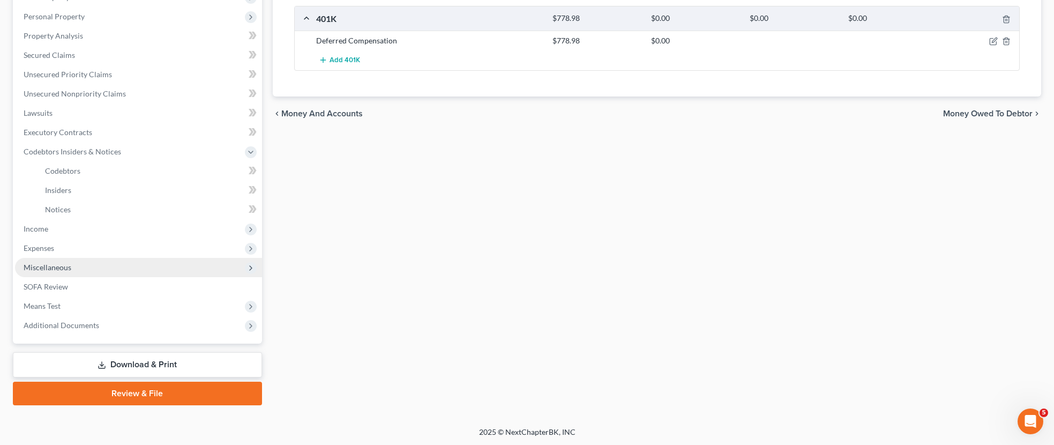
click at [106, 263] on span "Miscellaneous" at bounding box center [138, 267] width 247 height 19
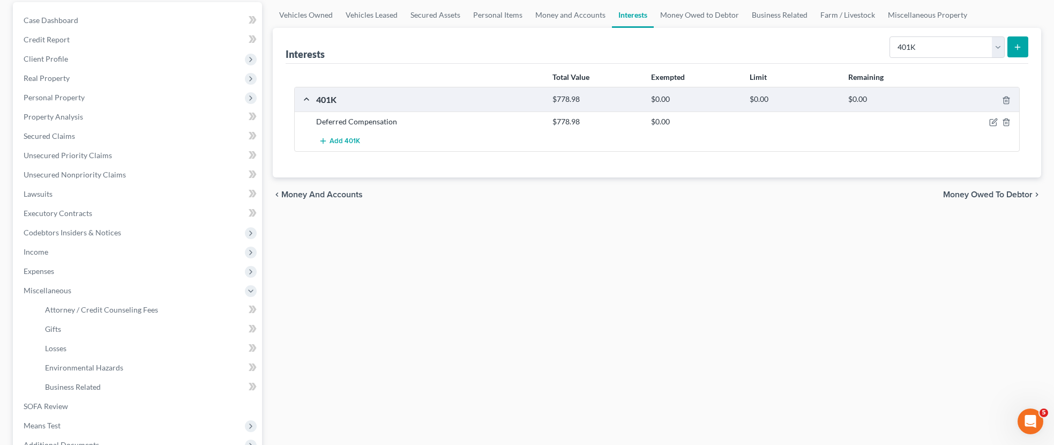
scroll to position [99, 0]
click at [973, 194] on span "Money Owed to Debtor" at bounding box center [988, 196] width 90 height 9
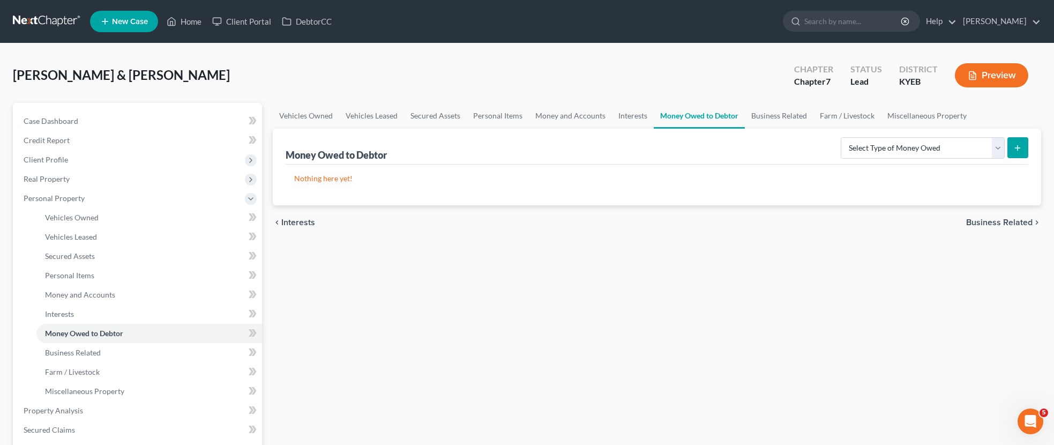
click at [990, 220] on span "Business Related" at bounding box center [1000, 222] width 66 height 9
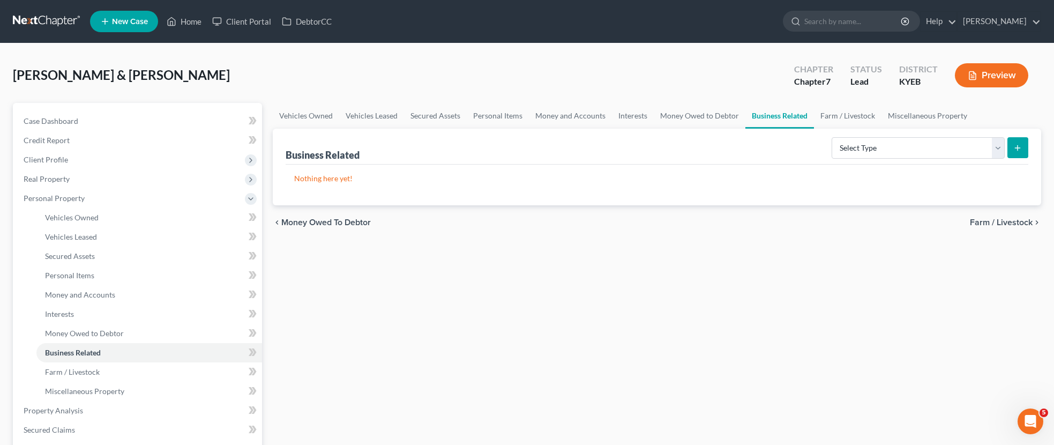
click at [993, 222] on span "Farm / Livestock" at bounding box center [1001, 222] width 63 height 9
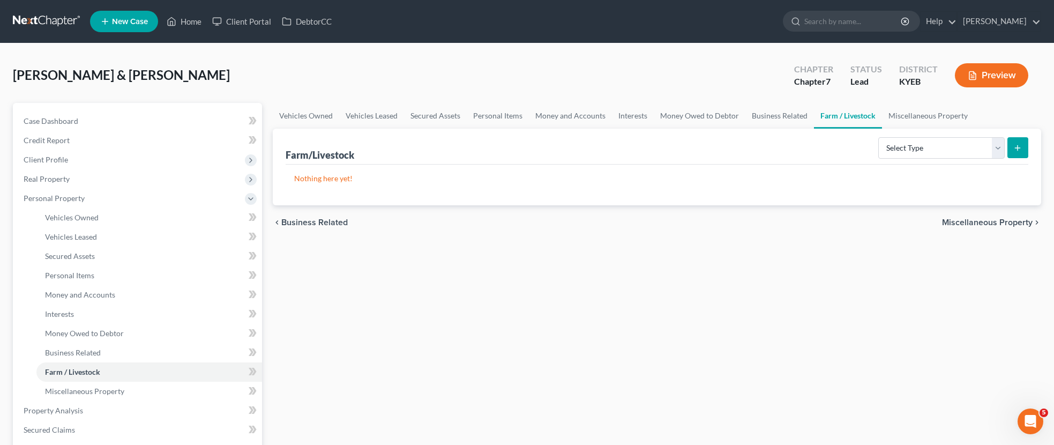
click at [994, 221] on span "Miscellaneous Property" at bounding box center [987, 222] width 91 height 9
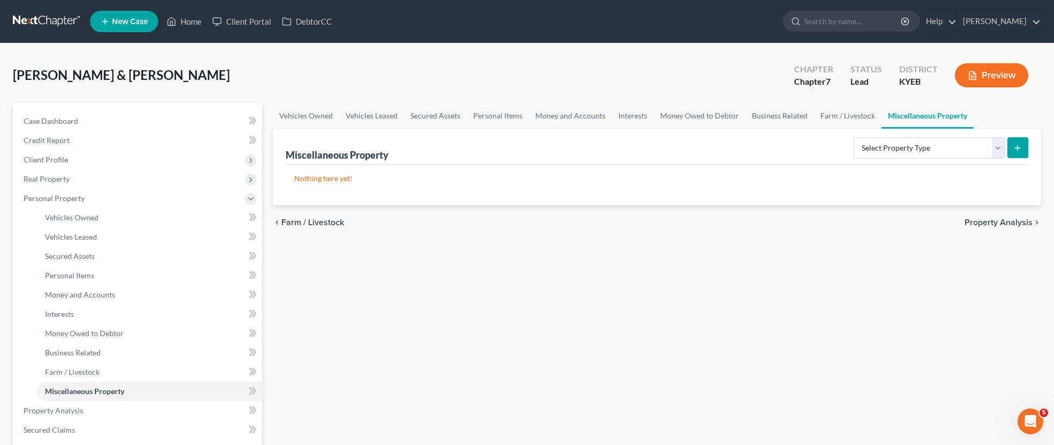
click at [992, 221] on span "Property Analysis" at bounding box center [999, 222] width 68 height 9
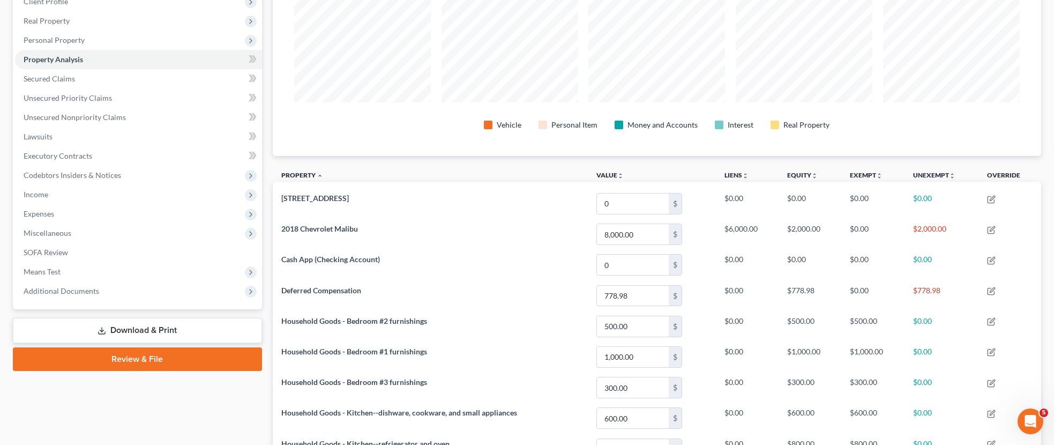
scroll to position [161, 0]
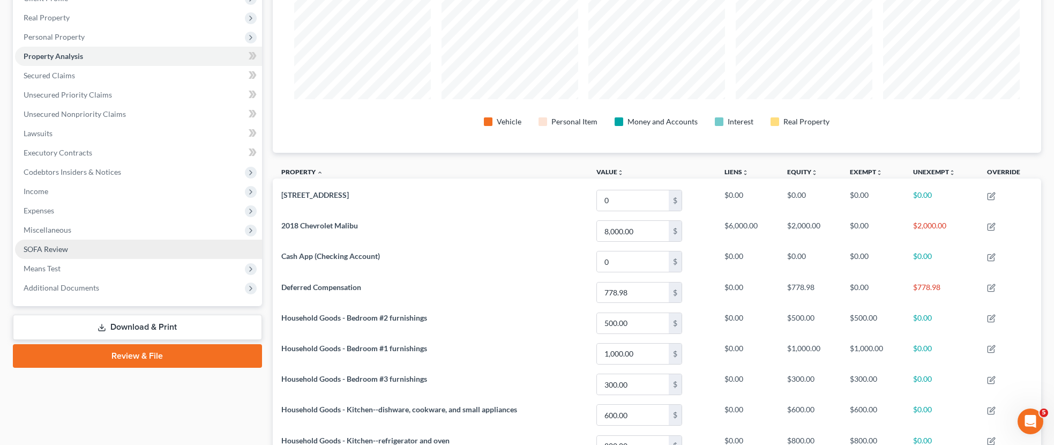
click at [47, 248] on span "SOFA Review" at bounding box center [46, 248] width 44 height 9
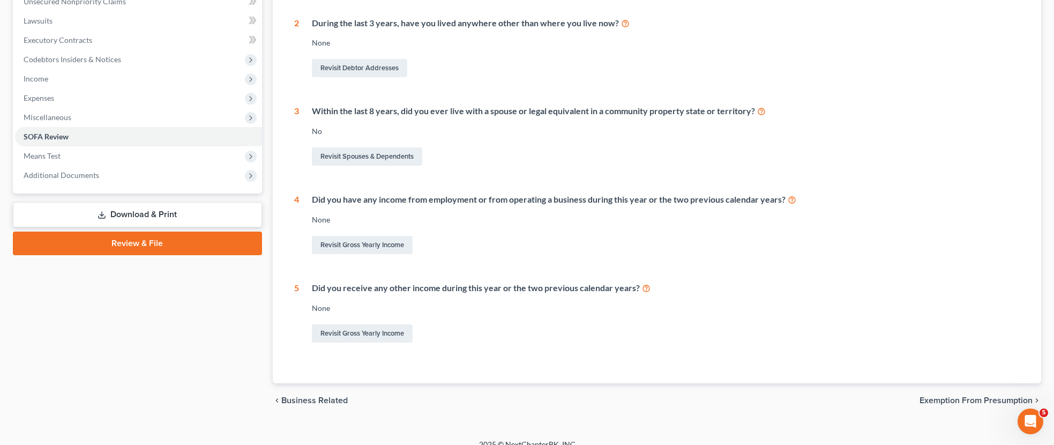
scroll to position [287, 0]
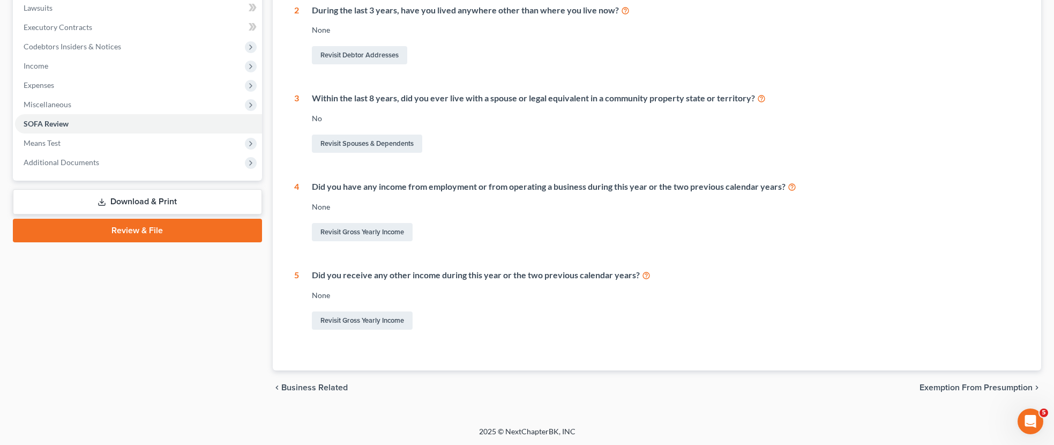
click at [944, 389] on span "Exemption from Presumption" at bounding box center [976, 387] width 113 height 9
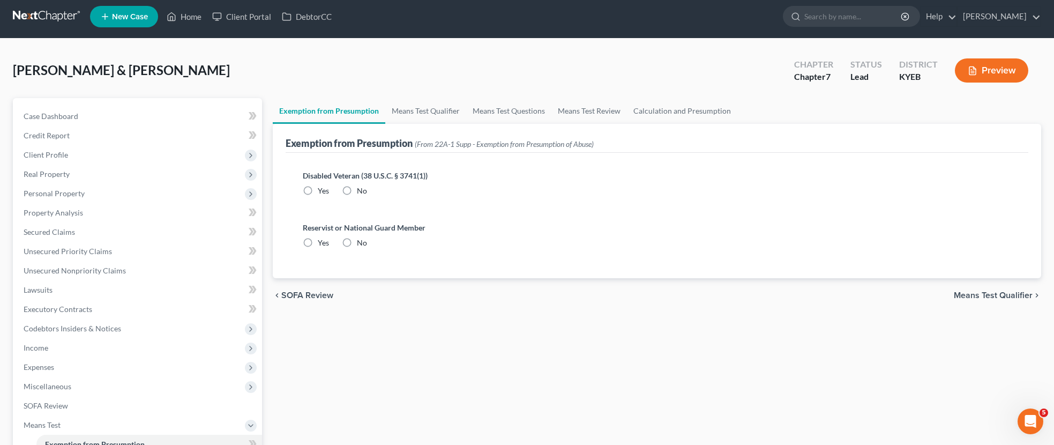
scroll to position [20, 0]
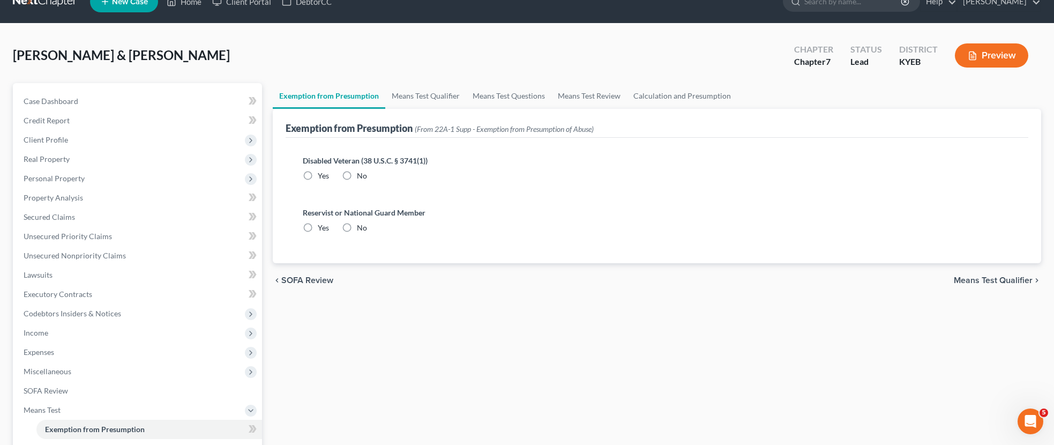
click at [985, 291] on div "chevron_left SOFA Review Means Test Qualifier chevron_right" at bounding box center [657, 280] width 769 height 34
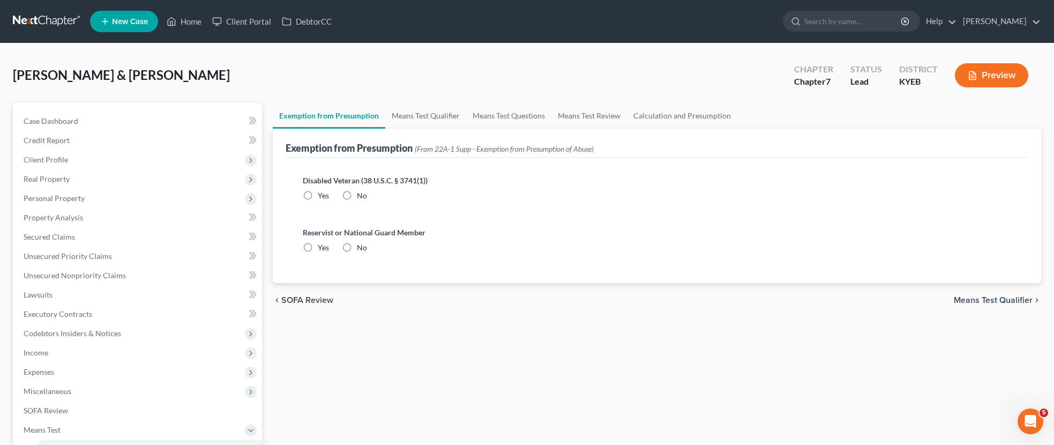
click at [985, 299] on span "Means Test Qualifier" at bounding box center [993, 300] width 79 height 9
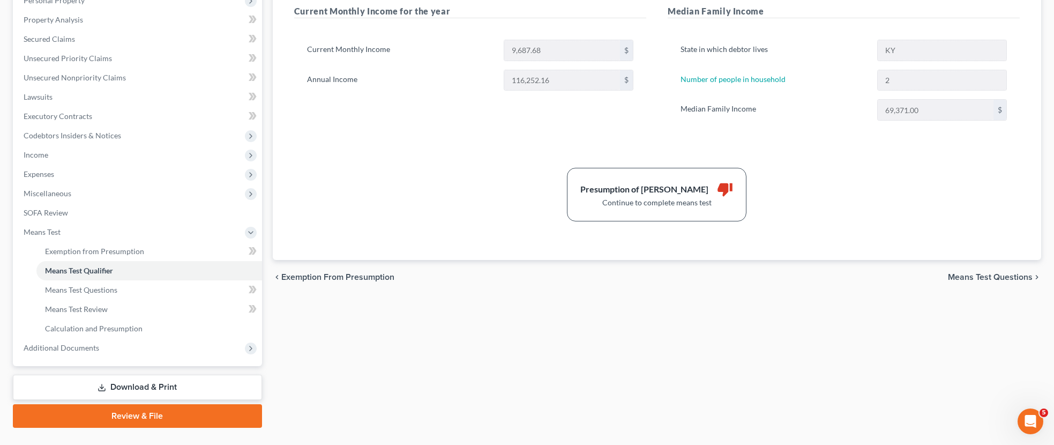
scroll to position [220, 0]
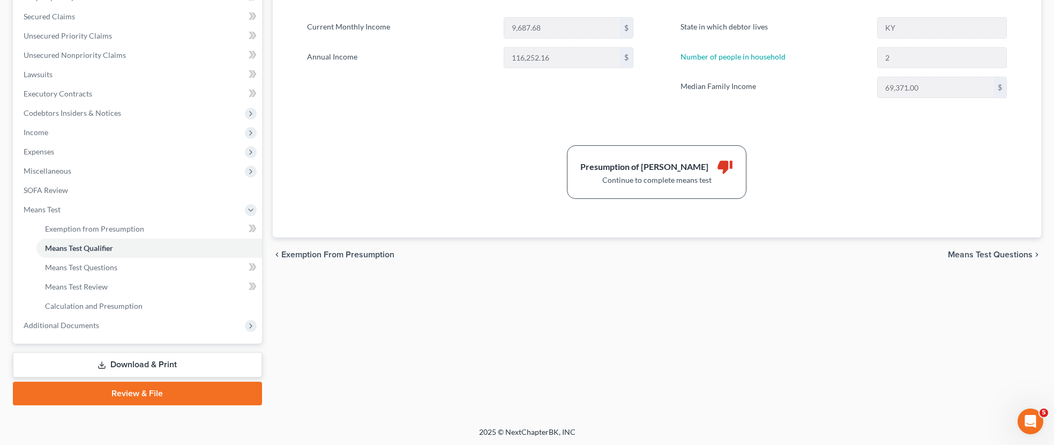
click at [964, 252] on span "Means Test Questions" at bounding box center [990, 254] width 85 height 9
select select "1"
select select "60"
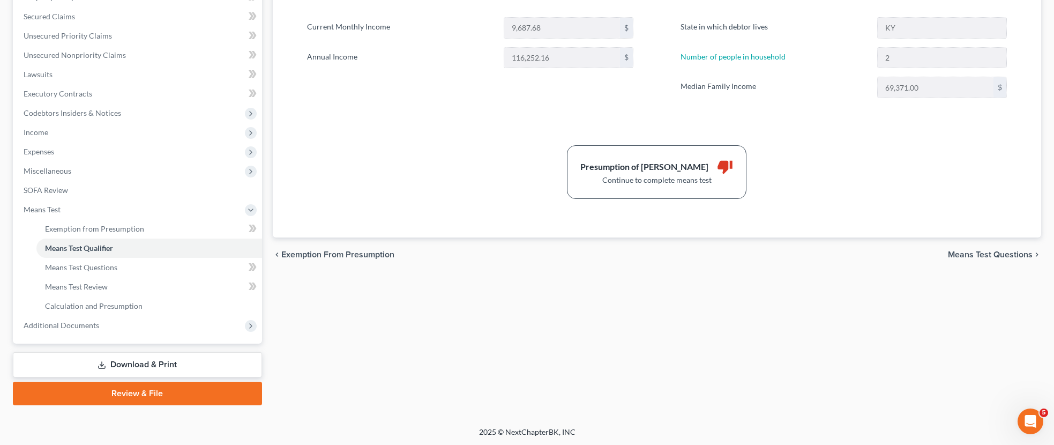
select select "60"
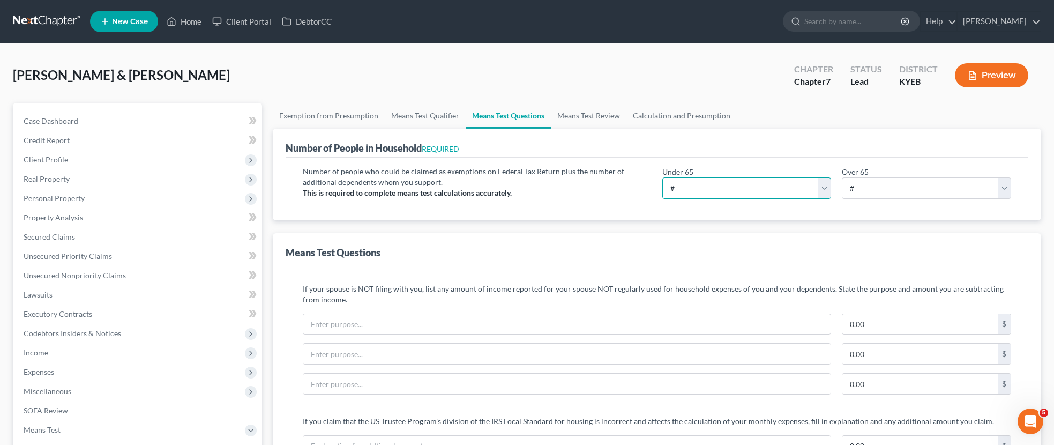
click at [705, 188] on select "# 0 1 2 3 4 5 6 7 8 9 10" at bounding box center [747, 187] width 169 height 21
click at [663, 177] on select "# 0 1 2 3 4 5 6 7 8 9 10" at bounding box center [747, 187] width 169 height 21
click at [827, 187] on select "# 0 1 2 3 4 5 6 7 8 9 10" at bounding box center [747, 187] width 169 height 21
select select "3"
click at [663, 177] on select "# 0 1 2 3 4 5 6 7 8 9 10" at bounding box center [747, 187] width 169 height 21
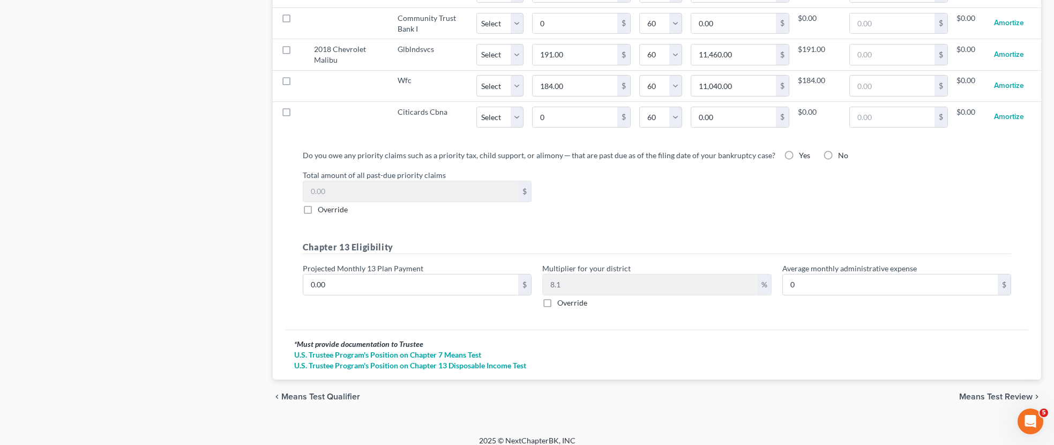
scroll to position [1170, 0]
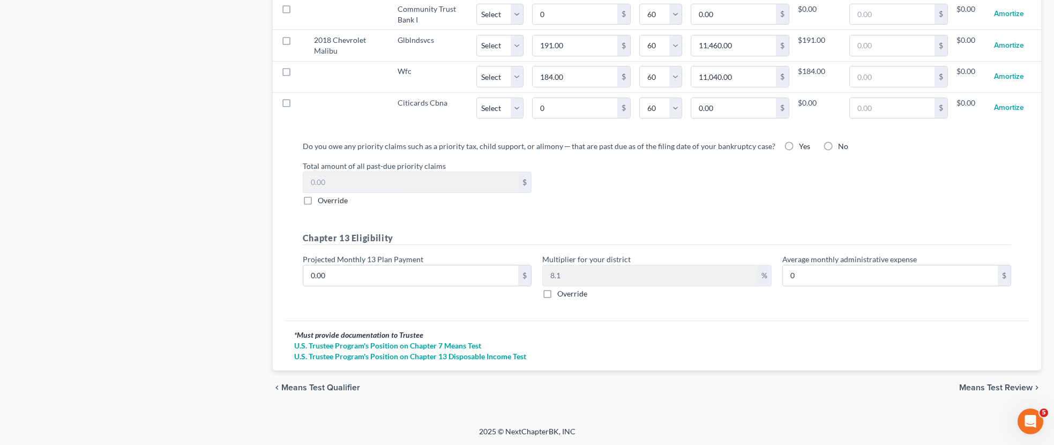
click at [838, 143] on label "No" at bounding box center [843, 146] width 10 height 11
click at [843, 143] on input "No" at bounding box center [846, 144] width 7 height 7
radio input "true"
click at [989, 387] on span "Means Test Review" at bounding box center [996, 387] width 73 height 9
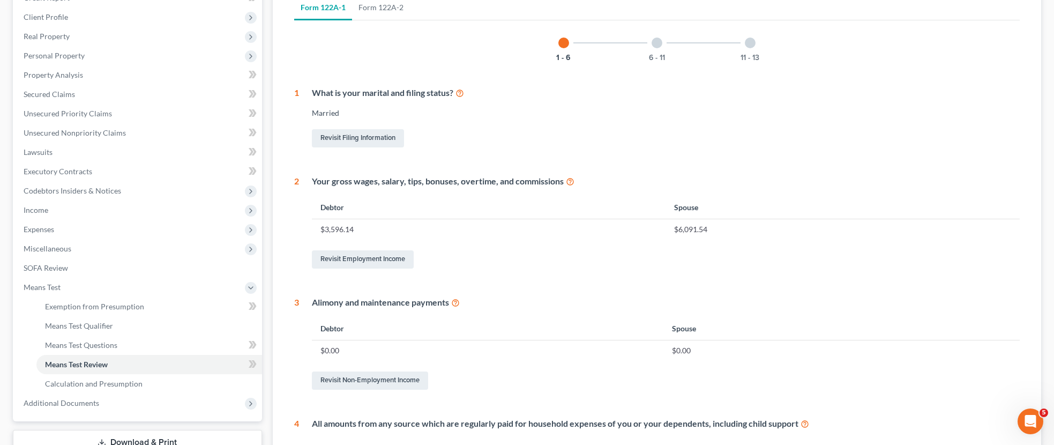
scroll to position [260, 0]
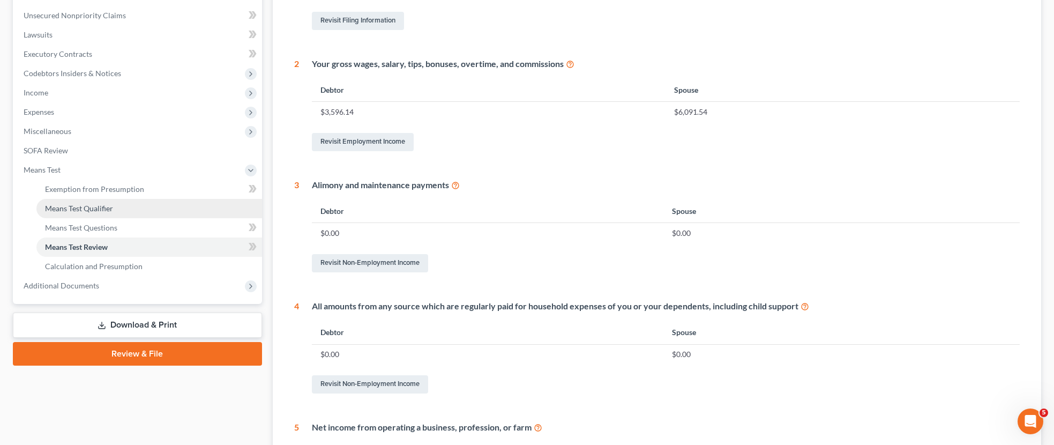
click at [94, 206] on span "Means Test Qualifier" at bounding box center [79, 208] width 68 height 9
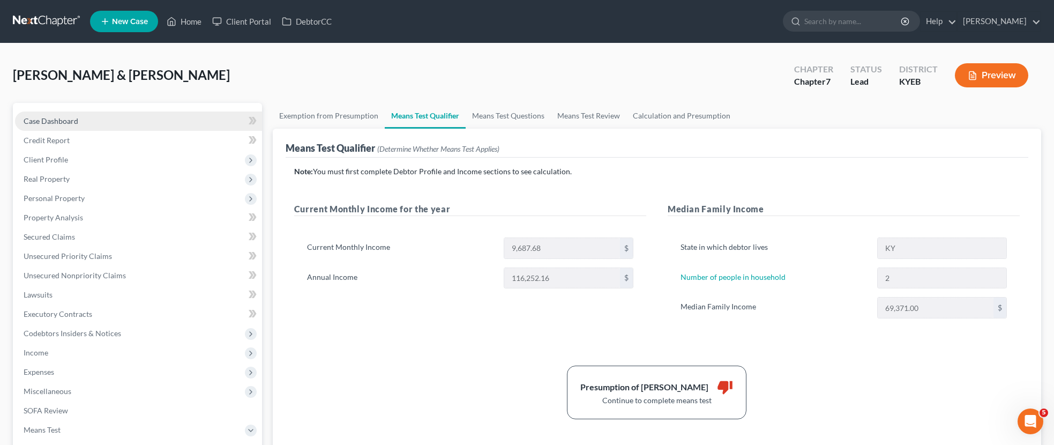
click at [75, 117] on span "Case Dashboard" at bounding box center [51, 120] width 55 height 9
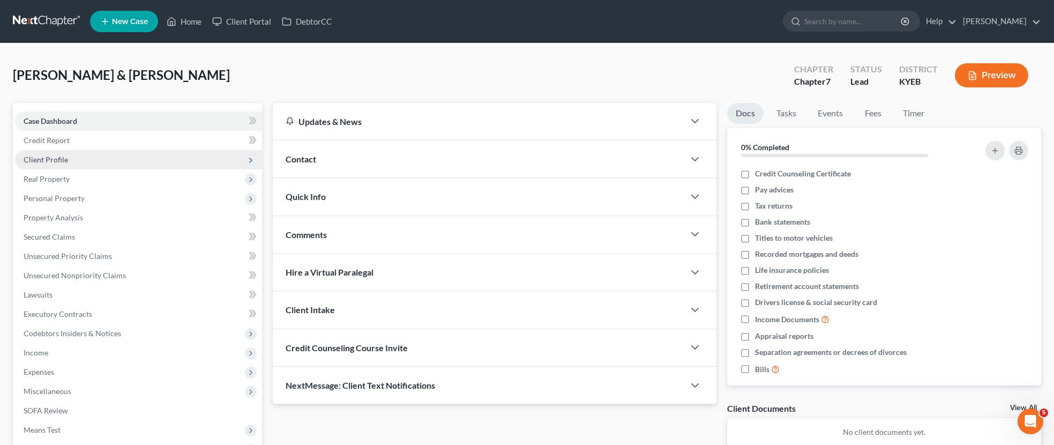
click at [63, 158] on span "Client Profile" at bounding box center [46, 159] width 44 height 9
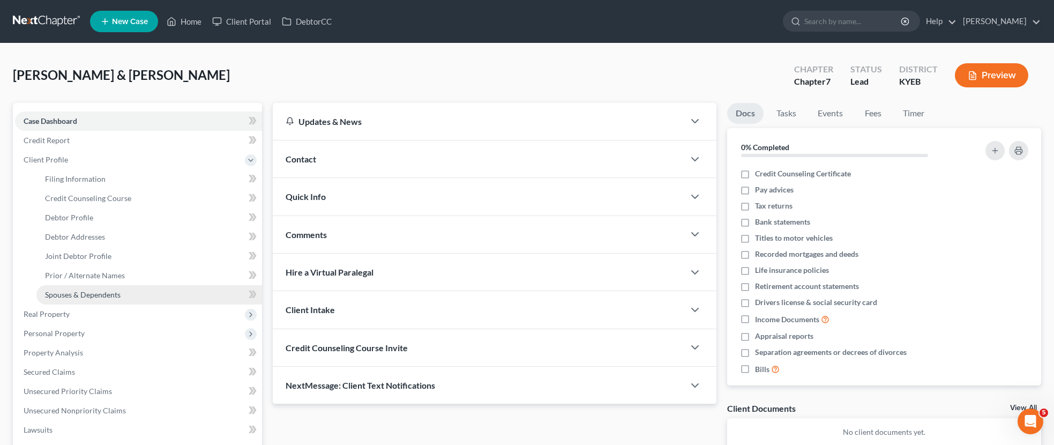
click at [117, 294] on span "Spouses & Dependents" at bounding box center [83, 294] width 76 height 9
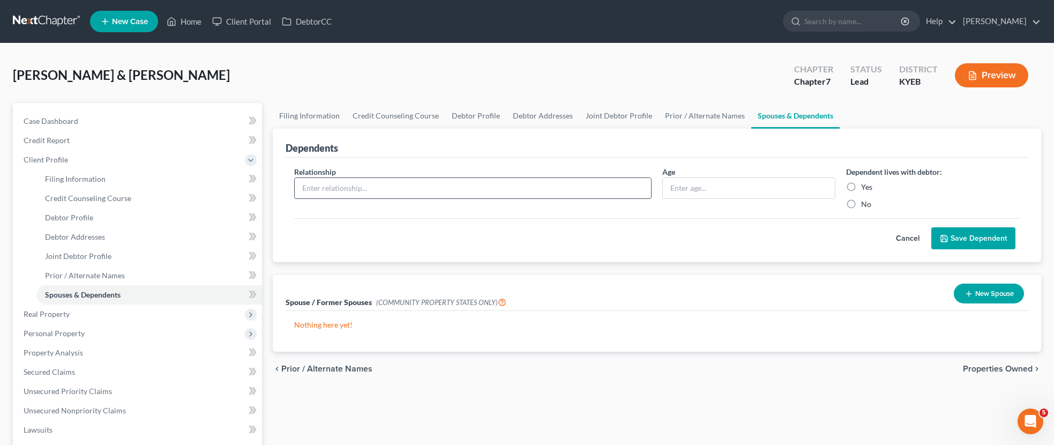
click at [430, 184] on input "text" at bounding box center [473, 188] width 356 height 20
type input "Daughter"
click at [686, 190] on input "text" at bounding box center [749, 188] width 173 height 20
click at [861, 186] on label "Yes" at bounding box center [866, 187] width 11 height 11
click at [866, 186] on input "Yes" at bounding box center [869, 185] width 7 height 7
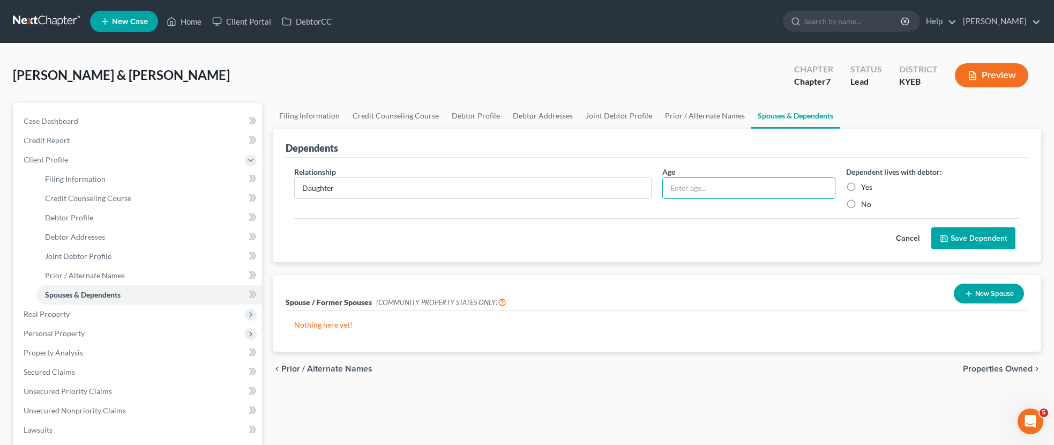
radio input "true"
click at [704, 185] on input "text" at bounding box center [749, 188] width 173 height 20
click at [962, 242] on button "Save Dependent" at bounding box center [974, 238] width 84 height 23
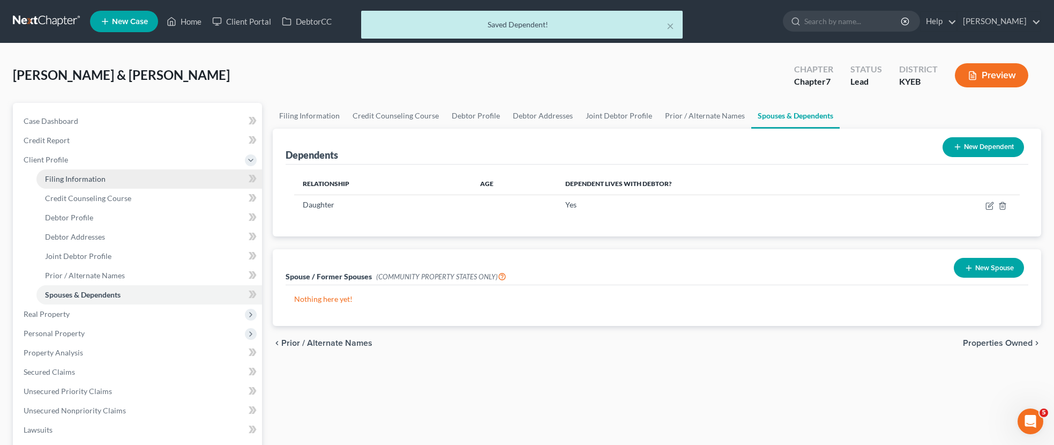
click at [98, 177] on span "Filing Information" at bounding box center [75, 178] width 61 height 9
select select "1"
select select "0"
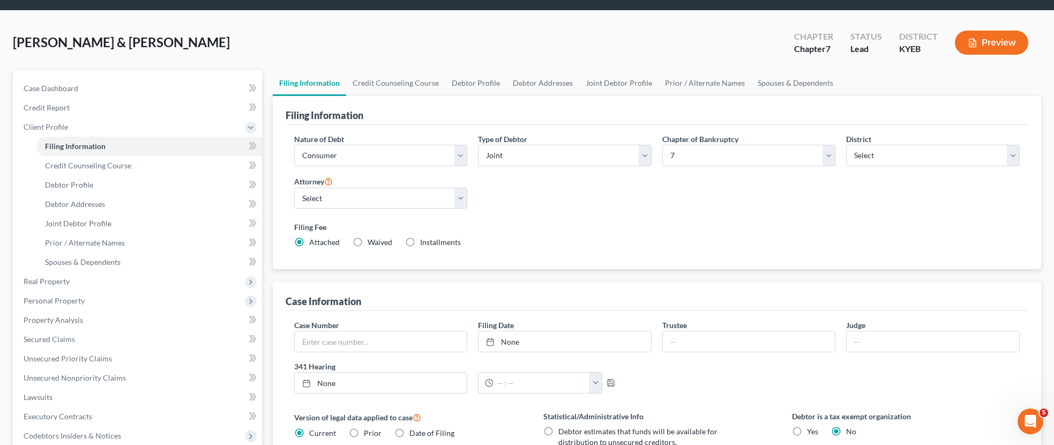
scroll to position [31, 0]
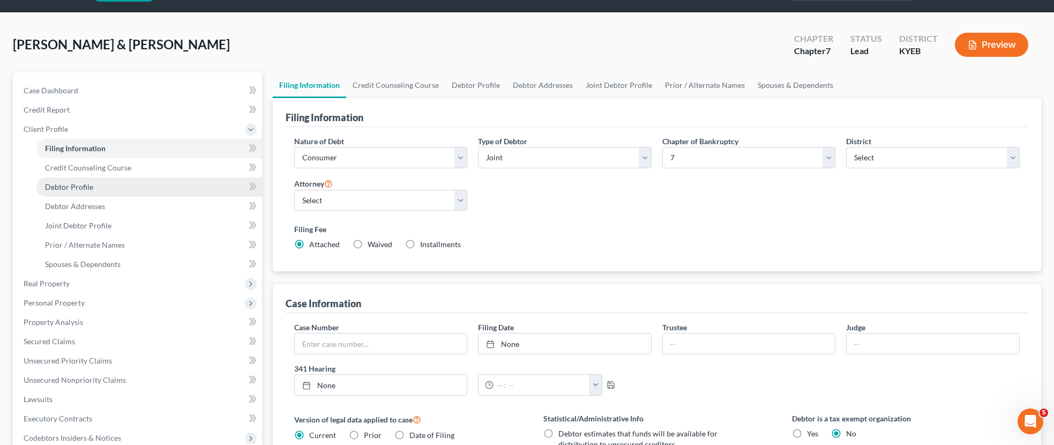
click at [78, 185] on span "Debtor Profile" at bounding box center [69, 186] width 48 height 9
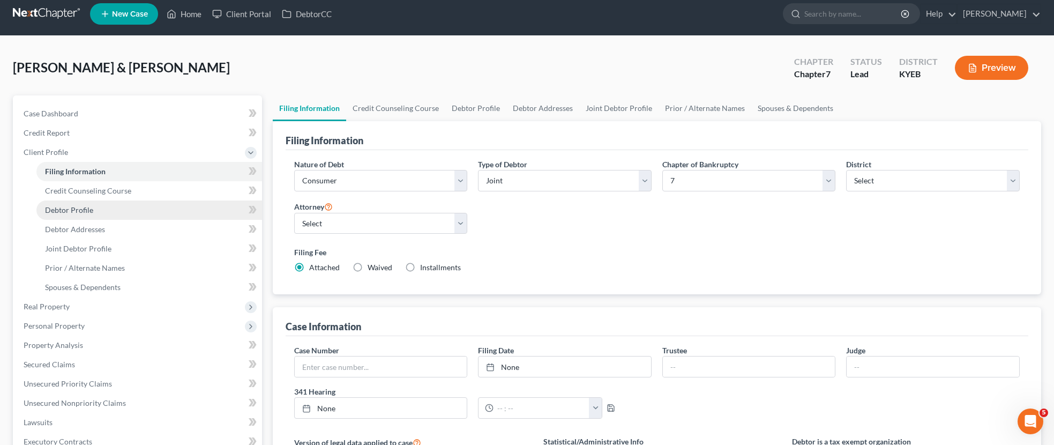
select select "1"
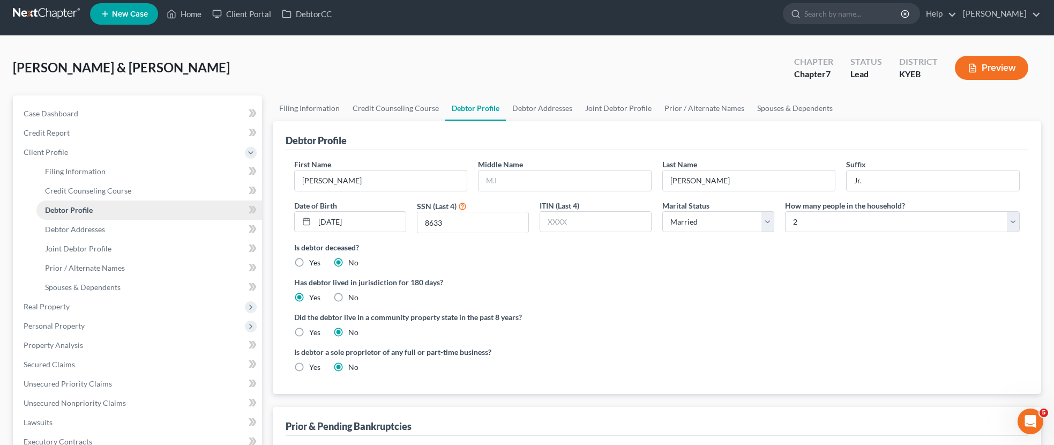
scroll to position [0, 0]
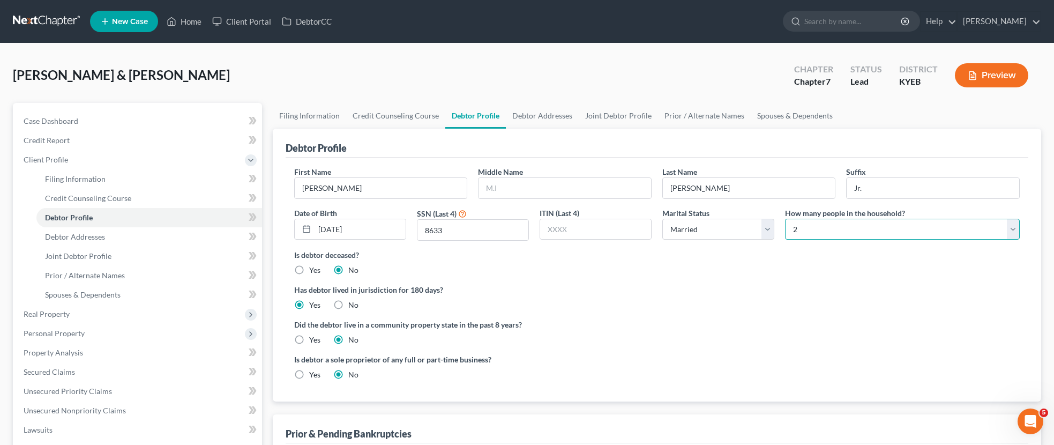
click at [1012, 225] on select "Select 1 2 3 4 5 6 7 8 9 10 11 12 13 14 15 16 17 18 19 20" at bounding box center [902, 229] width 235 height 21
select select "2"
click at [785, 219] on select "Select 1 2 3 4 5 6 7 8 9 10 11 12 13 14 15 16 17 18 19 20" at bounding box center [902, 229] width 235 height 21
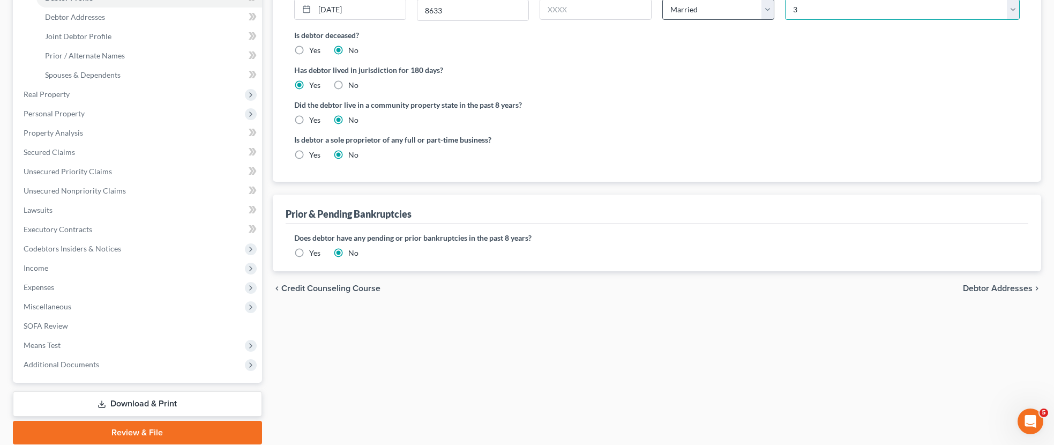
scroll to position [259, 0]
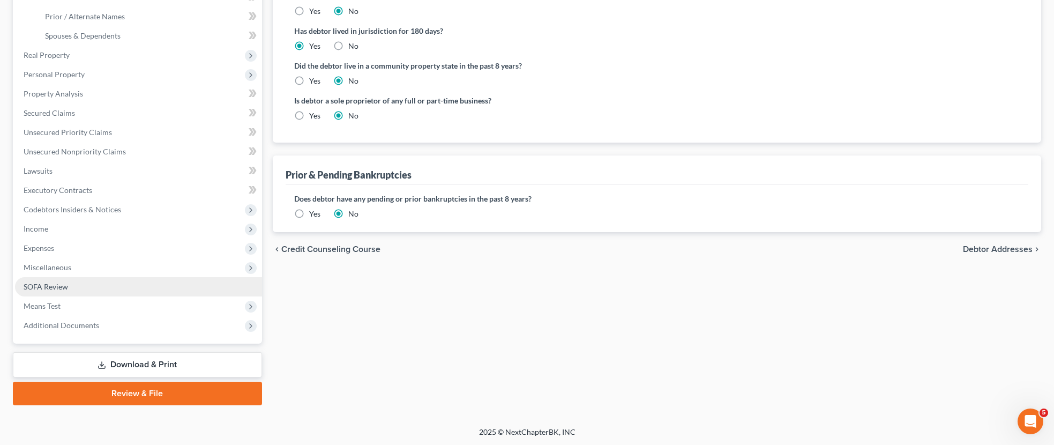
click at [51, 283] on span "SOFA Review" at bounding box center [46, 286] width 44 height 9
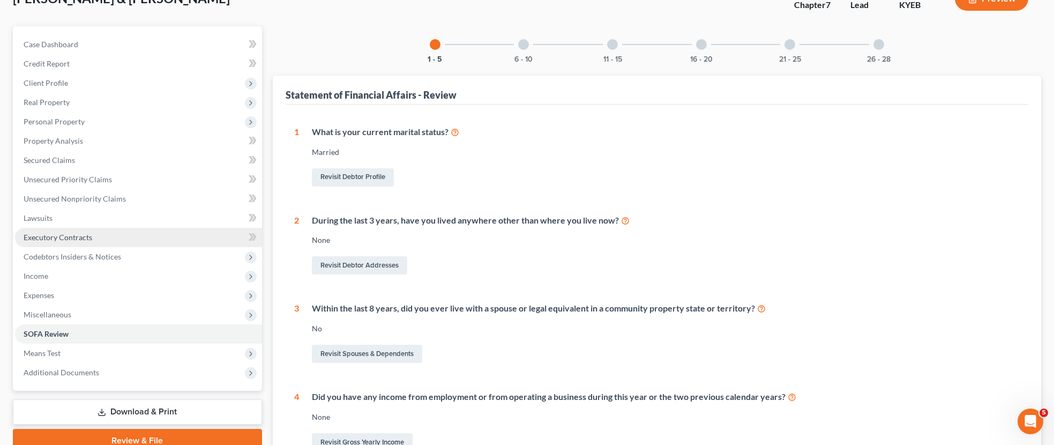
scroll to position [106, 0]
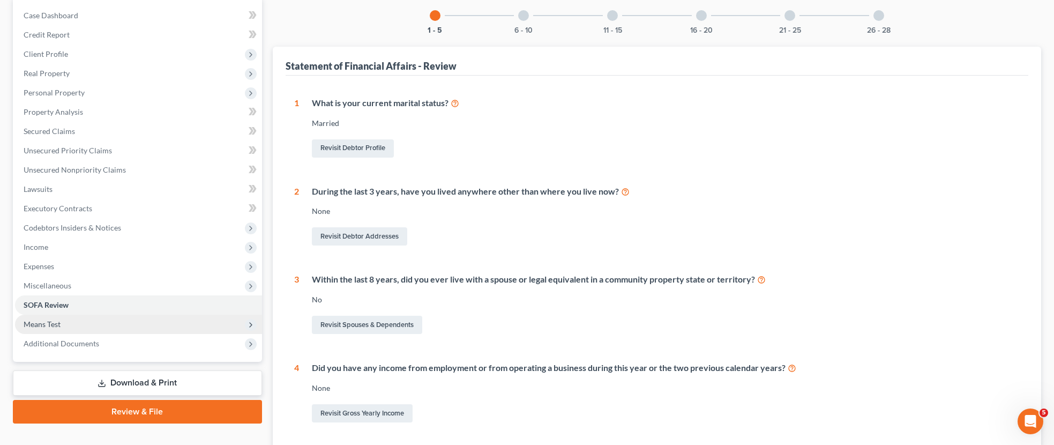
click at [54, 324] on span "Means Test" at bounding box center [42, 324] width 37 height 9
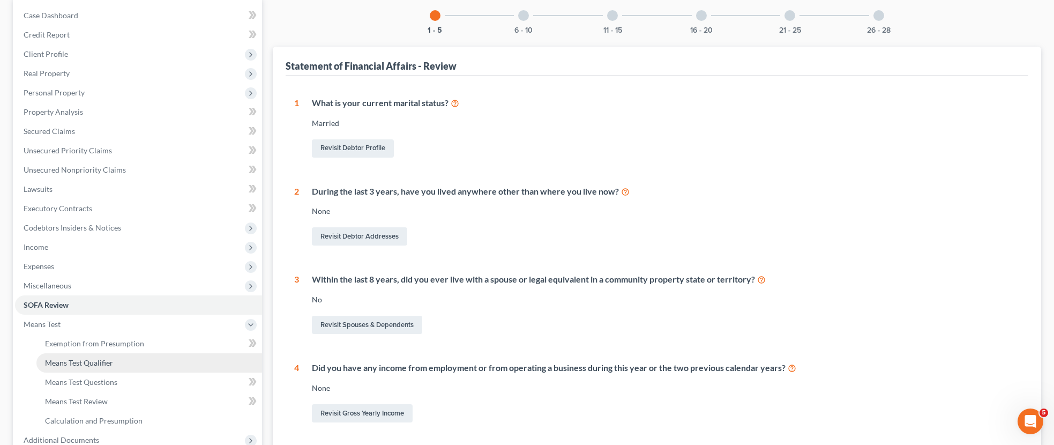
click at [90, 363] on span "Means Test Qualifier" at bounding box center [79, 362] width 68 height 9
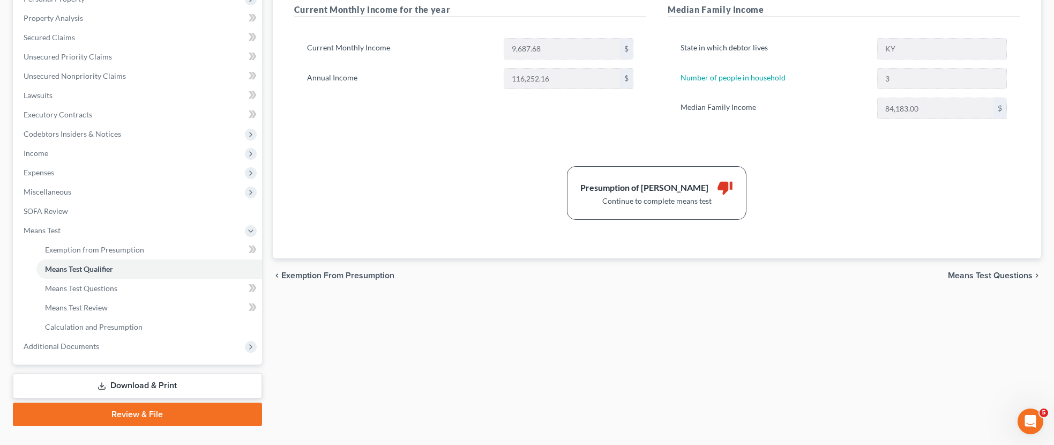
scroll to position [195, 0]
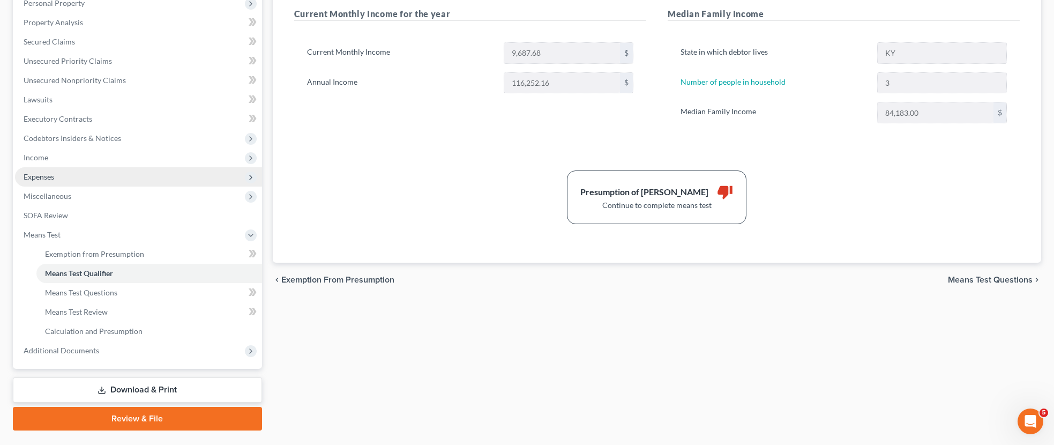
click at [163, 175] on span "Expenses" at bounding box center [138, 176] width 247 height 19
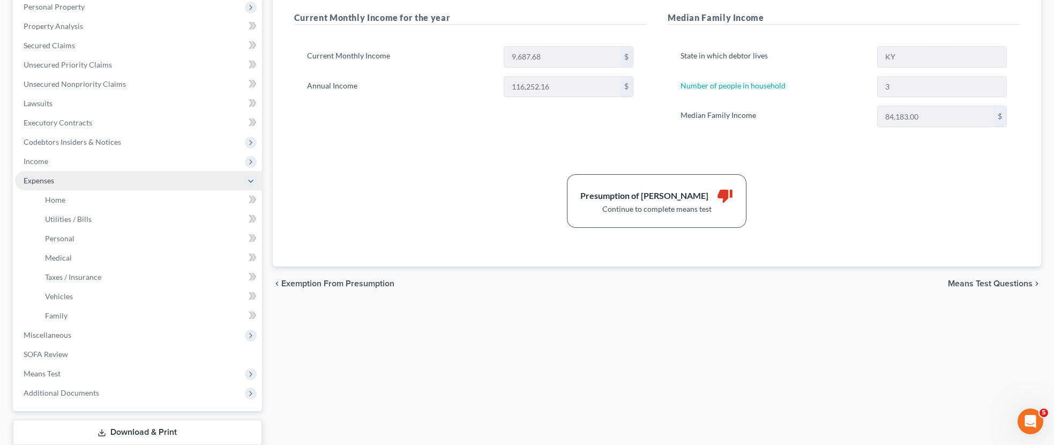
scroll to position [189, 0]
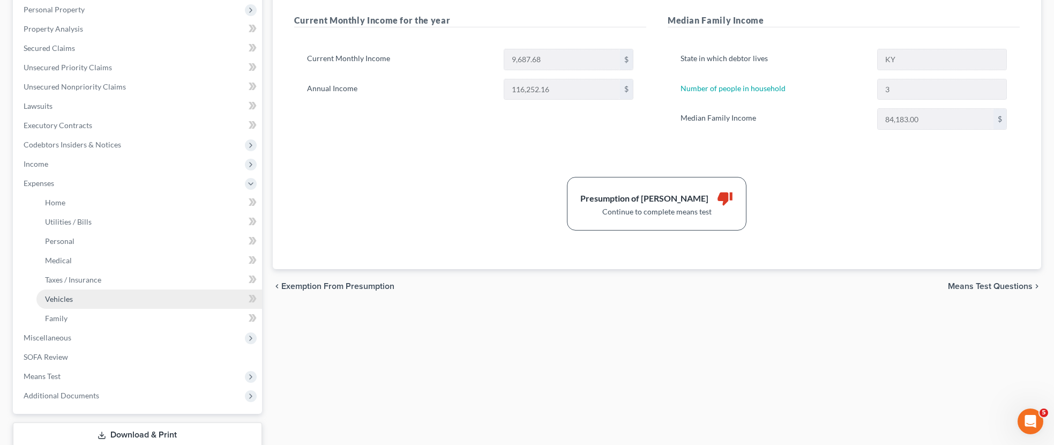
click at [102, 298] on link "Vehicles" at bounding box center [149, 298] width 226 height 19
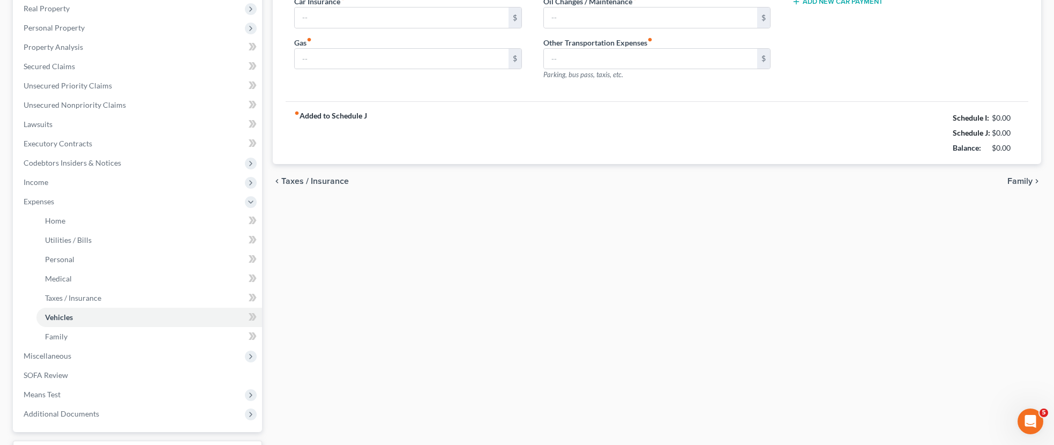
type input "200.00"
type input "600.00"
type input "150.00"
type input "0.00"
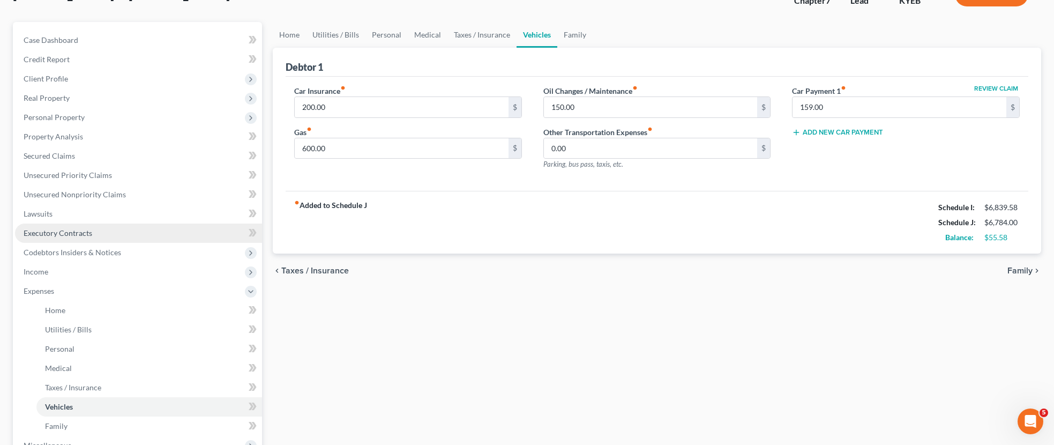
scroll to position [80, 0]
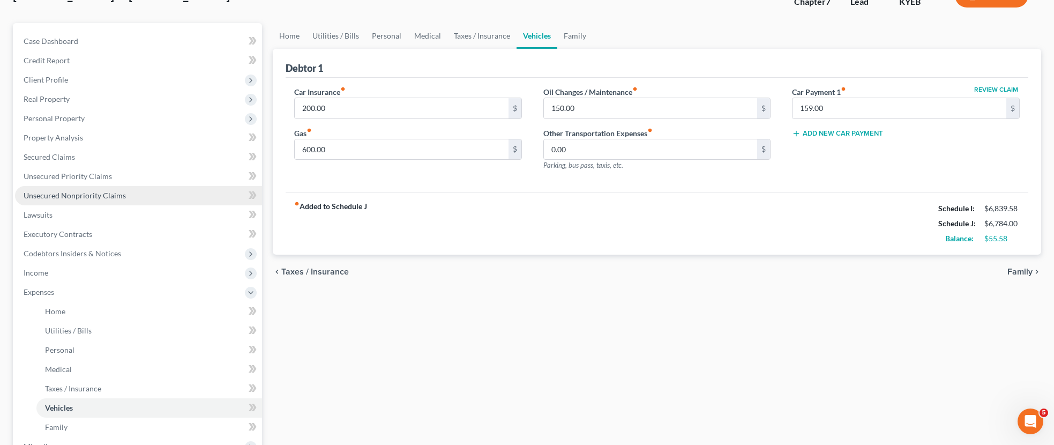
click at [80, 191] on span "Unsecured Nonpriority Claims" at bounding box center [75, 195] width 102 height 9
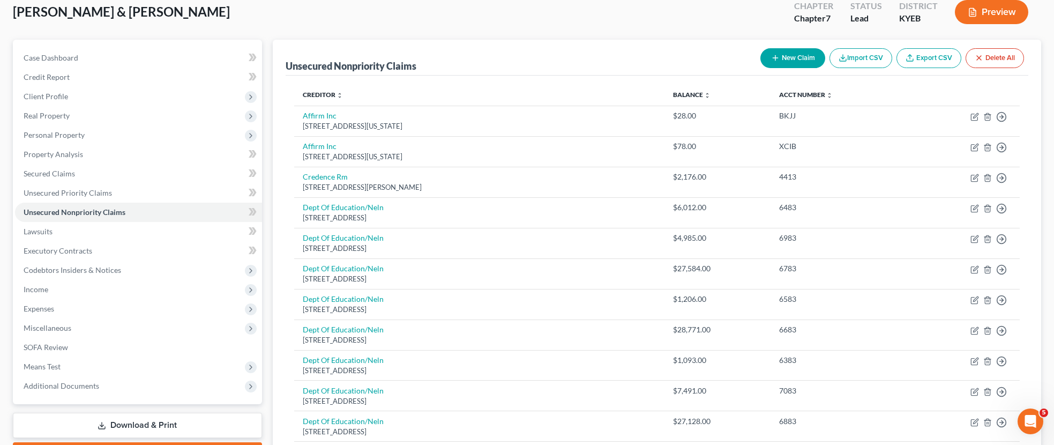
scroll to position [1, 0]
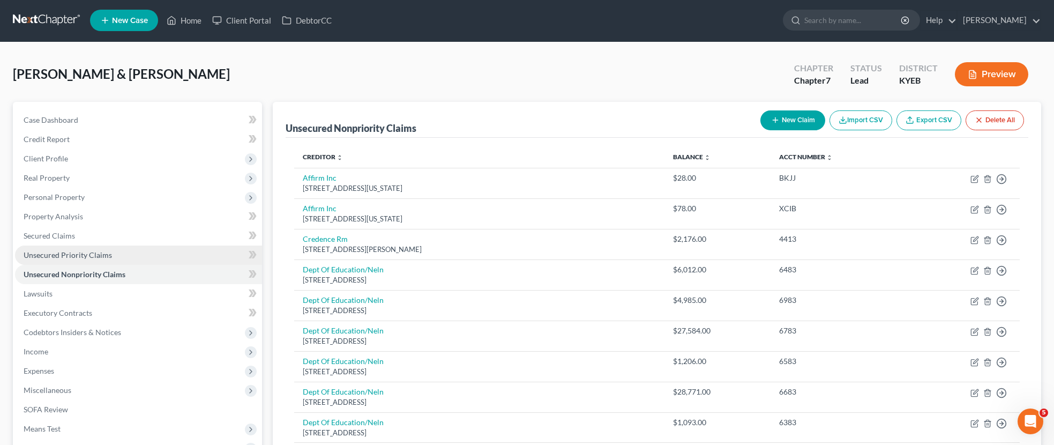
click at [108, 255] on span "Unsecured Priority Claims" at bounding box center [68, 254] width 88 height 9
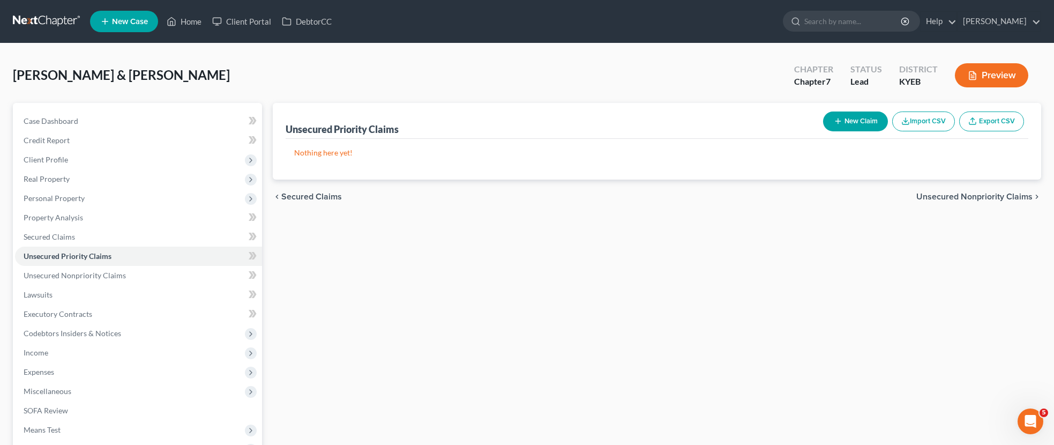
click at [867, 119] on button "New Claim" at bounding box center [855, 122] width 65 height 20
select select "2"
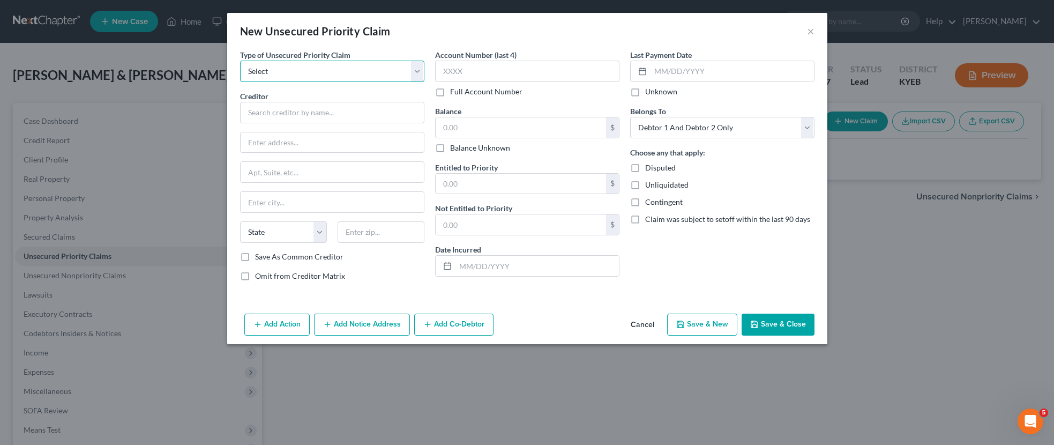
click at [415, 70] on select "Select Taxes & Other Government Units Domestic Support Obligations Extensions o…" at bounding box center [332, 71] width 184 height 21
select select "0"
click at [240, 61] on select "Select Taxes & Other Government Units Domestic Support Obligations Extensions o…" at bounding box center [332, 71] width 184 height 21
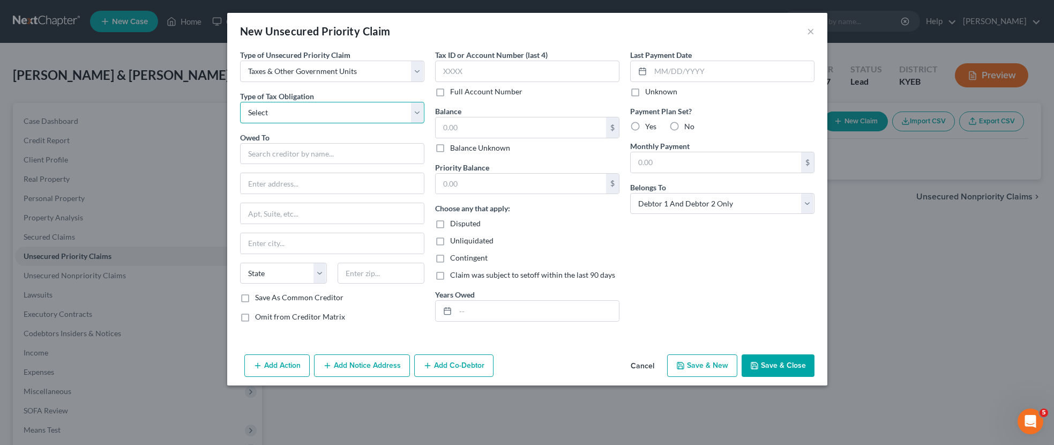
click at [421, 112] on select "Select Federal City State Franchise Tax Board Other" at bounding box center [332, 112] width 184 height 21
select select "0"
click at [240, 102] on select "Select Federal City State Franchise Tax Board Other" at bounding box center [332, 112] width 184 height 21
click at [361, 154] on input "text" at bounding box center [332, 153] width 184 height 21
type input "Internal Revenue Service"
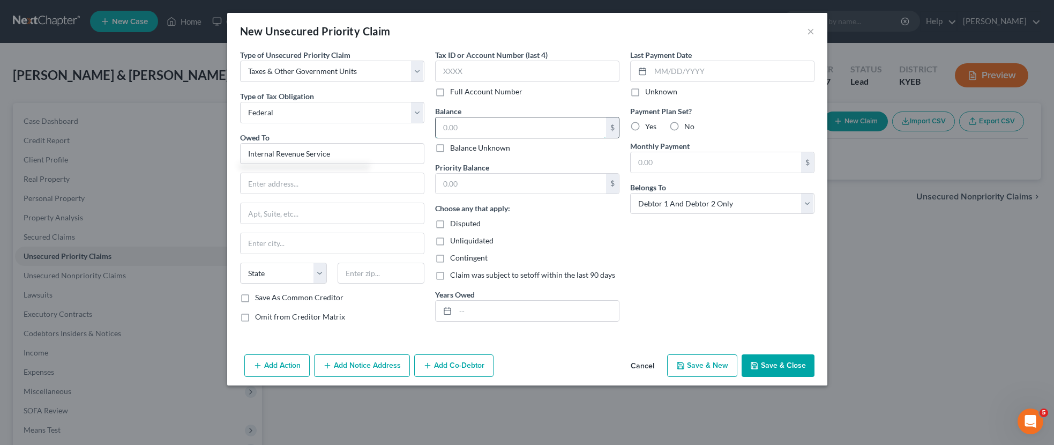
click at [472, 131] on input "text" at bounding box center [521, 127] width 170 height 20
type input "23,000.00"
click at [784, 366] on button "Save & Close" at bounding box center [778, 365] width 73 height 23
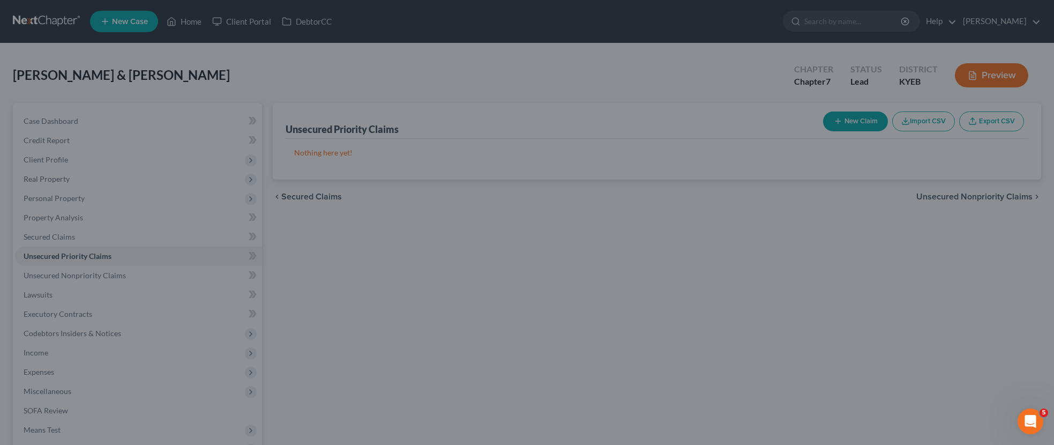
type input "0.00"
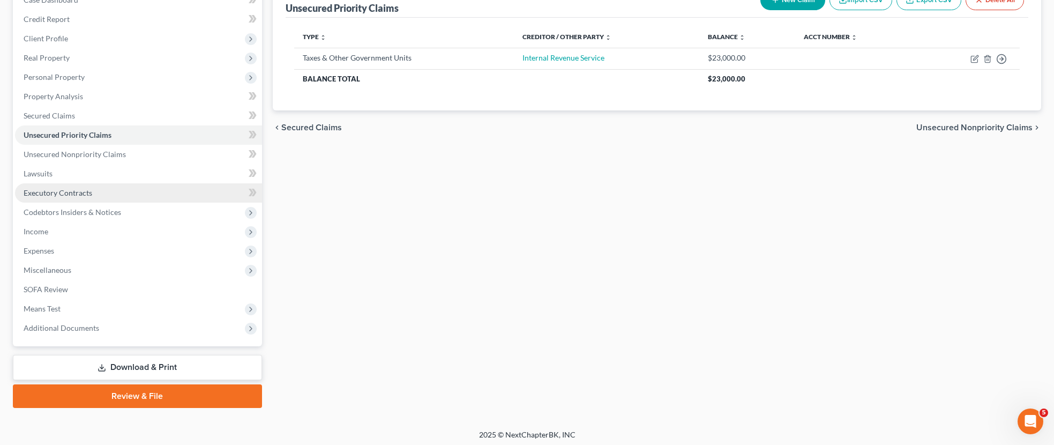
scroll to position [124, 0]
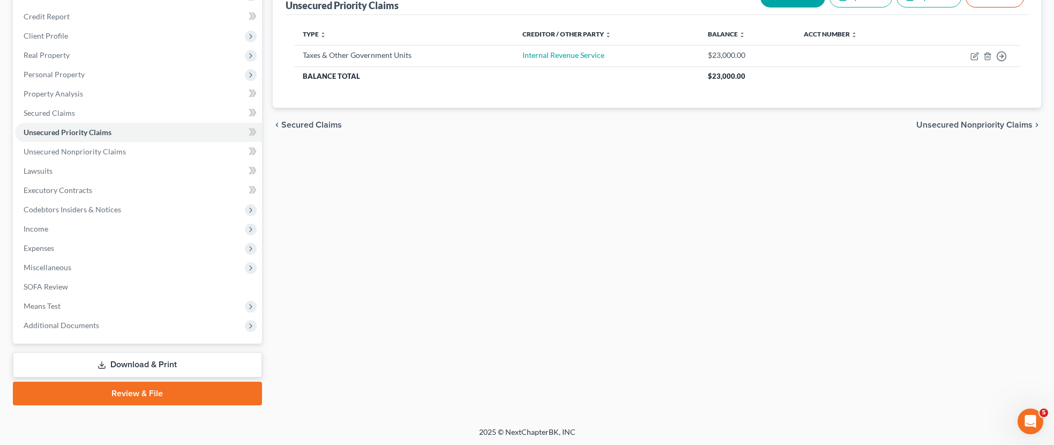
click at [169, 365] on link "Download & Print" at bounding box center [137, 364] width 249 height 25
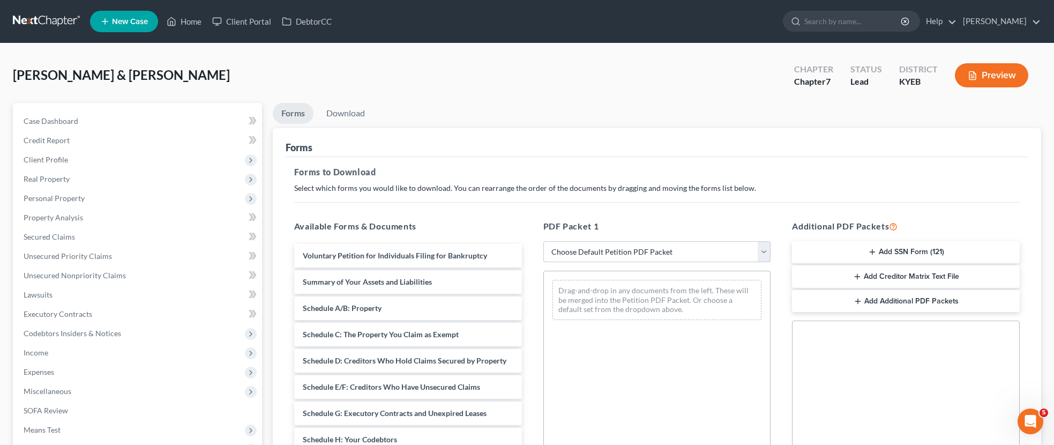
click at [764, 255] on select "Choose Default Petition PDF Packet Complete Bankruptcy Petition (all forms and …" at bounding box center [658, 251] width 228 height 21
select select "0"
click at [544, 241] on select "Choose Default Petition PDF Packet Complete Bankruptcy Petition (all forms and …" at bounding box center [658, 251] width 228 height 21
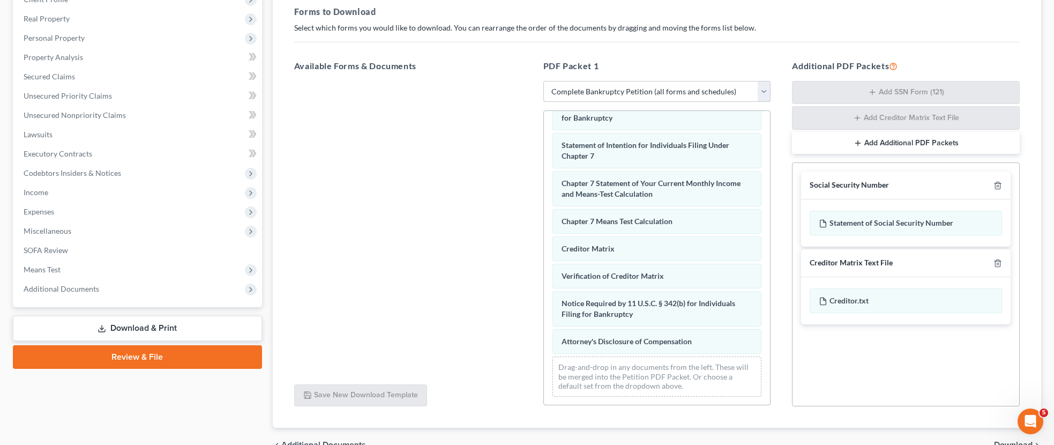
scroll to position [218, 0]
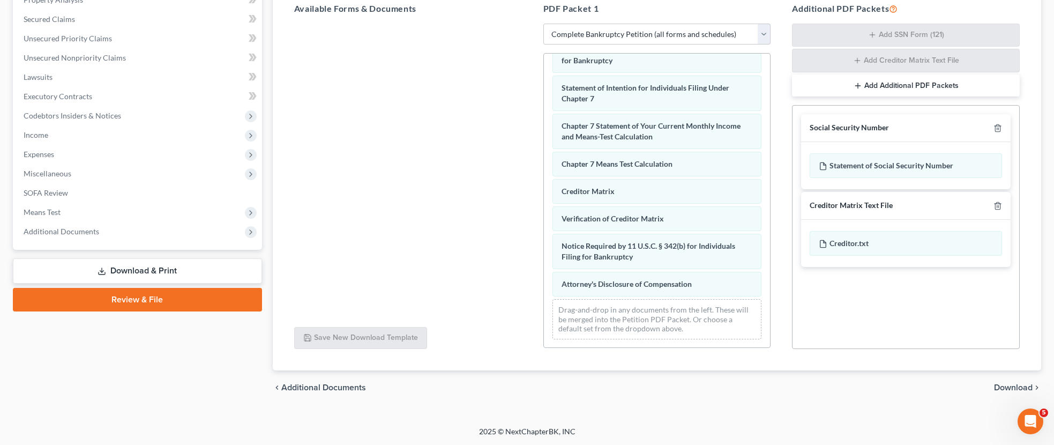
click at [1000, 385] on span "Download" at bounding box center [1013, 387] width 39 height 9
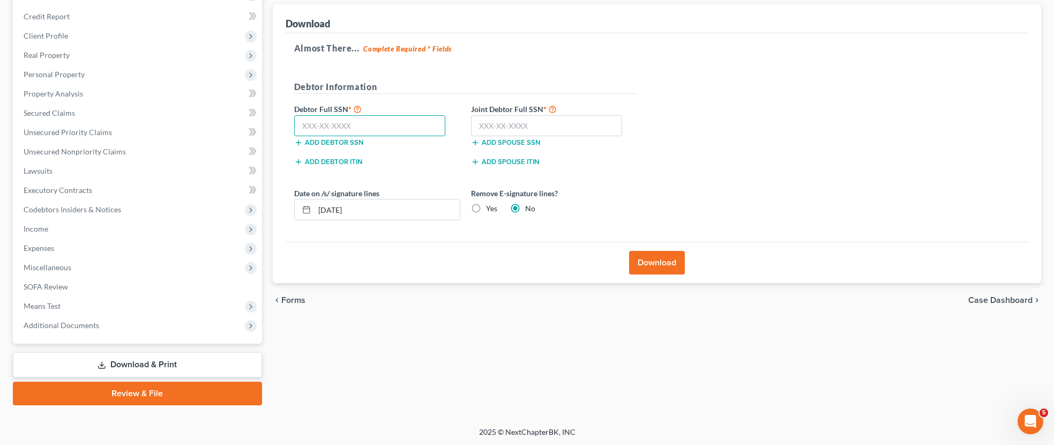
click at [377, 128] on input "text" at bounding box center [370, 125] width 152 height 21
type input "273-72-8633"
click at [528, 130] on input "text" at bounding box center [547, 125] width 152 height 21
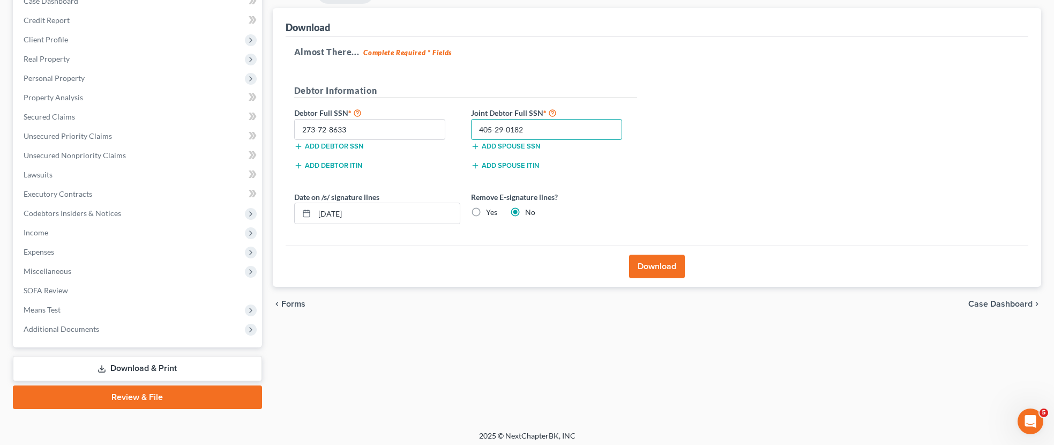
scroll to position [118, 0]
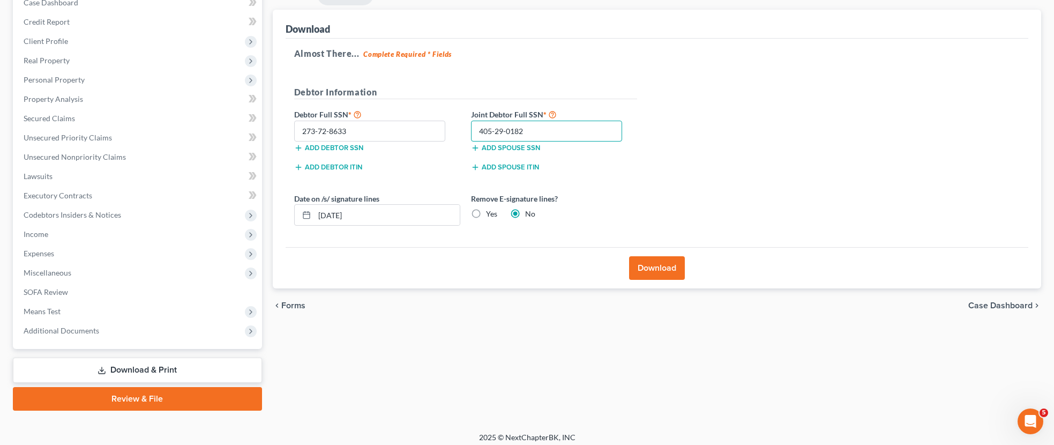
type input "405-29-0182"
click at [650, 271] on button "Download" at bounding box center [657, 268] width 56 height 24
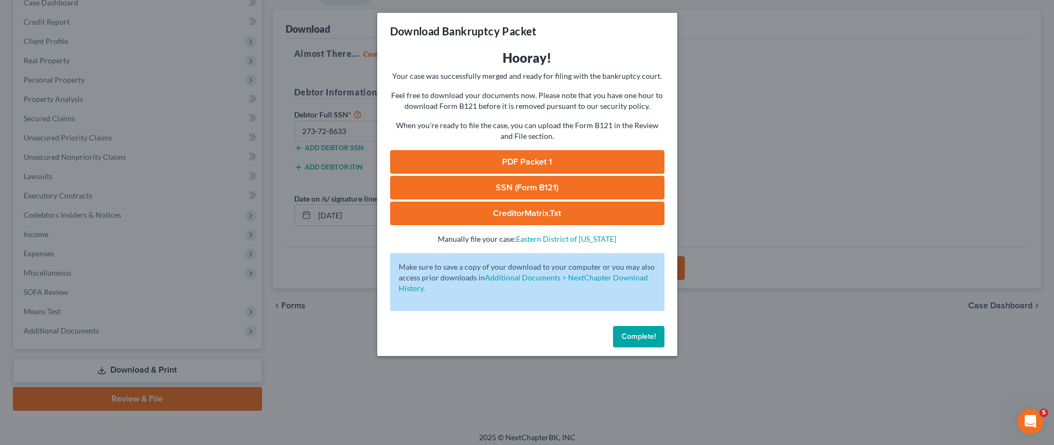
click at [546, 161] on link "PDF Packet 1" at bounding box center [527, 162] width 274 height 24
click at [534, 189] on link "SSN (Form B121)" at bounding box center [527, 188] width 274 height 24
click at [549, 212] on link "CreditorMatrix.txt" at bounding box center [527, 214] width 274 height 24
click at [563, 213] on link "CreditorMatrix.txt" at bounding box center [527, 214] width 274 height 24
click at [653, 336] on span "Complete!" at bounding box center [639, 336] width 34 height 9
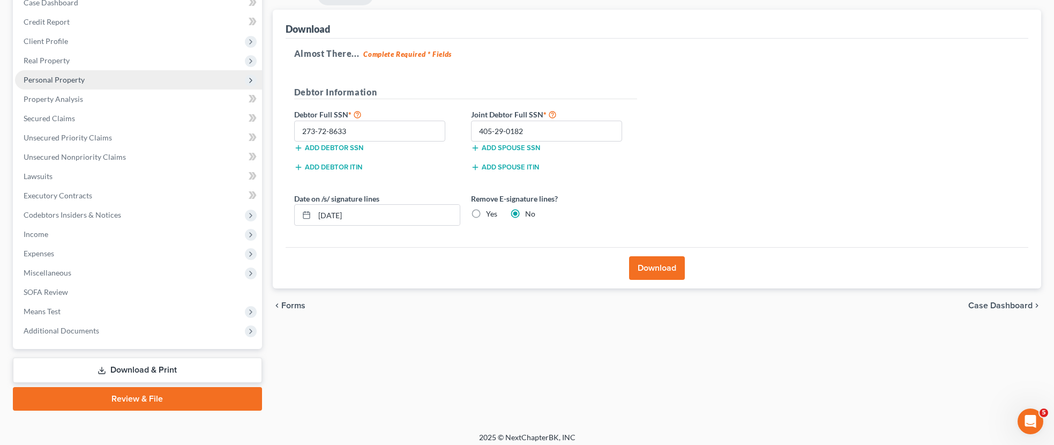
scroll to position [0, 0]
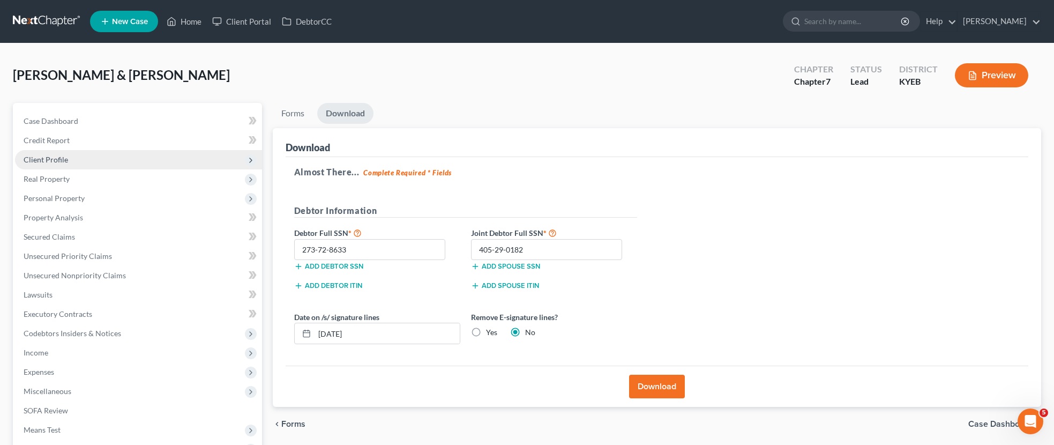
click at [77, 160] on span "Client Profile" at bounding box center [138, 159] width 247 height 19
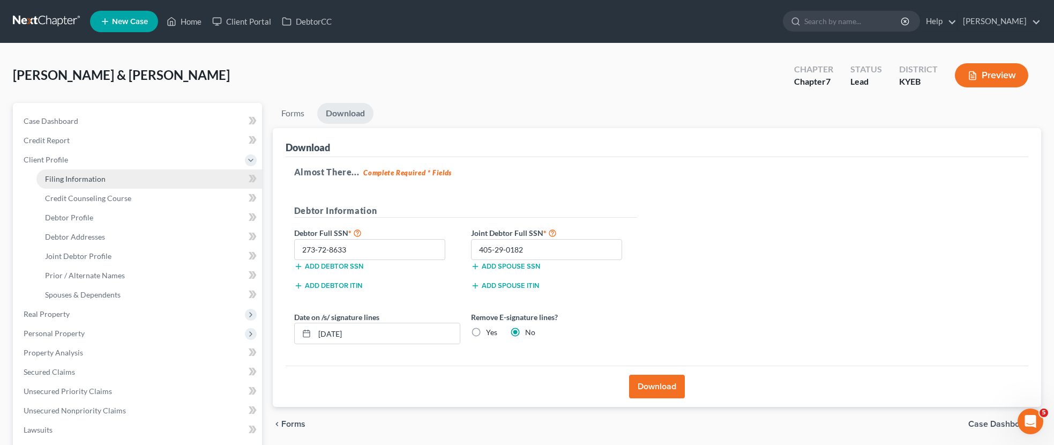
click at [84, 174] on span "Filing Information" at bounding box center [75, 178] width 61 height 9
select select "1"
select select "0"
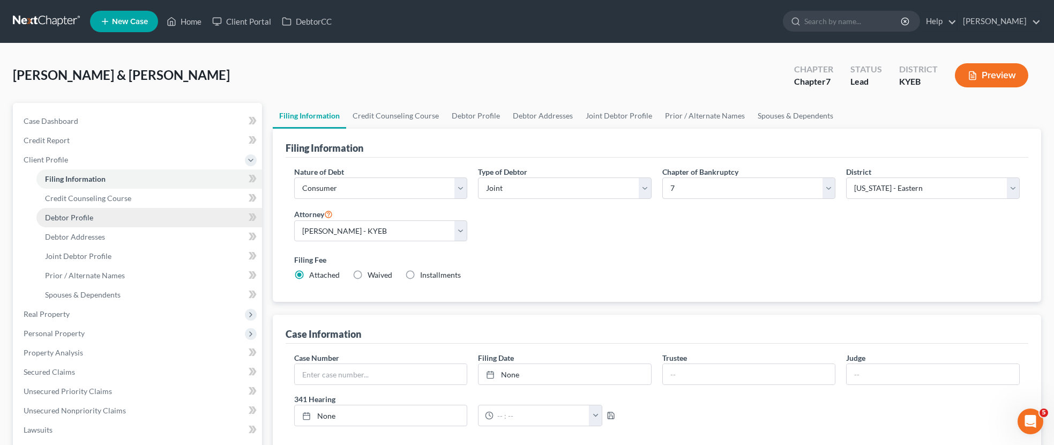
click at [93, 216] on link "Debtor Profile" at bounding box center [149, 217] width 226 height 19
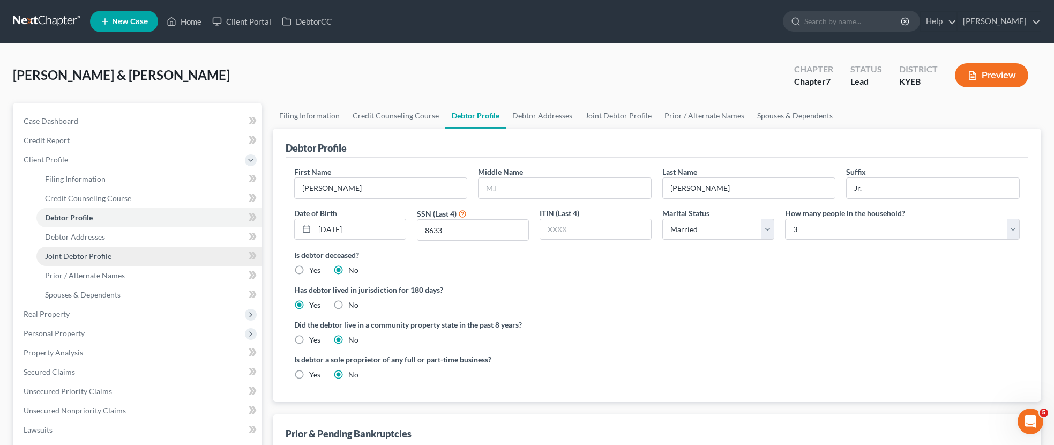
click at [95, 253] on span "Joint Debtor Profile" at bounding box center [78, 255] width 66 height 9
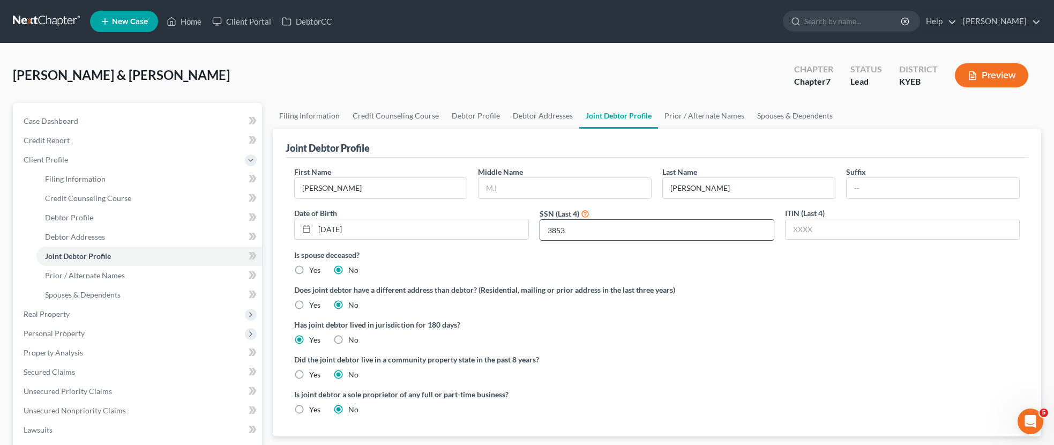
click at [599, 233] on input "3853" at bounding box center [657, 230] width 234 height 20
click at [68, 309] on span "Real Property" at bounding box center [47, 313] width 46 height 9
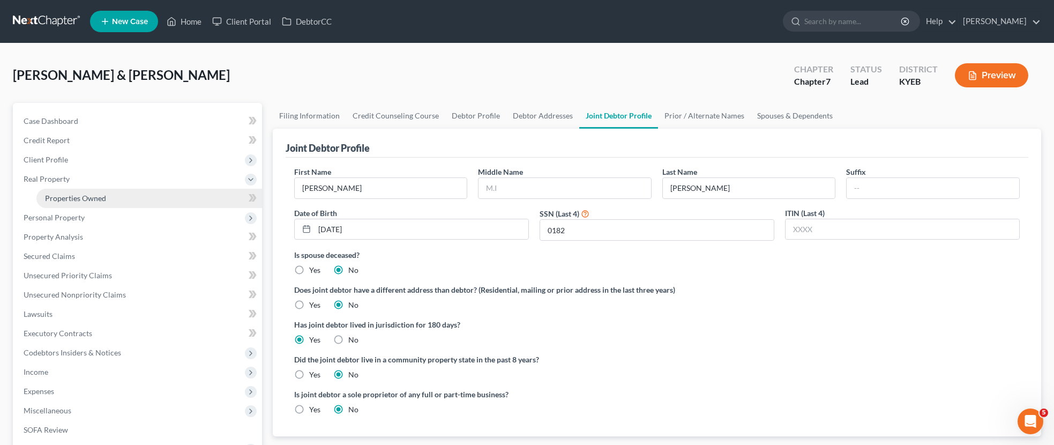
click at [74, 195] on span "Properties Owned" at bounding box center [75, 198] width 61 height 9
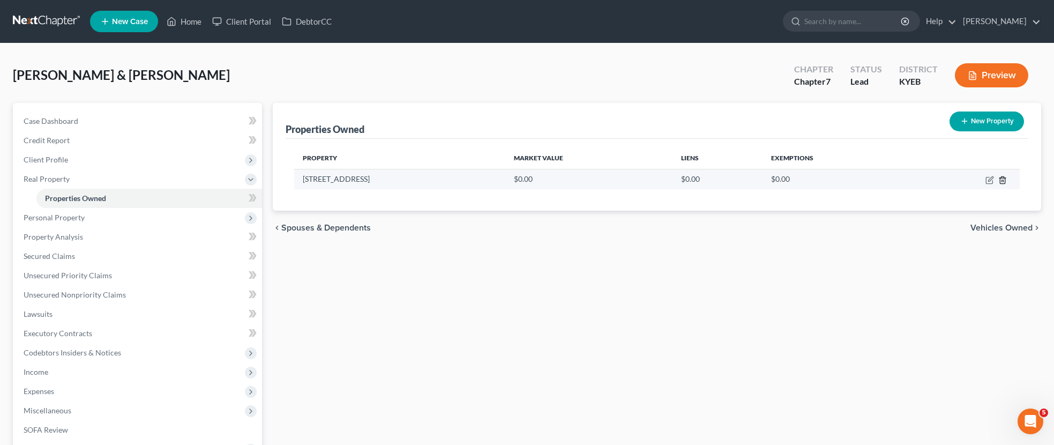
click at [1005, 179] on icon "button" at bounding box center [1002, 179] width 5 height 7
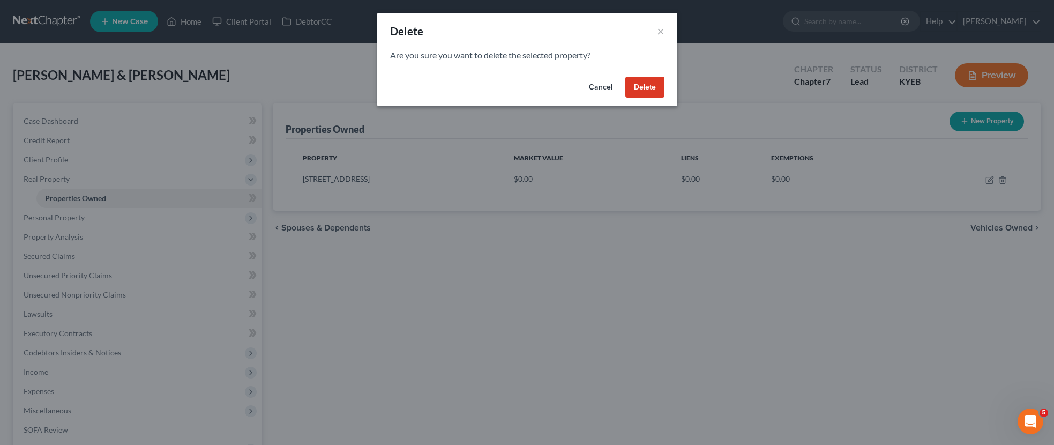
click at [650, 85] on button "Delete" at bounding box center [645, 87] width 39 height 21
